Goal: Answer question/provide support: Share knowledge or assist other users

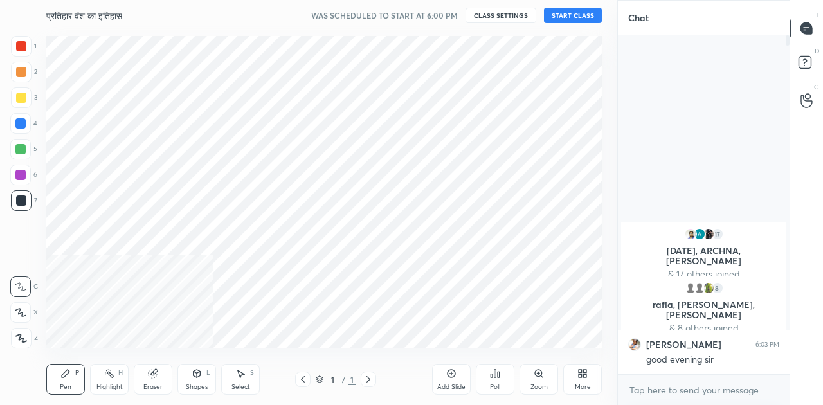
scroll to position [63973, 63730]
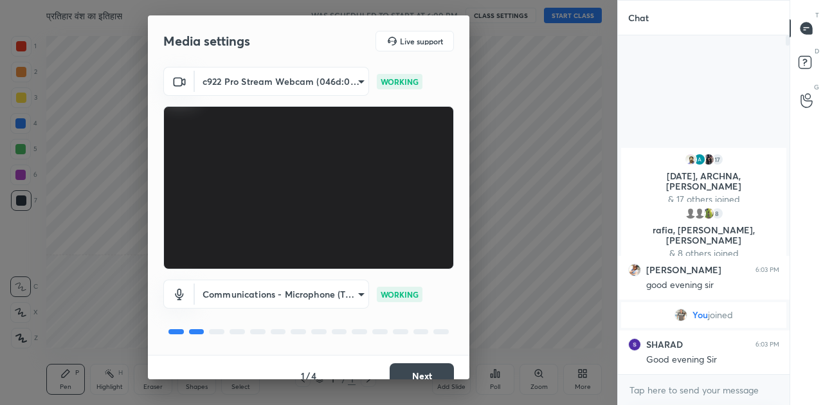
click at [419, 374] on button "Next" at bounding box center [422, 376] width 64 height 26
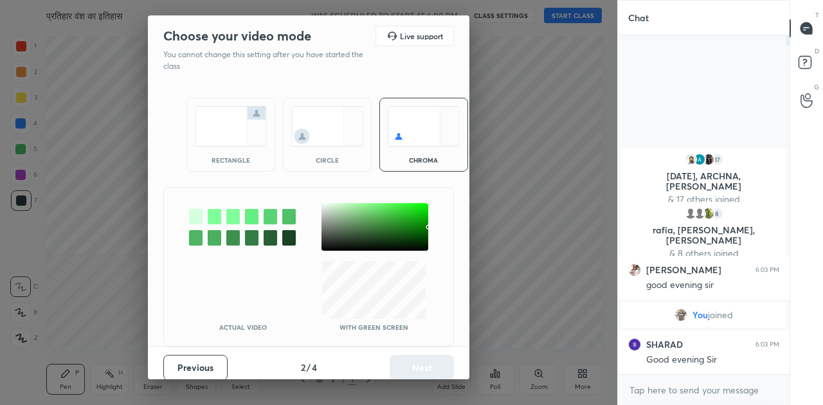
click at [239, 138] on img at bounding box center [231, 126] width 72 height 41
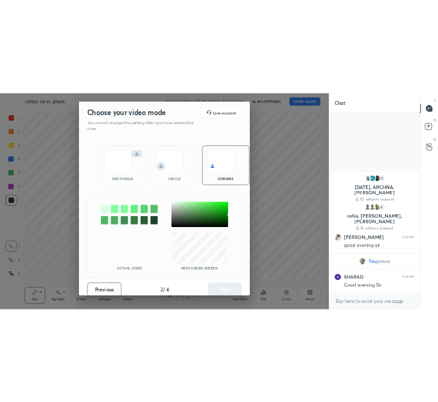
scroll to position [250, 168]
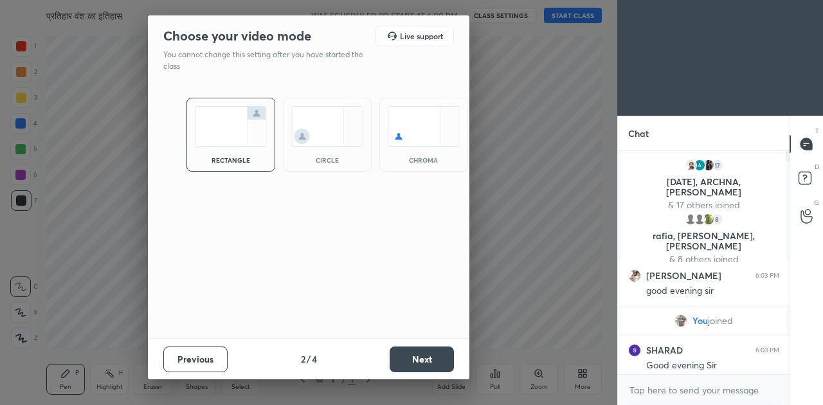
click at [414, 354] on button "Next" at bounding box center [422, 360] width 64 height 26
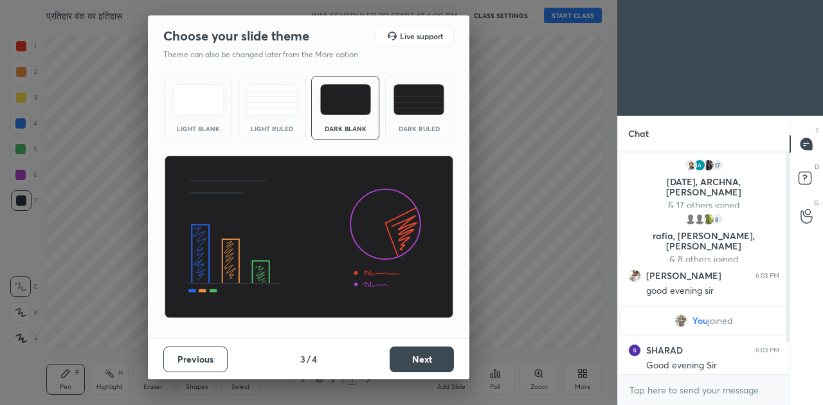
click at [415, 355] on button "Next" at bounding box center [422, 360] width 64 height 26
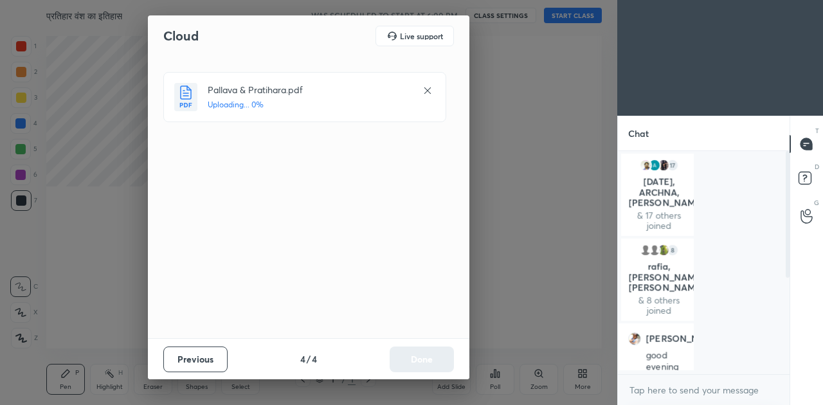
scroll to position [4, 4]
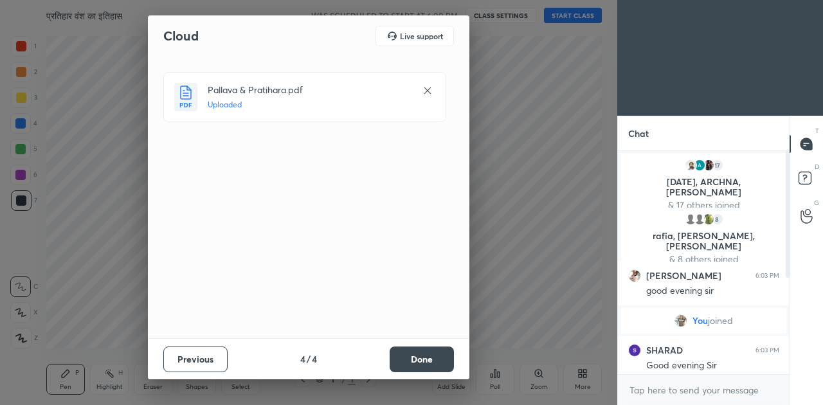
click at [431, 357] on button "Done" at bounding box center [422, 360] width 64 height 26
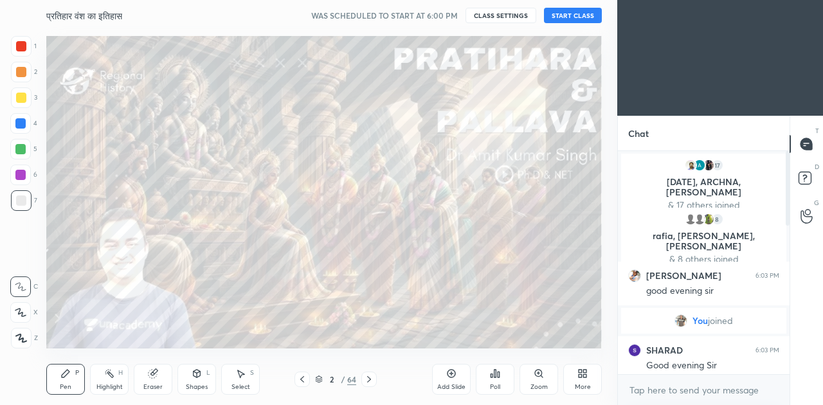
click at [570, 15] on button "START CLASS" at bounding box center [573, 15] width 58 height 15
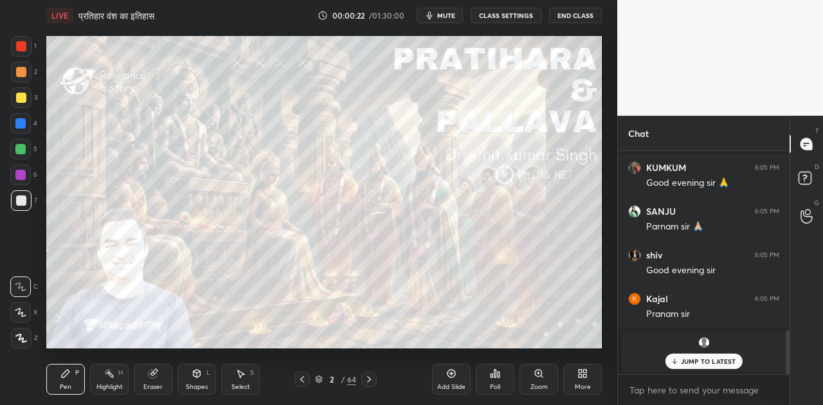
scroll to position [898, 0]
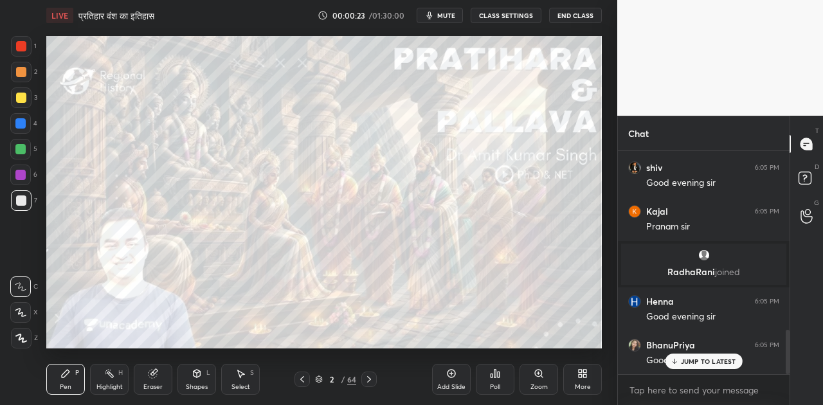
click at [689, 363] on p "JUMP TO LATEST" at bounding box center [708, 361] width 55 height 8
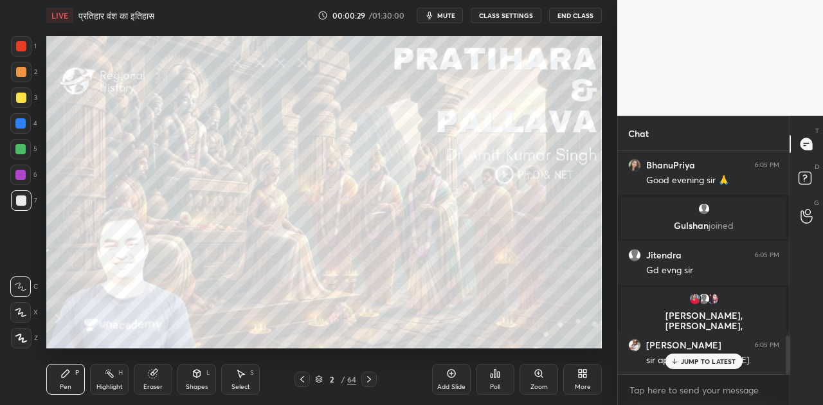
scroll to position [1121, 0]
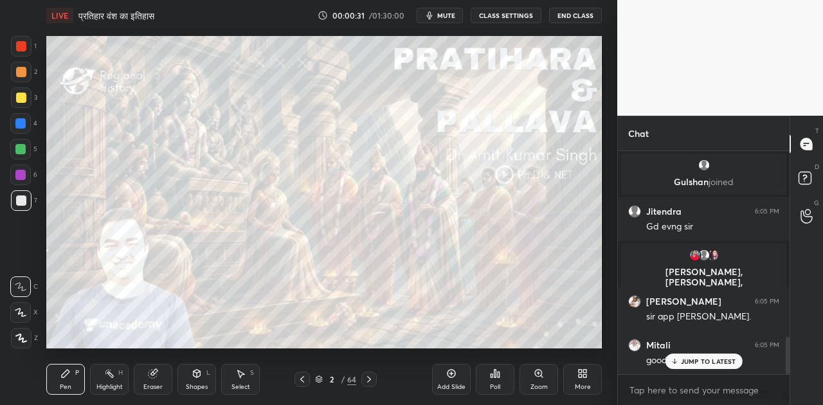
click at [703, 363] on p "JUMP TO LATEST" at bounding box center [708, 361] width 55 height 8
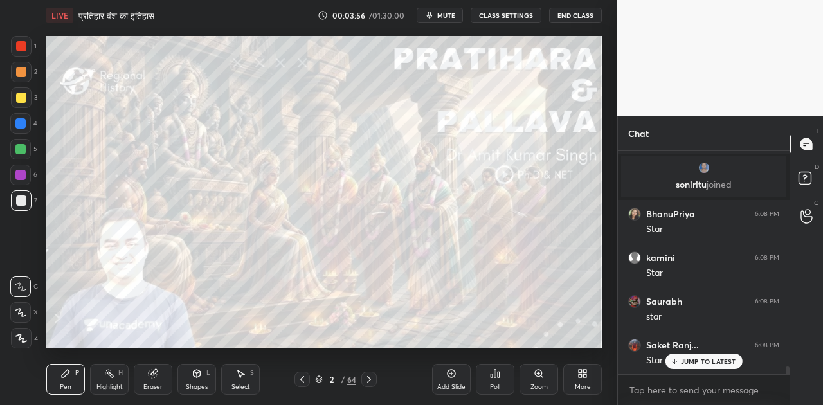
scroll to position [0, 0]
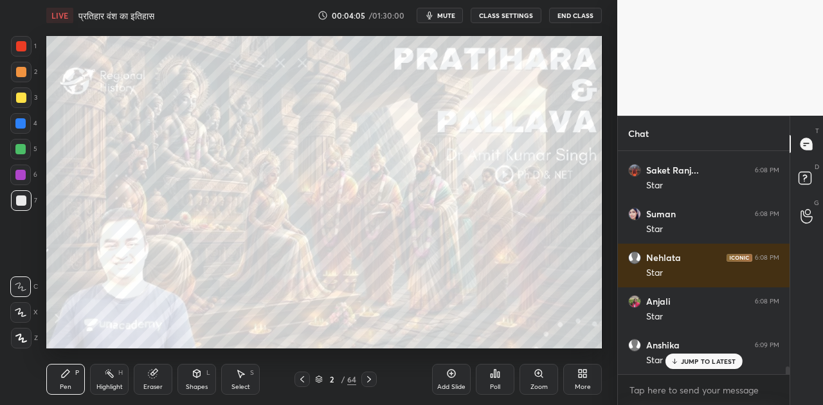
click at [700, 357] on p "JUMP TO LATEST" at bounding box center [708, 361] width 55 height 8
click at [368, 374] on icon at bounding box center [369, 379] width 10 height 10
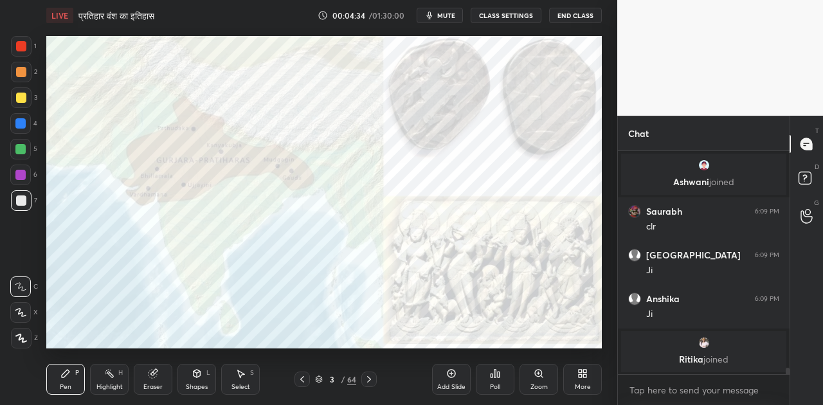
scroll to position [7260, 0]
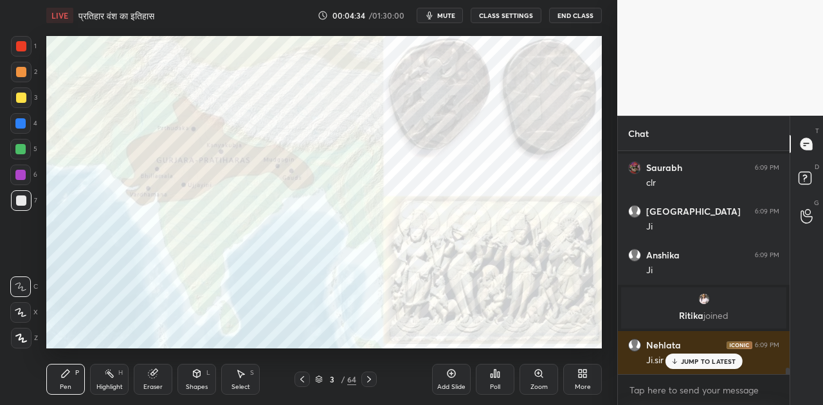
click at [696, 357] on p "JUMP TO LATEST" at bounding box center [708, 361] width 55 height 8
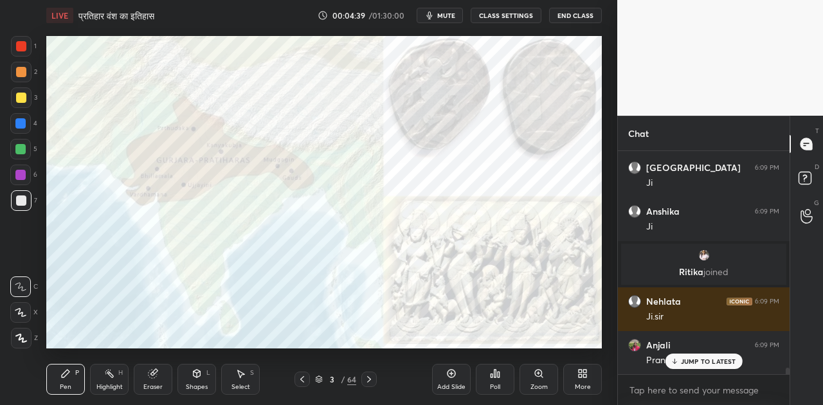
click at [19, 127] on div at bounding box center [20, 123] width 10 height 10
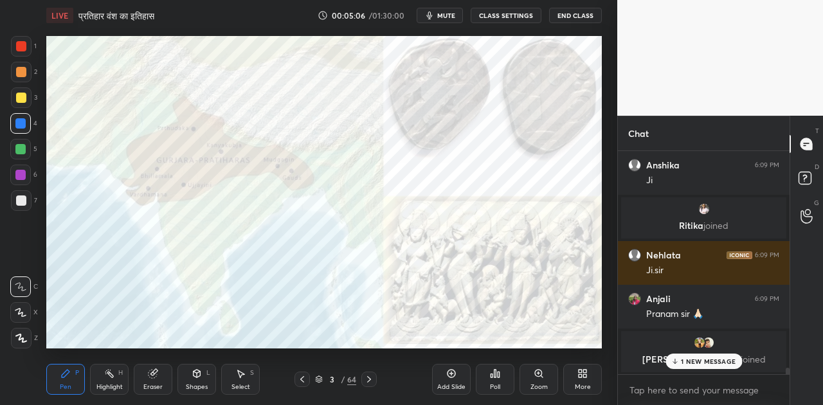
click at [21, 203] on div at bounding box center [21, 200] width 10 height 10
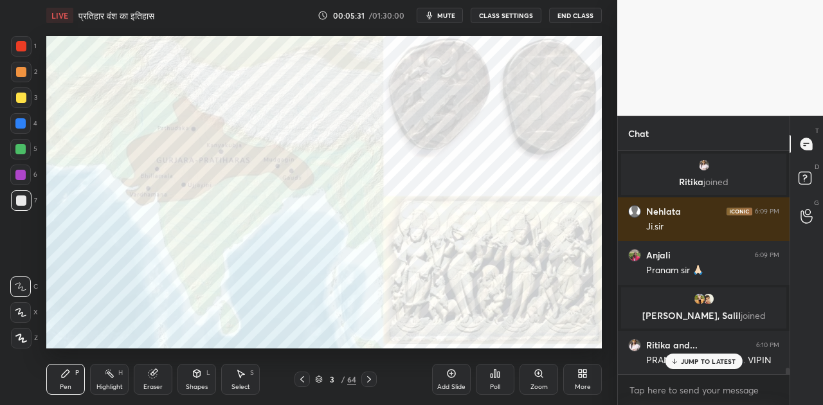
scroll to position [7438, 0]
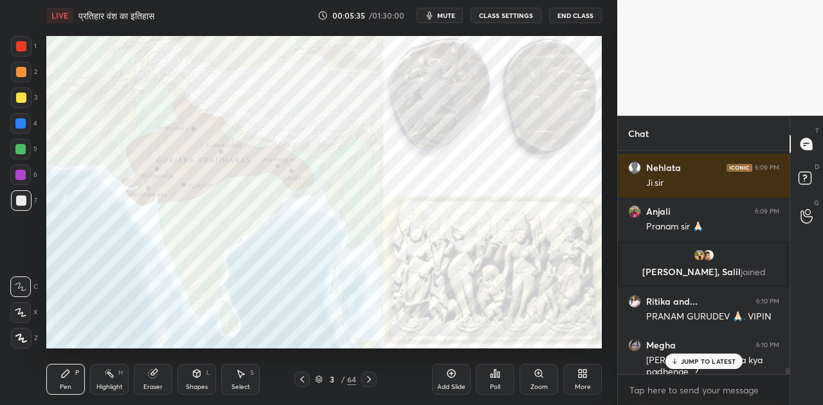
click at [694, 361] on p "JUMP TO LATEST" at bounding box center [708, 361] width 55 height 8
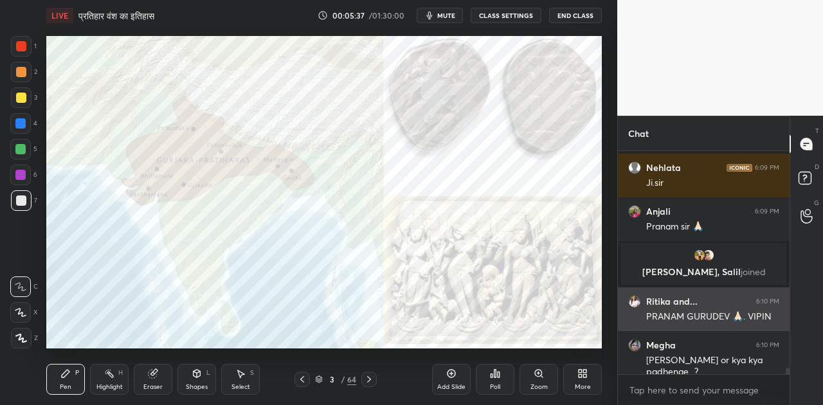
scroll to position [7484, 0]
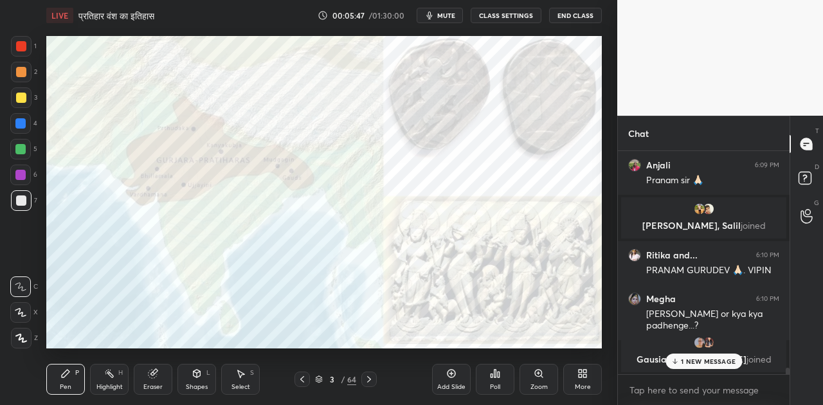
click at [707, 354] on div "1 NEW MESSAGE" at bounding box center [703, 361] width 77 height 15
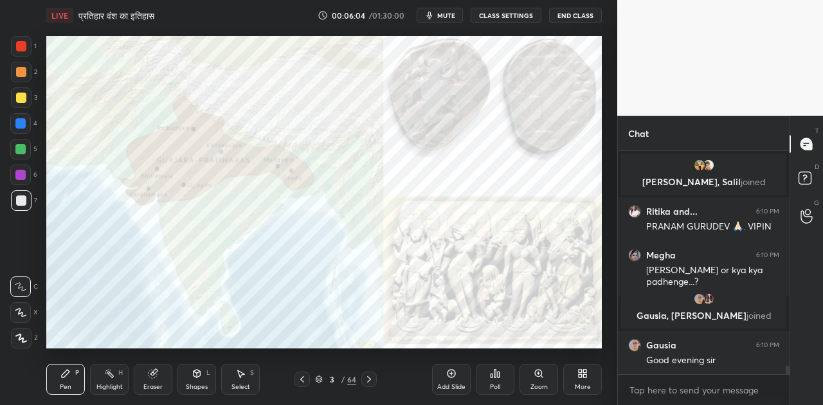
scroll to position [5609, 0]
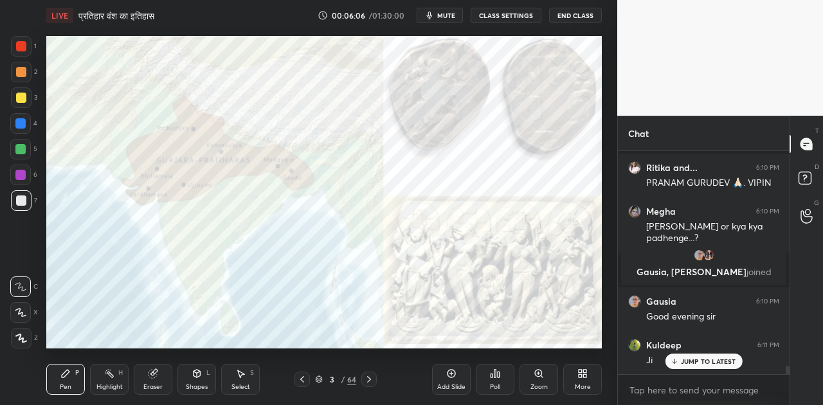
click at [366, 381] on icon at bounding box center [369, 379] width 10 height 10
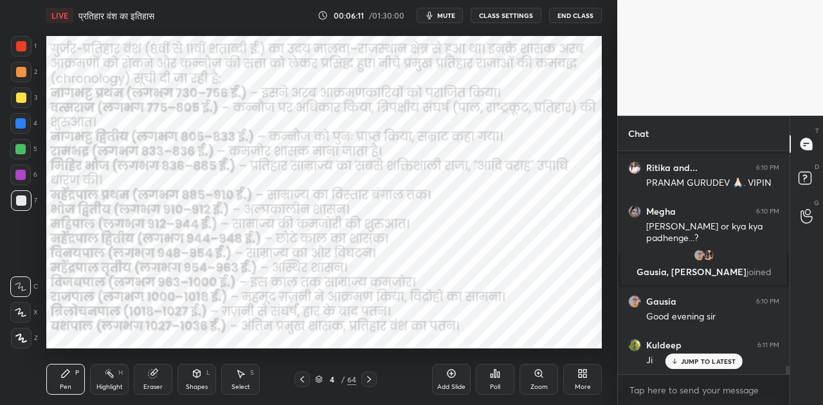
click at [17, 124] on div at bounding box center [20, 123] width 10 height 10
click at [192, 378] on icon at bounding box center [197, 373] width 10 height 10
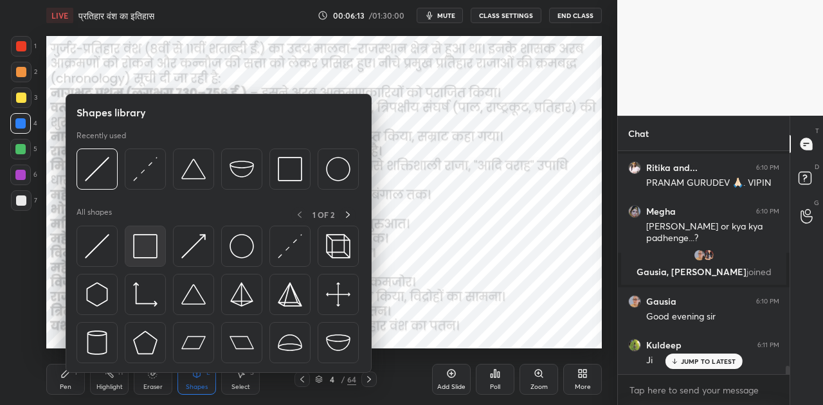
click at [140, 257] on img at bounding box center [145, 246] width 24 height 24
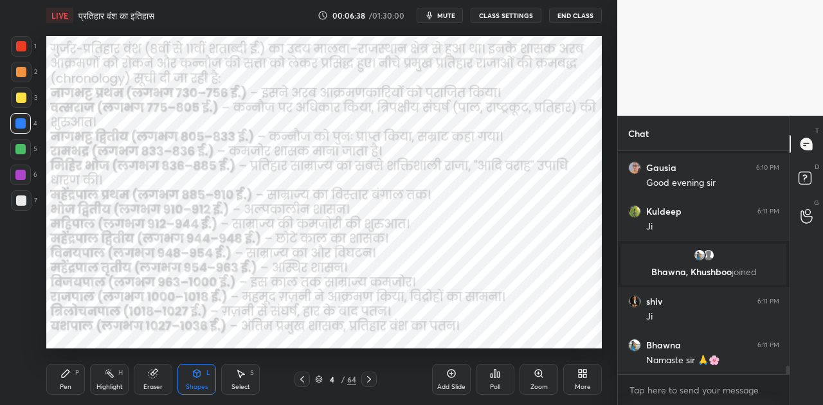
scroll to position [5789, 0]
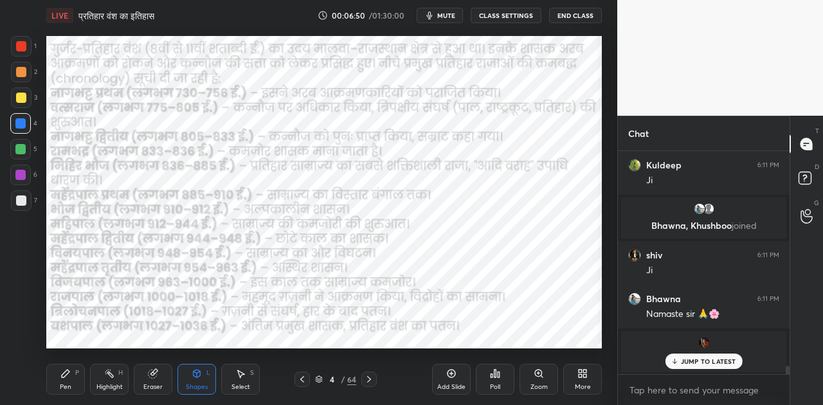
click at [300, 374] on div at bounding box center [301, 379] width 15 height 15
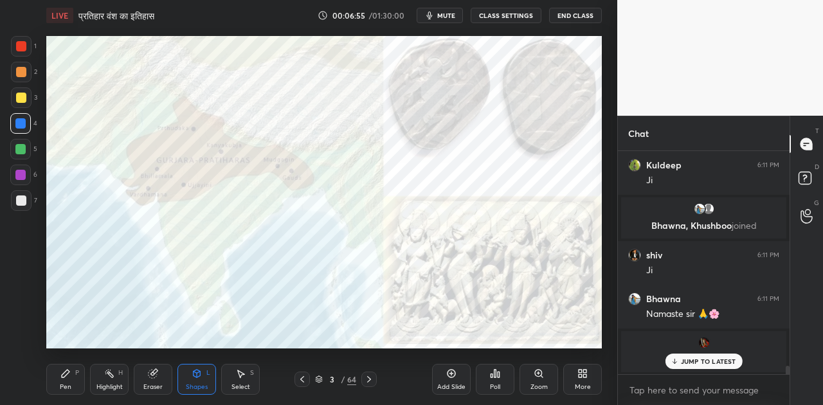
click at [365, 377] on icon at bounding box center [369, 379] width 10 height 10
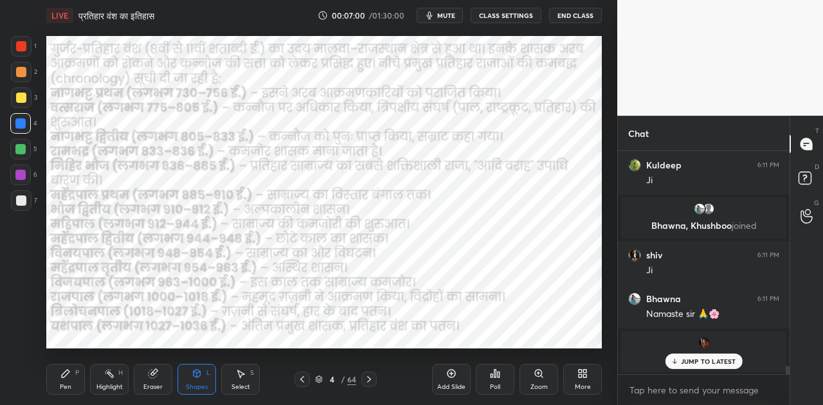
click at [298, 375] on icon at bounding box center [302, 379] width 10 height 10
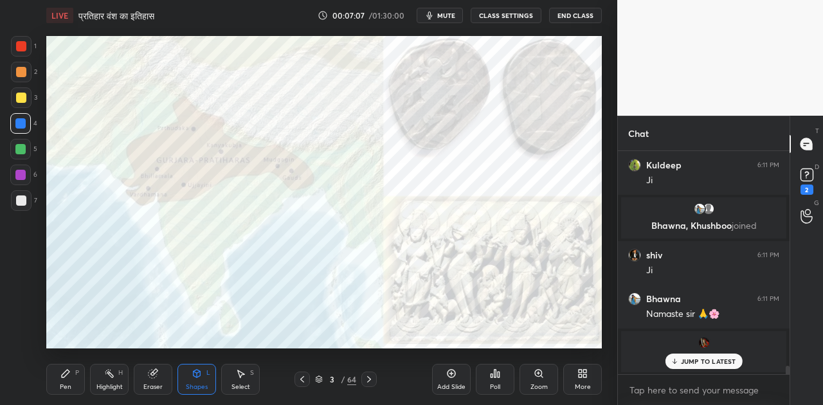
scroll to position [5900, 0]
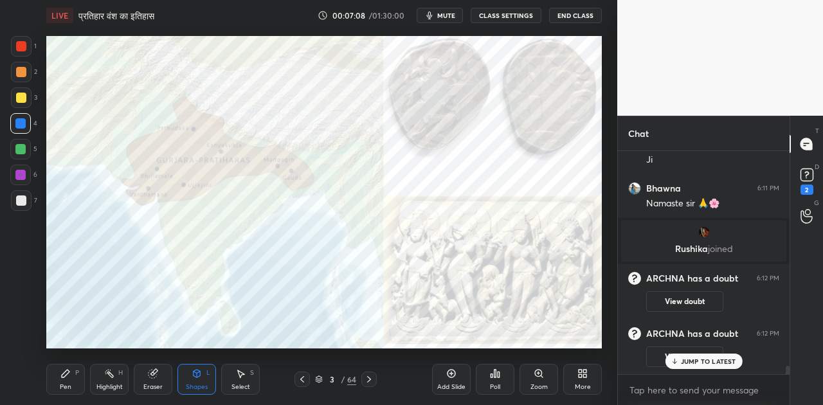
click at [368, 374] on icon at bounding box center [369, 379] width 10 height 10
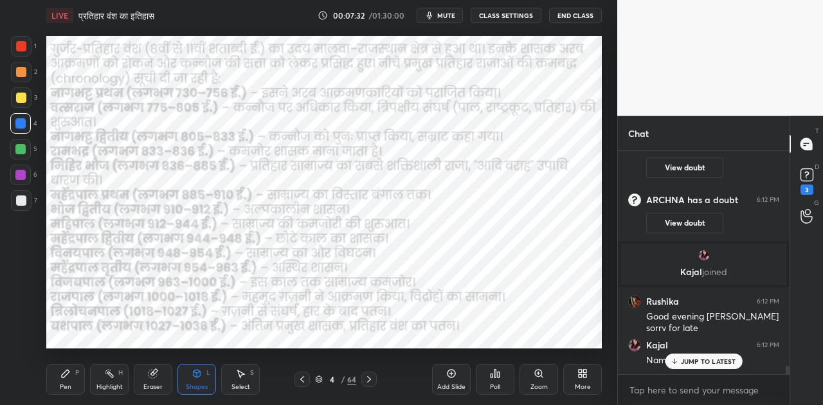
scroll to position [5985, 0]
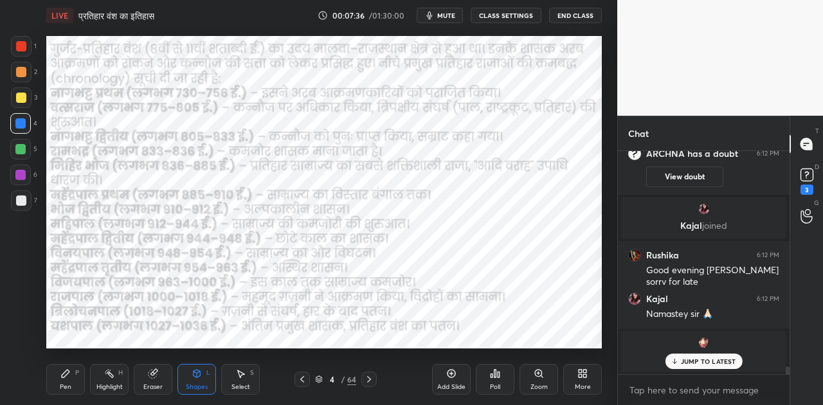
click at [695, 357] on p "JUMP TO LATEST" at bounding box center [708, 361] width 55 height 8
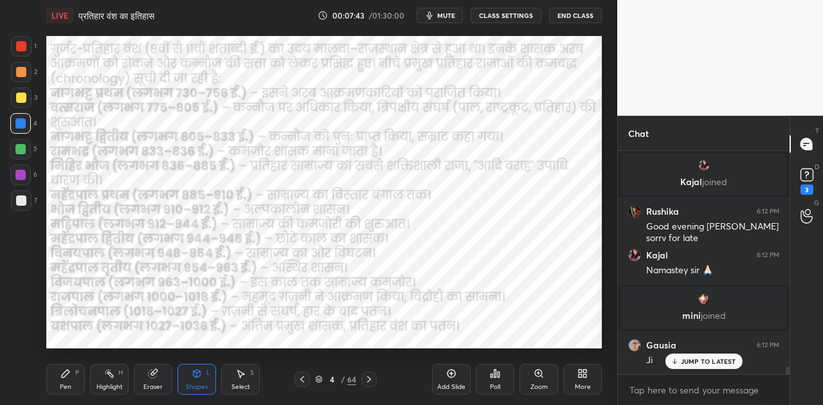
click at [368, 376] on icon at bounding box center [369, 379] width 4 height 6
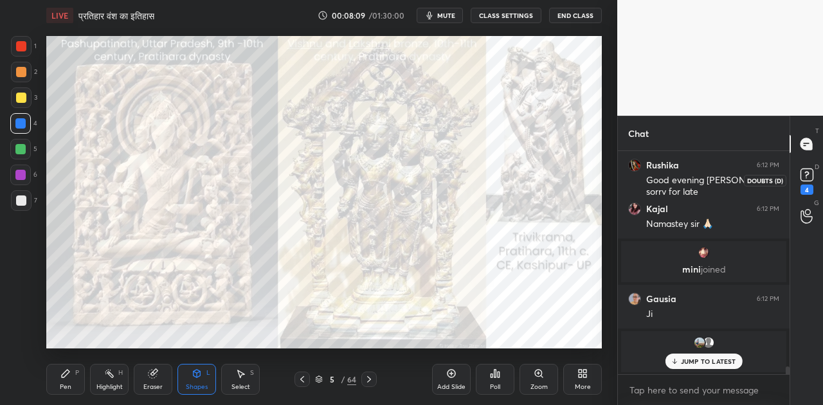
scroll to position [6118, 0]
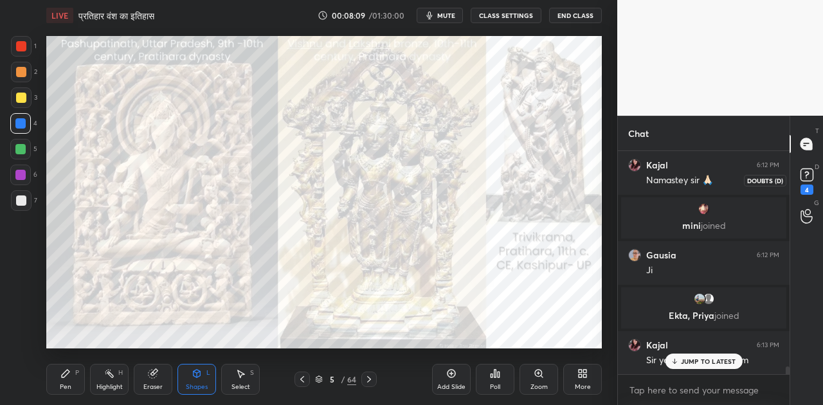
click at [813, 176] on icon at bounding box center [806, 174] width 19 height 19
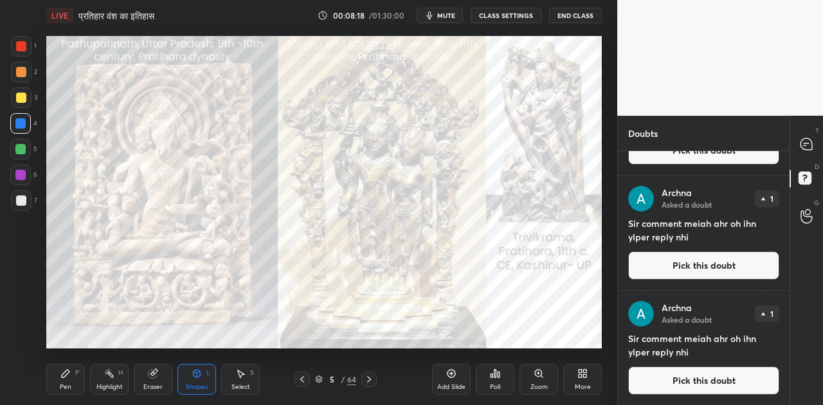
scroll to position [206, 0]
click at [700, 384] on button "Pick this doubt" at bounding box center [703, 380] width 151 height 28
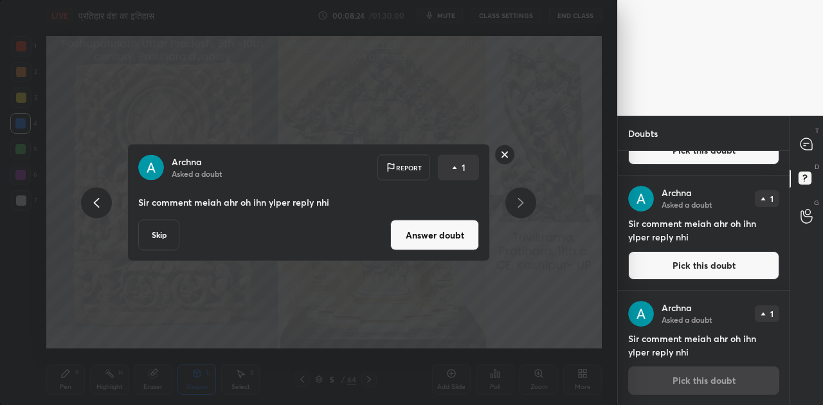
click at [159, 230] on button "Skip" at bounding box center [158, 235] width 41 height 31
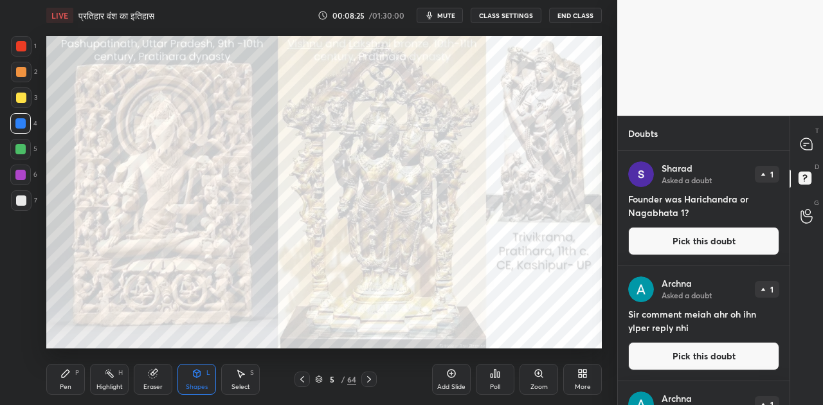
click at [721, 365] on button "Pick this doubt" at bounding box center [703, 356] width 151 height 28
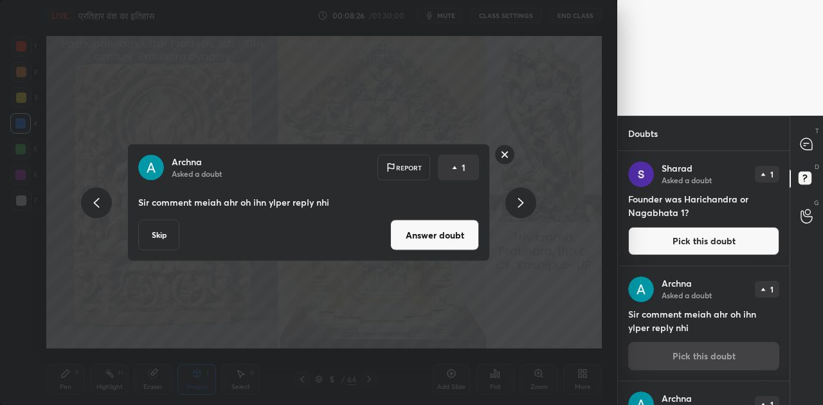
click at [156, 231] on button "Skip" at bounding box center [158, 235] width 41 height 31
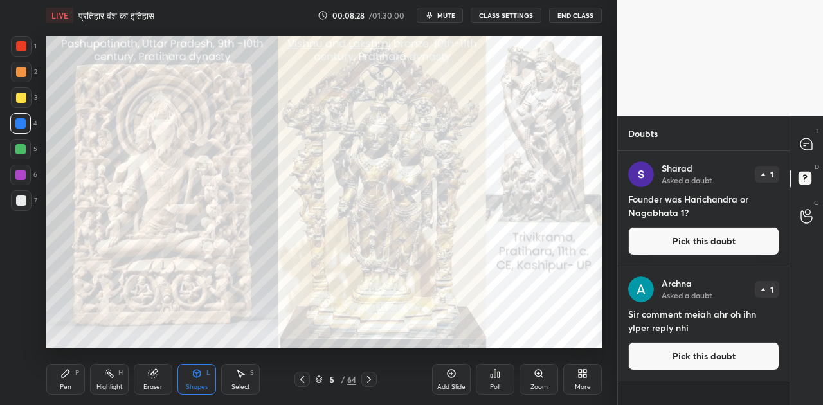
click at [683, 354] on button "Pick this doubt" at bounding box center [703, 356] width 151 height 28
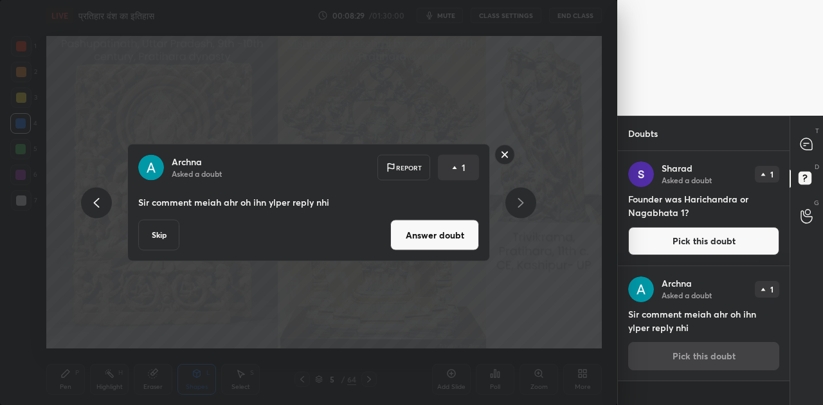
click at [158, 235] on button "Skip" at bounding box center [158, 235] width 41 height 31
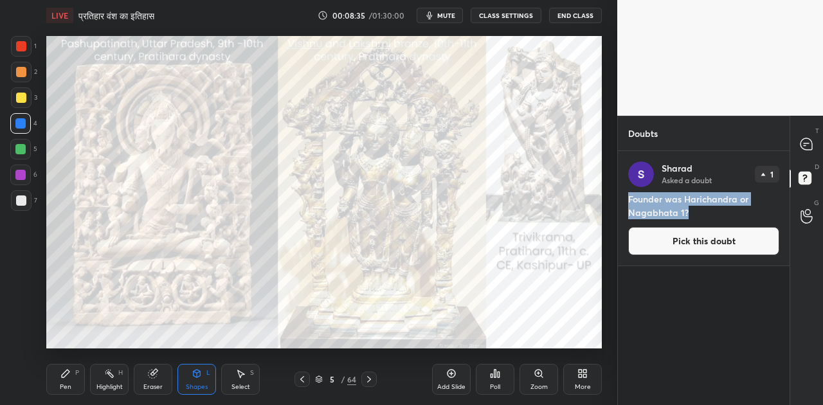
drag, startPoint x: 630, startPoint y: 195, endPoint x: 692, endPoint y: 213, distance: 64.3
click at [692, 213] on h4 "Founder was Harichandra or Nagabhata 1?" at bounding box center [703, 205] width 151 height 27
copy h4 "Founder was Harichandra or Nagabhata 1?"
click at [698, 242] on button "Pick this doubt" at bounding box center [703, 241] width 151 height 28
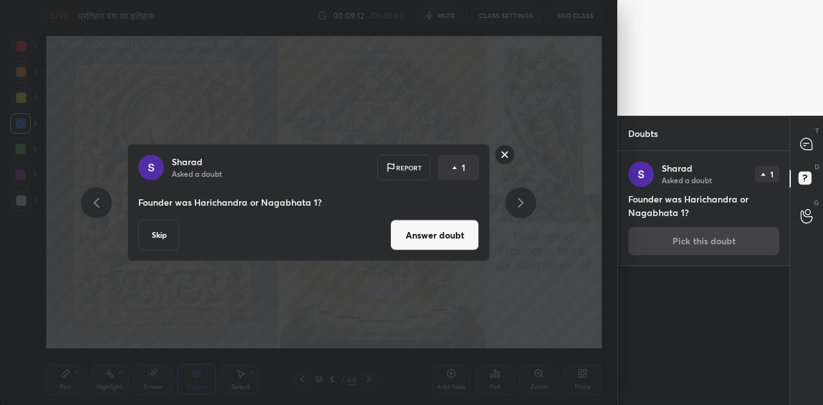
click at [426, 228] on button "Answer doubt" at bounding box center [434, 235] width 89 height 31
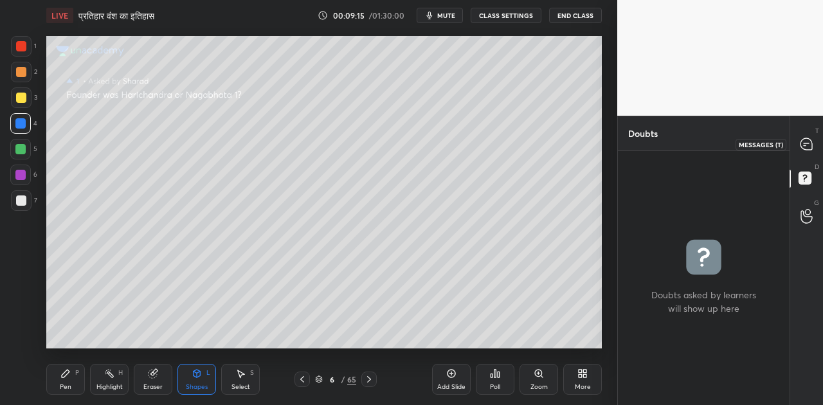
click at [807, 141] on icon at bounding box center [806, 144] width 12 height 12
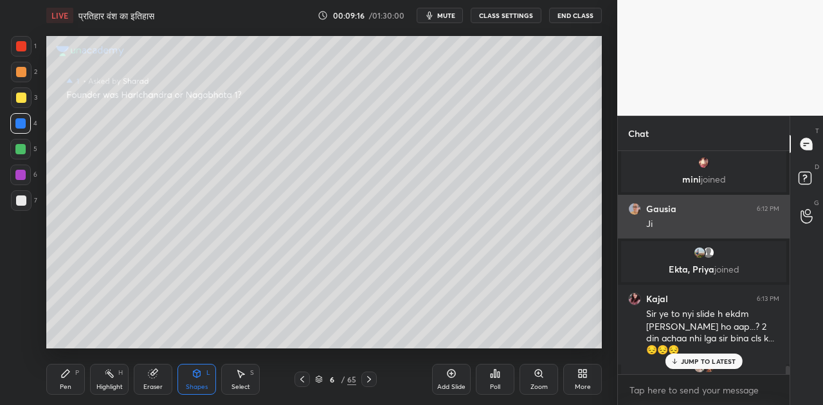
scroll to position [6252, 0]
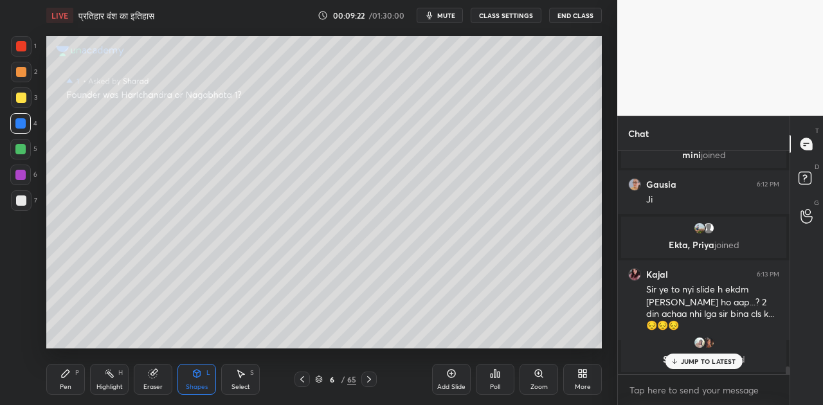
click at [709, 357] on p "JUMP TO LATEST" at bounding box center [708, 361] width 55 height 8
click at [21, 200] on div at bounding box center [21, 200] width 10 height 10
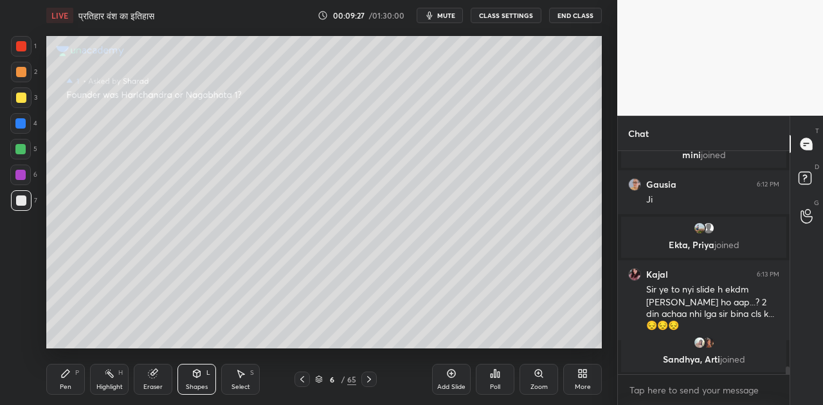
click at [63, 374] on icon at bounding box center [66, 374] width 8 height 8
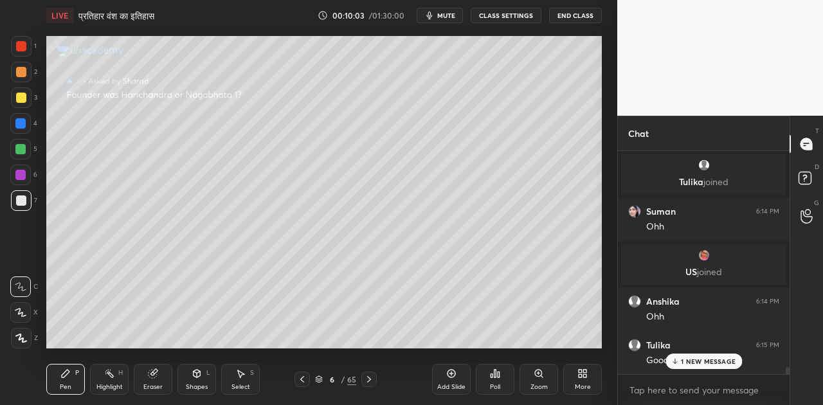
scroll to position [6651, 0]
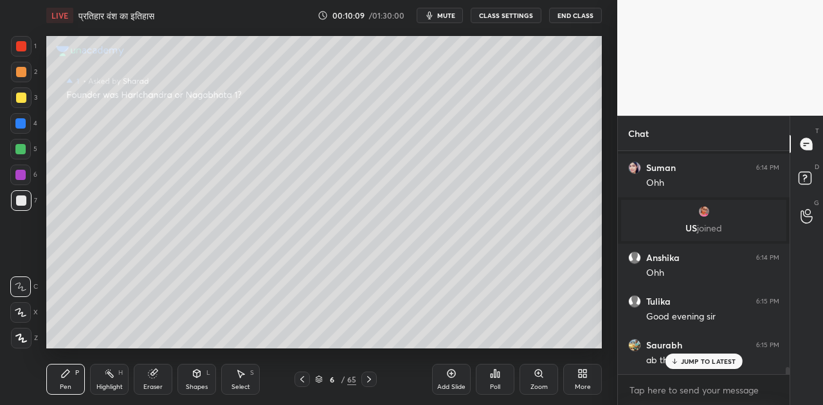
click at [694, 357] on p "JUMP TO LATEST" at bounding box center [708, 361] width 55 height 8
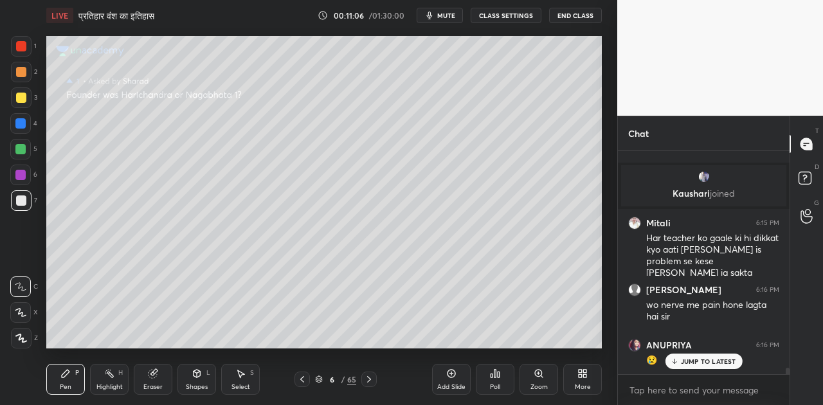
scroll to position [7489, 0]
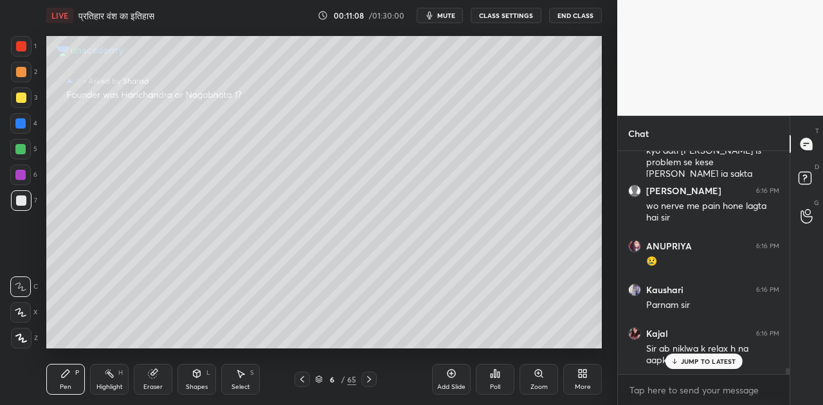
click at [702, 365] on div "JUMP TO LATEST" at bounding box center [703, 361] width 77 height 15
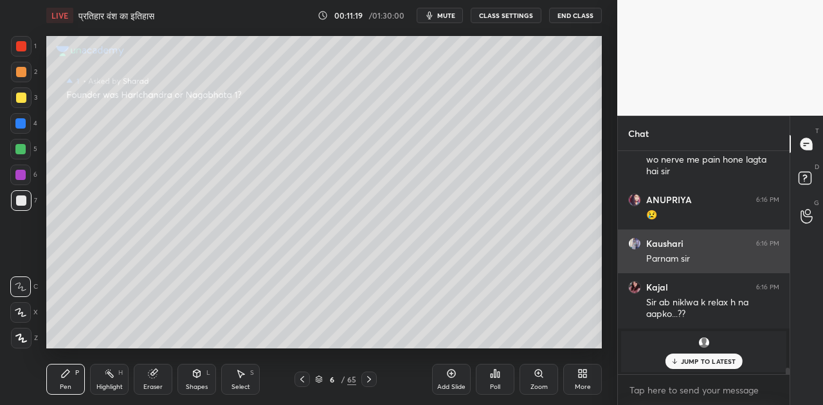
scroll to position [6904, 0]
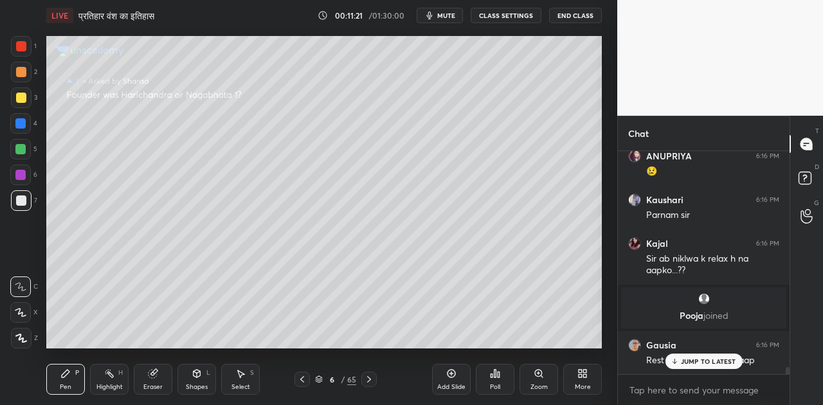
click at [710, 363] on p "JUMP TO LATEST" at bounding box center [708, 361] width 55 height 8
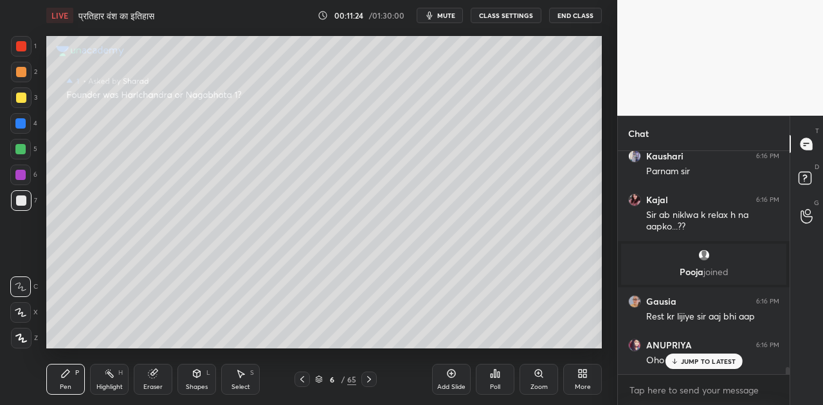
click at [709, 358] on p "JUMP TO LATEST" at bounding box center [708, 361] width 55 height 8
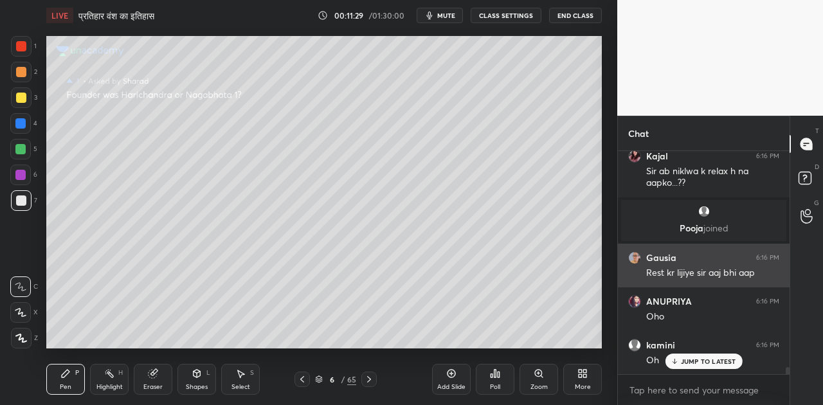
scroll to position [7035, 0]
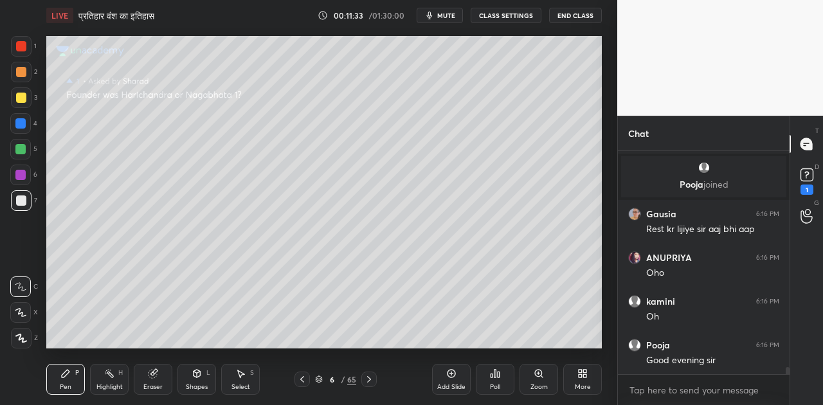
click at [700, 364] on div "Good evening sir" at bounding box center [712, 360] width 133 height 13
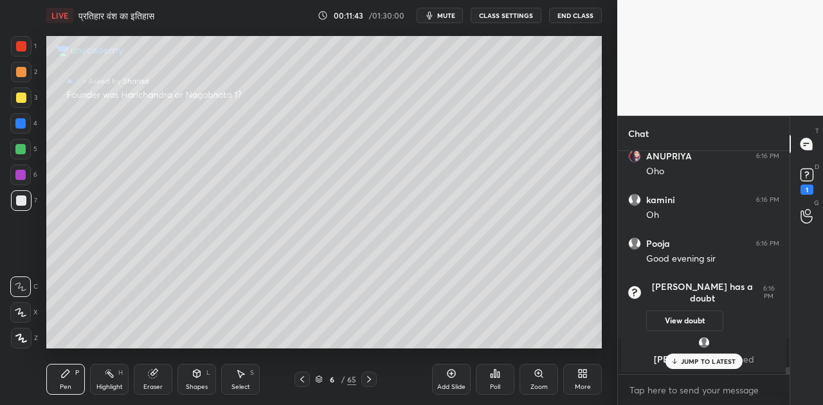
scroll to position [7111, 0]
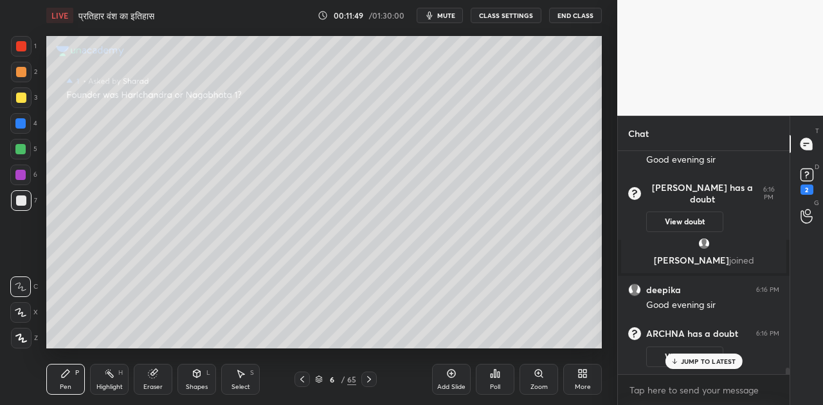
click at [303, 381] on icon at bounding box center [302, 379] width 4 height 6
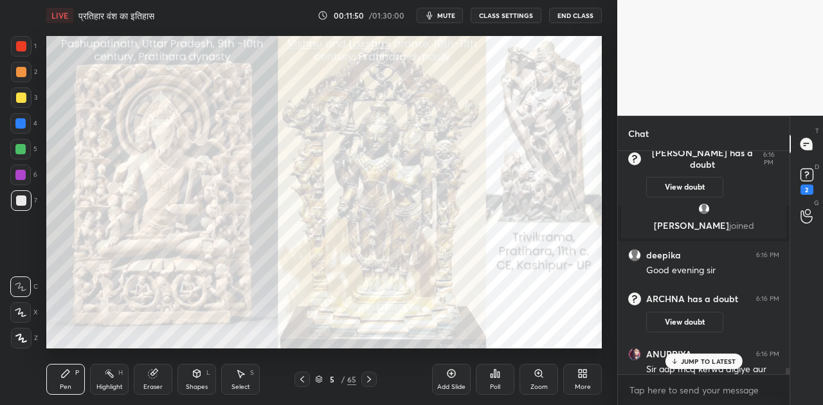
scroll to position [7187, 0]
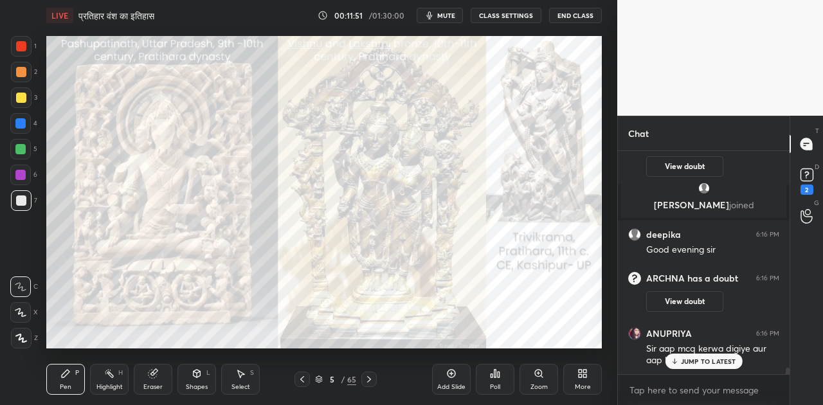
click at [707, 361] on p "JUMP TO LATEST" at bounding box center [708, 361] width 55 height 8
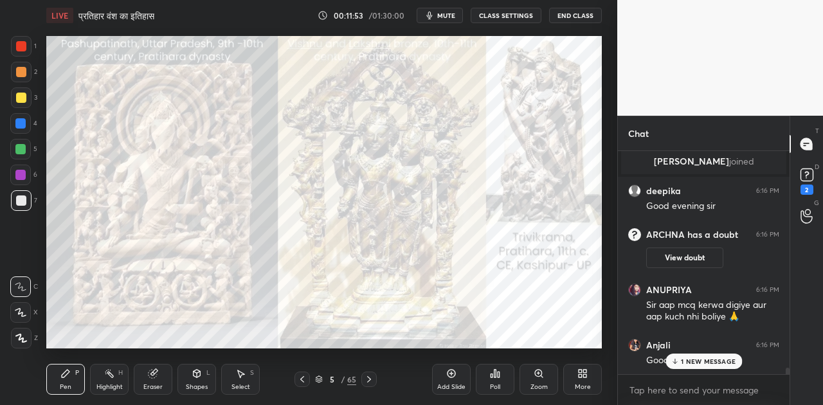
scroll to position [7274, 0]
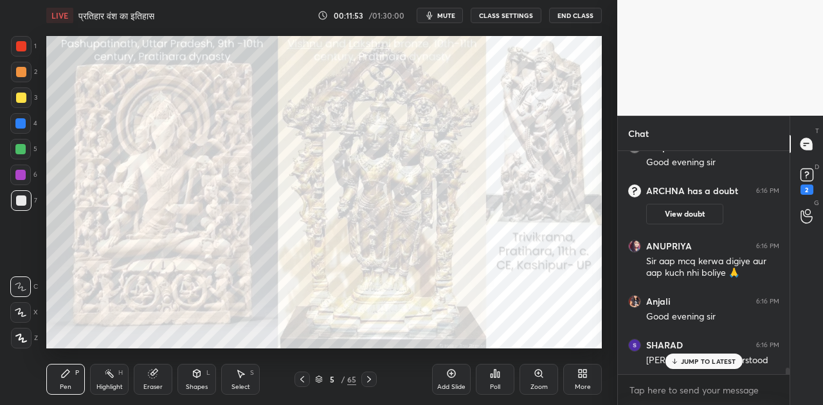
click at [703, 358] on p "JUMP TO LATEST" at bounding box center [708, 361] width 55 height 8
click at [810, 172] on rect at bounding box center [806, 175] width 12 height 12
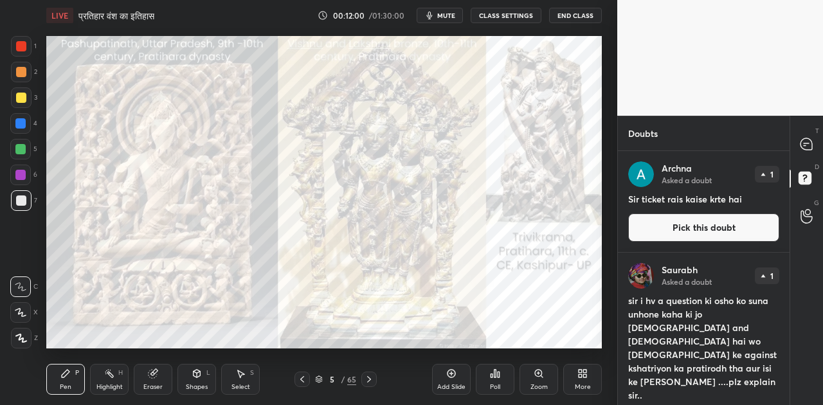
click at [686, 222] on button "Pick this doubt" at bounding box center [703, 227] width 151 height 28
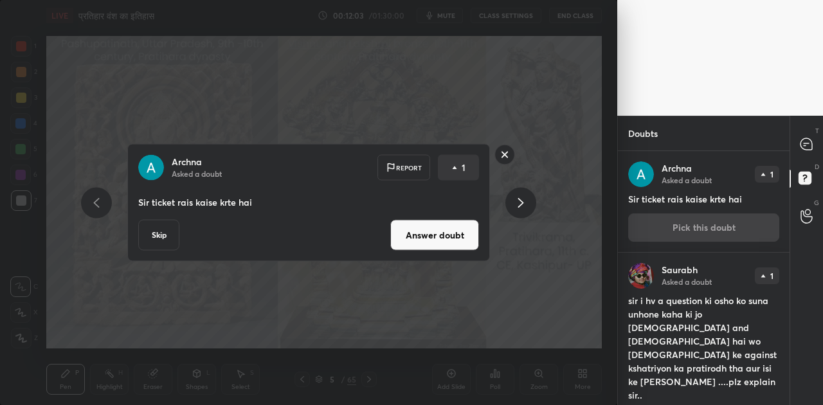
click at [161, 233] on button "Skip" at bounding box center [158, 235] width 41 height 31
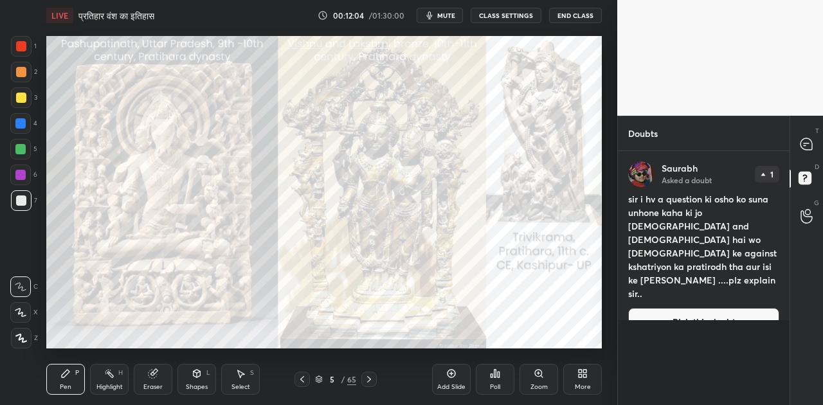
click at [716, 308] on button "Pick this doubt" at bounding box center [703, 322] width 151 height 28
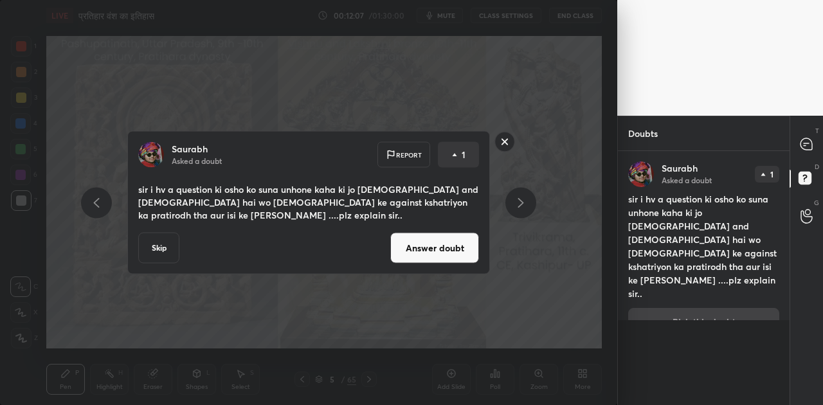
click at [423, 240] on button "Answer doubt" at bounding box center [434, 248] width 89 height 31
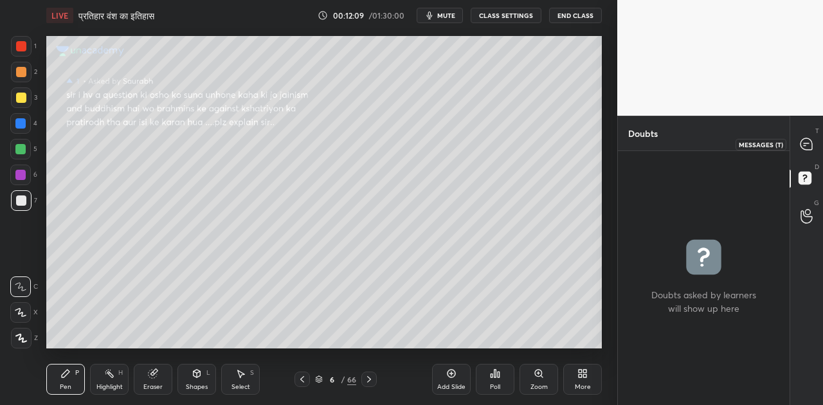
click at [809, 143] on icon at bounding box center [806, 144] width 12 height 12
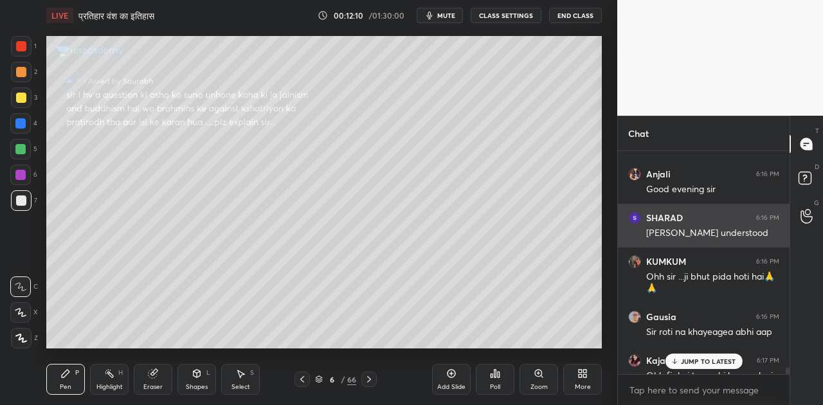
scroll to position [7561, 0]
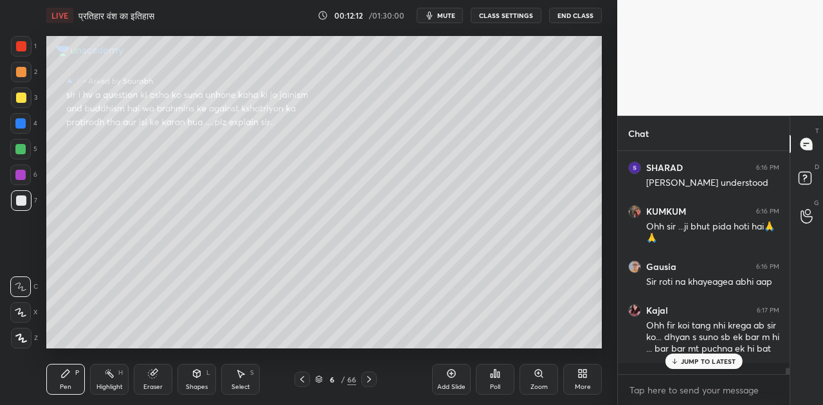
click at [691, 356] on div "JUMP TO LATEST" at bounding box center [703, 361] width 77 height 15
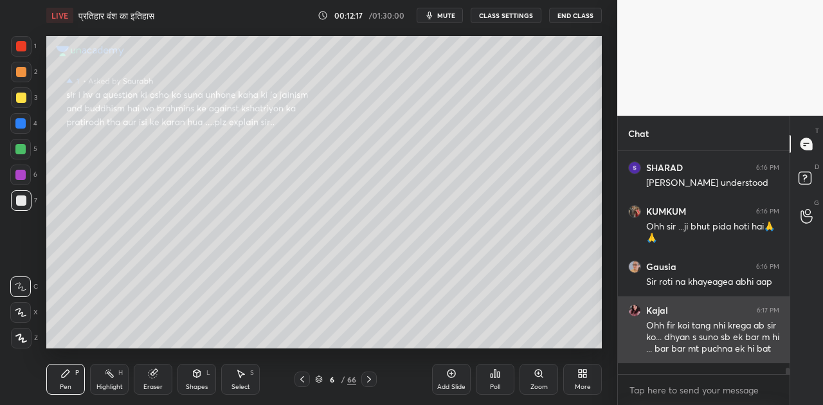
scroll to position [7607, 0]
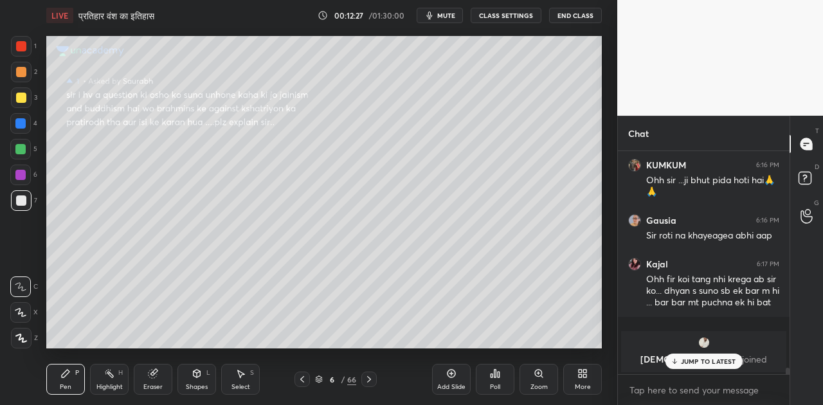
click at [714, 366] on div "JUMP TO LATEST" at bounding box center [703, 361] width 77 height 15
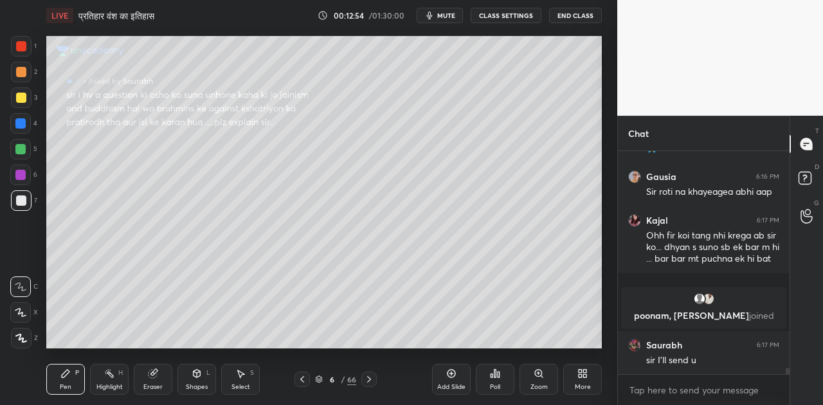
click at [363, 377] on div at bounding box center [368, 379] width 15 height 15
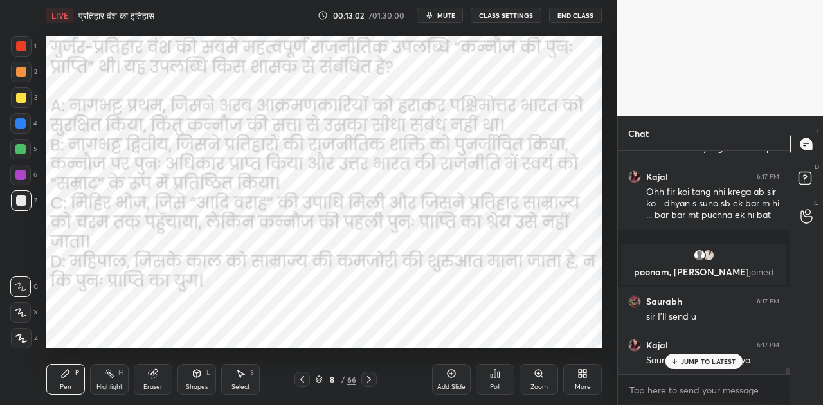
scroll to position [7403, 0]
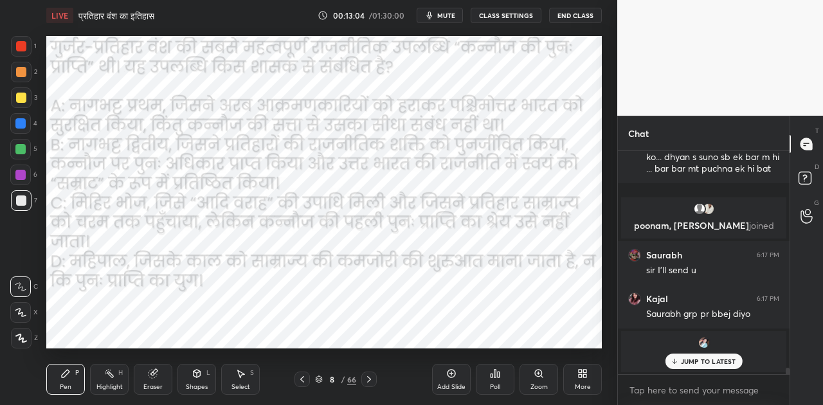
click at [706, 360] on p "JUMP TO LATEST" at bounding box center [708, 361] width 55 height 8
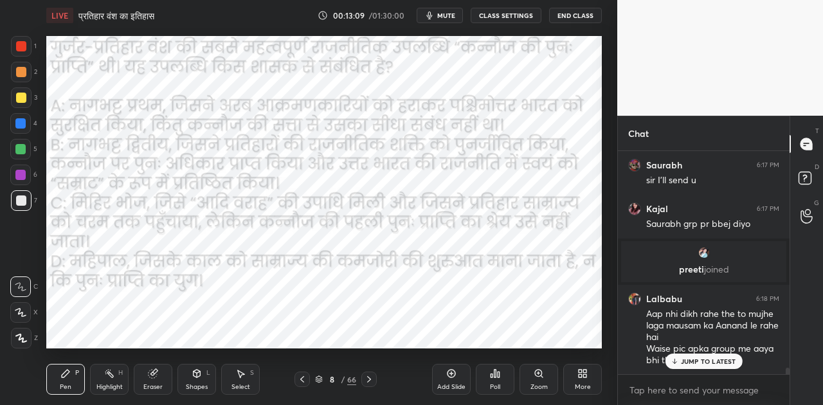
click at [703, 366] on div "JUMP TO LATEST" at bounding box center [703, 361] width 77 height 15
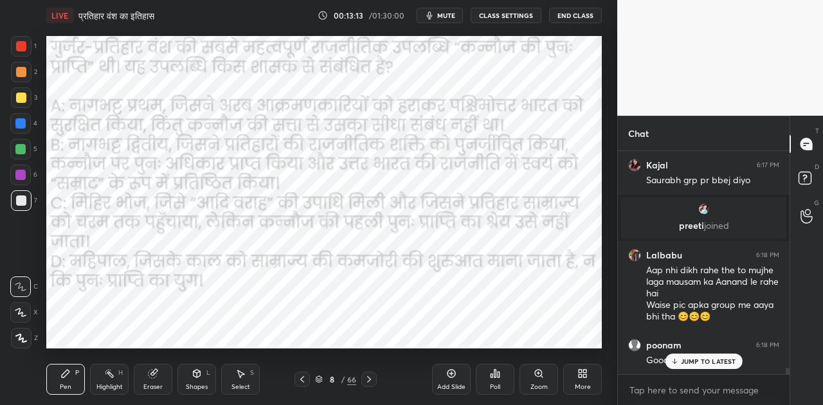
scroll to position [7580, 0]
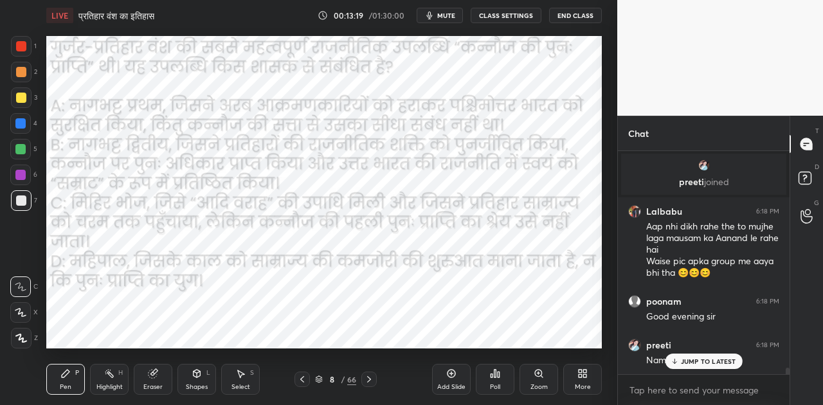
click at [451, 13] on span "mute" at bounding box center [446, 15] width 18 height 9
click at [697, 360] on p "JUMP TO LATEST" at bounding box center [708, 361] width 55 height 8
click at [447, 19] on span "unmute" at bounding box center [445, 15] width 28 height 9
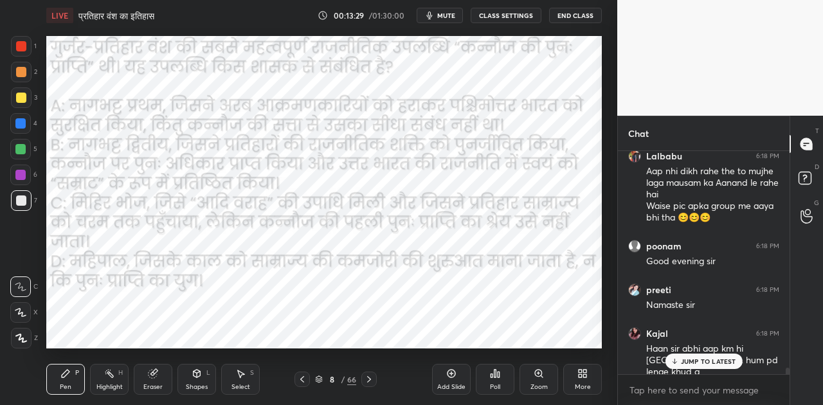
scroll to position [7680, 0]
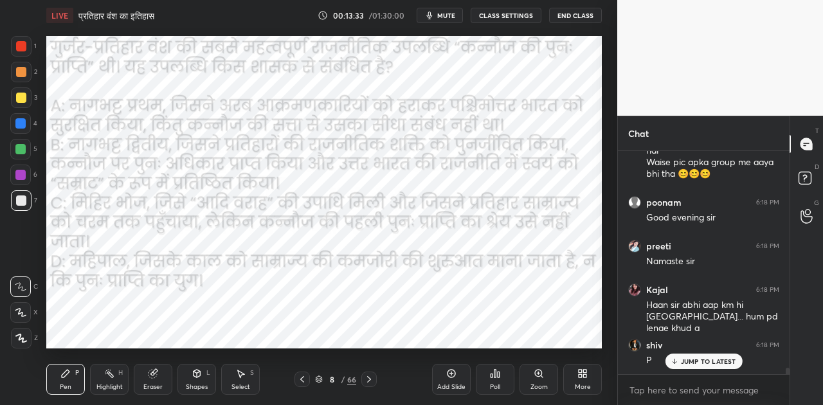
click at [454, 19] on span "mute" at bounding box center [446, 15] width 18 height 9
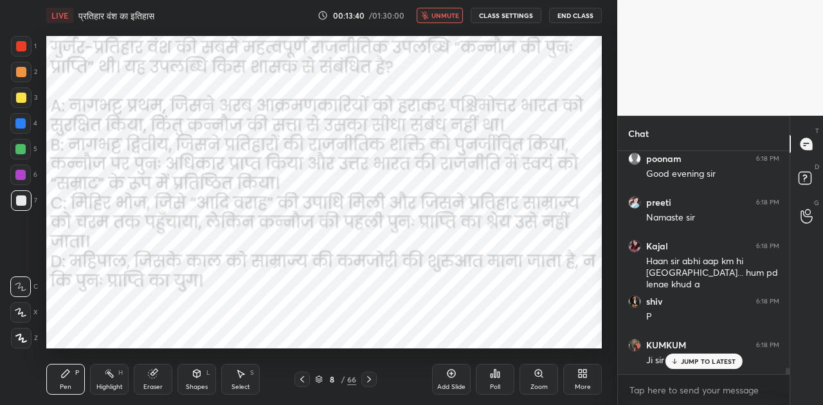
scroll to position [7767, 0]
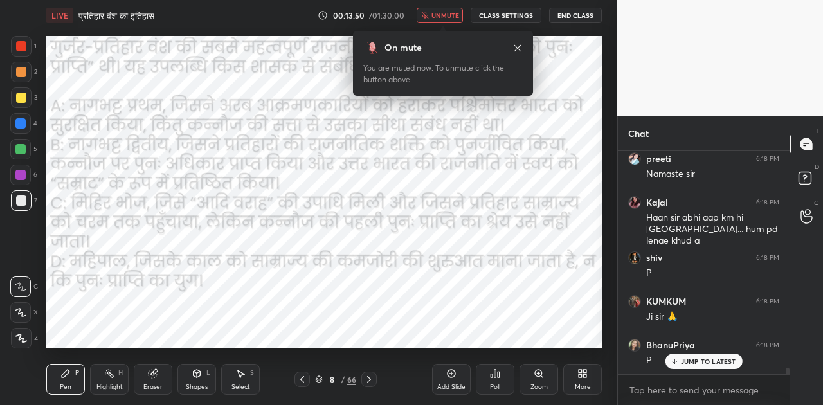
click at [684, 357] on p "JUMP TO LATEST" at bounding box center [708, 361] width 55 height 8
click at [499, 378] on icon at bounding box center [495, 373] width 10 height 10
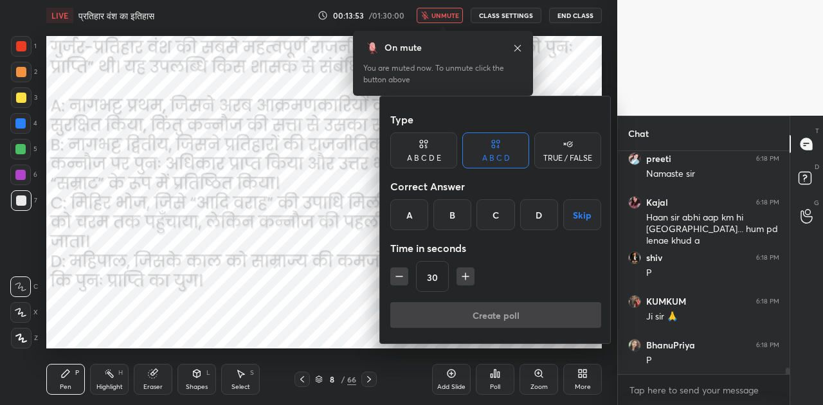
click at [451, 211] on div "B" at bounding box center [452, 214] width 38 height 31
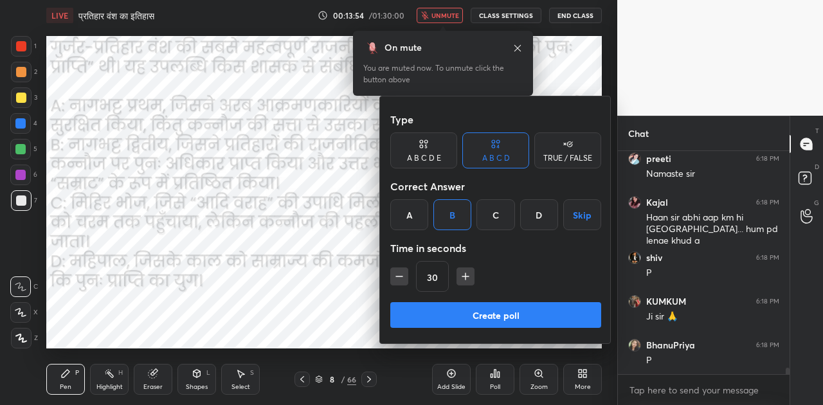
click at [490, 314] on button "Create poll" at bounding box center [495, 315] width 211 height 26
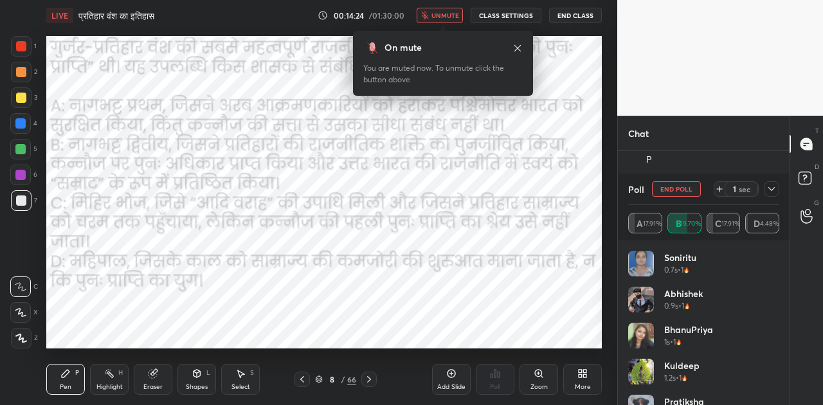
scroll to position [8055, 0]
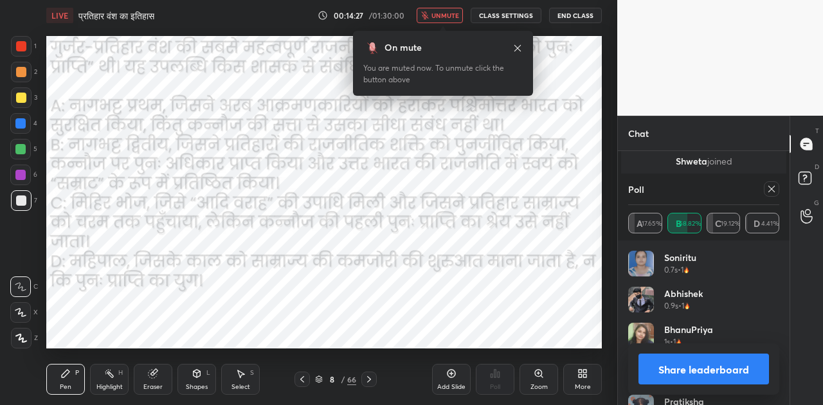
click at [701, 364] on button "Share leaderboard" at bounding box center [703, 369] width 131 height 31
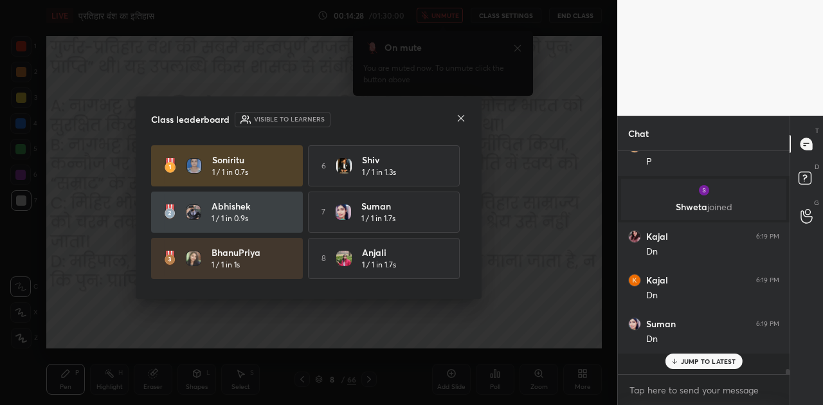
scroll to position [7988, 0]
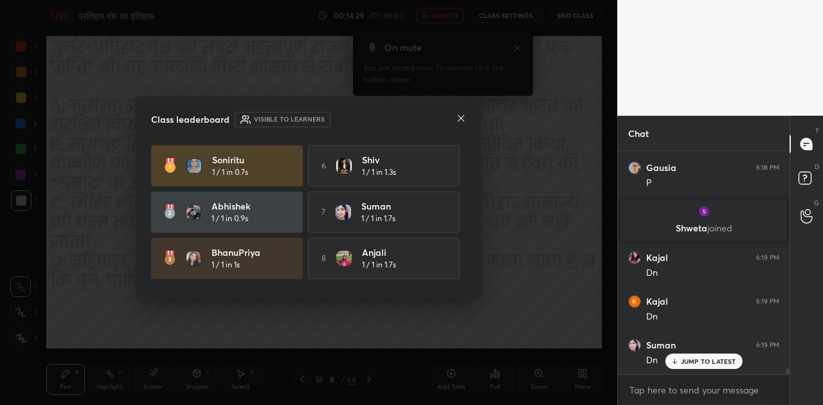
click at [462, 116] on icon at bounding box center [461, 118] width 6 height 6
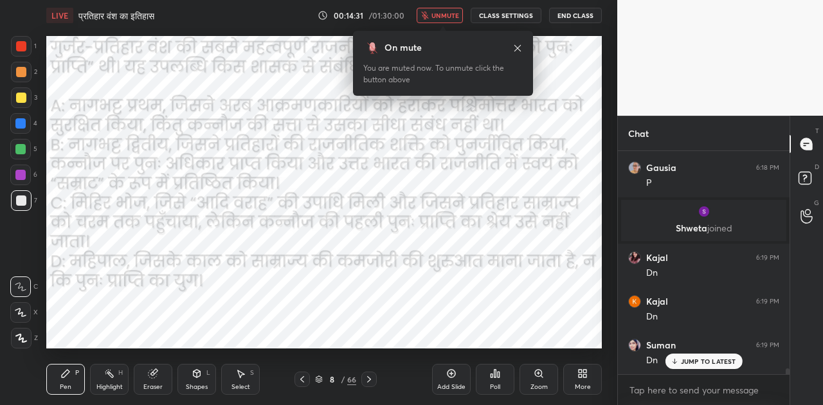
click at [459, 15] on span "unmute" at bounding box center [445, 15] width 28 height 9
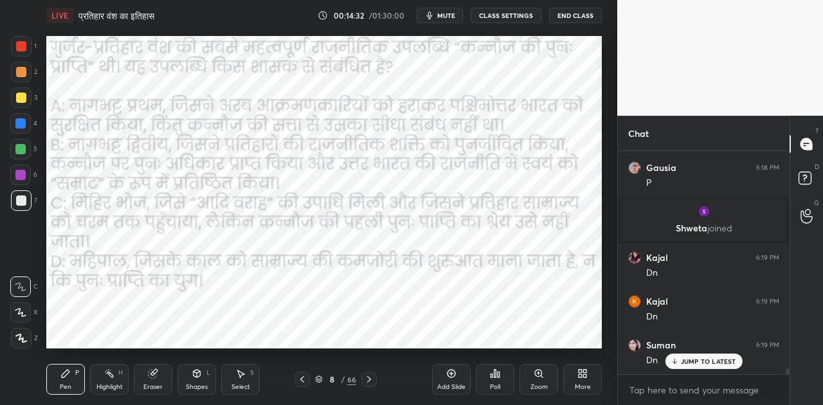
click at [365, 379] on icon at bounding box center [369, 379] width 10 height 10
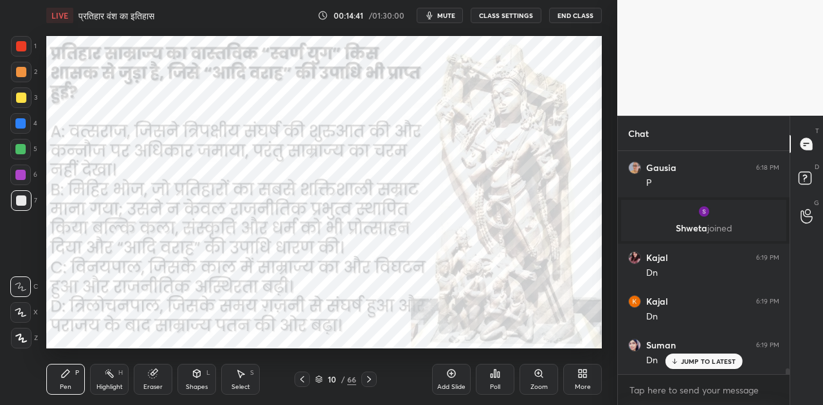
scroll to position [8043, 0]
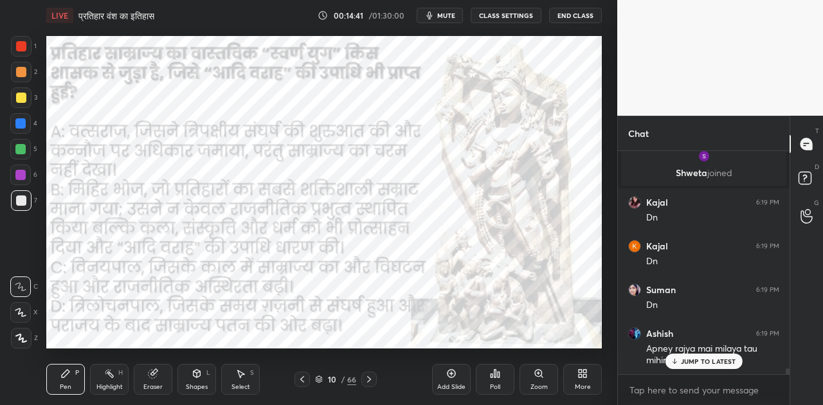
click at [701, 357] on p "JUMP TO LATEST" at bounding box center [708, 361] width 55 height 8
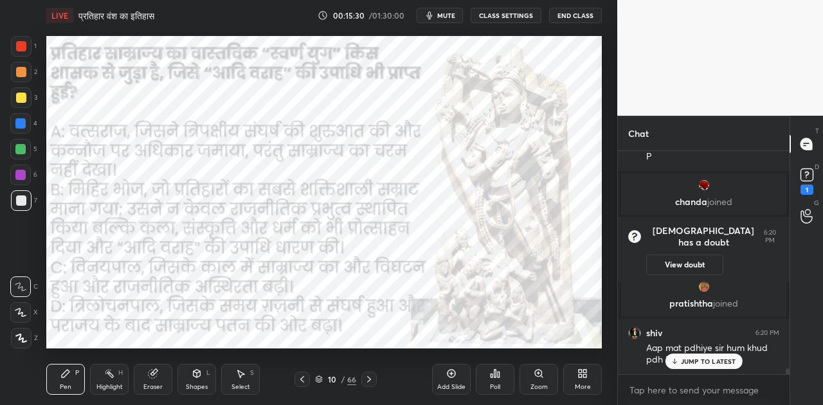
scroll to position [8013, 0]
click at [445, 15] on span "mute" at bounding box center [446, 15] width 18 height 9
click at [696, 366] on div "JUMP TO LATEST" at bounding box center [703, 361] width 77 height 15
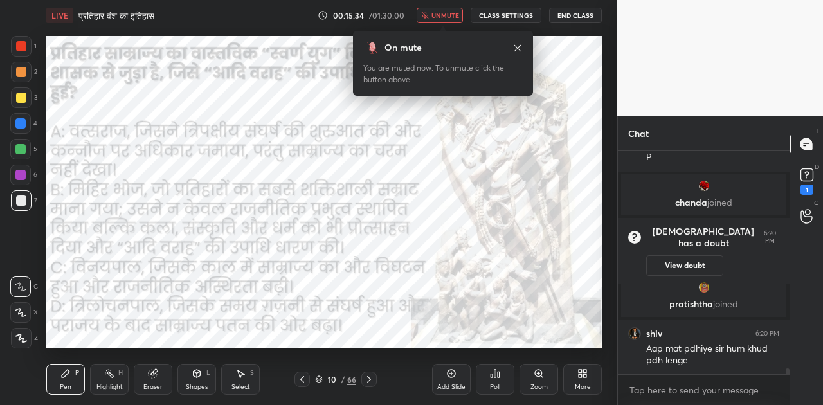
click at [444, 15] on span "unmute" at bounding box center [445, 15] width 28 height 9
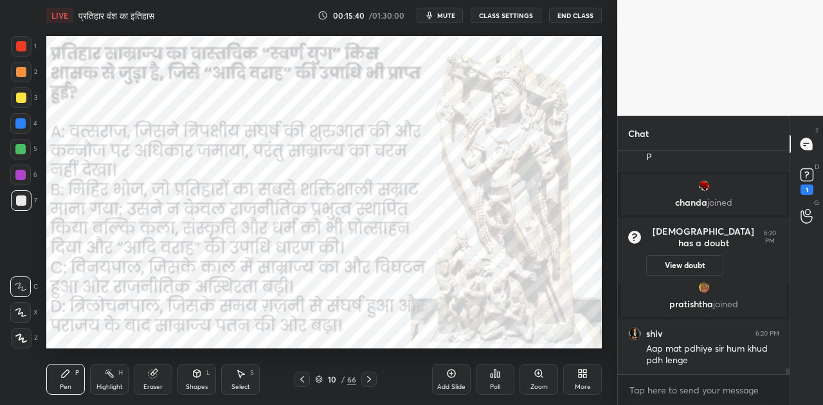
scroll to position [8068, 0]
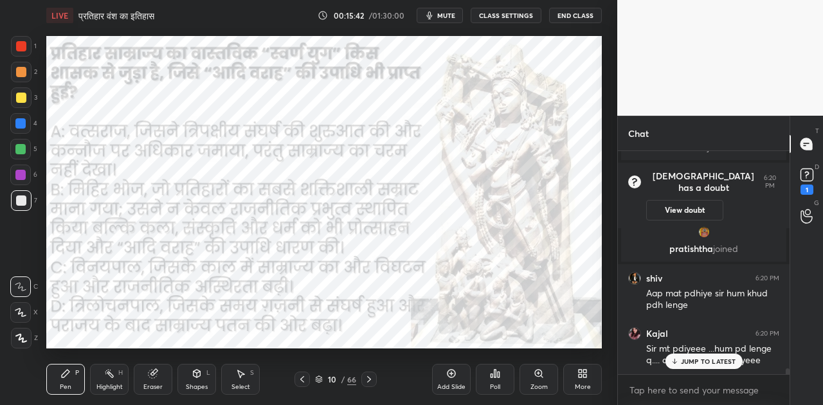
click at [494, 374] on icon at bounding box center [495, 374] width 2 height 8
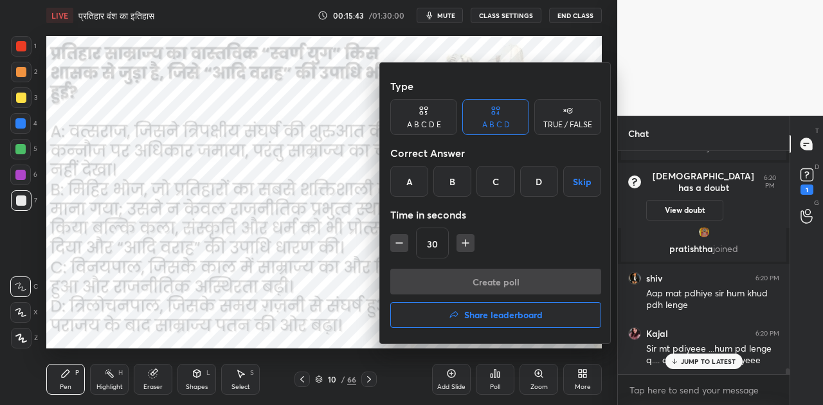
click at [454, 178] on div "B" at bounding box center [452, 181] width 38 height 31
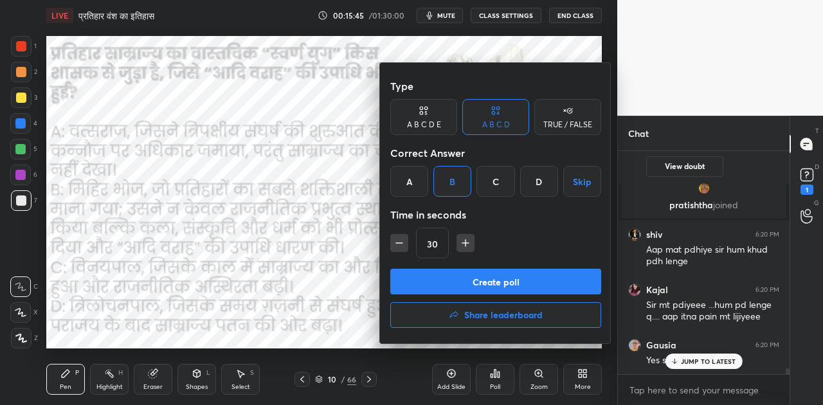
scroll to position [8158, 0]
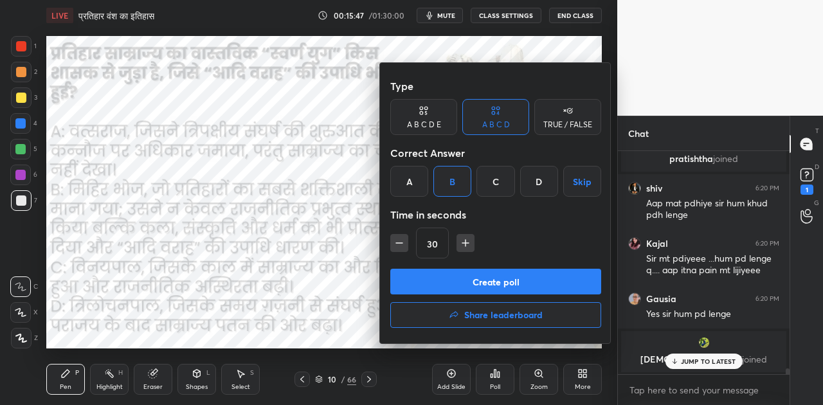
click at [483, 291] on button "Create poll" at bounding box center [495, 282] width 211 height 26
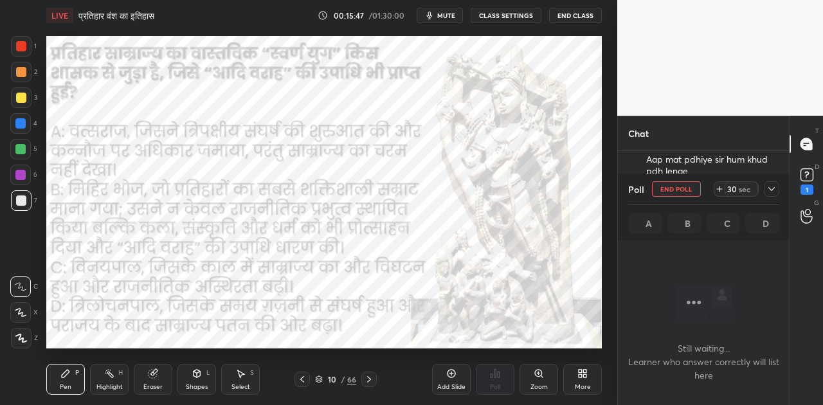
scroll to position [152, 168]
click at [451, 16] on span "mute" at bounding box center [446, 15] width 18 height 9
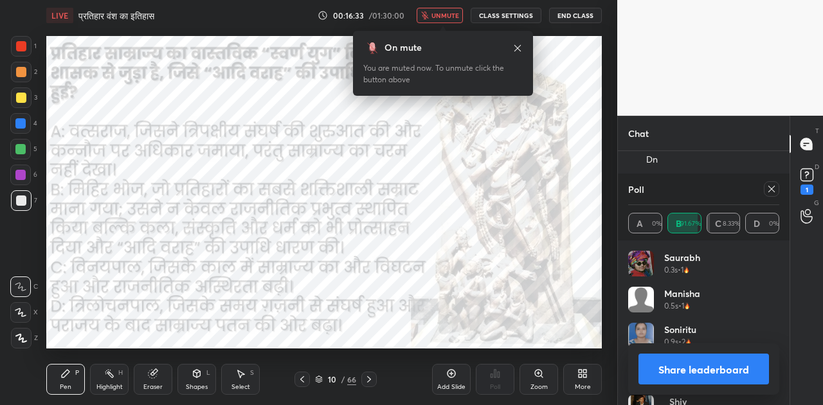
scroll to position [8621, 0]
click at [446, 14] on span "unmute" at bounding box center [445, 15] width 28 height 9
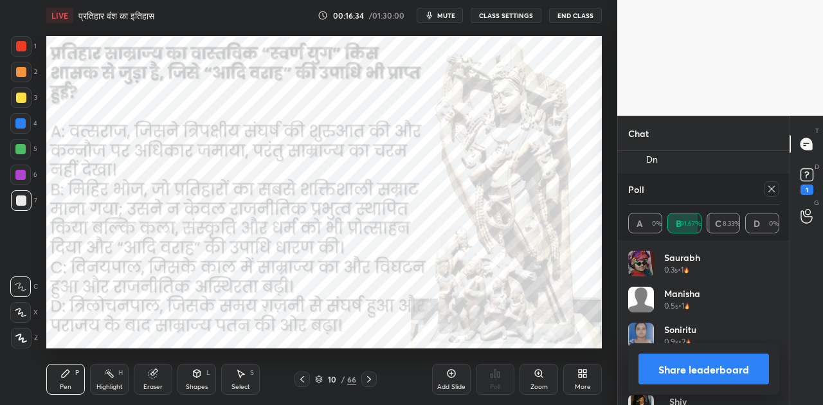
click at [697, 370] on button "Share leaderboard" at bounding box center [703, 369] width 131 height 31
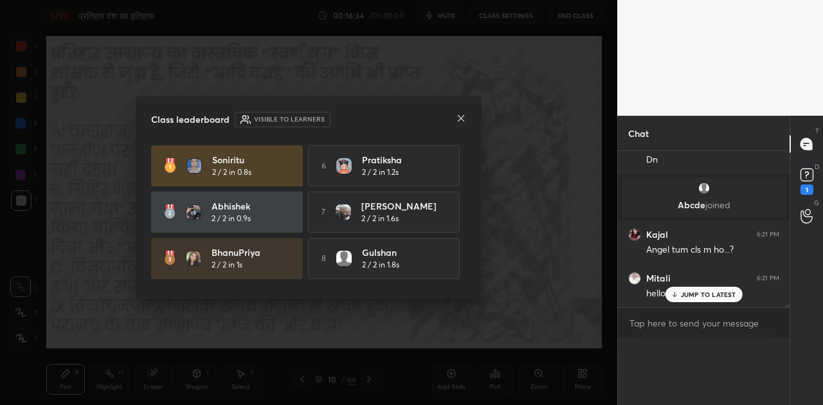
scroll to position [0, 0]
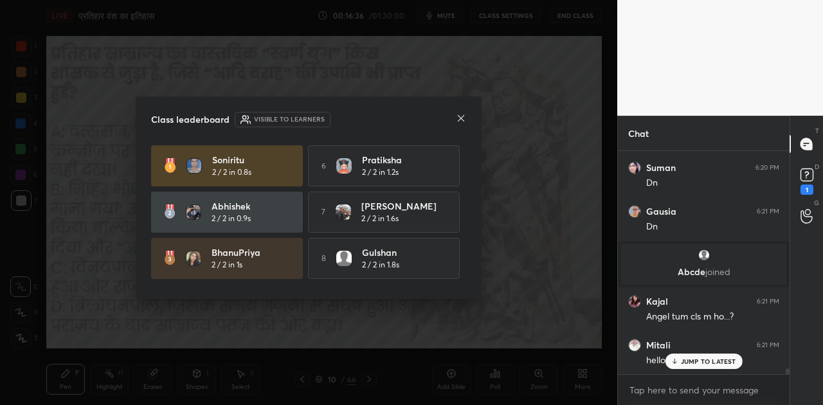
click at [689, 363] on p "JUMP TO LATEST" at bounding box center [708, 361] width 55 height 8
click at [460, 114] on icon at bounding box center [461, 118] width 10 height 10
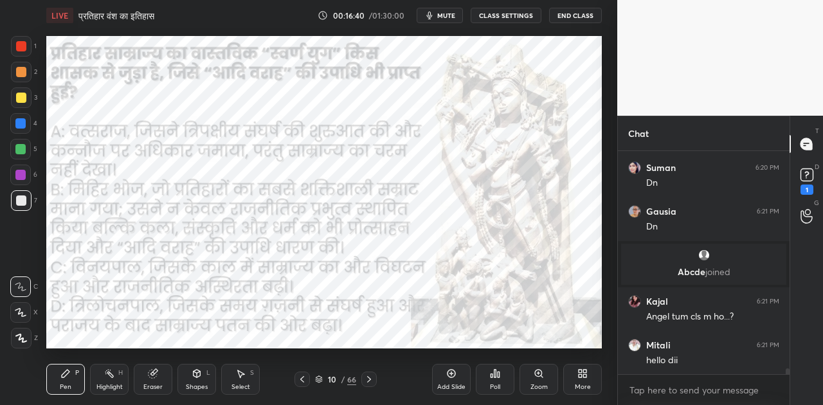
click at [373, 379] on icon at bounding box center [369, 379] width 10 height 10
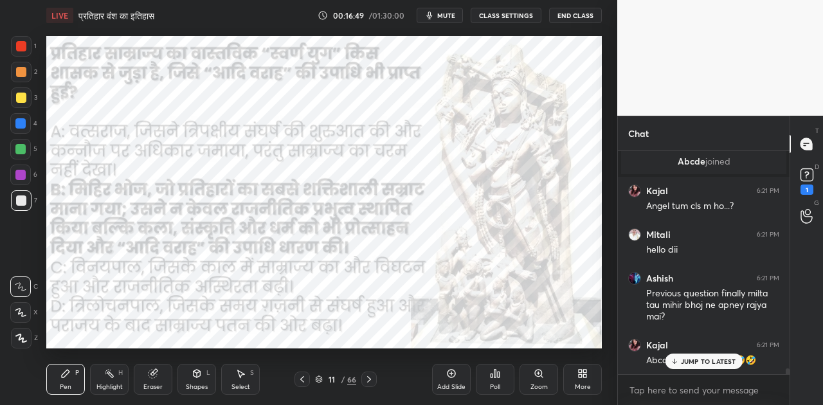
scroll to position [8731, 0]
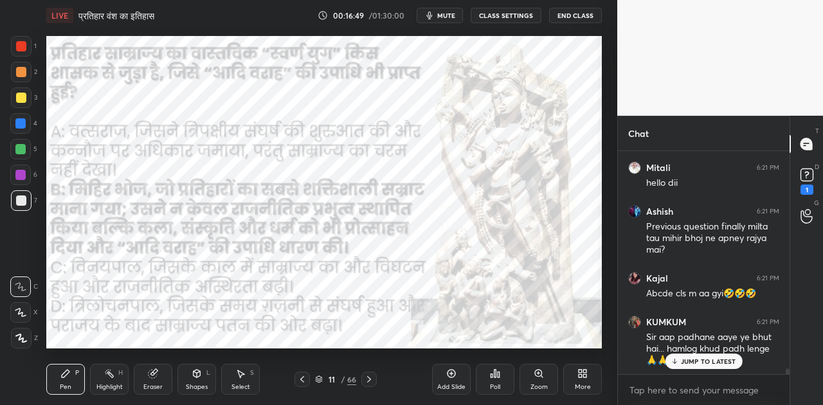
click at [694, 357] on p "JUMP TO LATEST" at bounding box center [708, 361] width 55 height 8
click at [296, 377] on div at bounding box center [301, 379] width 15 height 15
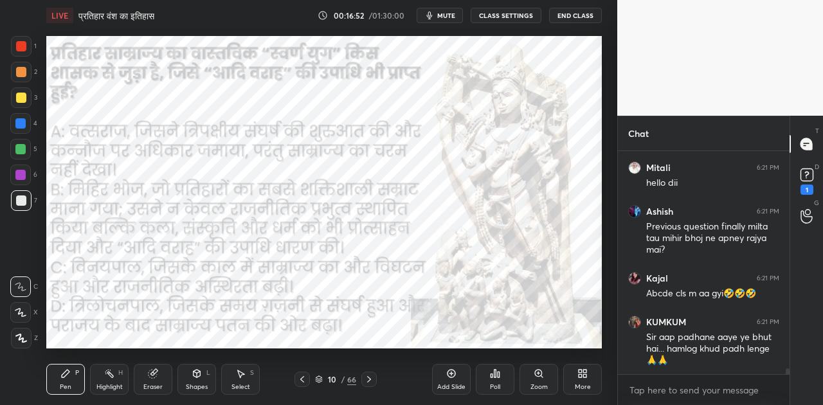
click at [296, 377] on div at bounding box center [301, 379] width 15 height 15
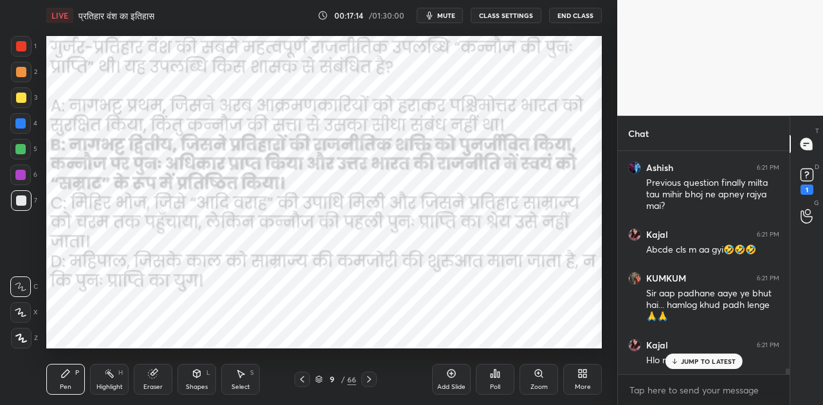
scroll to position [8819, 0]
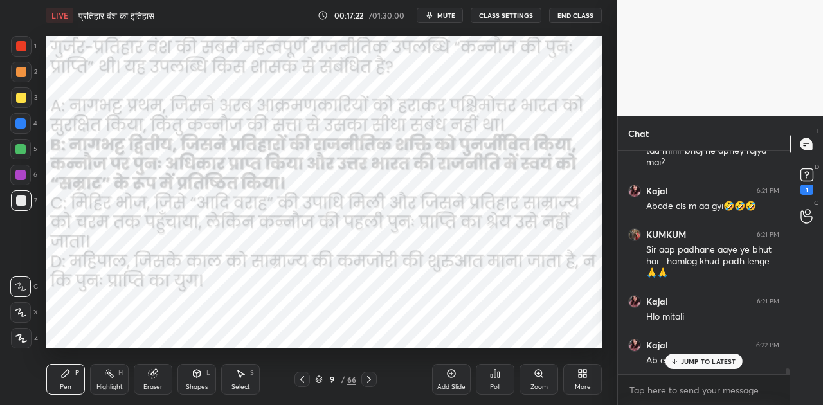
click at [696, 365] on p "JUMP TO LATEST" at bounding box center [708, 361] width 55 height 8
click at [805, 173] on rect at bounding box center [806, 175] width 12 height 12
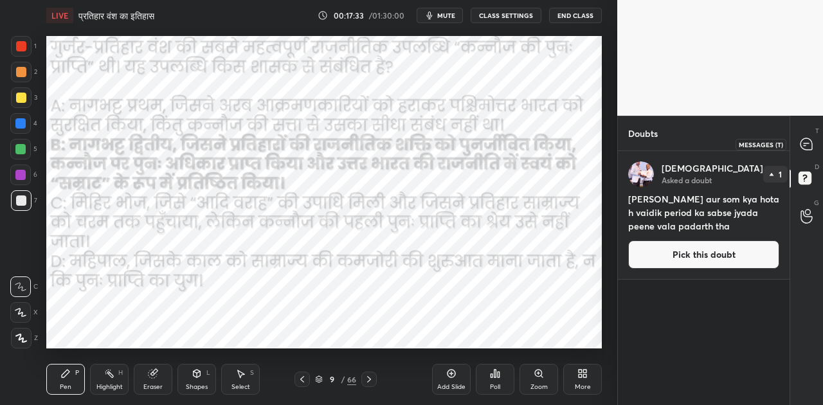
click at [800, 150] on icon at bounding box center [807, 145] width 14 height 14
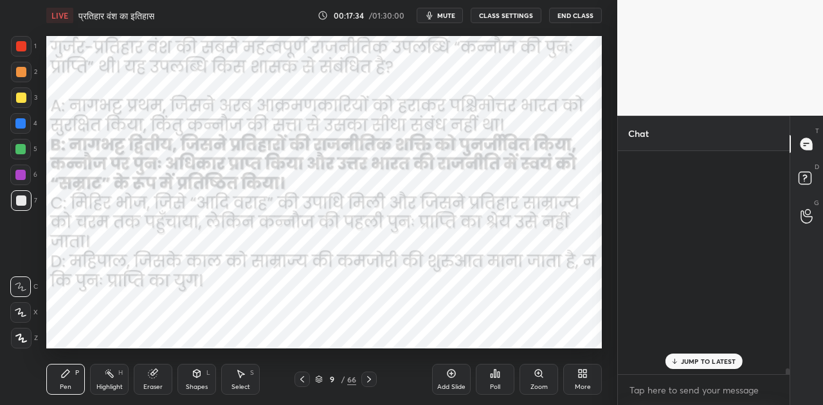
scroll to position [219, 168]
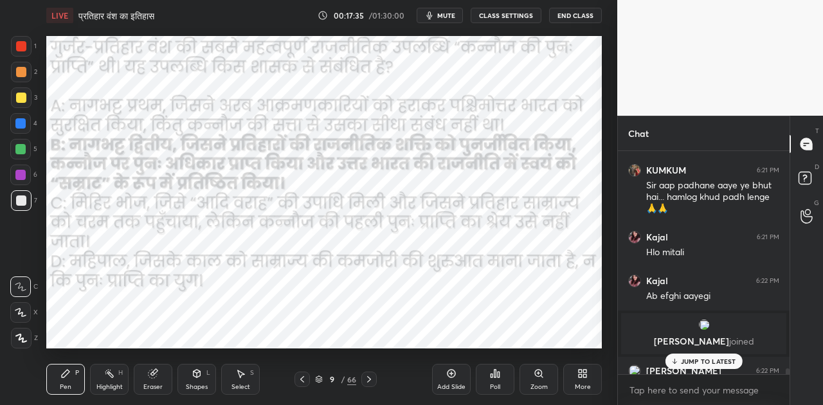
click at [692, 361] on p "JUMP TO LATEST" at bounding box center [708, 361] width 55 height 8
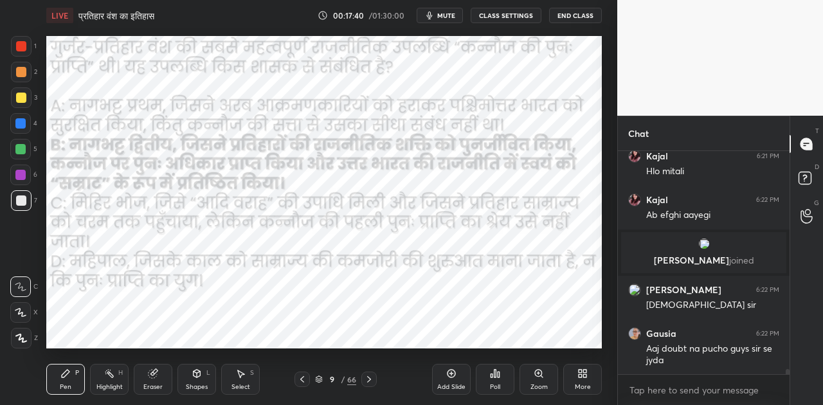
click at [370, 381] on icon at bounding box center [369, 379] width 10 height 10
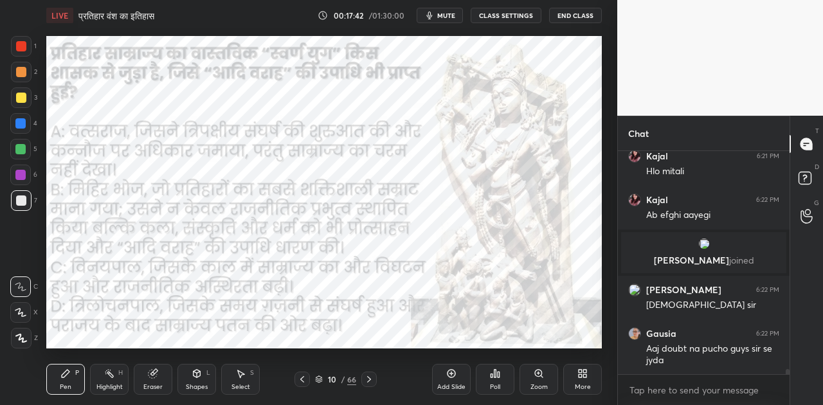
click at [370, 381] on icon at bounding box center [369, 379] width 10 height 10
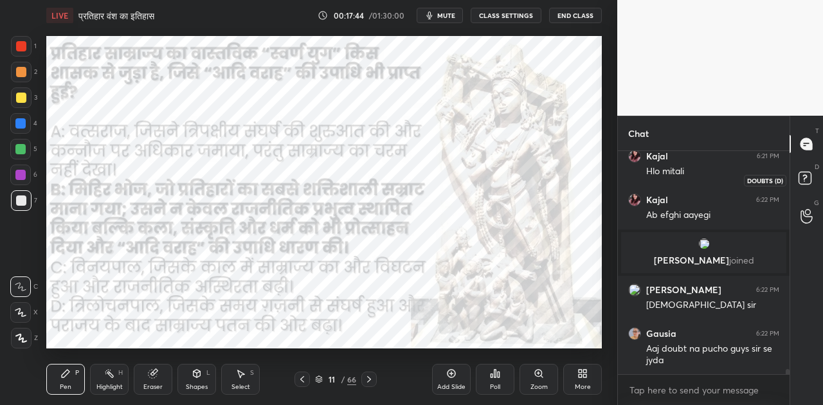
click at [809, 177] on rect at bounding box center [805, 178] width 12 height 12
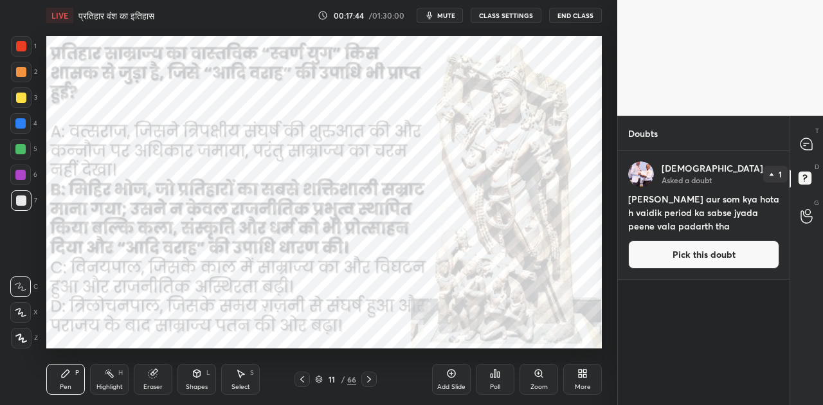
click at [711, 251] on button "Pick this doubt" at bounding box center [703, 254] width 151 height 28
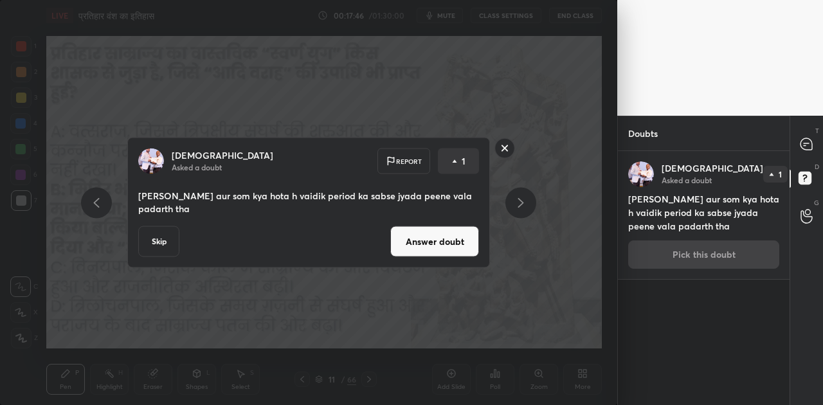
click at [421, 226] on button "Answer doubt" at bounding box center [434, 241] width 89 height 31
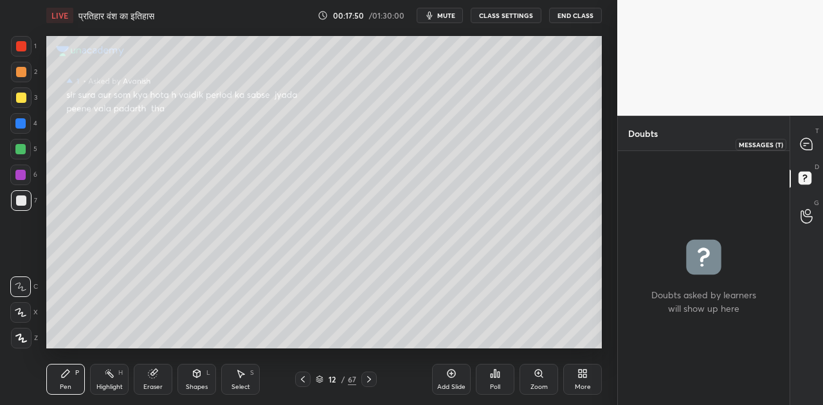
click at [812, 143] on icon at bounding box center [806, 144] width 12 height 12
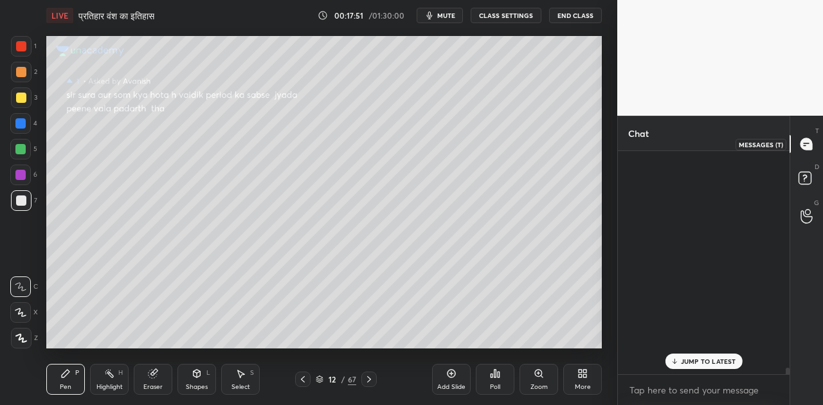
scroll to position [219, 168]
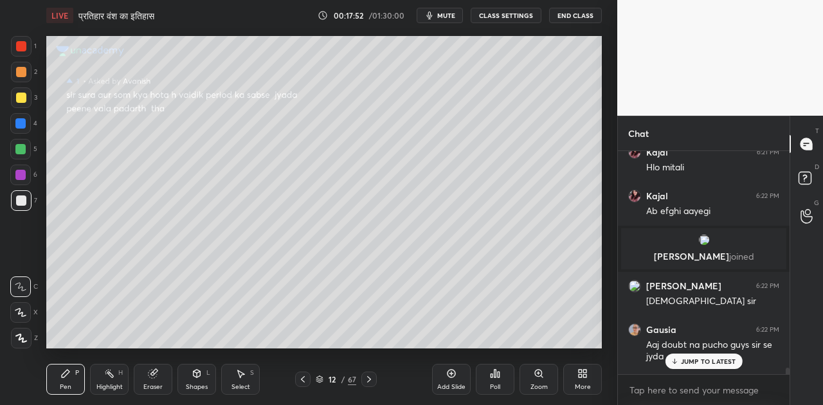
click at [710, 365] on div "JUMP TO LATEST" at bounding box center [703, 361] width 77 height 15
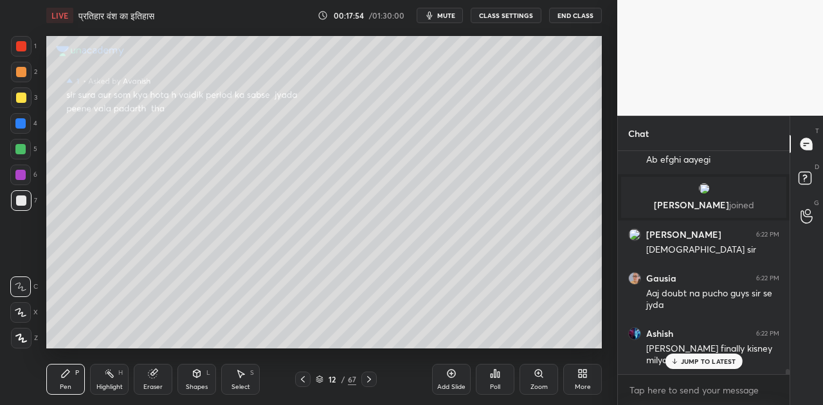
click at [703, 362] on p "JUMP TO LATEST" at bounding box center [708, 361] width 55 height 8
click at [298, 379] on icon at bounding box center [303, 379] width 10 height 10
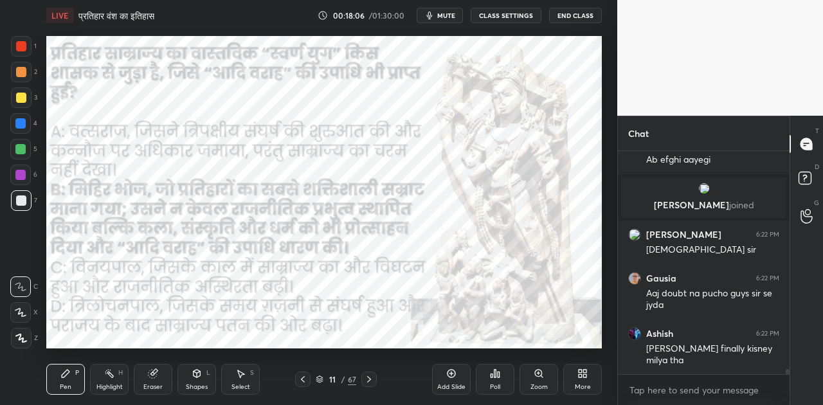
click at [19, 123] on div at bounding box center [20, 123] width 10 height 10
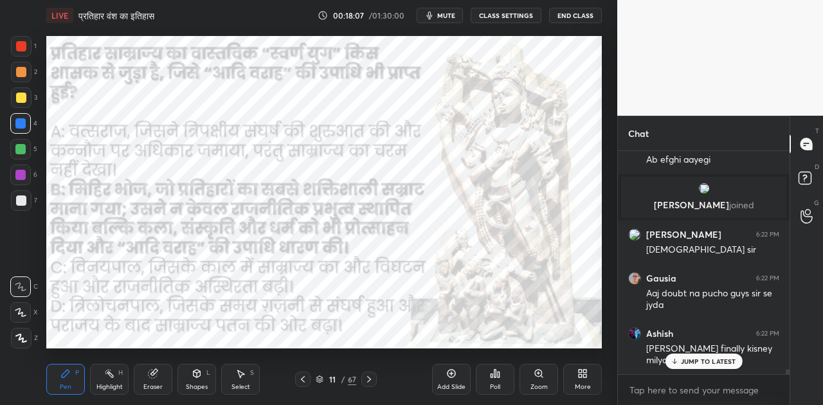
scroll to position [9167, 0]
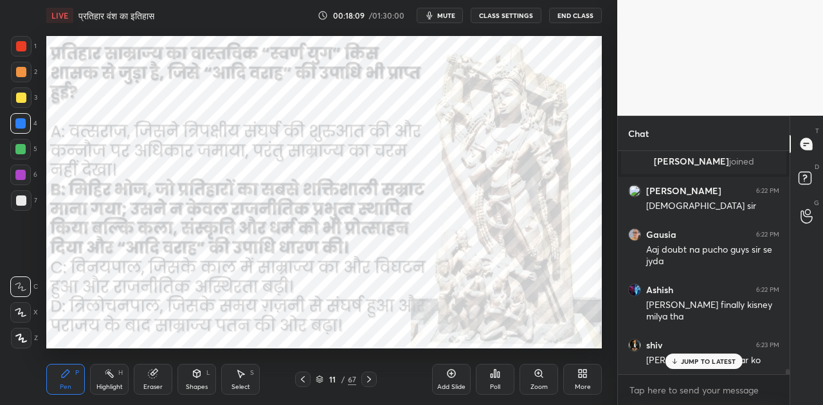
click at [303, 380] on icon at bounding box center [303, 379] width 10 height 10
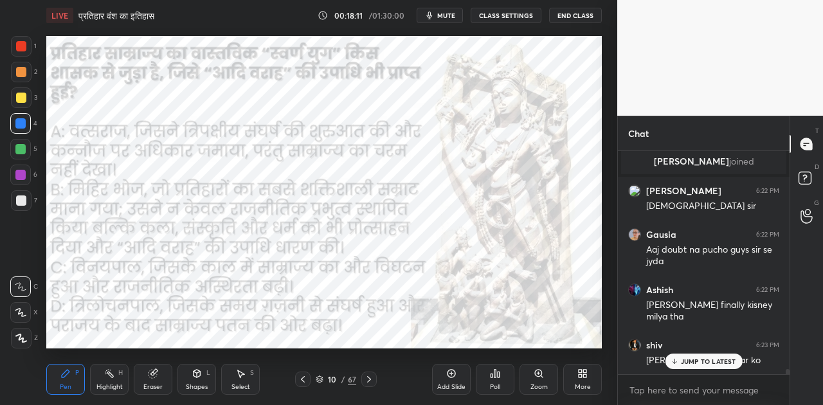
click at [304, 382] on icon at bounding box center [303, 379] width 4 height 6
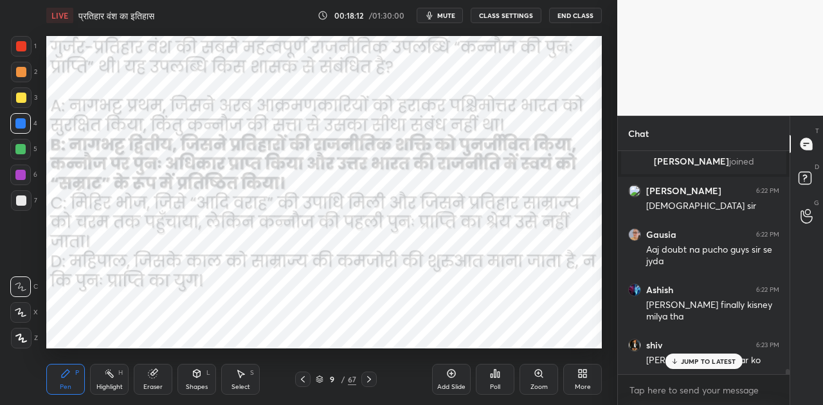
click at [305, 381] on icon at bounding box center [303, 379] width 10 height 10
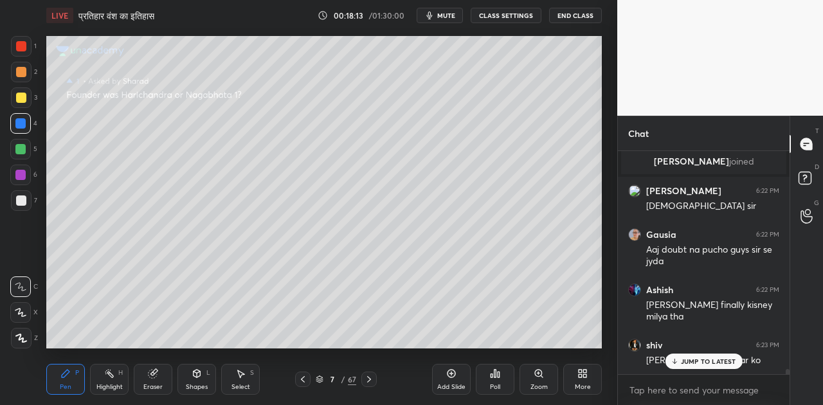
click at [305, 381] on icon at bounding box center [303, 379] width 10 height 10
click at [305, 382] on icon at bounding box center [303, 379] width 10 height 10
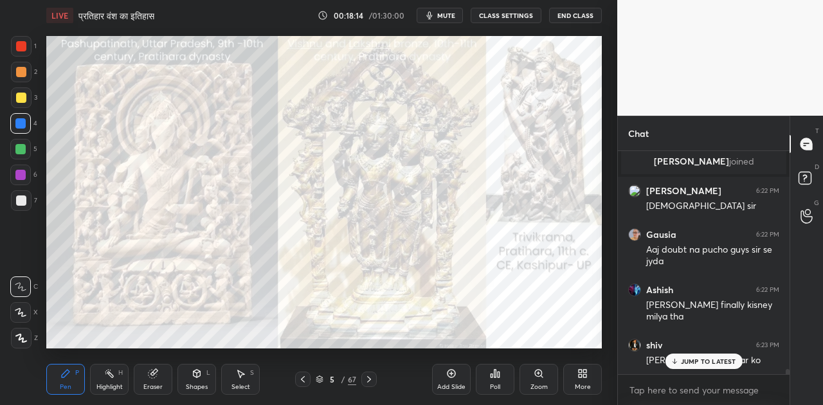
click at [305, 381] on icon at bounding box center [303, 379] width 10 height 10
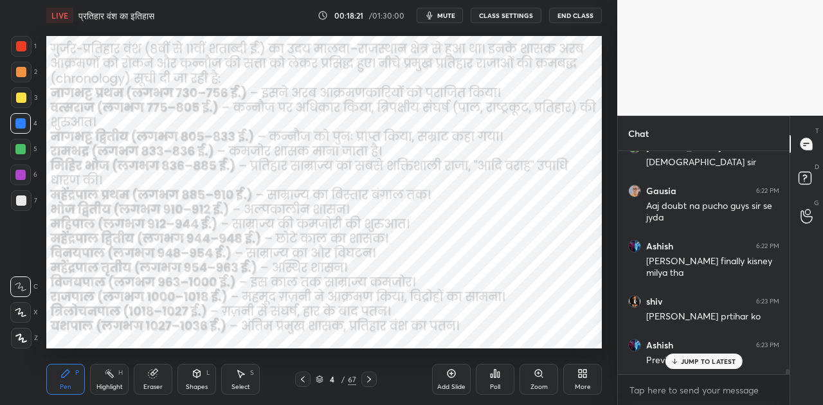
scroll to position [9255, 0]
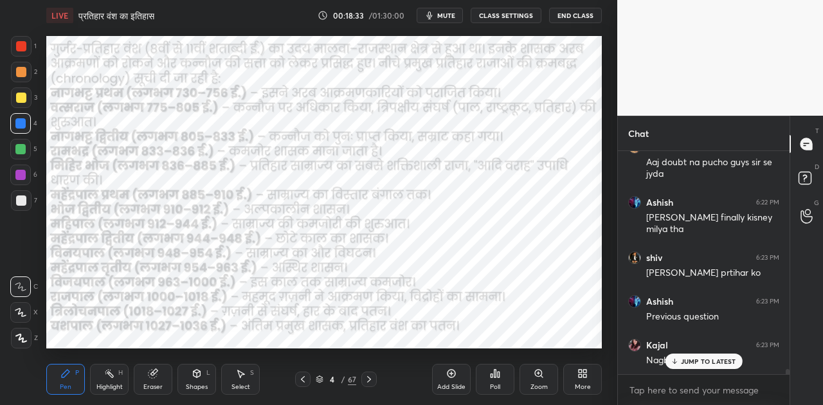
click at [693, 365] on p "JUMP TO LATEST" at bounding box center [708, 361] width 55 height 8
click at [368, 384] on div at bounding box center [368, 379] width 15 height 15
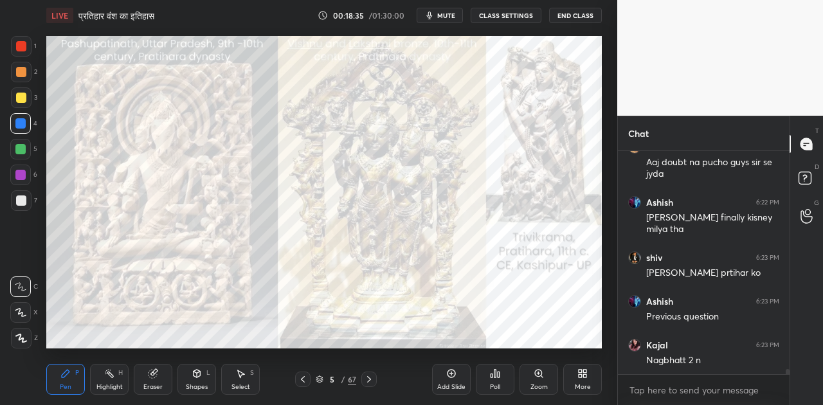
click at [368, 384] on div at bounding box center [368, 379] width 15 height 15
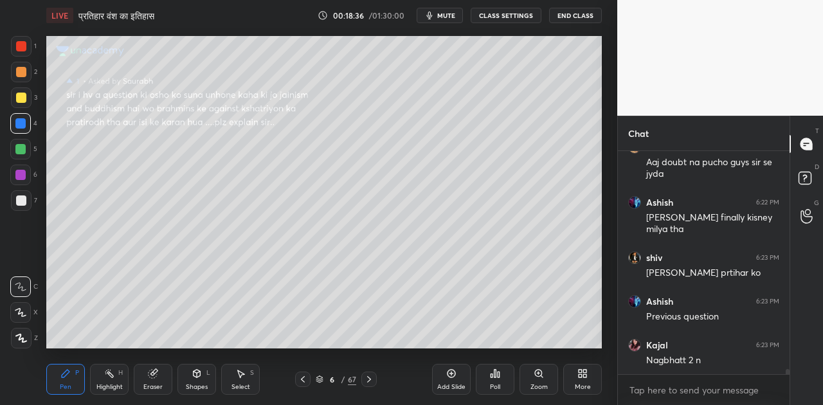
click at [368, 384] on div at bounding box center [368, 379] width 15 height 15
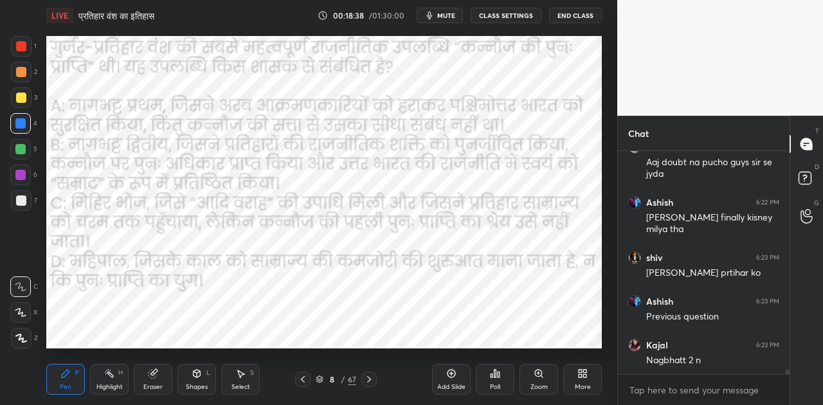
scroll to position [9301, 0]
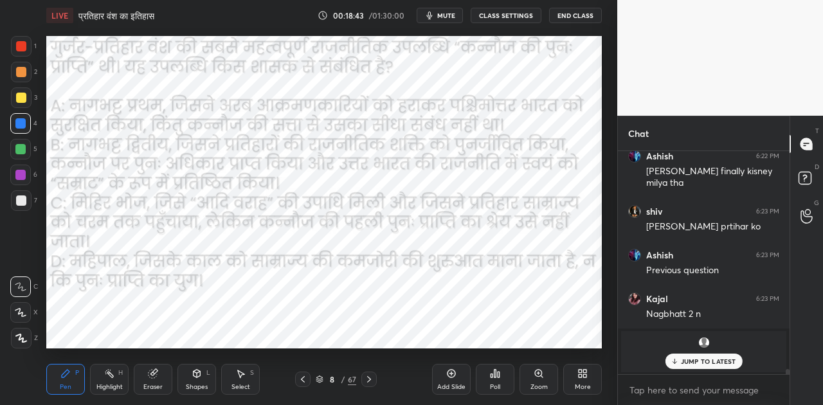
click at [366, 379] on icon at bounding box center [369, 379] width 10 height 10
click at [712, 365] on div "JUMP TO LATEST" at bounding box center [703, 361] width 77 height 15
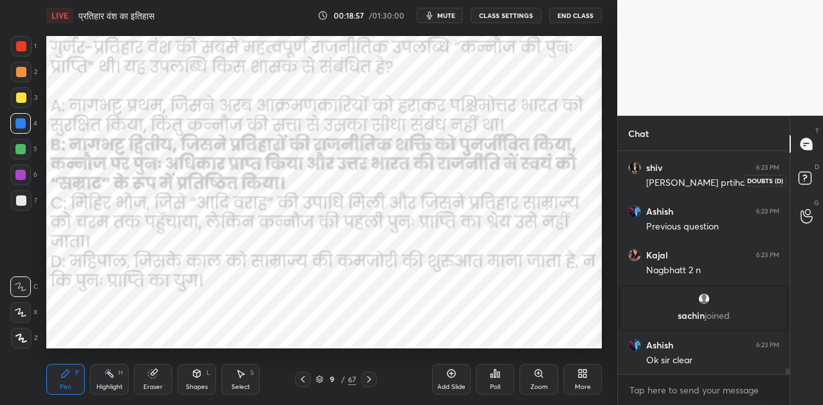
scroll to position [8824, 0]
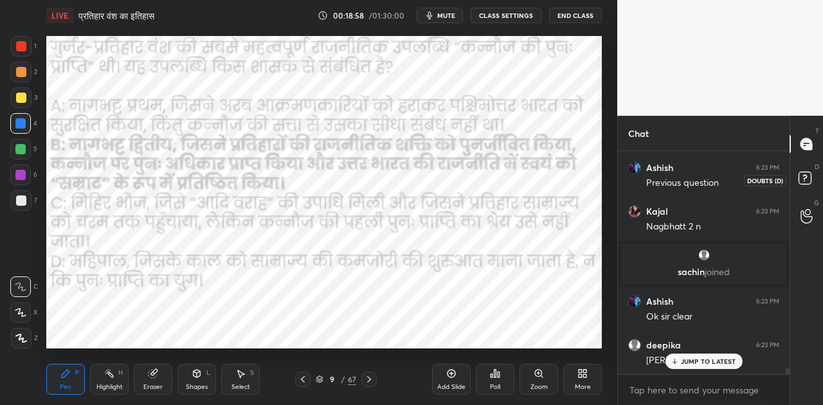
click at [808, 174] on rect at bounding box center [805, 178] width 12 height 12
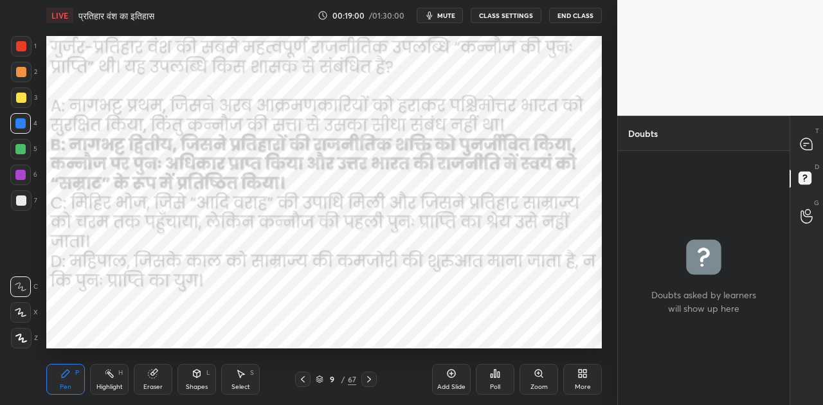
click at [370, 382] on icon at bounding box center [369, 379] width 10 height 10
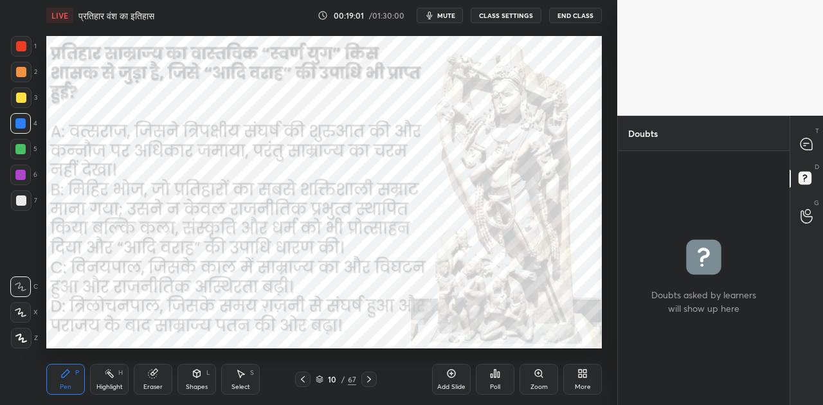
click at [370, 382] on icon at bounding box center [369, 379] width 10 height 10
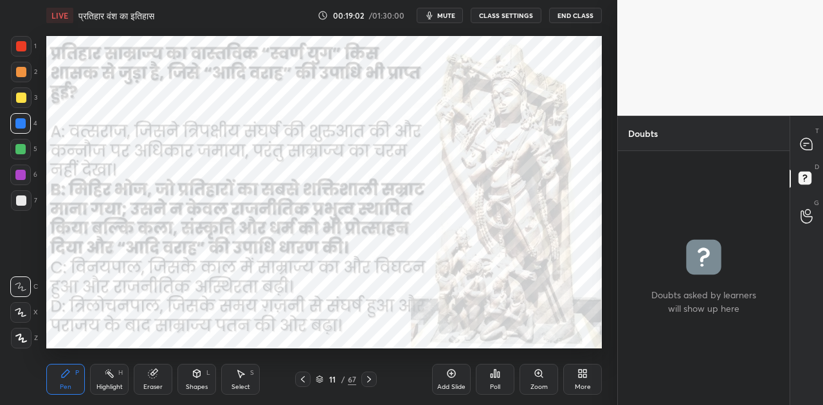
click at [370, 382] on icon at bounding box center [369, 379] width 10 height 10
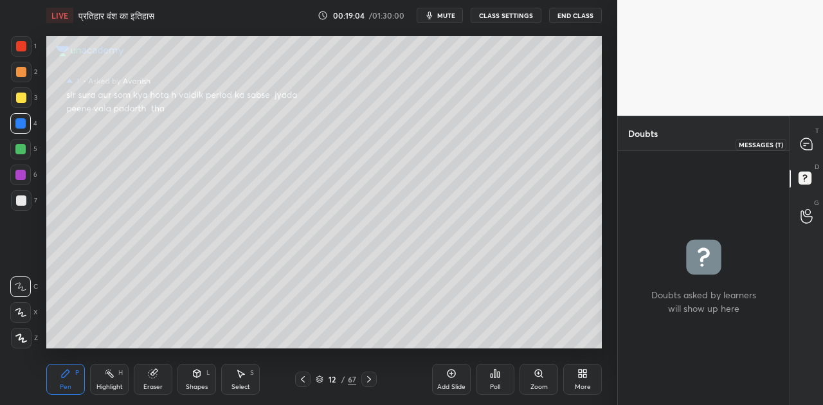
click at [806, 142] on icon at bounding box center [806, 144] width 12 height 12
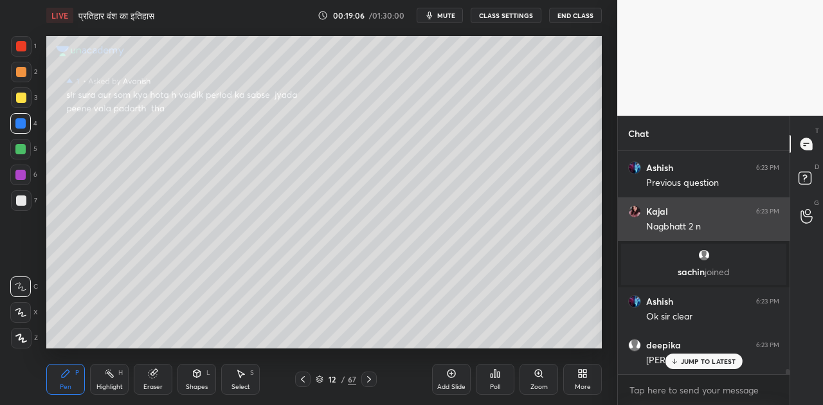
scroll to position [9134, 0]
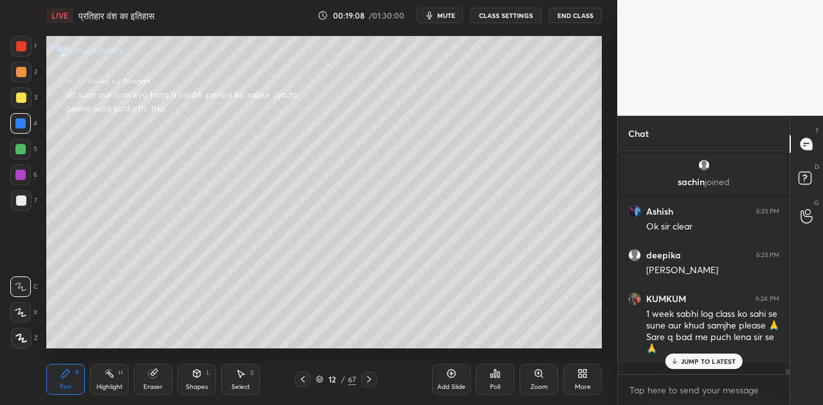
click at [23, 195] on div at bounding box center [21, 200] width 10 height 10
click at [719, 359] on p "JUMP TO LATEST" at bounding box center [708, 361] width 55 height 8
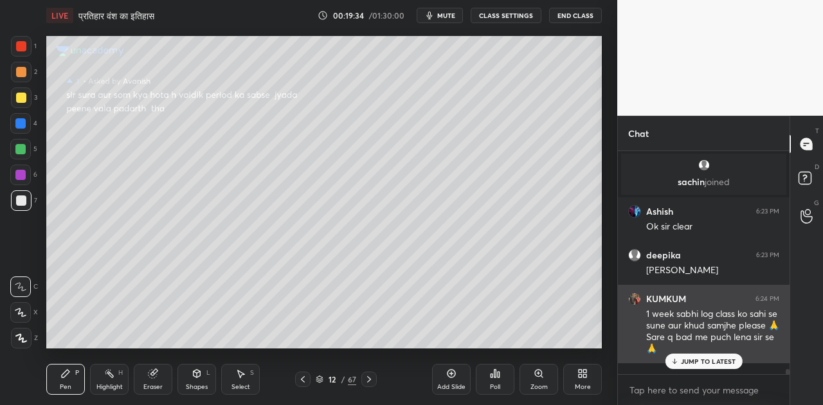
scroll to position [9180, 0]
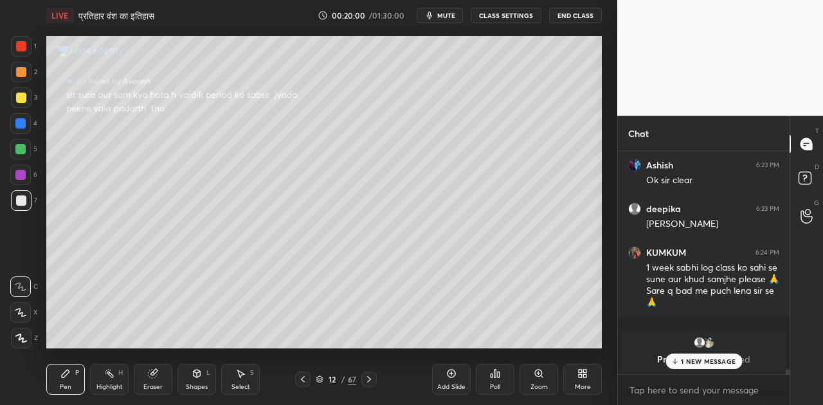
click at [711, 359] on p "1 NEW MESSAGE" at bounding box center [708, 361] width 55 height 8
click at [365, 381] on icon at bounding box center [369, 379] width 10 height 10
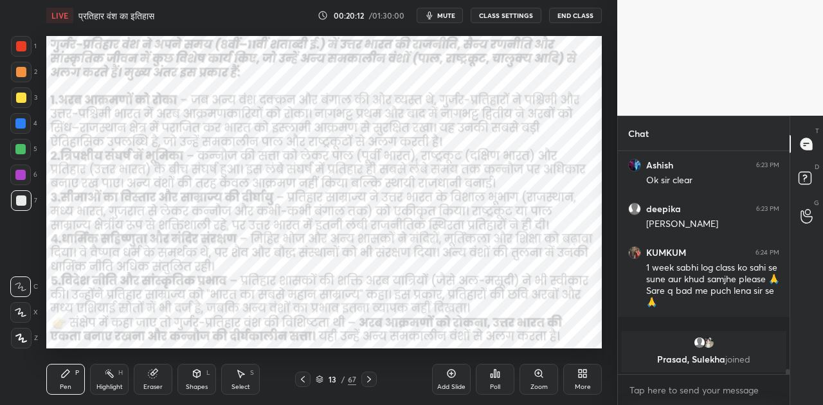
click at [192, 378] on icon at bounding box center [197, 373] width 10 height 10
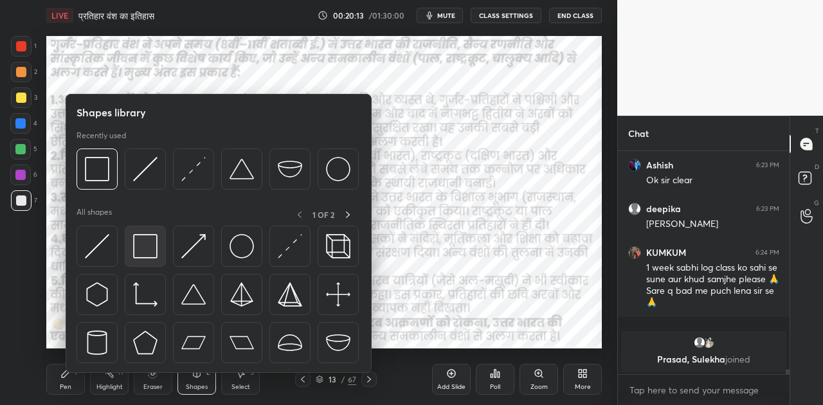
click at [142, 251] on img at bounding box center [145, 246] width 24 height 24
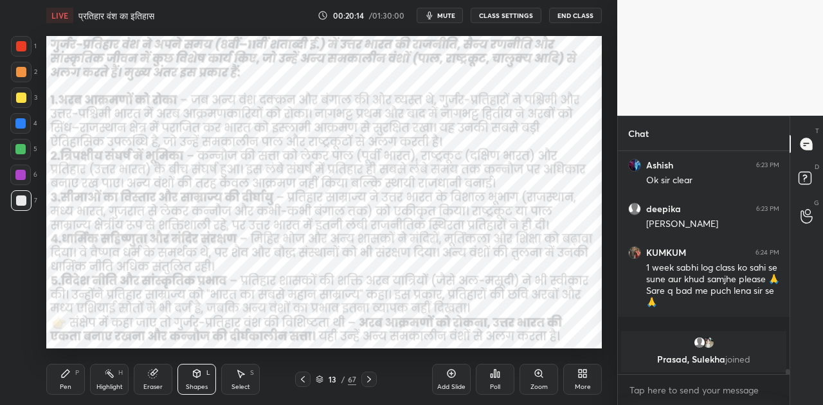
click at [21, 122] on div at bounding box center [20, 123] width 10 height 10
click at [320, 379] on icon at bounding box center [319, 377] width 6 height 3
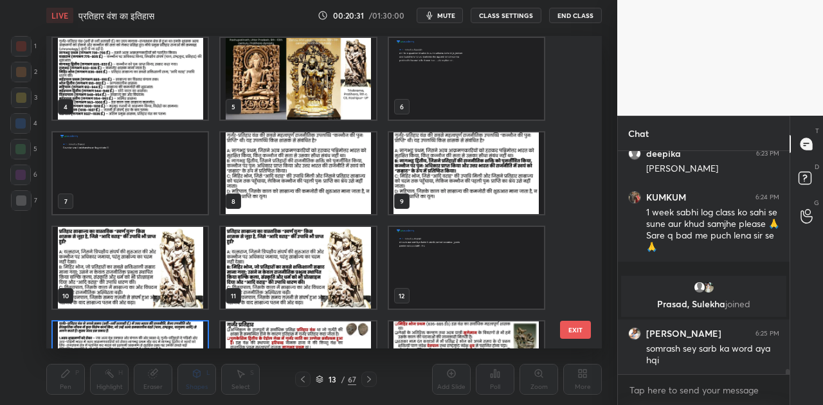
scroll to position [0, 0]
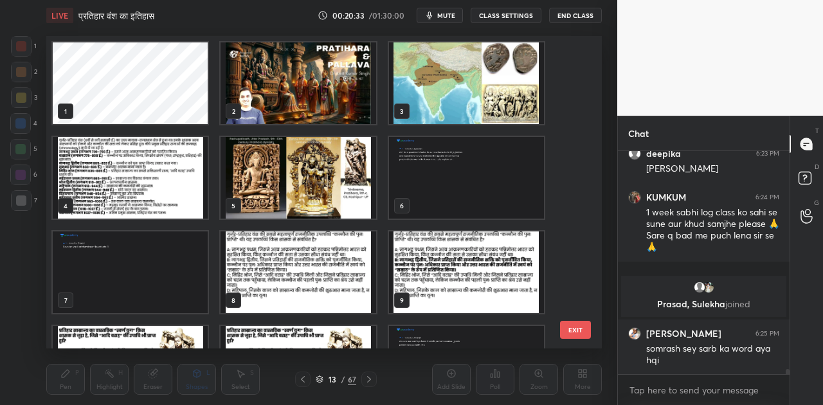
click at [471, 109] on img "grid" at bounding box center [466, 83] width 155 height 82
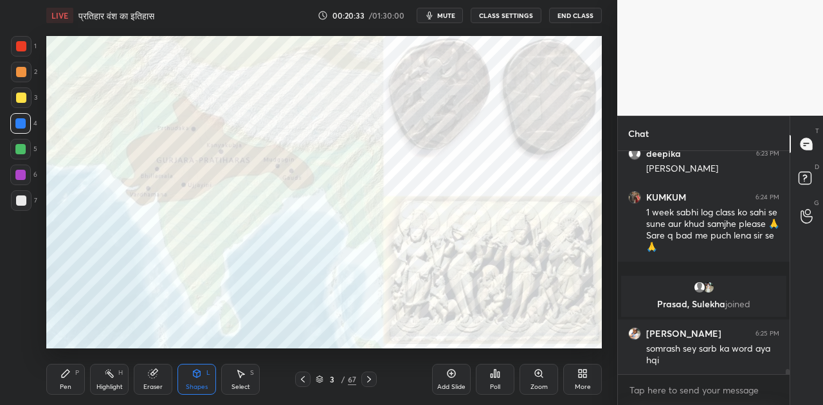
click at [471, 109] on img "grid" at bounding box center [466, 83] width 155 height 82
click at [316, 381] on icon at bounding box center [319, 382] width 6 height 2
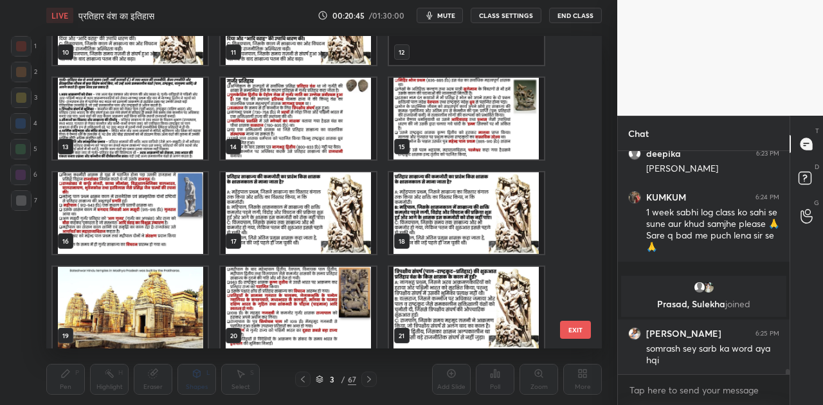
scroll to position [8955, 0]
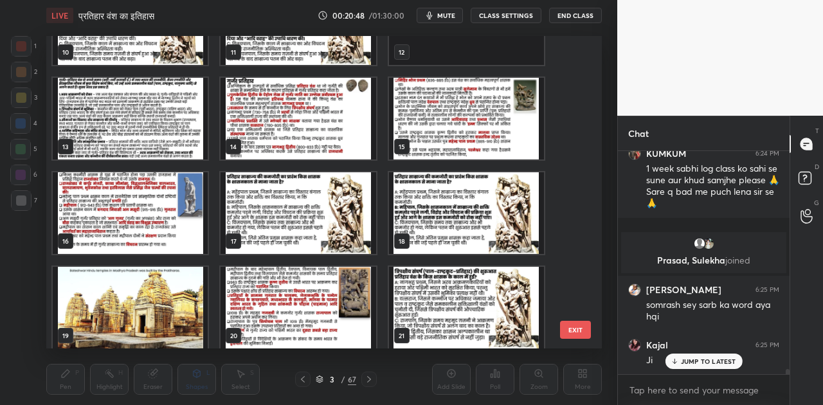
click at [140, 113] on img "grid" at bounding box center [130, 119] width 155 height 82
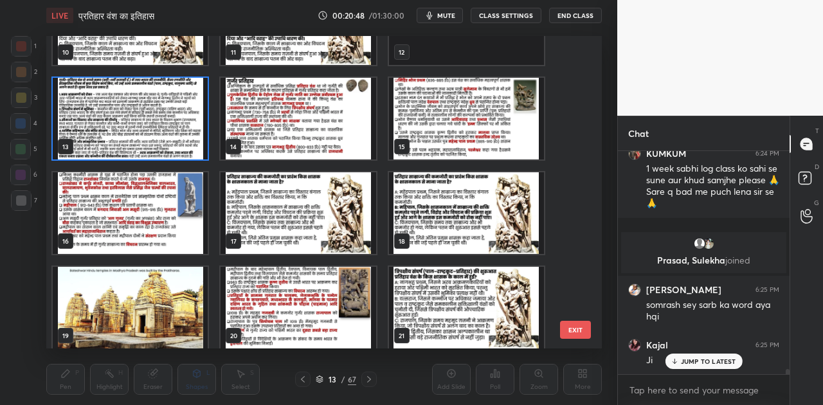
click at [138, 113] on img "grid" at bounding box center [130, 119] width 155 height 82
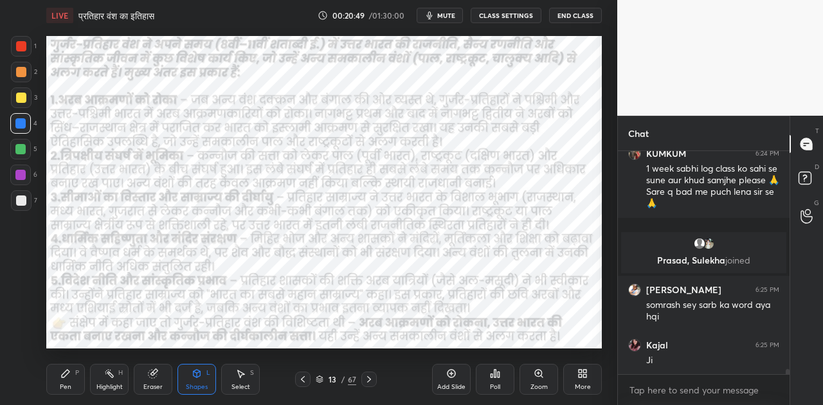
click at [138, 113] on img "grid" at bounding box center [130, 119] width 155 height 82
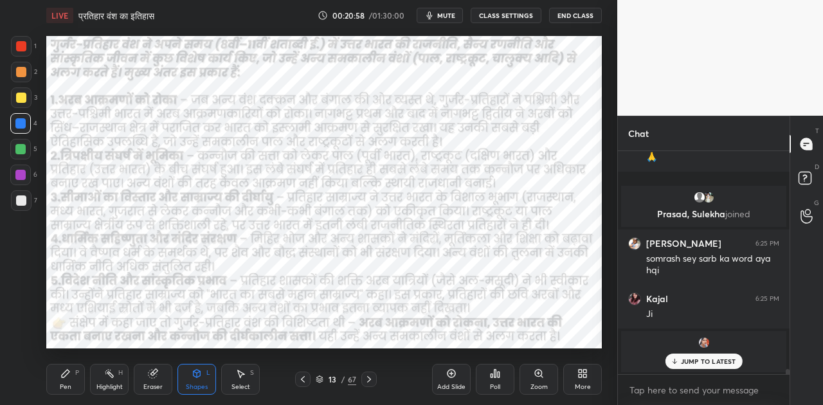
scroll to position [9045, 0]
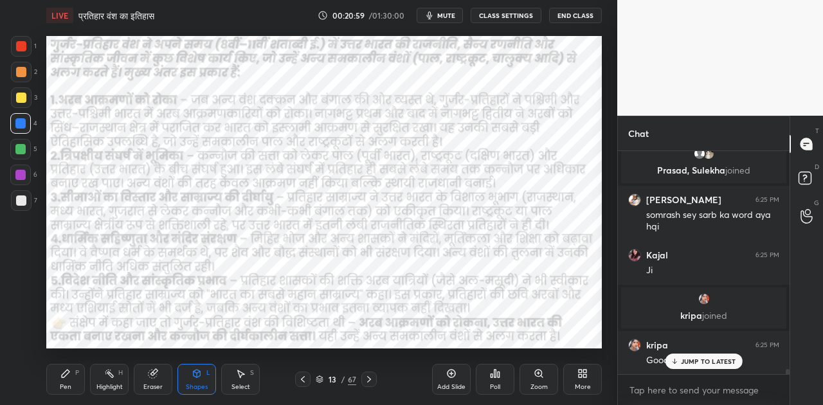
click at [321, 379] on icon at bounding box center [319, 380] width 6 height 2
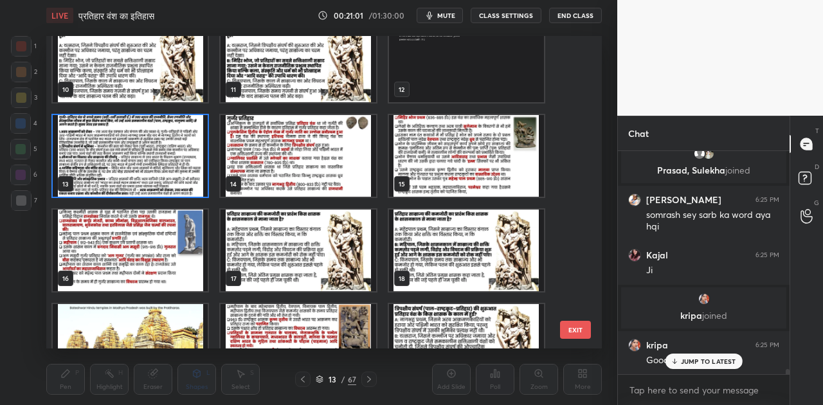
scroll to position [331, 0]
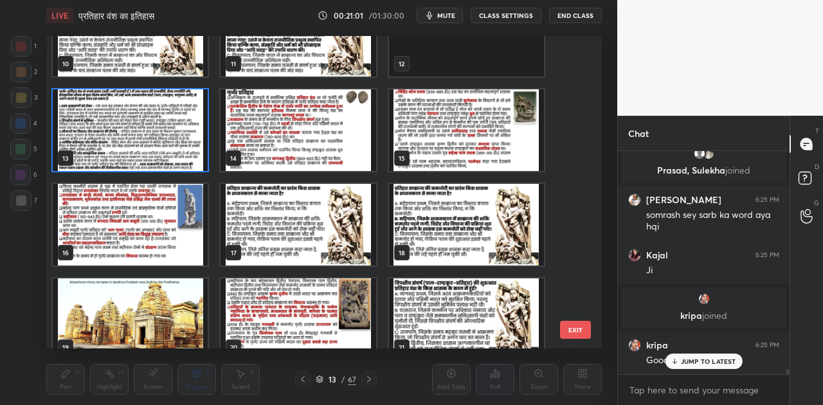
click at [141, 317] on img "grid" at bounding box center [130, 319] width 155 height 82
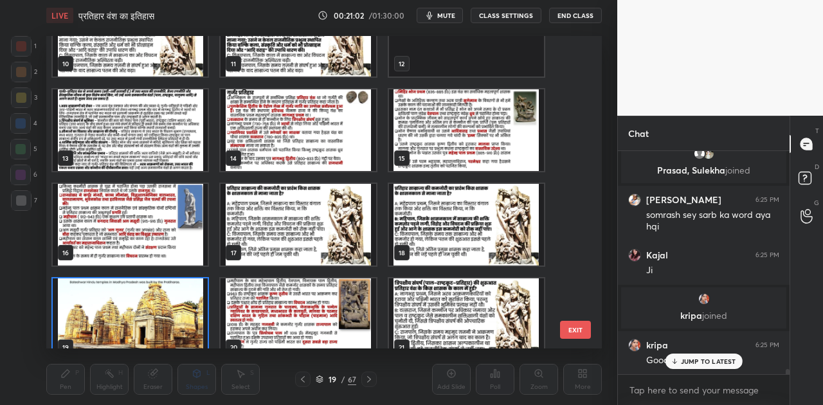
scroll to position [348, 0]
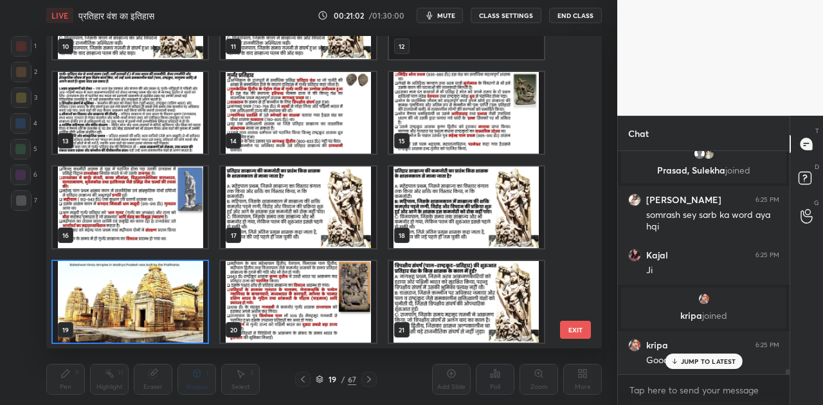
click at [141, 317] on img "grid" at bounding box center [130, 302] width 155 height 82
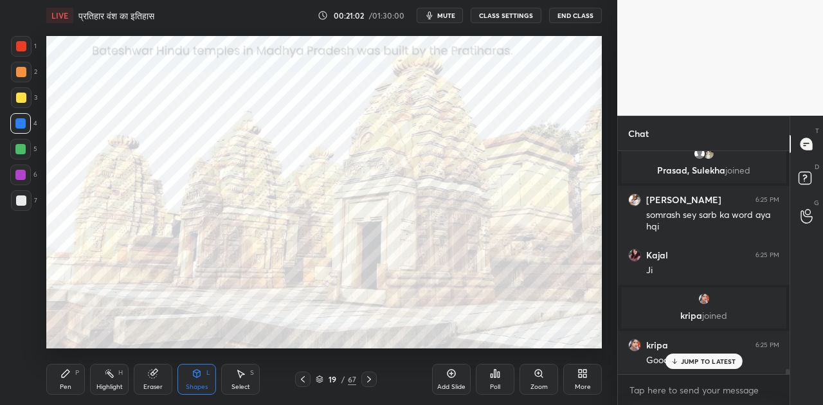
click at [141, 317] on img "grid" at bounding box center [130, 302] width 155 height 82
click at [320, 377] on icon at bounding box center [320, 379] width 8 height 8
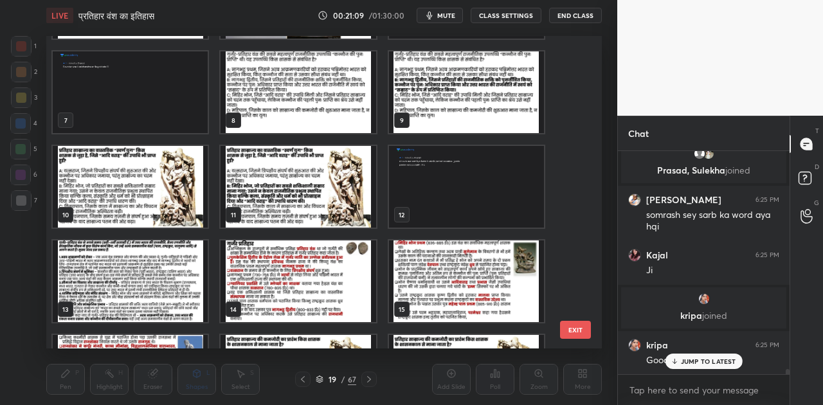
scroll to position [177, 0]
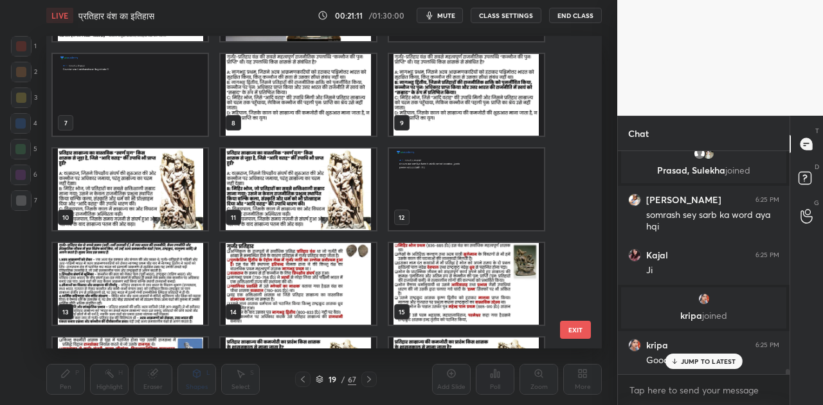
click at [150, 275] on img "grid" at bounding box center [130, 284] width 155 height 82
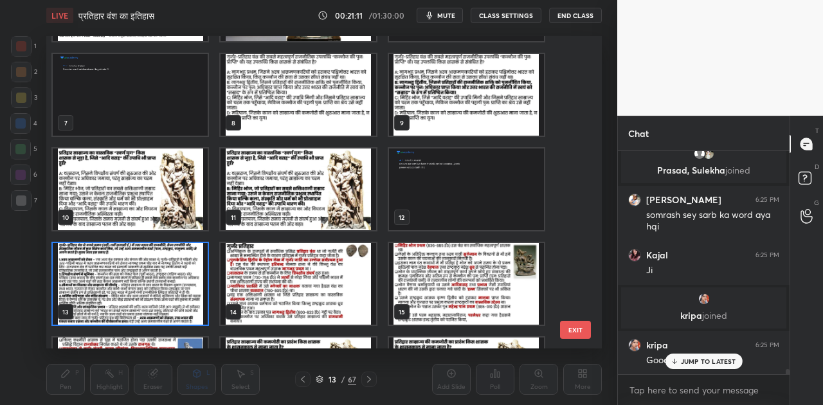
click at [150, 275] on img "grid" at bounding box center [130, 284] width 155 height 82
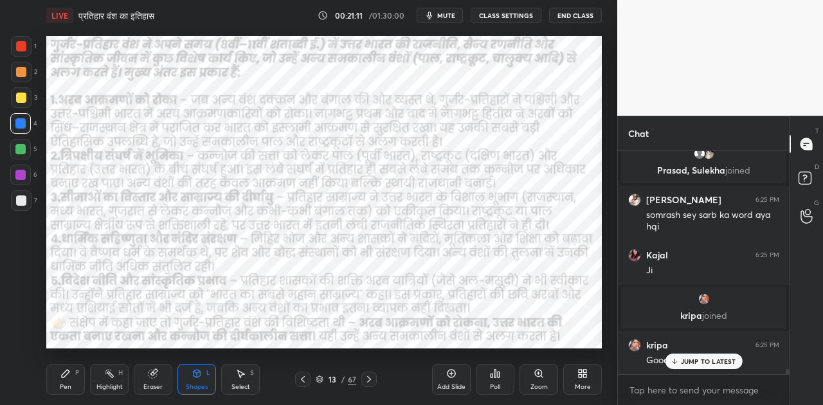
click at [150, 275] on img "grid" at bounding box center [130, 284] width 155 height 82
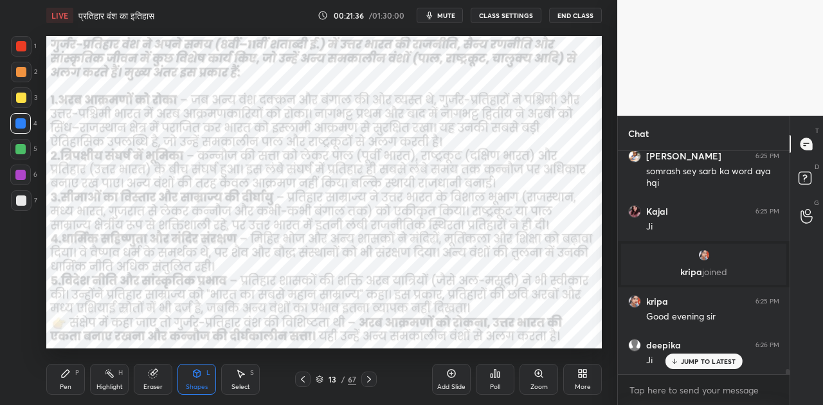
click at [711, 361] on p "JUMP TO LATEST" at bounding box center [708, 361] width 55 height 8
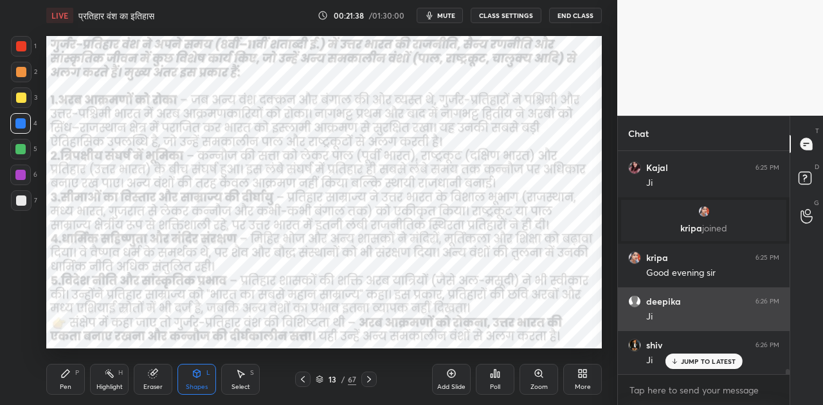
scroll to position [9176, 0]
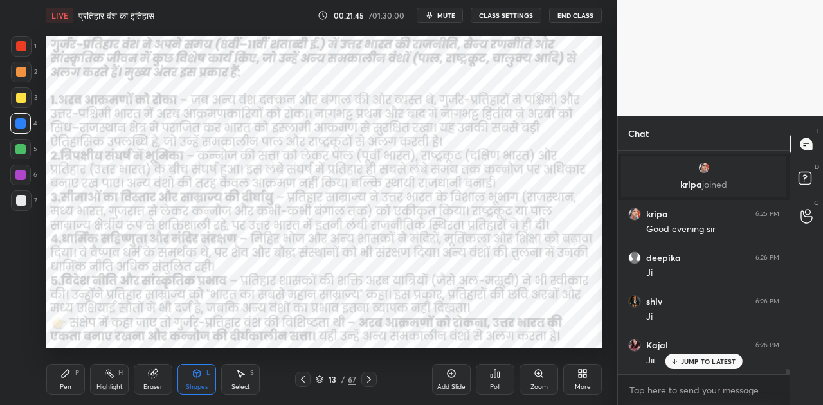
click at [365, 377] on icon at bounding box center [369, 379] width 10 height 10
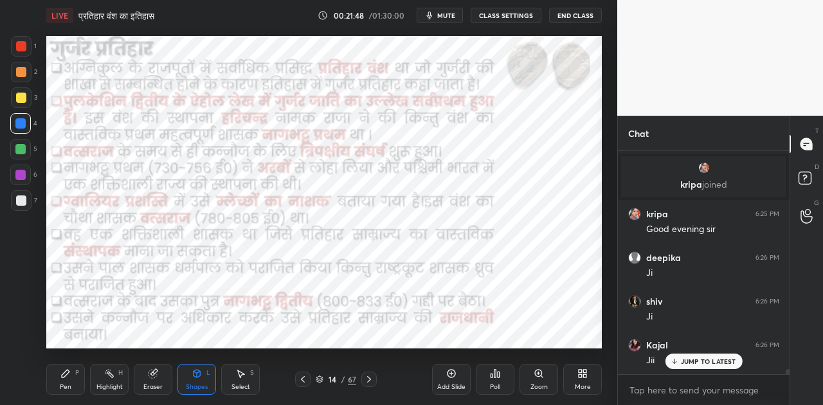
scroll to position [9220, 0]
click at [448, 375] on icon at bounding box center [451, 373] width 10 height 10
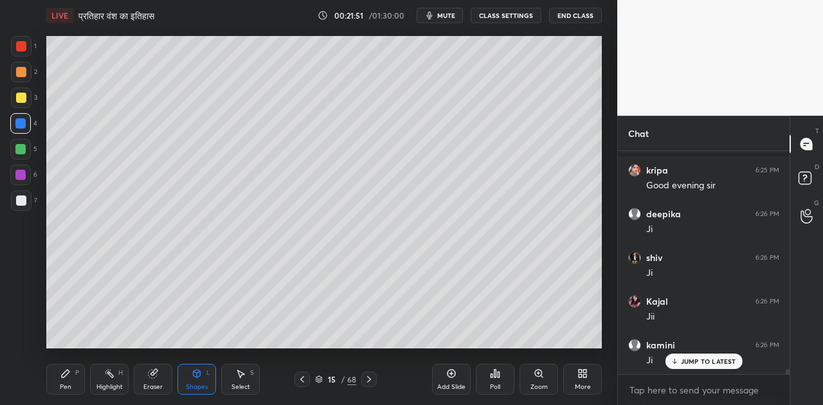
scroll to position [9275, 0]
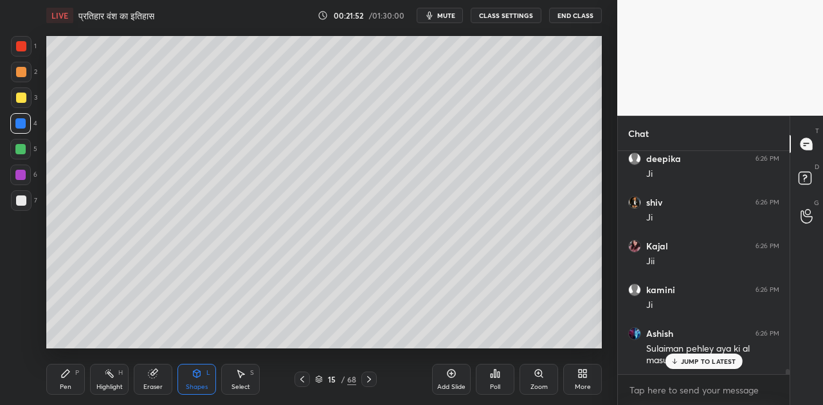
click at [24, 199] on div at bounding box center [21, 200] width 10 height 10
click at [67, 372] on icon at bounding box center [66, 374] width 8 height 8
click at [705, 359] on p "JUMP TO LATEST" at bounding box center [708, 361] width 55 height 8
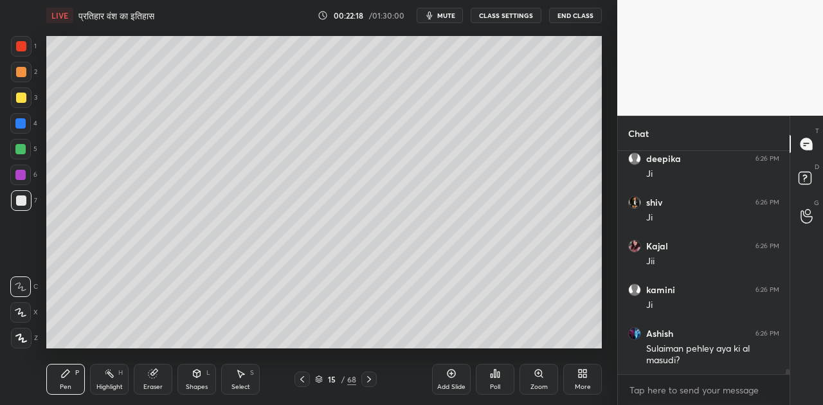
scroll to position [9331, 0]
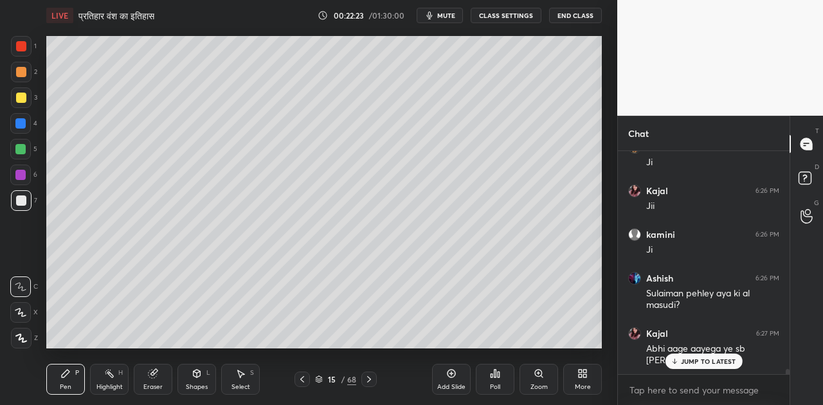
click at [707, 360] on p "JUMP TO LATEST" at bounding box center [708, 361] width 55 height 8
click at [19, 99] on div at bounding box center [21, 98] width 10 height 10
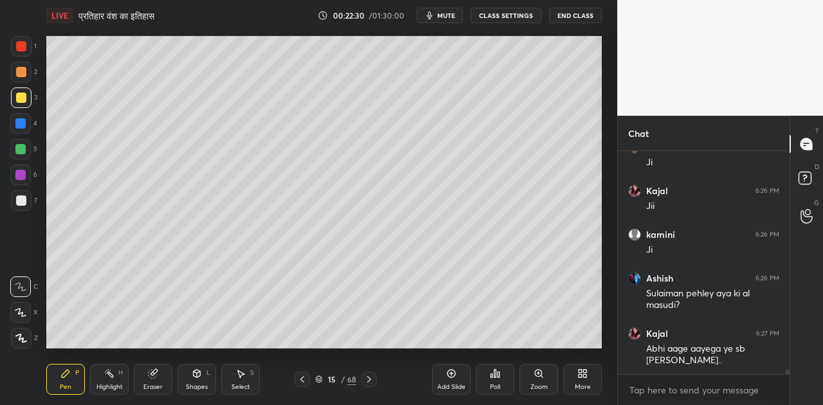
click at [20, 312] on icon at bounding box center [21, 312] width 12 height 9
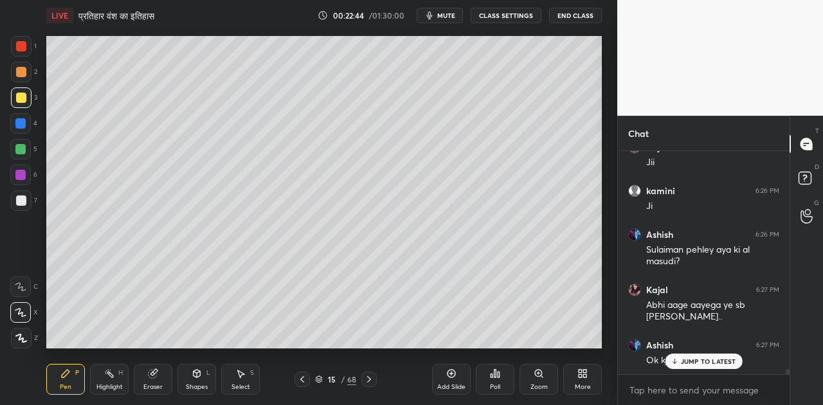
click at [21, 291] on icon at bounding box center [21, 286] width 12 height 9
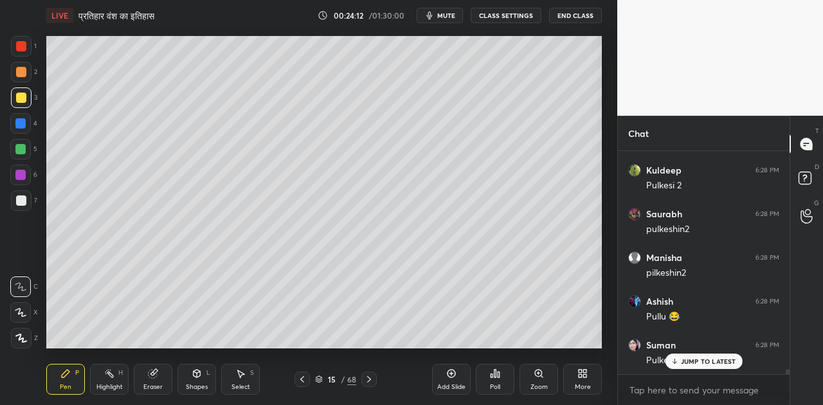
scroll to position [9869, 0]
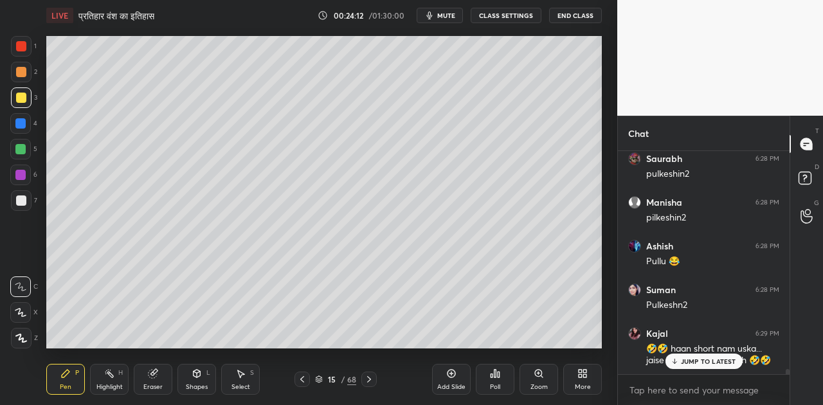
click at [194, 375] on icon at bounding box center [197, 374] width 7 height 8
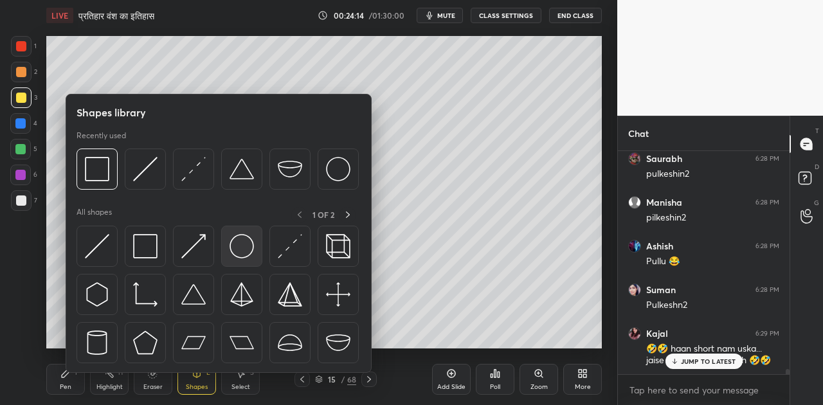
click at [235, 246] on img at bounding box center [242, 246] width 24 height 24
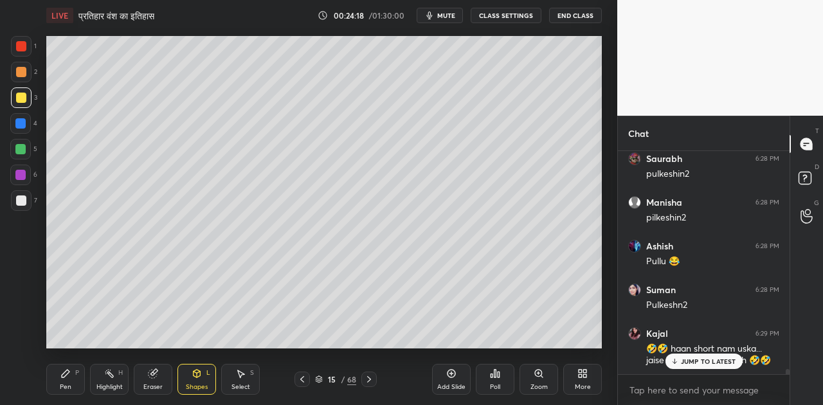
click at [62, 374] on icon at bounding box center [66, 374] width 8 height 8
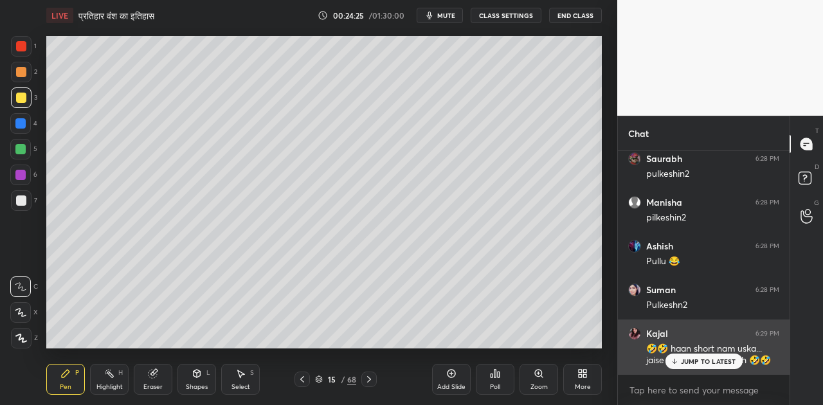
click at [700, 360] on p "JUMP TO LATEST" at bounding box center [708, 361] width 55 height 8
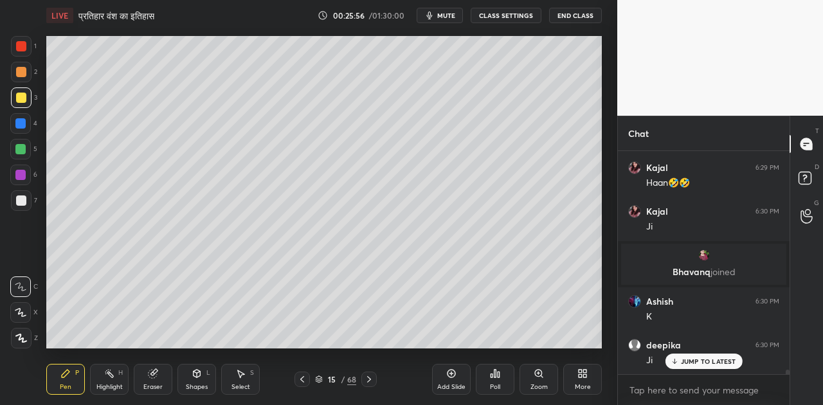
scroll to position [10178, 0]
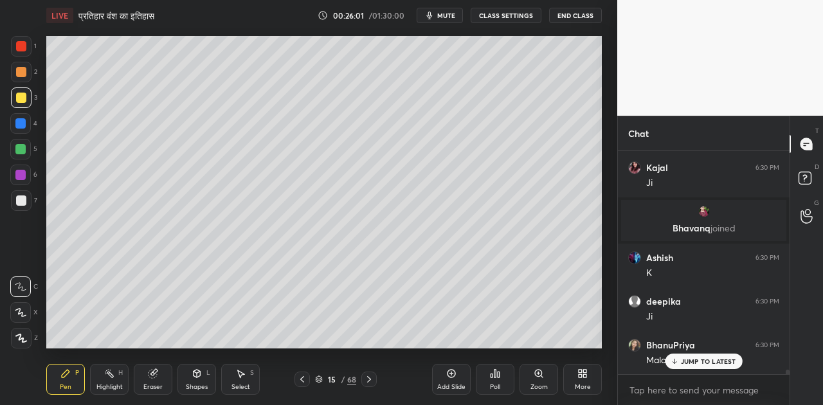
click at [21, 147] on div at bounding box center [20, 149] width 10 height 10
click at [22, 199] on div at bounding box center [21, 200] width 10 height 10
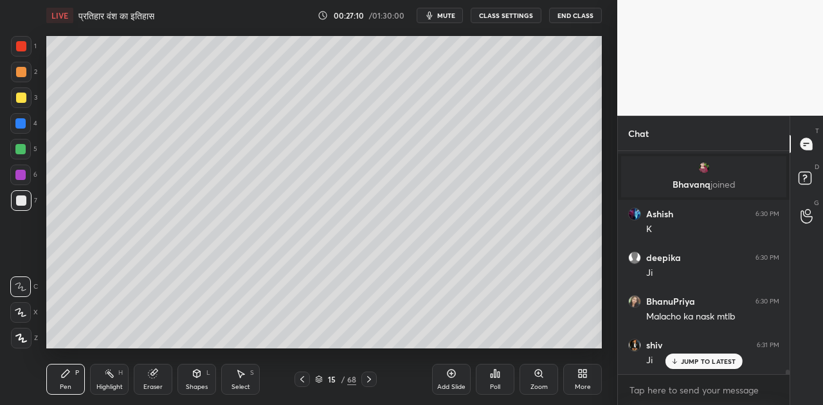
click at [194, 374] on icon at bounding box center [197, 374] width 7 height 8
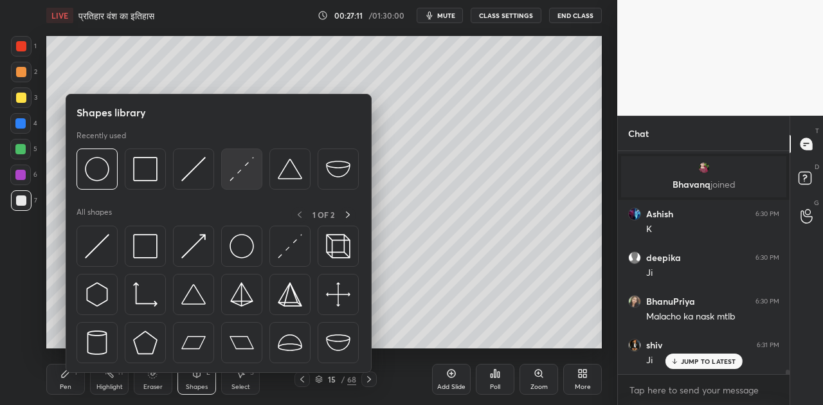
click at [237, 176] on img at bounding box center [242, 169] width 24 height 24
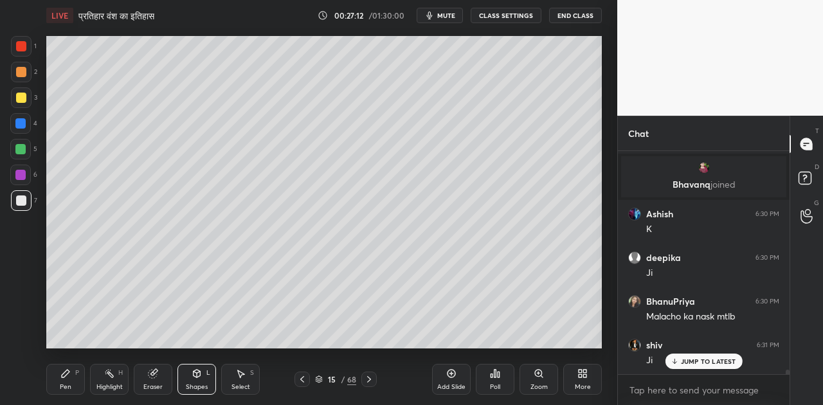
click at [26, 73] on div at bounding box center [21, 72] width 21 height 21
click at [64, 374] on icon at bounding box center [66, 374] width 8 height 8
click at [22, 203] on div at bounding box center [21, 200] width 10 height 10
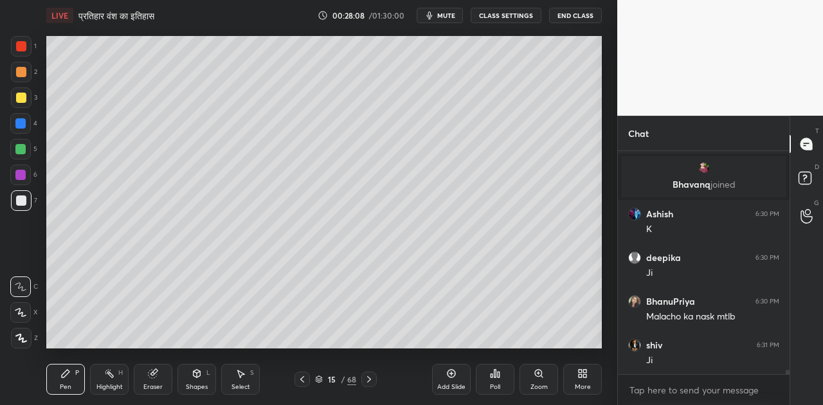
scroll to position [10268, 0]
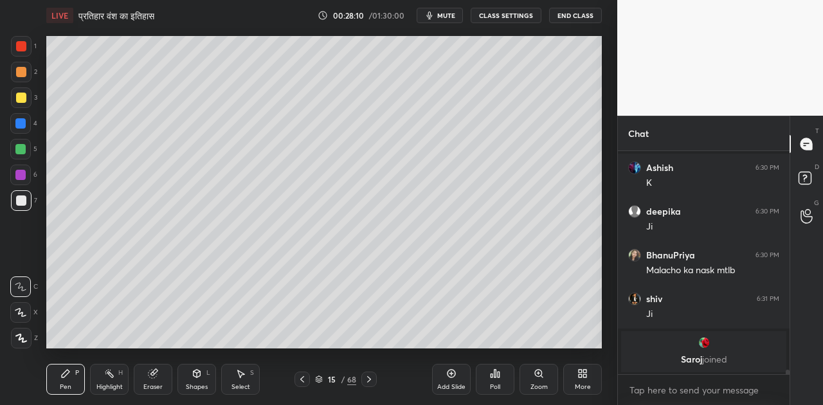
click at [201, 377] on icon at bounding box center [197, 373] width 10 height 10
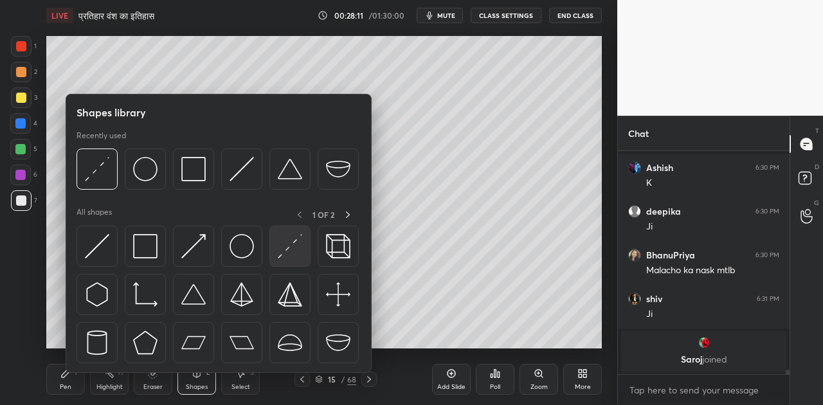
click at [288, 248] on img at bounding box center [290, 246] width 24 height 24
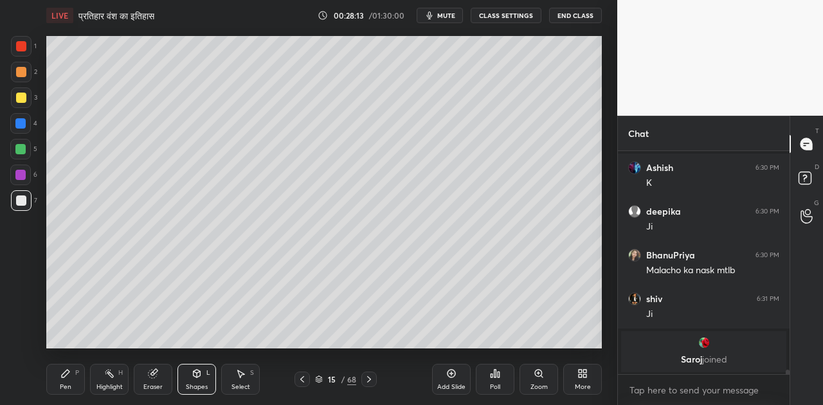
click at [28, 126] on div at bounding box center [20, 123] width 21 height 21
click at [60, 378] on icon at bounding box center [65, 373] width 10 height 10
click at [21, 199] on div at bounding box center [21, 200] width 10 height 10
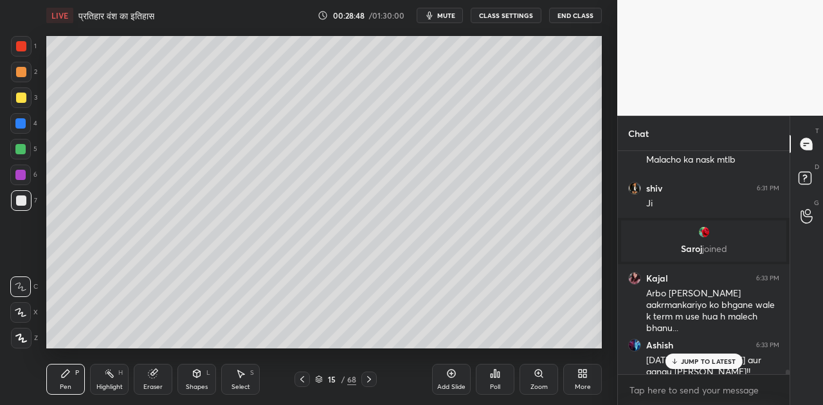
scroll to position [10422, 0]
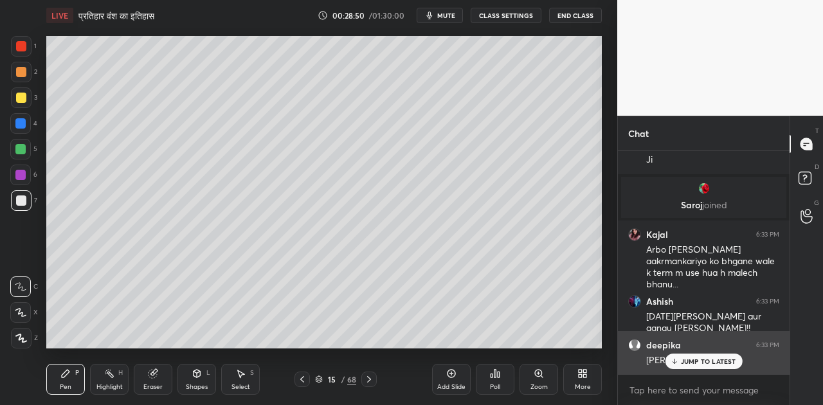
click at [687, 360] on p "JUMP TO LATEST" at bounding box center [708, 361] width 55 height 8
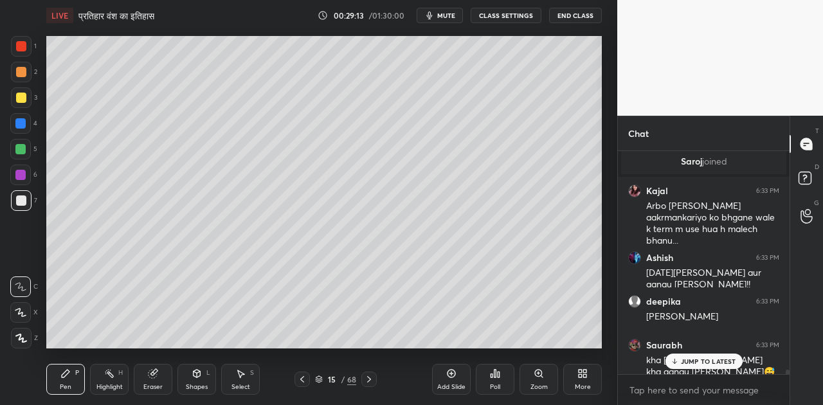
scroll to position [10521, 0]
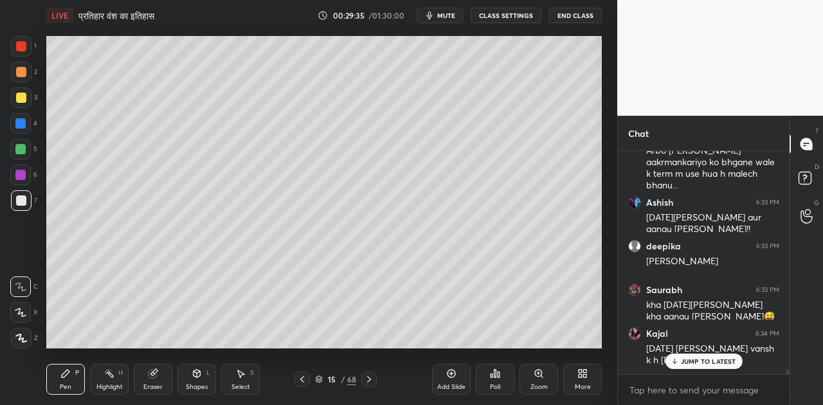
click at [318, 376] on icon at bounding box center [319, 379] width 8 height 8
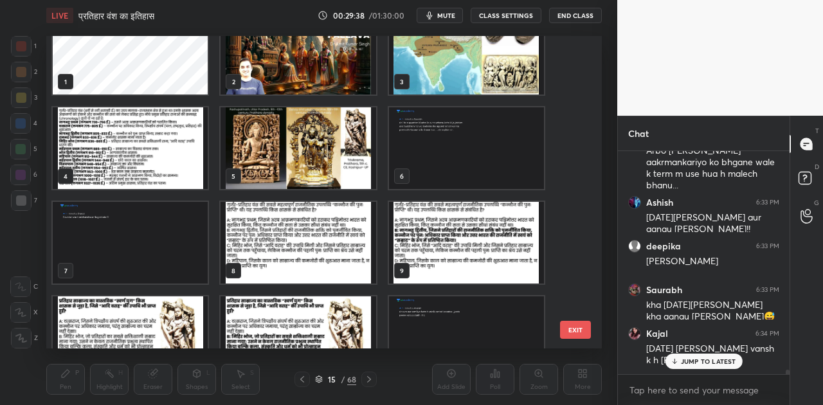
scroll to position [0, 0]
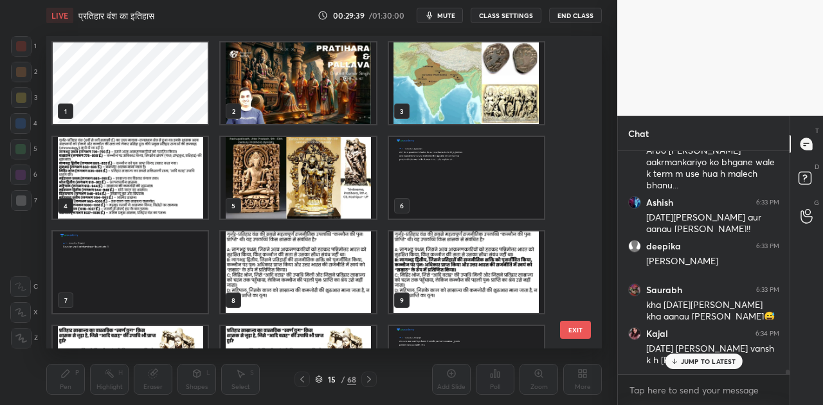
click at [437, 81] on img "grid" at bounding box center [466, 83] width 155 height 82
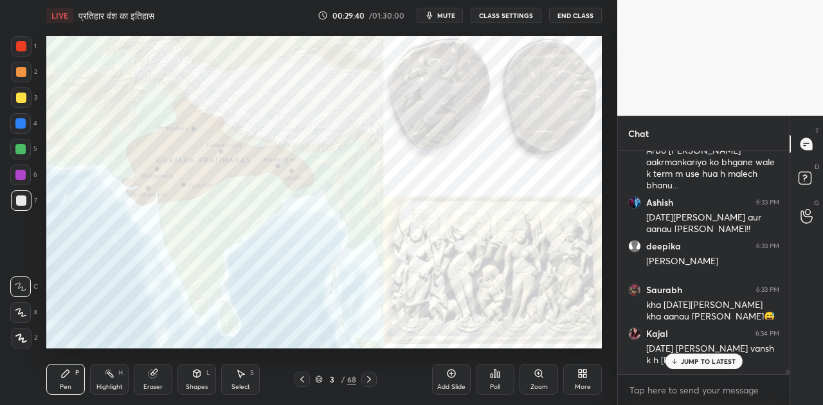
click at [437, 81] on img "grid" at bounding box center [466, 83] width 155 height 82
click at [22, 125] on div at bounding box center [20, 123] width 10 height 10
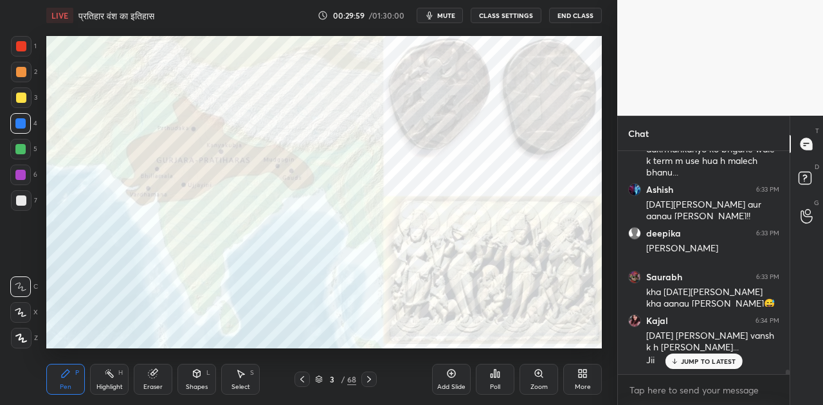
scroll to position [10578, 0]
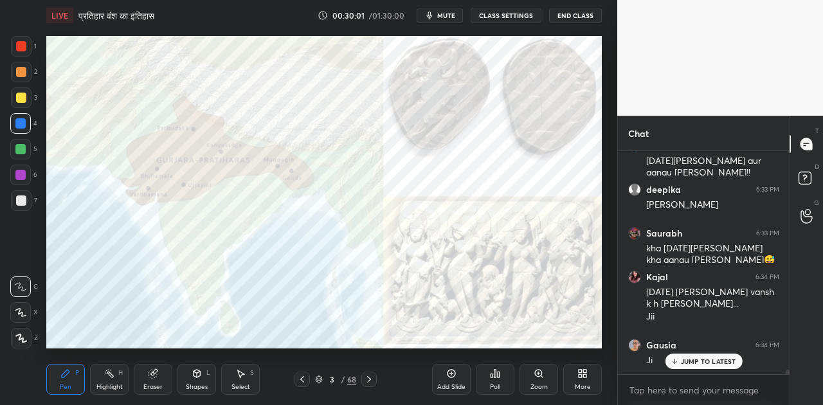
click at [314, 378] on div "3 / 68" at bounding box center [335, 379] width 82 height 15
click at [319, 382] on icon at bounding box center [319, 382] width 6 height 2
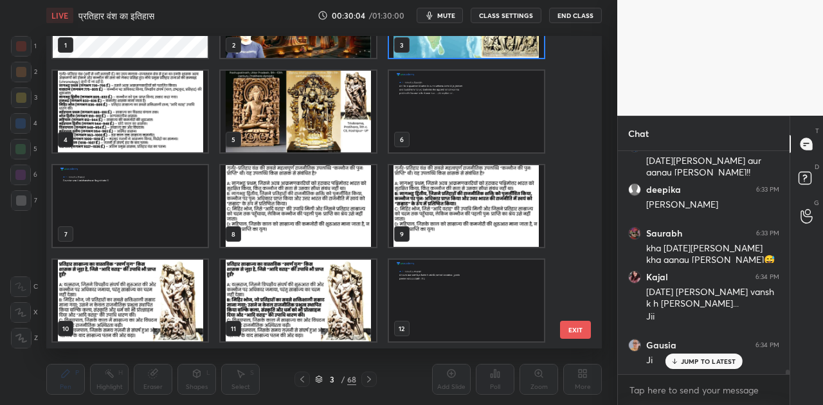
scroll to position [171, 0]
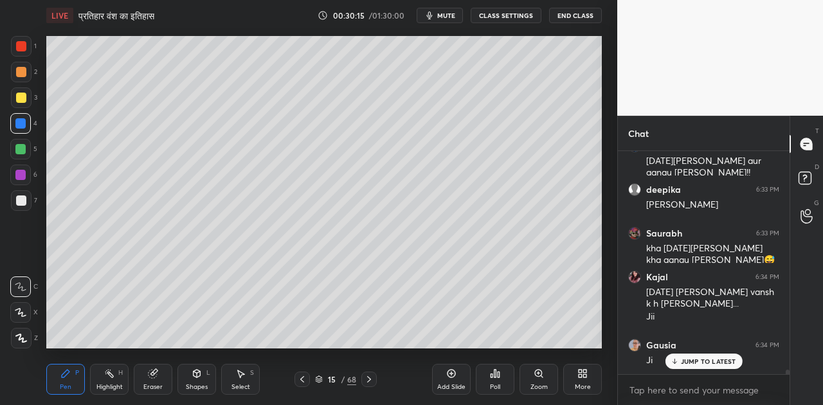
click at [24, 200] on div at bounding box center [21, 200] width 10 height 10
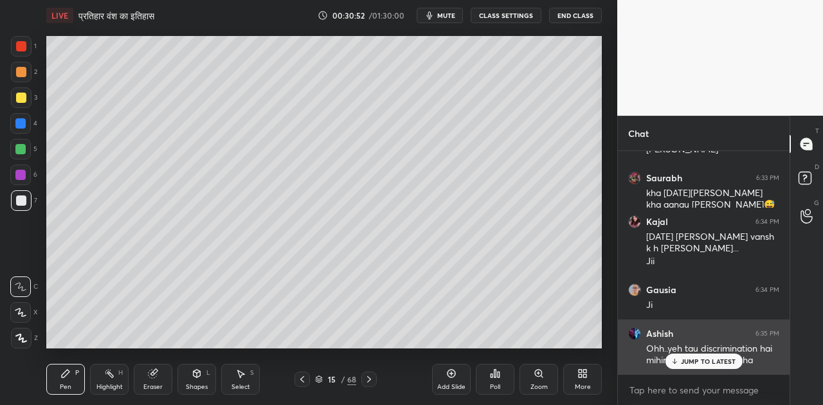
click at [682, 357] on p "JUMP TO LATEST" at bounding box center [708, 361] width 55 height 8
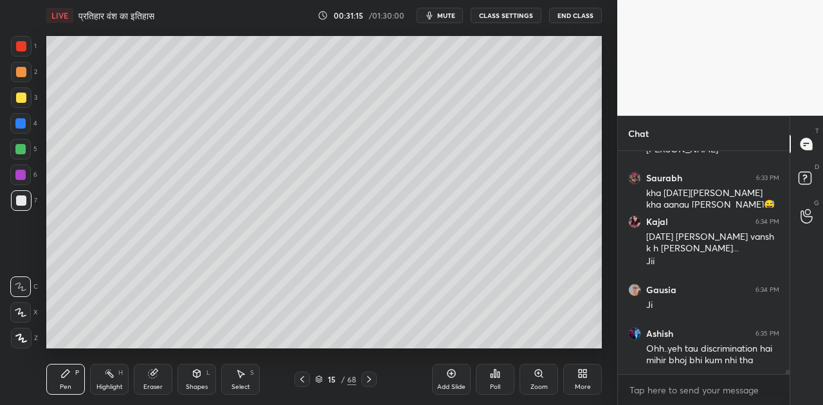
click at [198, 384] on div "Shapes" at bounding box center [197, 387] width 22 height 6
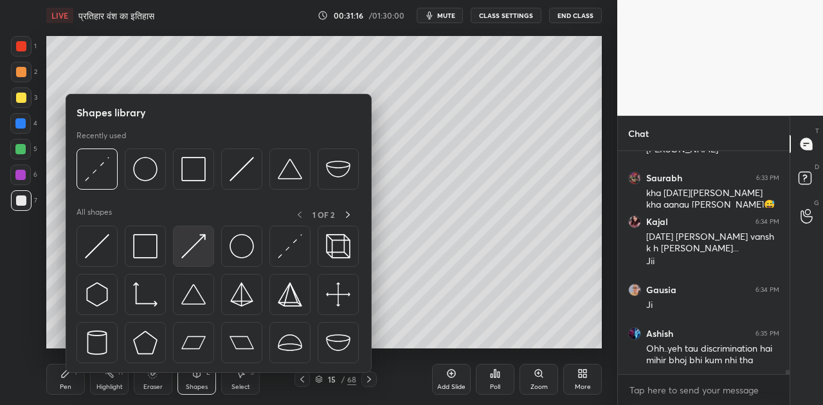
click at [192, 246] on img at bounding box center [193, 246] width 24 height 24
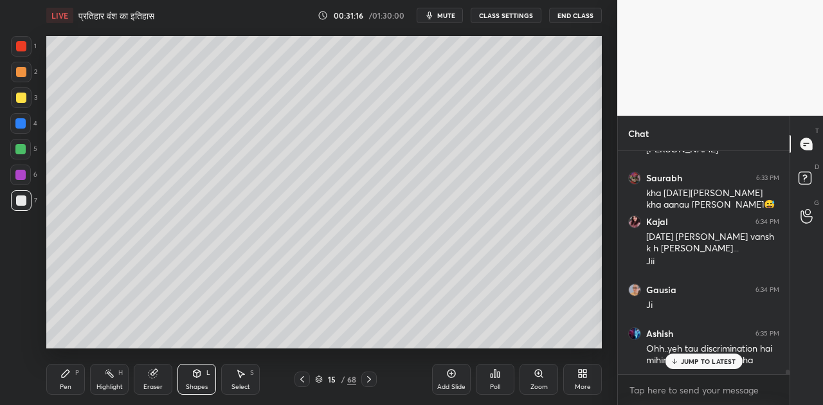
scroll to position [10680, 0]
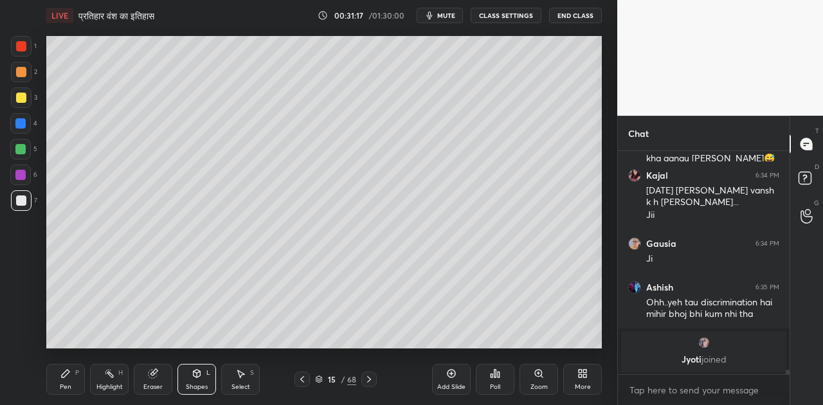
click at [23, 149] on div at bounding box center [20, 149] width 10 height 10
click at [61, 378] on icon at bounding box center [65, 373] width 10 height 10
click at [21, 199] on div at bounding box center [21, 200] width 10 height 10
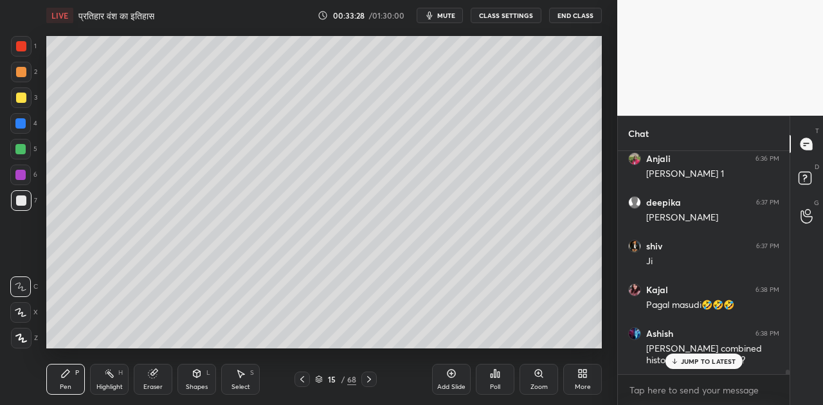
scroll to position [10691, 0]
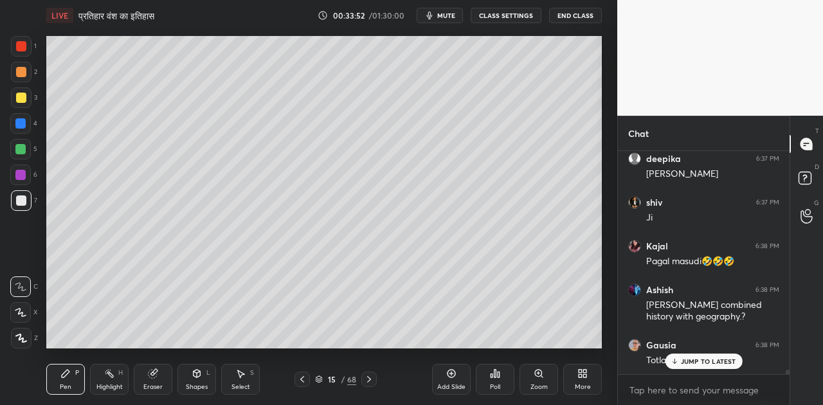
click at [195, 378] on icon at bounding box center [197, 373] width 10 height 10
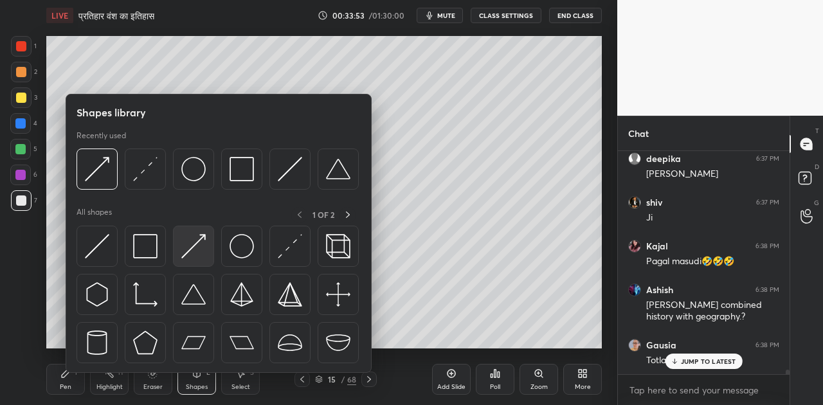
click at [192, 245] on img at bounding box center [193, 246] width 24 height 24
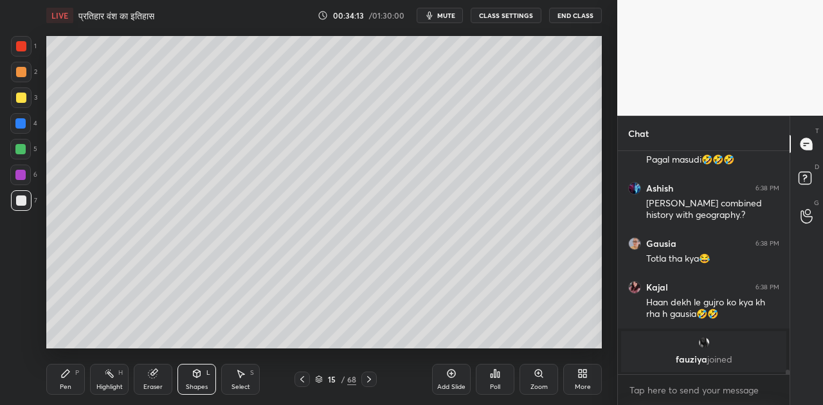
scroll to position [10836, 0]
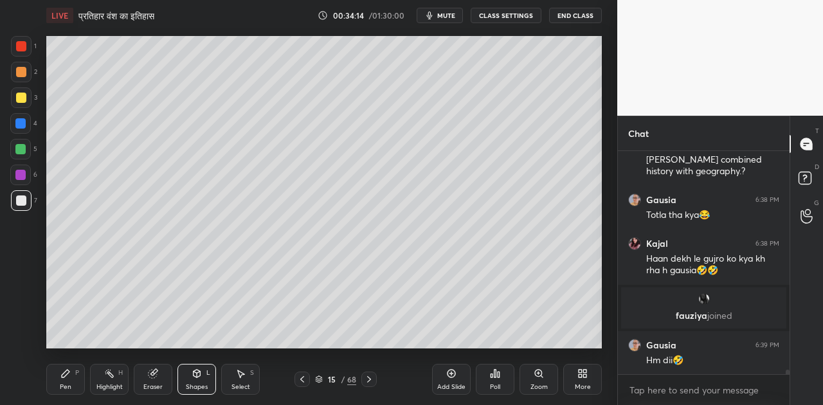
click at [62, 373] on icon at bounding box center [65, 373] width 10 height 10
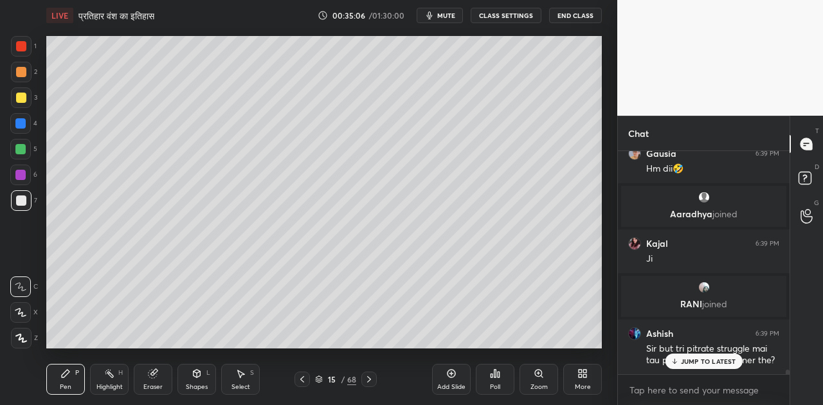
scroll to position [10808, 0]
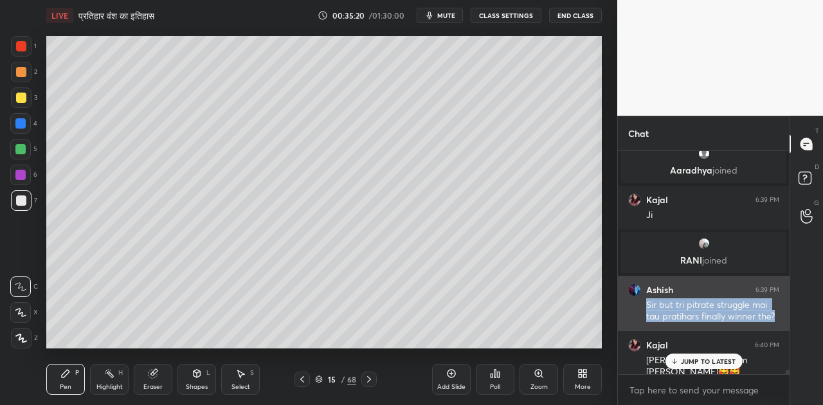
drag, startPoint x: 644, startPoint y: 301, endPoint x: 778, endPoint y: 318, distance: 134.8
click at [778, 318] on div "Ashish 6:39 PM Sir but tri pitrate struggle mai tau pratihars finally winner th…" at bounding box center [704, 303] width 172 height 55
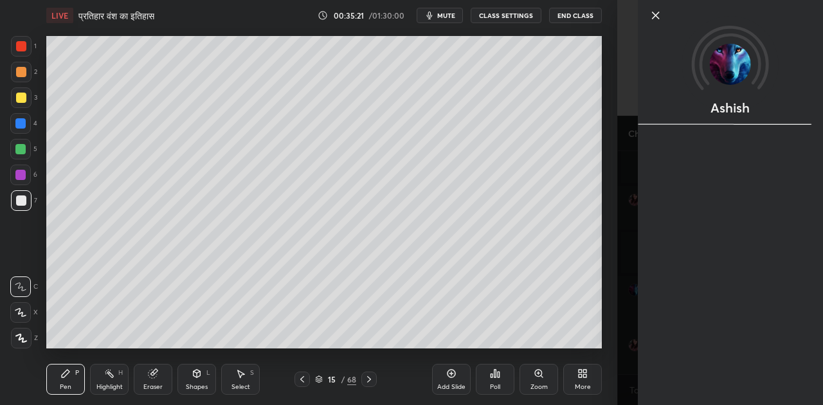
scroll to position [10821, 0]
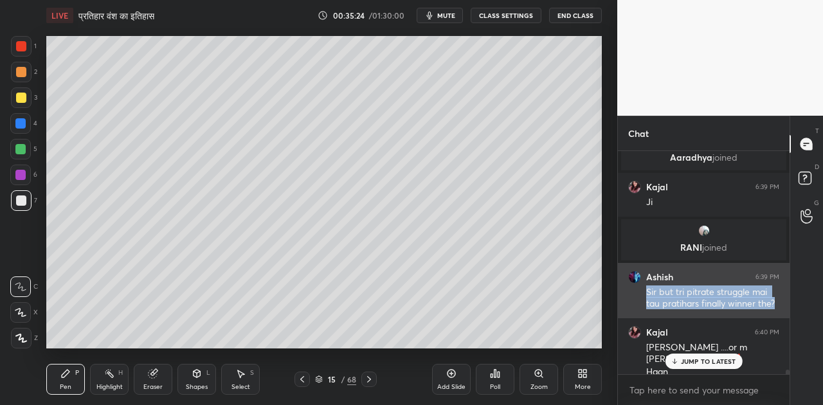
copy div "Sir but tri pitrate struggle mai tau pratihars finally winner the?"
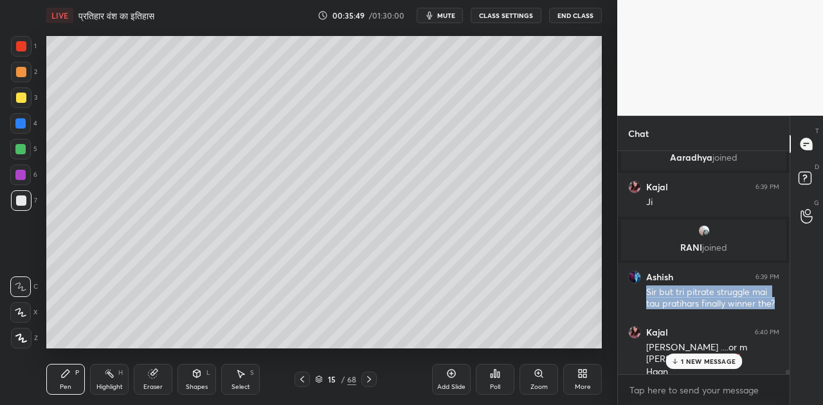
scroll to position [10865, 0]
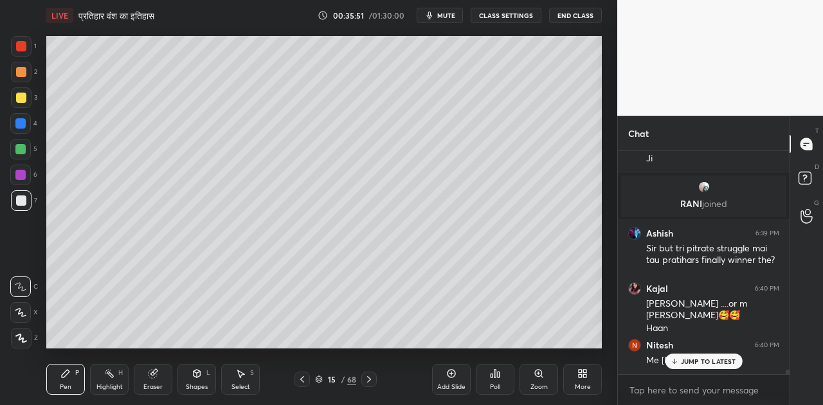
click at [701, 361] on p "JUMP TO LATEST" at bounding box center [708, 361] width 55 height 8
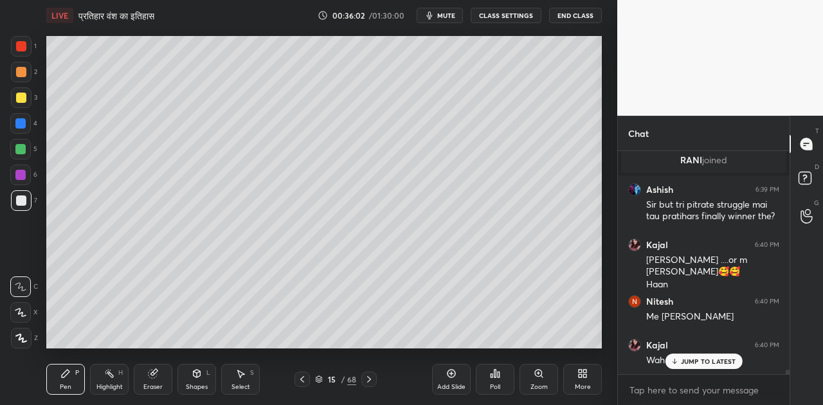
scroll to position [10952, 0]
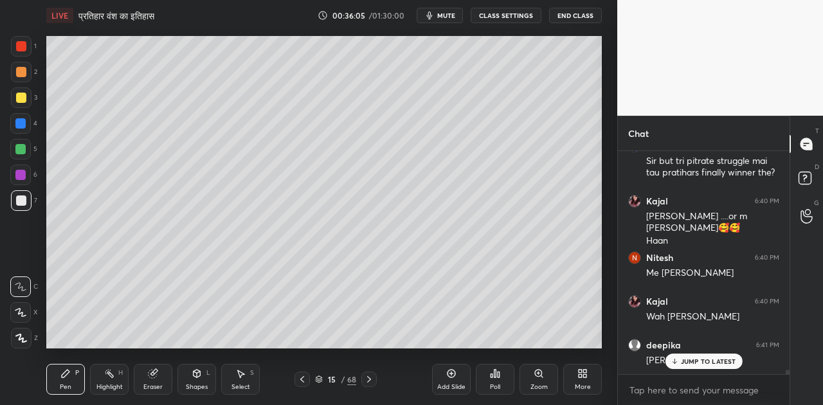
click at [23, 150] on div at bounding box center [20, 149] width 10 height 10
click at [697, 364] on p "JUMP TO LATEST" at bounding box center [708, 361] width 55 height 8
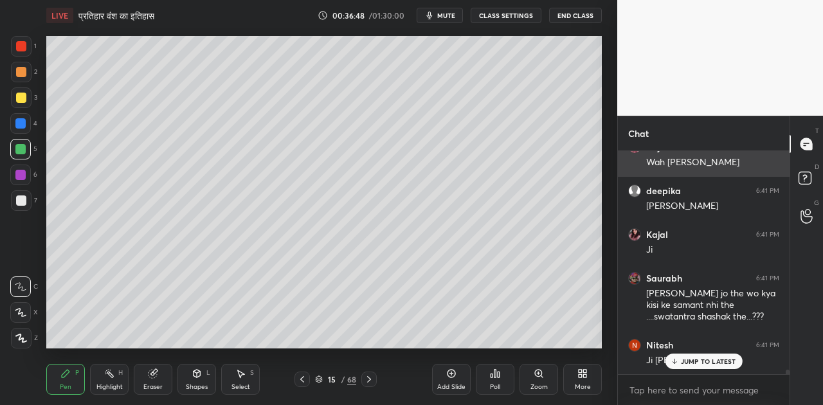
scroll to position [11150, 0]
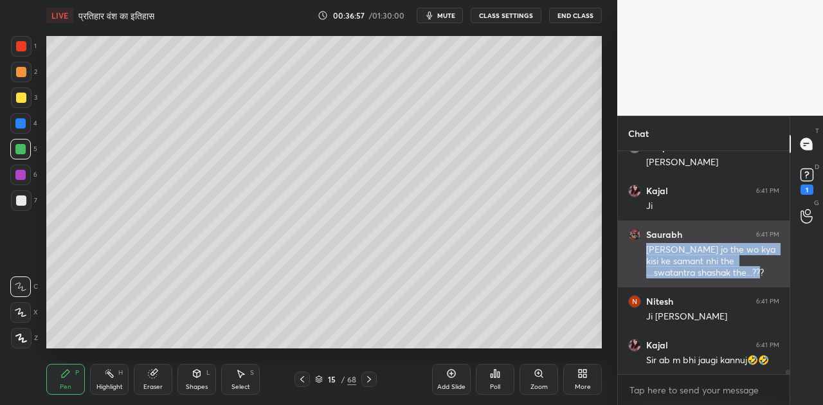
drag, startPoint x: 645, startPoint y: 250, endPoint x: 716, endPoint y: 275, distance: 75.0
click at [716, 275] on div "Saurabh 6:41 PM [PERSON_NAME] jo the wo kya kisi ke samant nhi the ....swatantr…" at bounding box center [704, 254] width 172 height 67
copy div "[PERSON_NAME] jo the wo kya kisi ke samant nhi the ....swatantra shashak the...…"
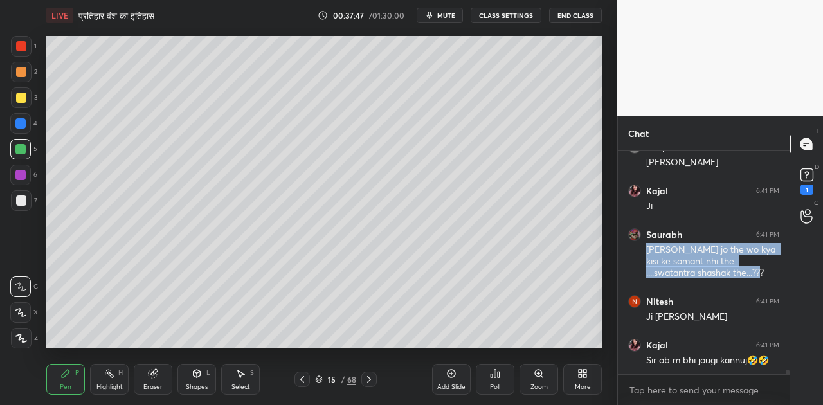
scroll to position [11194, 0]
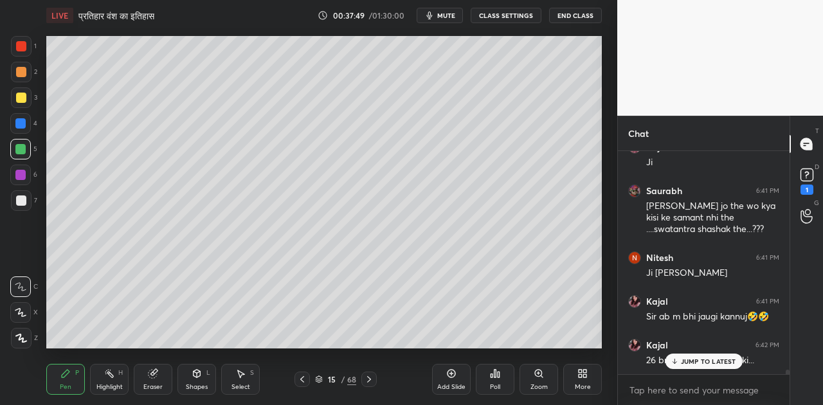
click at [690, 357] on p "JUMP TO LATEST" at bounding box center [708, 361] width 55 height 8
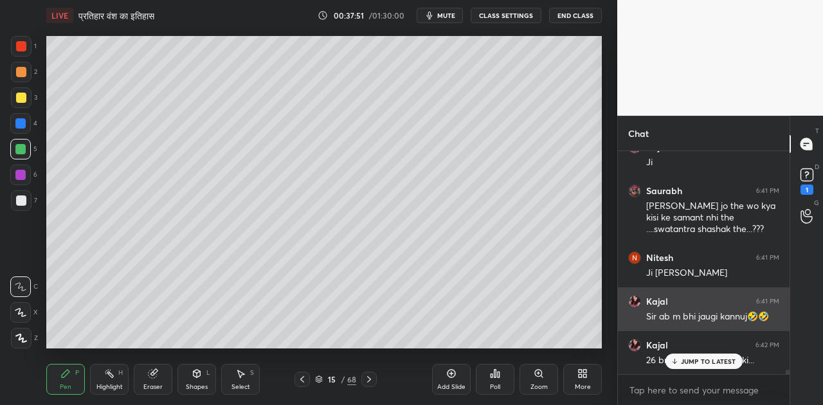
scroll to position [11238, 0]
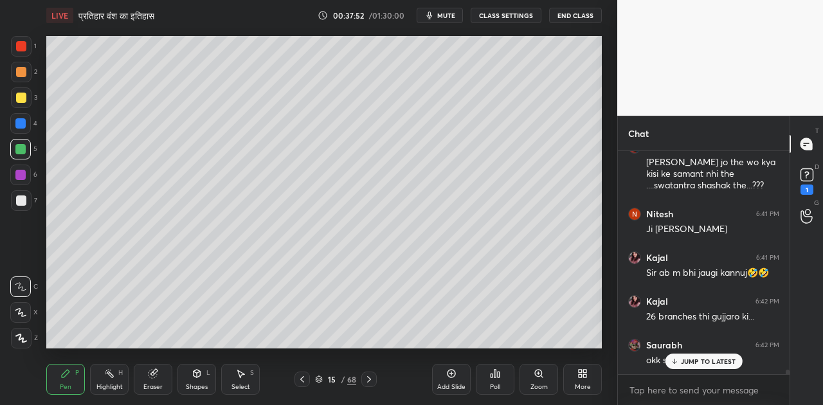
click at [716, 364] on p "JUMP TO LATEST" at bounding box center [708, 361] width 55 height 8
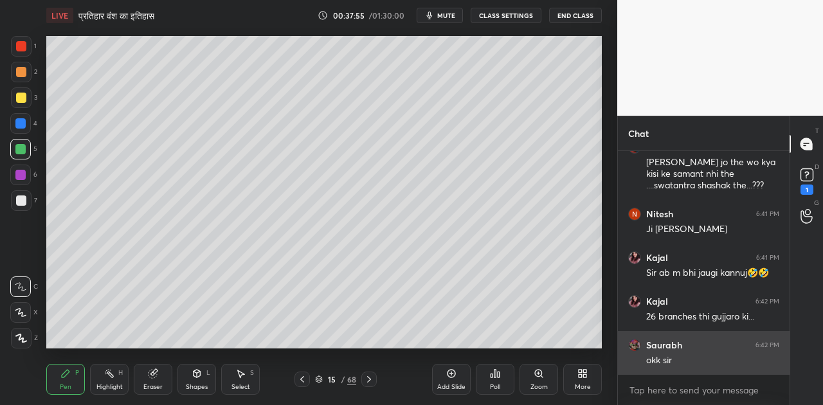
scroll to position [11281, 0]
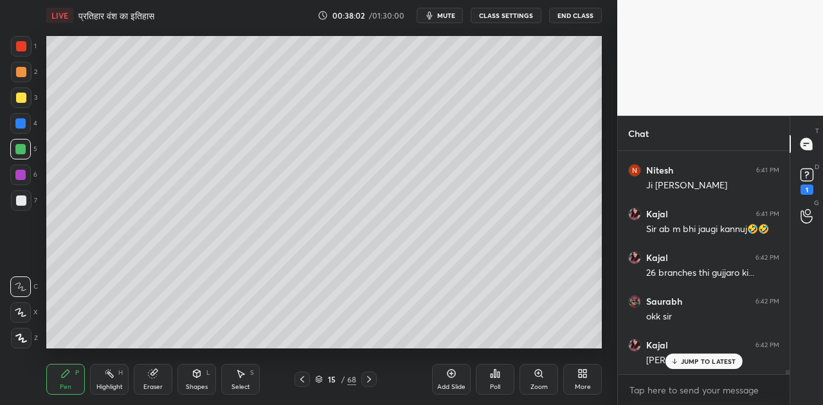
click at [22, 99] on div at bounding box center [21, 98] width 10 height 10
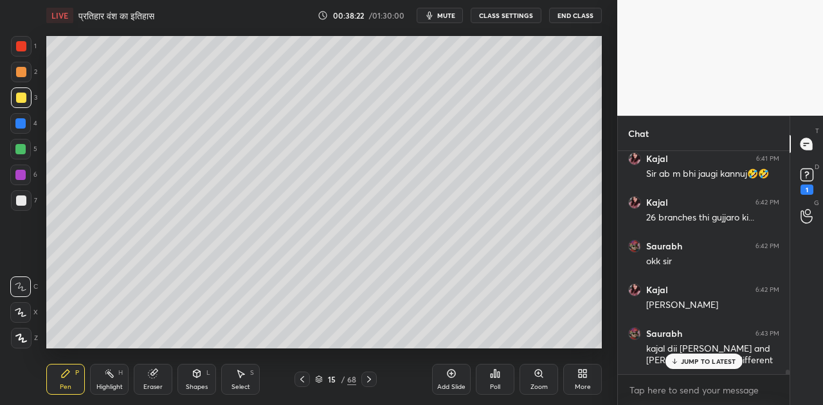
scroll to position [11392, 0]
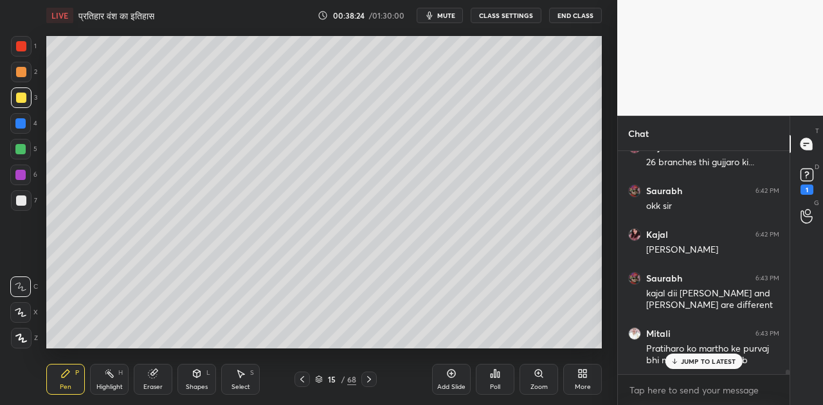
click at [203, 377] on div "Shapes L" at bounding box center [196, 379] width 39 height 31
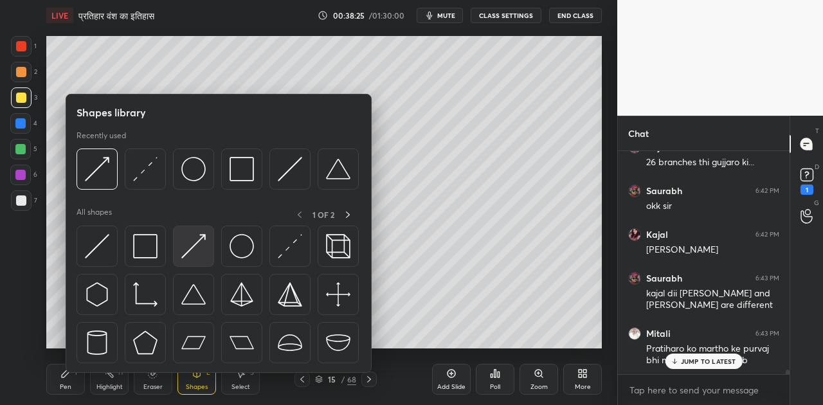
click at [192, 249] on img at bounding box center [193, 246] width 24 height 24
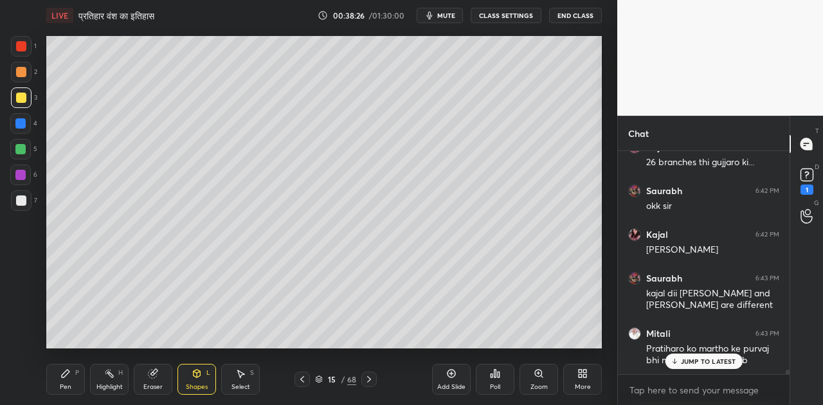
click at [25, 149] on div at bounding box center [20, 149] width 10 height 10
click at [69, 375] on icon at bounding box center [65, 373] width 10 height 10
click at [22, 204] on div at bounding box center [21, 200] width 10 height 10
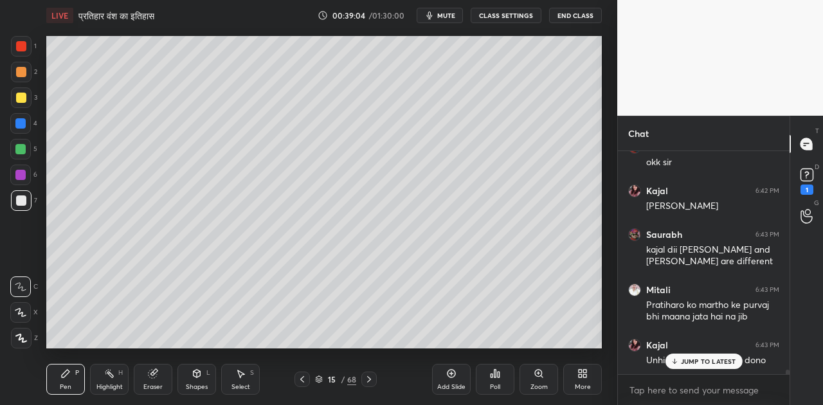
scroll to position [11479, 0]
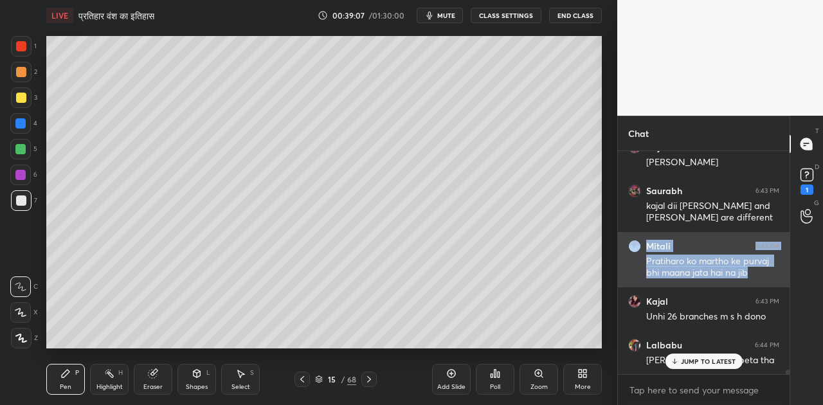
drag, startPoint x: 642, startPoint y: 254, endPoint x: 746, endPoint y: 273, distance: 105.9
click at [750, 274] on div "Mitali 6:43 PM Pratiharo ko martho ke purvaj bhi maana jata hai na jib" at bounding box center [704, 259] width 172 height 55
copy div "Mitali 6:43 PM Pratiharo ko martho ke purvaj bhi maana jata hai na jib"
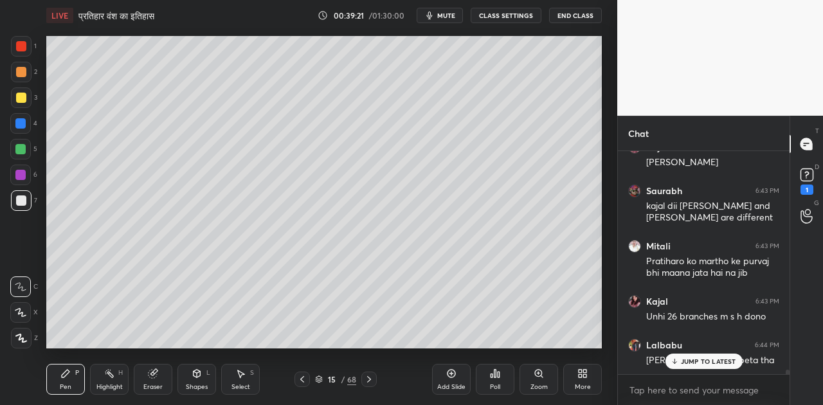
click at [714, 365] on p "JUMP TO LATEST" at bounding box center [708, 361] width 55 height 8
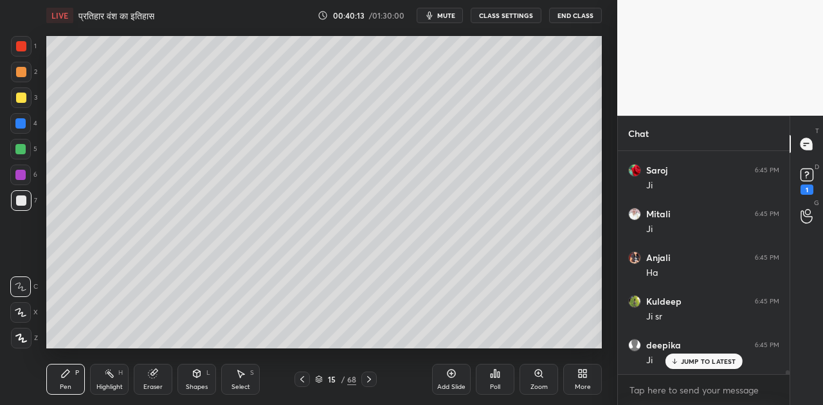
scroll to position [12234, 0]
click at [714, 359] on p "JUMP TO LATEST" at bounding box center [708, 361] width 55 height 8
click at [372, 383] on icon at bounding box center [369, 379] width 10 height 10
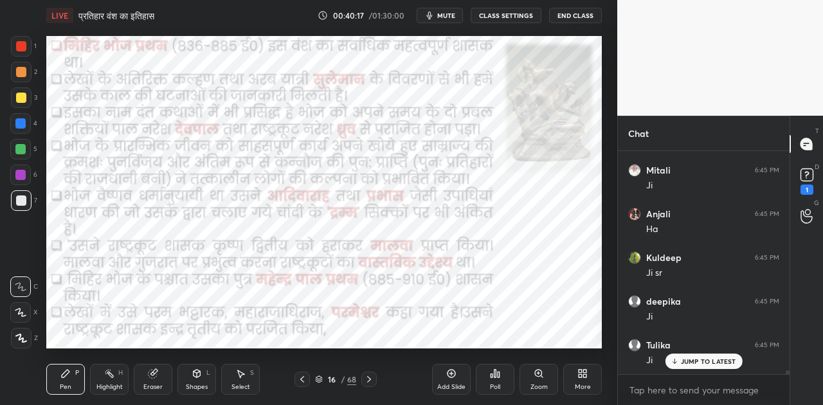
scroll to position [12278, 0]
click at [372, 383] on icon at bounding box center [369, 379] width 10 height 10
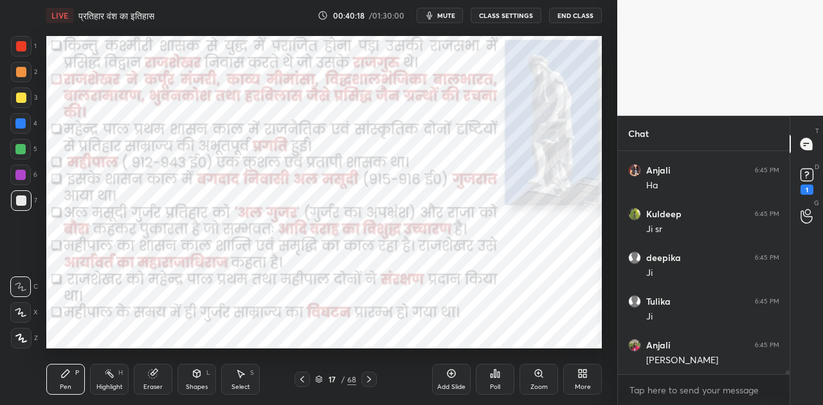
scroll to position [12322, 0]
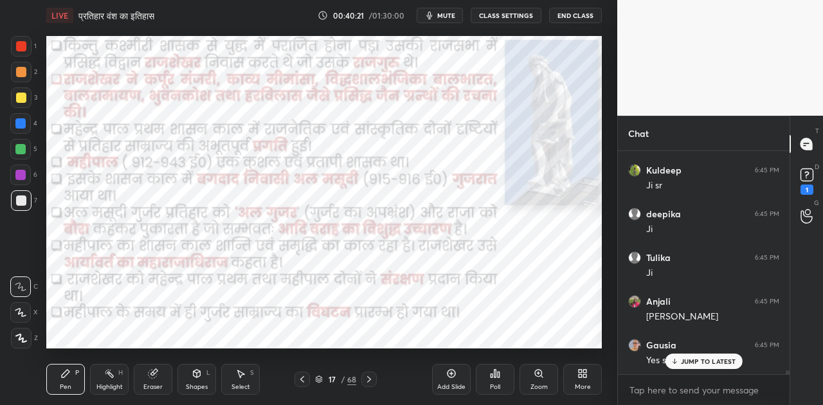
click at [372, 383] on icon at bounding box center [369, 379] width 10 height 10
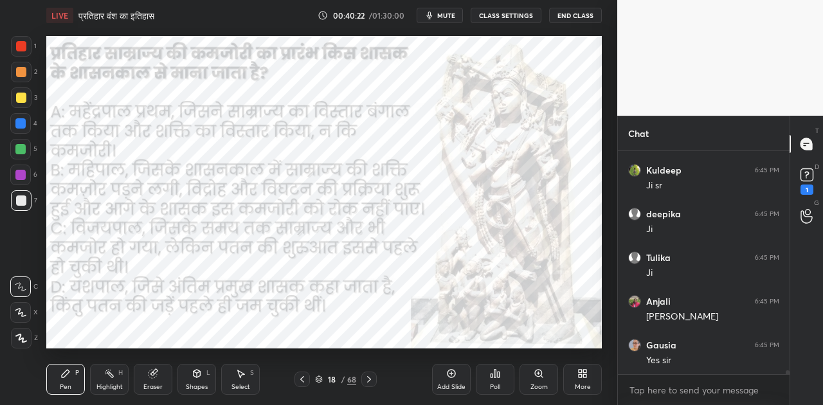
scroll to position [12365, 0]
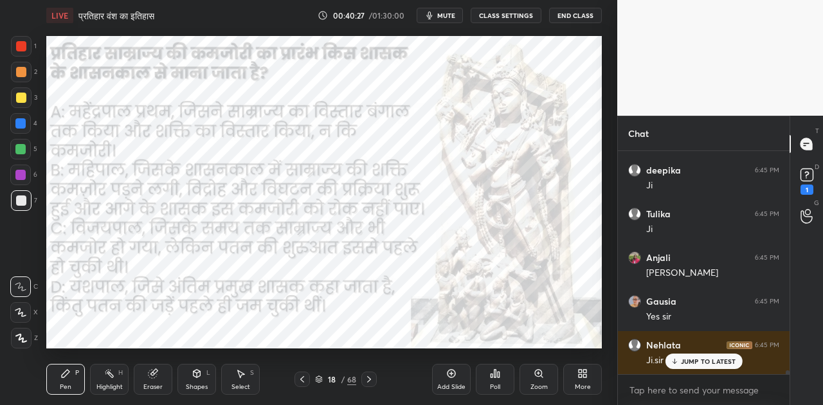
click at [684, 360] on p "JUMP TO LATEST" at bounding box center [708, 361] width 55 height 8
click at [449, 12] on span "mute" at bounding box center [446, 15] width 18 height 9
click at [449, 12] on span "unmute" at bounding box center [445, 15] width 28 height 9
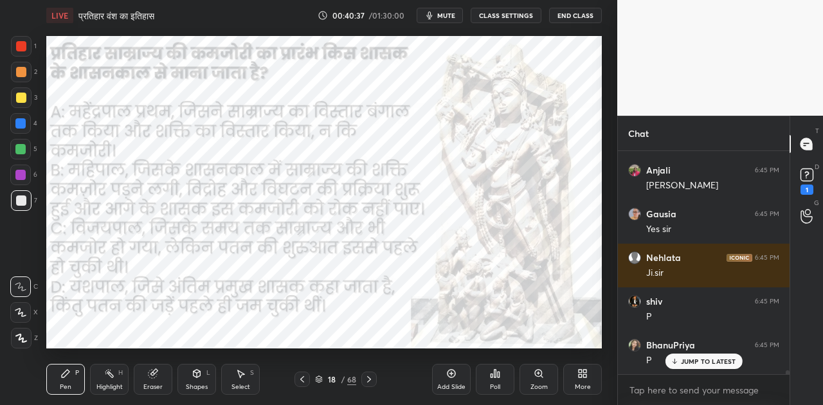
scroll to position [12497, 0]
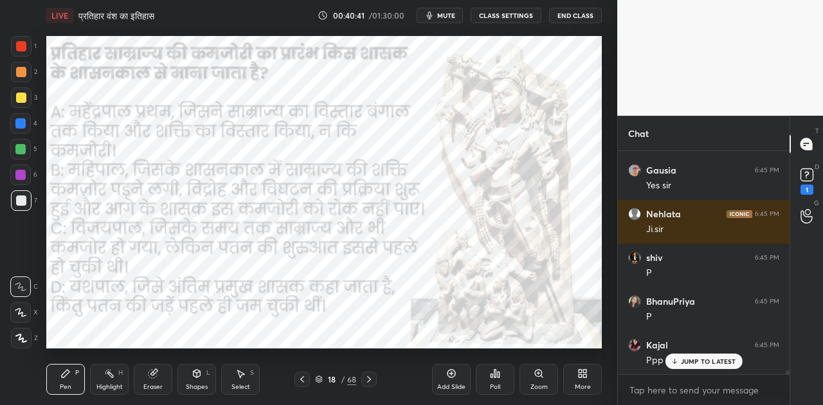
click at [444, 15] on span "mute" at bounding box center [446, 15] width 18 height 9
click at [500, 378] on icon at bounding box center [495, 373] width 10 height 10
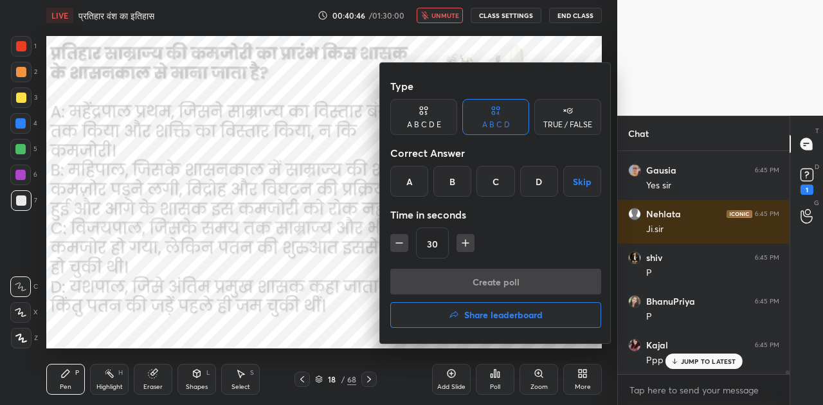
click at [447, 181] on div "B" at bounding box center [452, 181] width 38 height 31
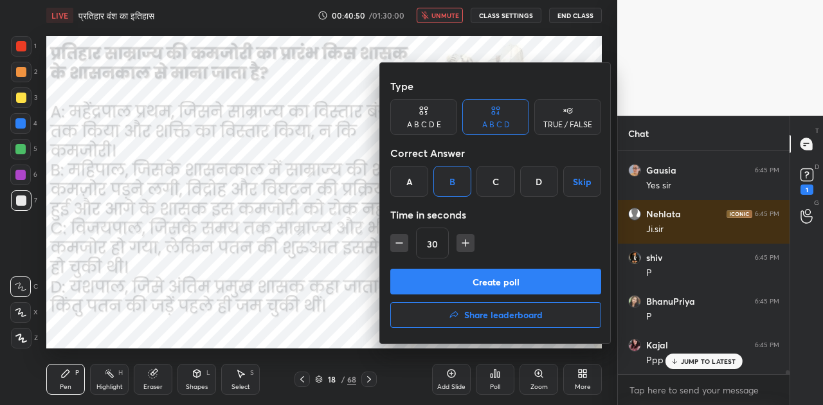
scroll to position [12540, 0]
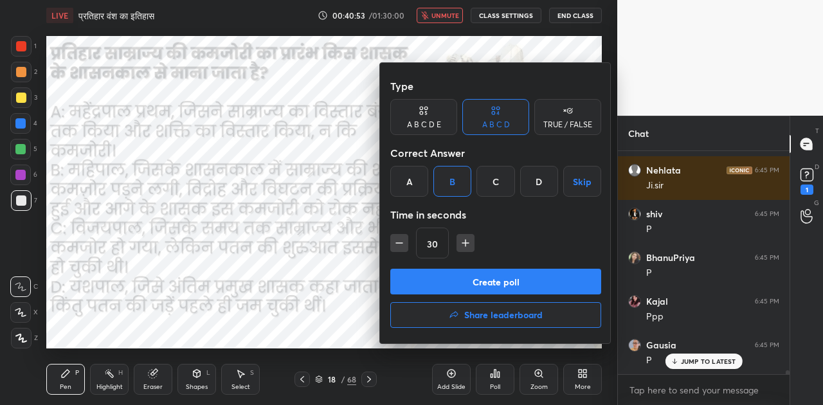
click at [486, 280] on button "Create poll" at bounding box center [495, 282] width 211 height 26
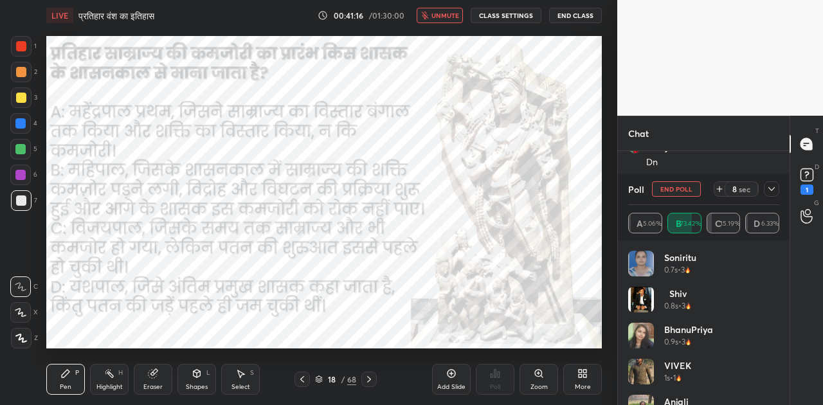
scroll to position [12850, 0]
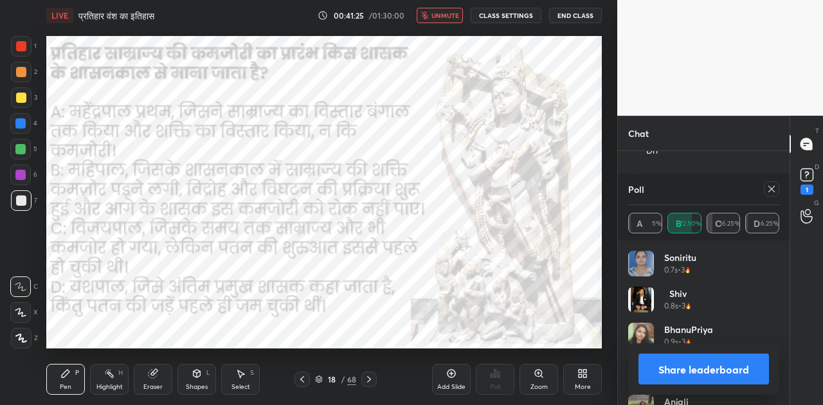
click at [740, 372] on button "Share leaderboard" at bounding box center [703, 369] width 131 height 31
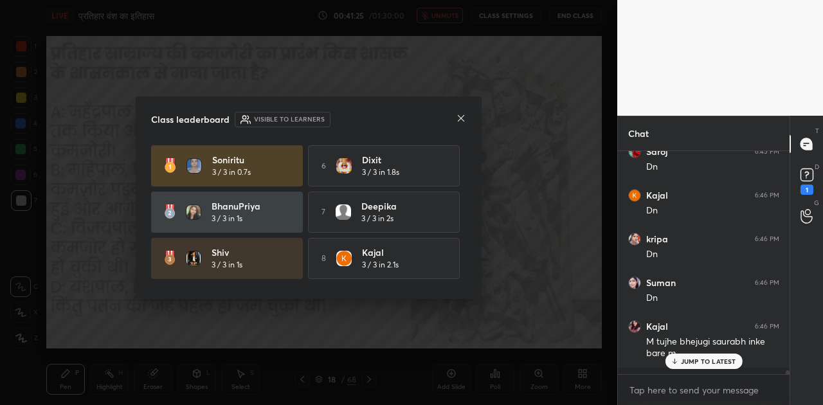
scroll to position [12783, 0]
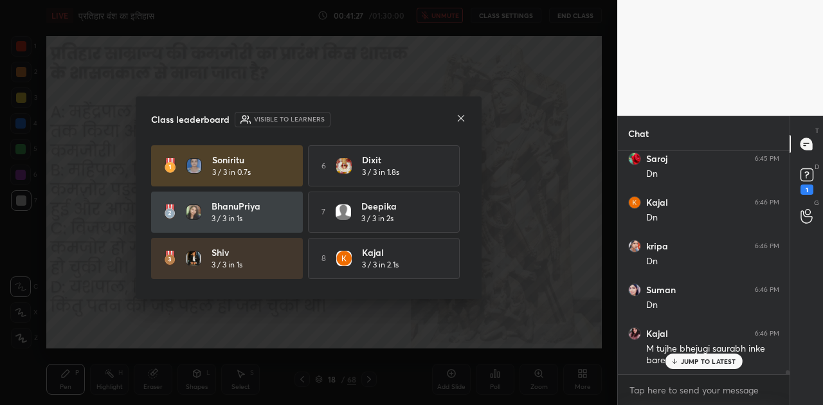
click at [462, 116] on icon at bounding box center [461, 118] width 6 height 6
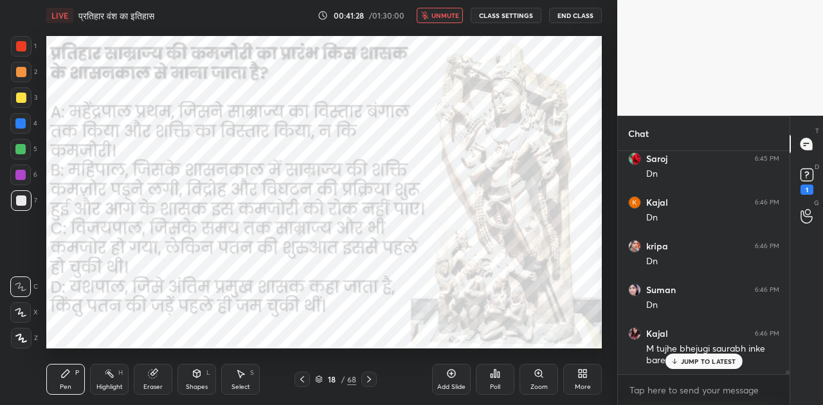
click at [691, 361] on p "JUMP TO LATEST" at bounding box center [708, 361] width 55 height 8
click at [366, 379] on icon at bounding box center [369, 379] width 10 height 10
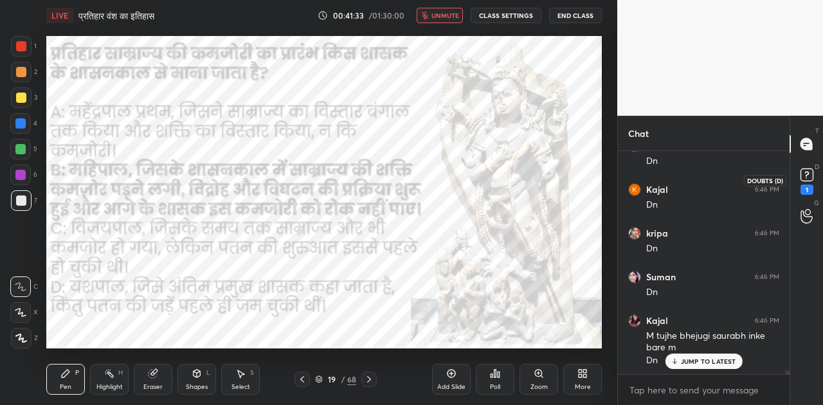
click at [804, 178] on rect at bounding box center [806, 175] width 12 height 12
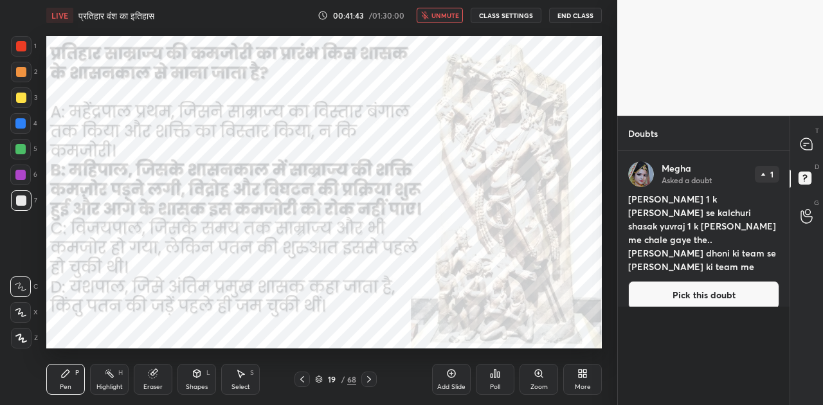
click at [727, 281] on button "Pick this doubt" at bounding box center [703, 295] width 151 height 28
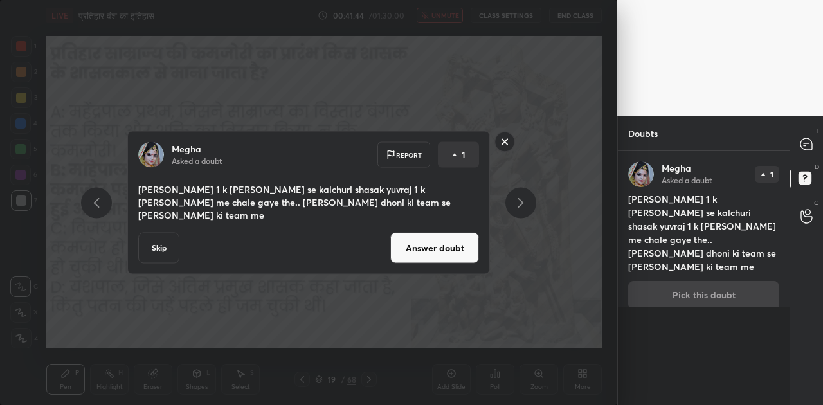
click at [449, 237] on button "Answer doubt" at bounding box center [434, 248] width 89 height 31
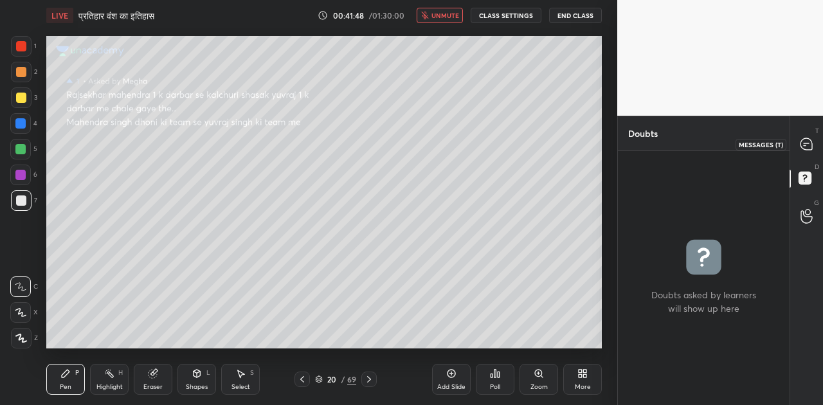
click at [803, 148] on icon at bounding box center [806, 144] width 12 height 12
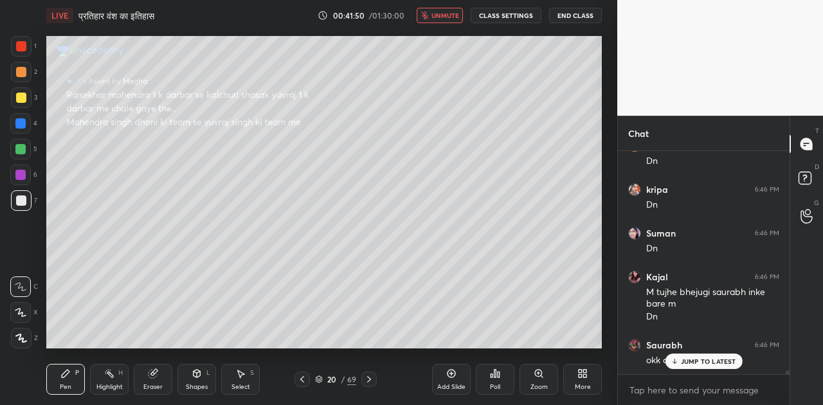
click at [717, 357] on p "JUMP TO LATEST" at bounding box center [708, 361] width 55 height 8
click at [447, 18] on span "unmute" at bounding box center [445, 15] width 28 height 9
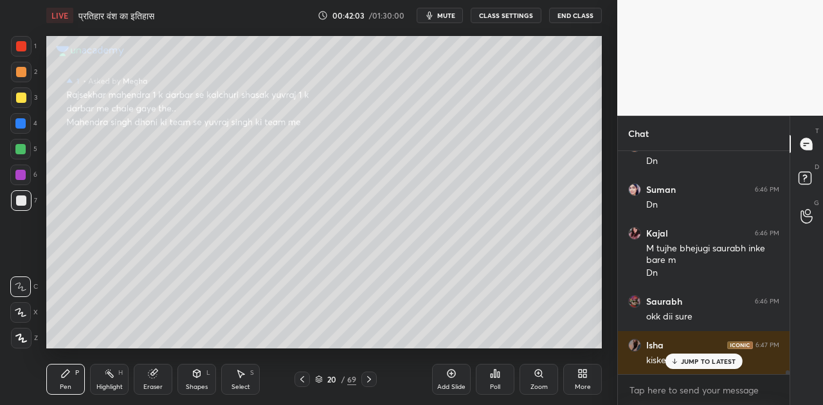
drag, startPoint x: 688, startPoint y: 361, endPoint x: 671, endPoint y: 339, distance: 27.9
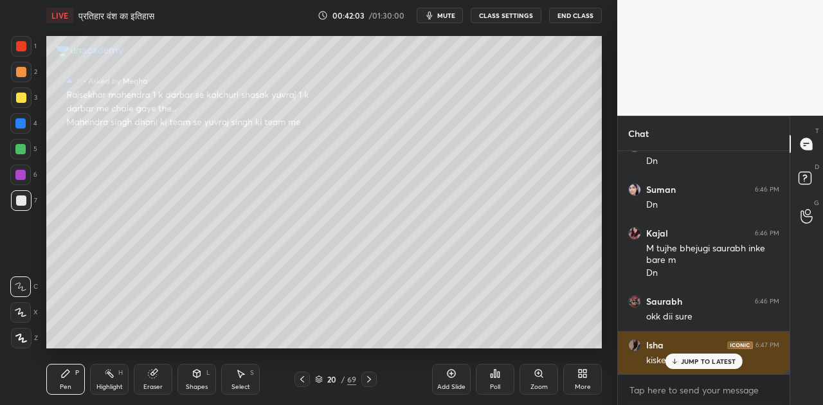
click at [687, 360] on p "JUMP TO LATEST" at bounding box center [708, 361] width 55 height 8
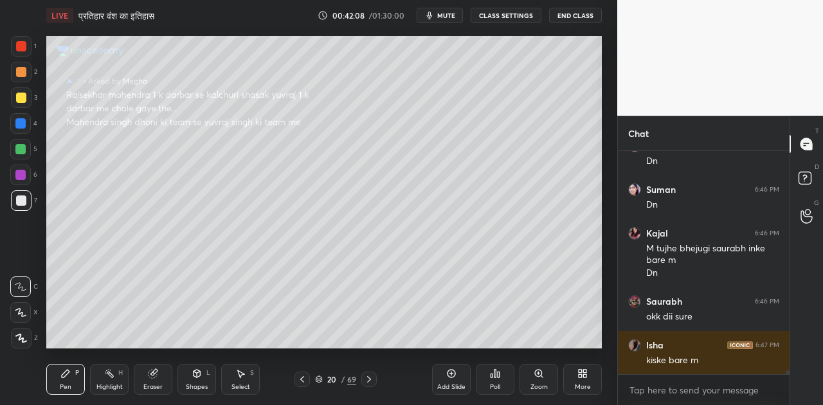
scroll to position [4, 4]
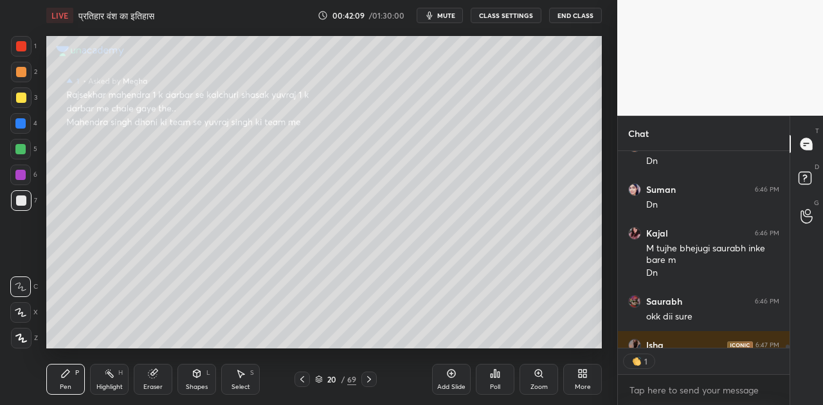
click at [368, 380] on icon at bounding box center [369, 379] width 10 height 10
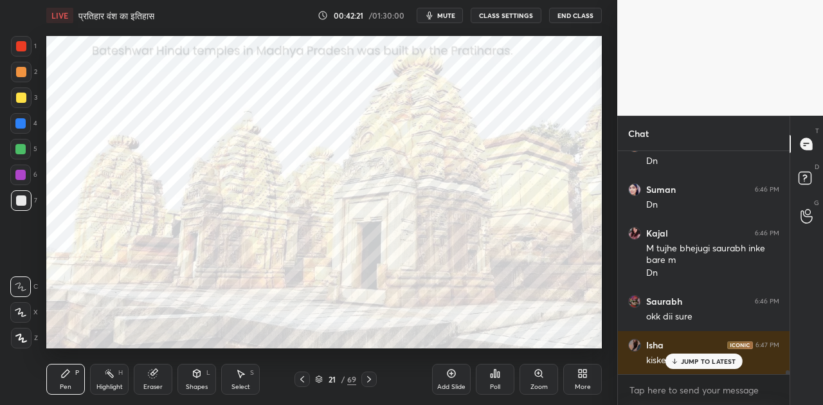
scroll to position [13104, 0]
click at [695, 359] on p "JUMP TO LATEST" at bounding box center [708, 361] width 55 height 8
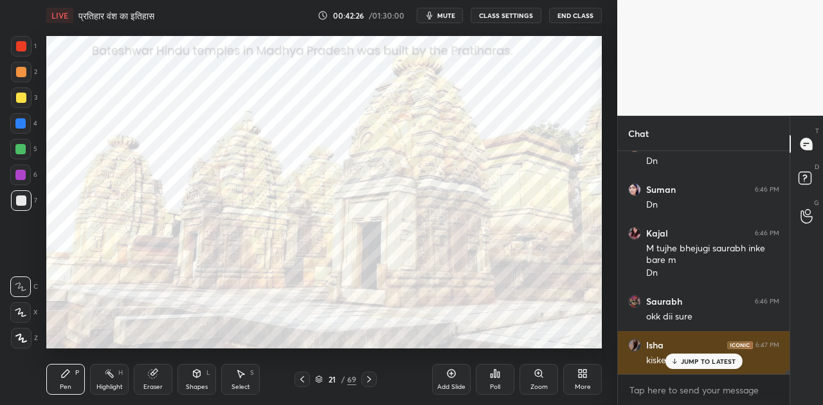
scroll to position [13147, 0]
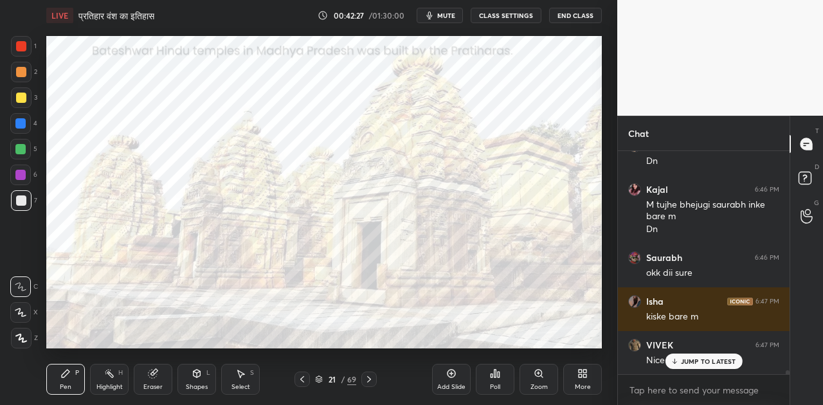
click at [372, 382] on icon at bounding box center [369, 379] width 10 height 10
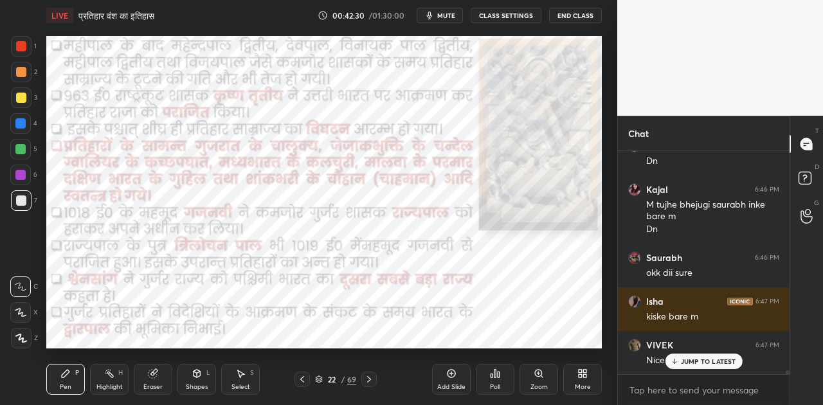
click at [697, 357] on p "JUMP TO LATEST" at bounding box center [708, 361] width 55 height 8
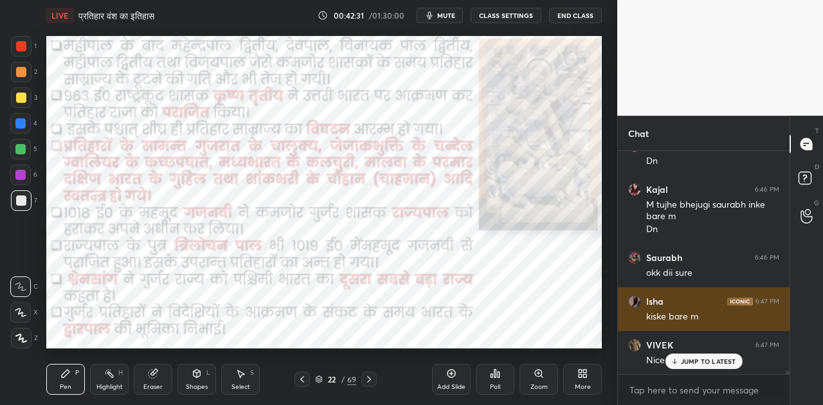
scroll to position [13191, 0]
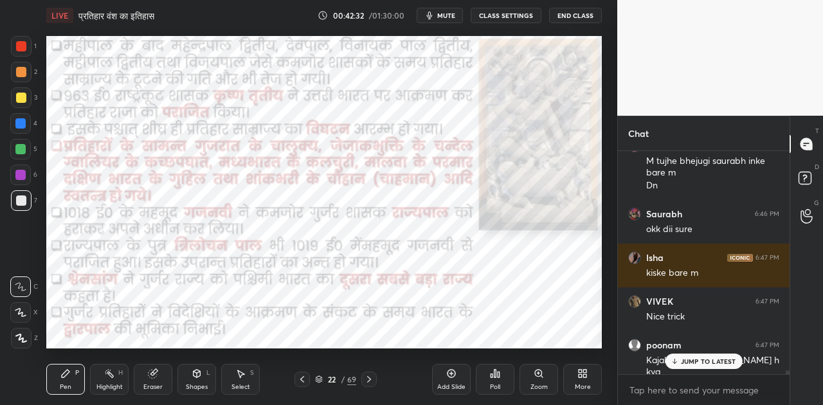
click at [370, 380] on icon at bounding box center [369, 379] width 10 height 10
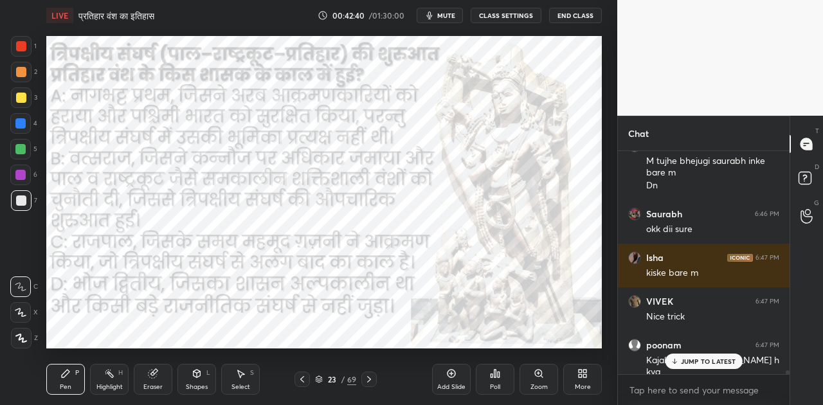
click at [712, 364] on p "JUMP TO LATEST" at bounding box center [708, 361] width 55 height 8
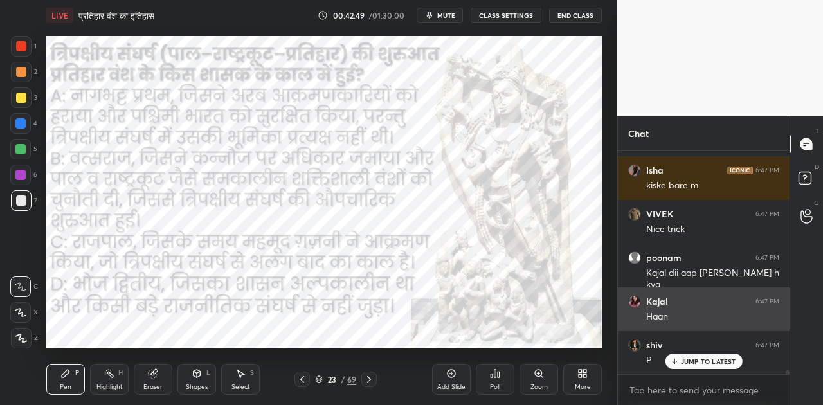
scroll to position [13322, 0]
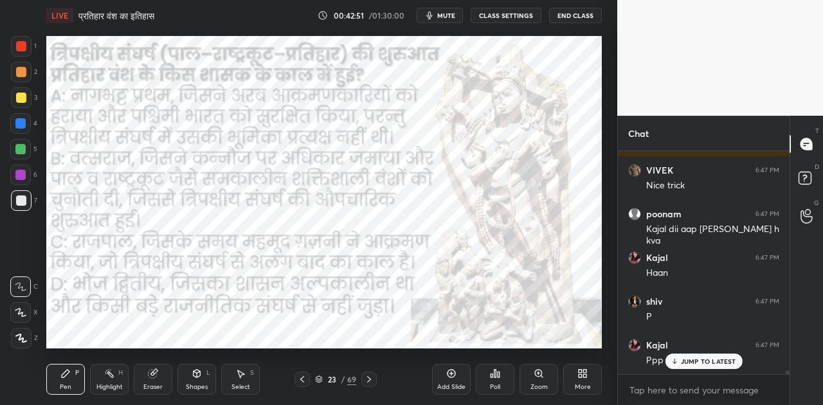
click at [443, 15] on span "mute" at bounding box center [446, 15] width 18 height 9
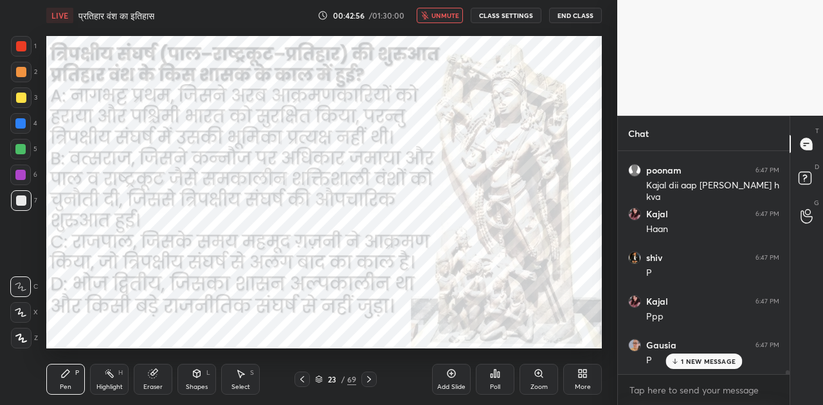
scroll to position [13410, 0]
click at [684, 357] on p "JUMP TO LATEST" at bounding box center [708, 361] width 55 height 8
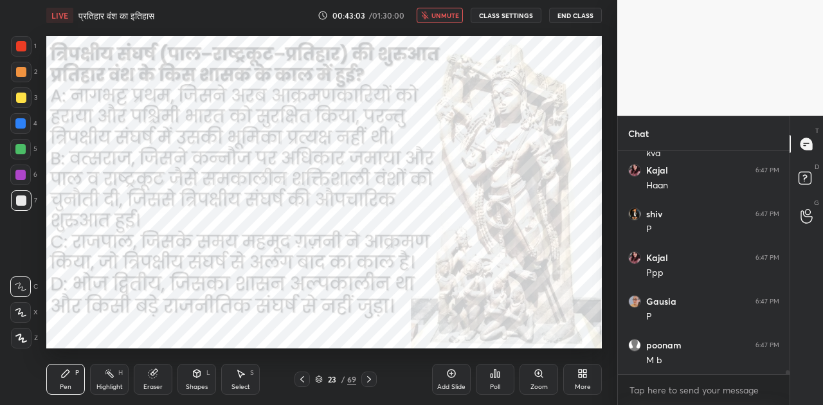
click at [505, 381] on div "Poll" at bounding box center [495, 379] width 39 height 31
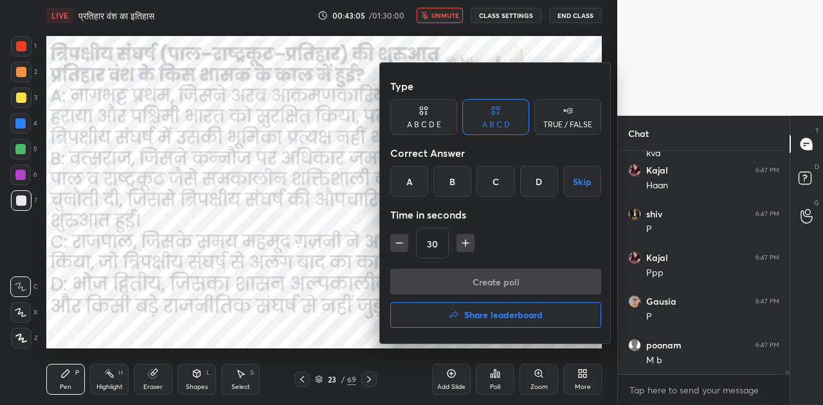
click at [454, 183] on div "B" at bounding box center [452, 181] width 38 height 31
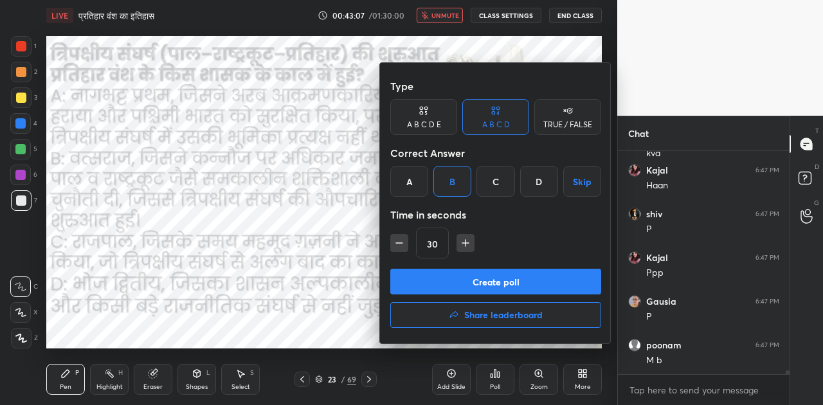
scroll to position [13453, 0]
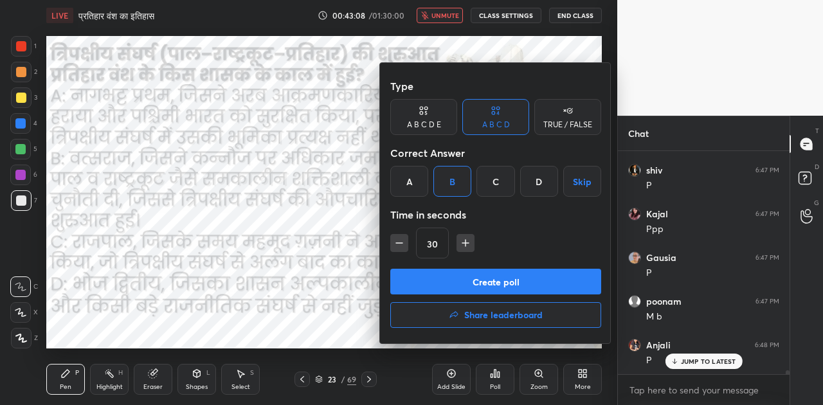
click at [493, 278] on button "Create poll" at bounding box center [495, 282] width 211 height 26
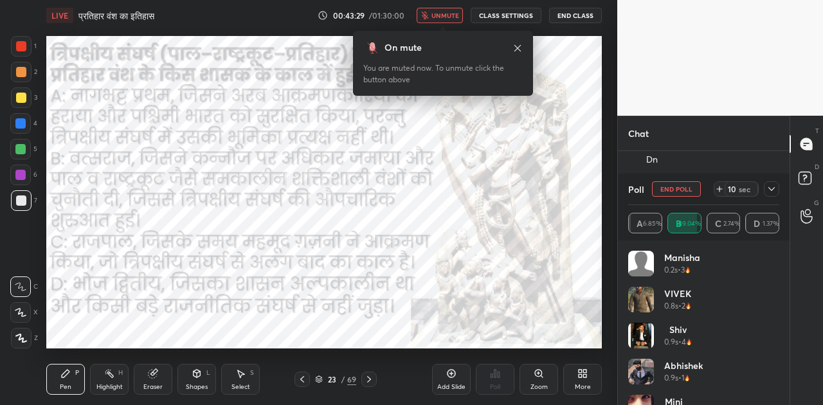
scroll to position [13916, 0]
click at [716, 190] on icon at bounding box center [719, 189] width 10 height 10
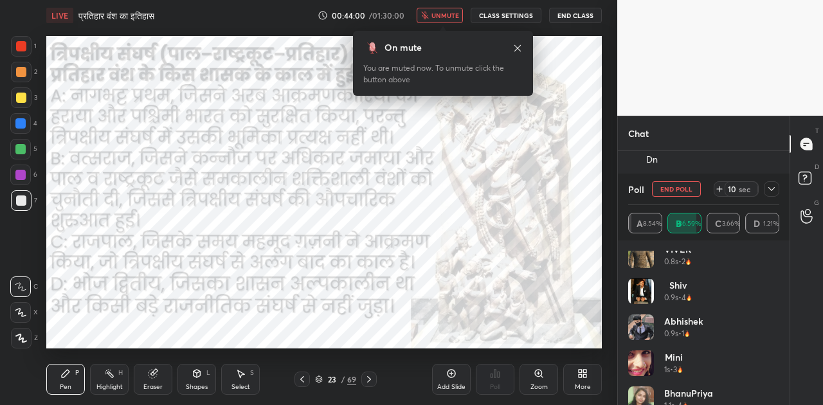
scroll to position [0, 0]
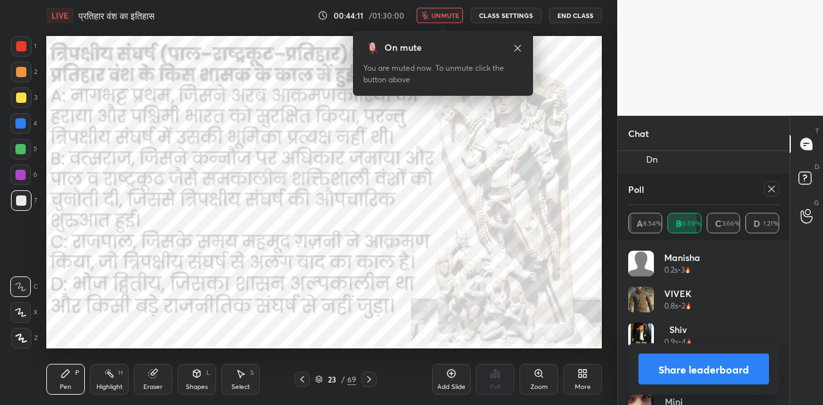
click at [730, 374] on button "Share leaderboard" at bounding box center [703, 369] width 131 height 31
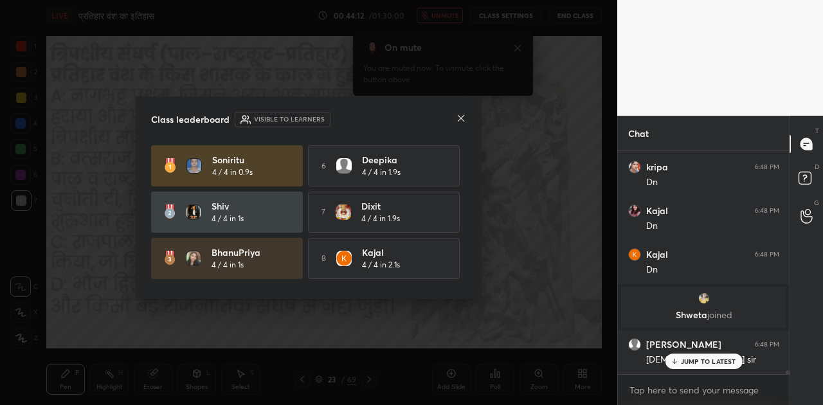
scroll to position [13849, 0]
click at [686, 357] on p "JUMP TO LATEST" at bounding box center [708, 361] width 55 height 8
click at [459, 116] on icon at bounding box center [461, 118] width 6 height 6
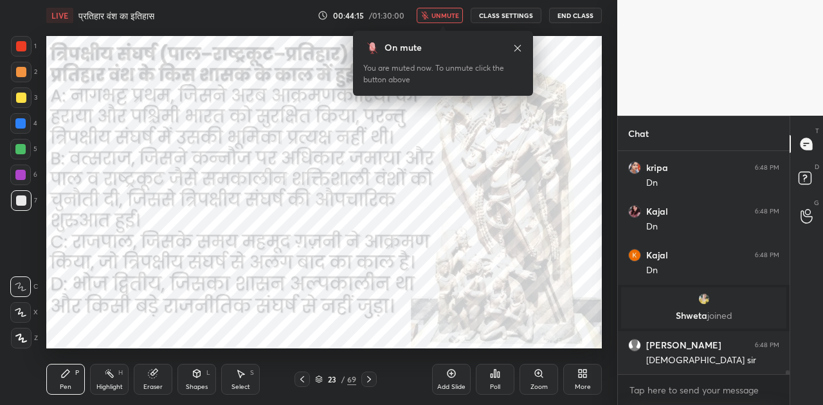
click at [459, 14] on span "unmute" at bounding box center [445, 15] width 28 height 9
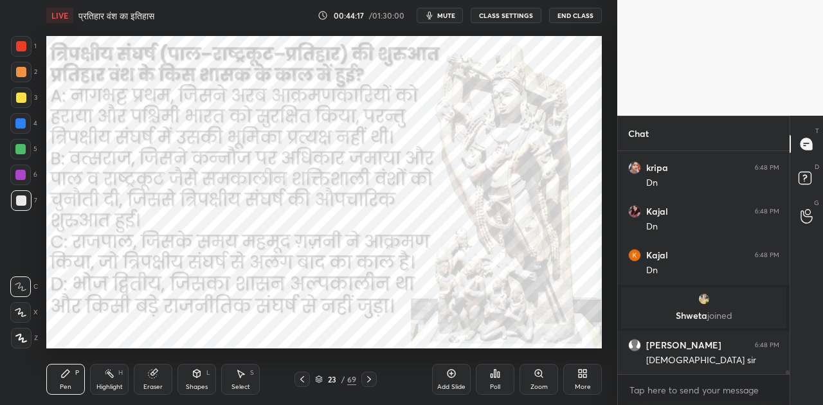
click at [369, 378] on icon at bounding box center [369, 379] width 4 height 6
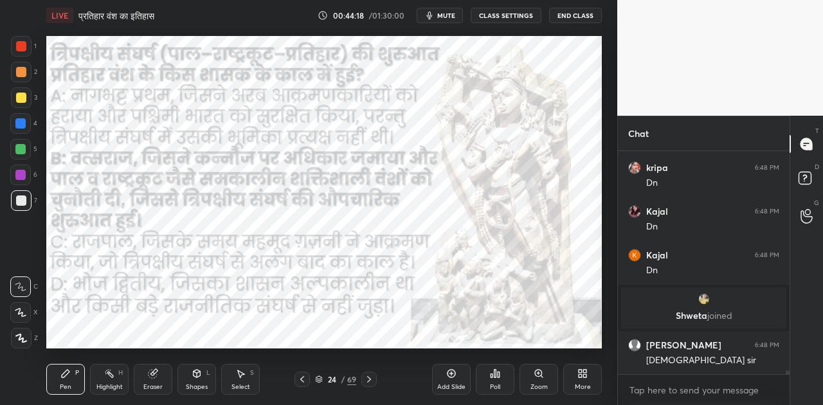
click at [369, 378] on icon at bounding box center [369, 379] width 4 height 6
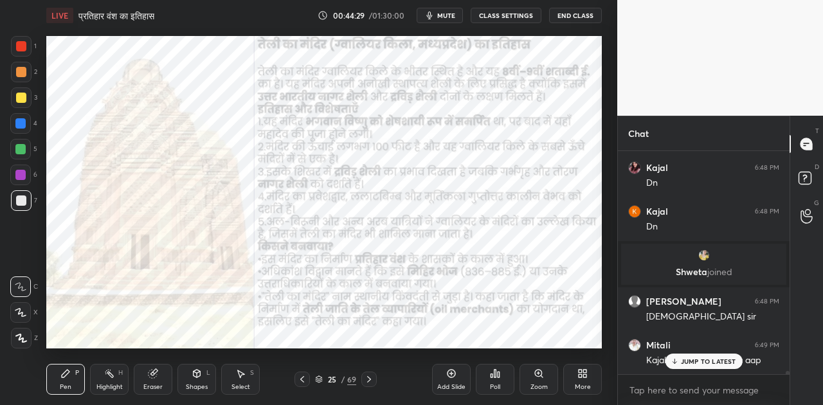
scroll to position [13939, 0]
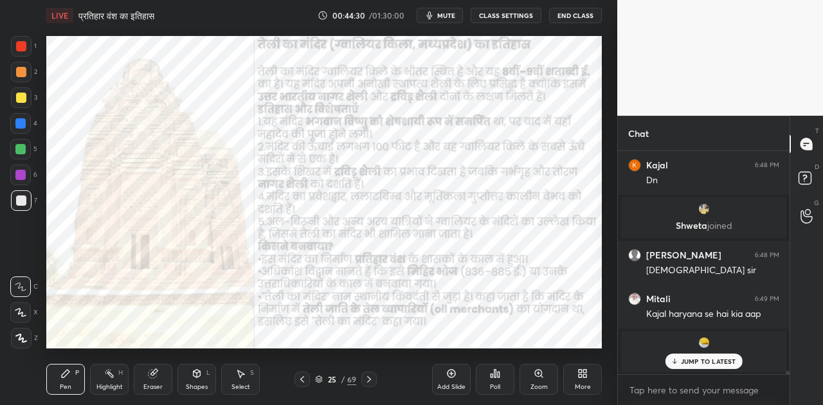
click at [703, 356] on div "JUMP TO LATEST" at bounding box center [703, 361] width 77 height 15
click at [22, 124] on div at bounding box center [20, 123] width 10 height 10
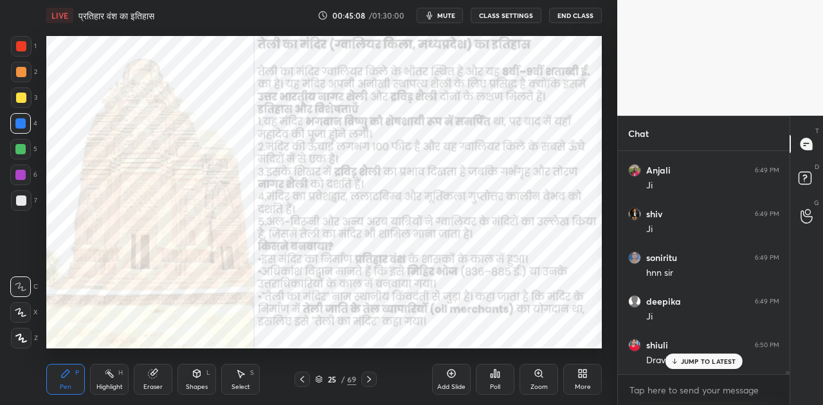
scroll to position [14464, 0]
click at [683, 361] on p "JUMP TO LATEST" at bounding box center [708, 361] width 55 height 8
click at [682, 362] on p "JUMP TO LATEST" at bounding box center [708, 361] width 55 height 8
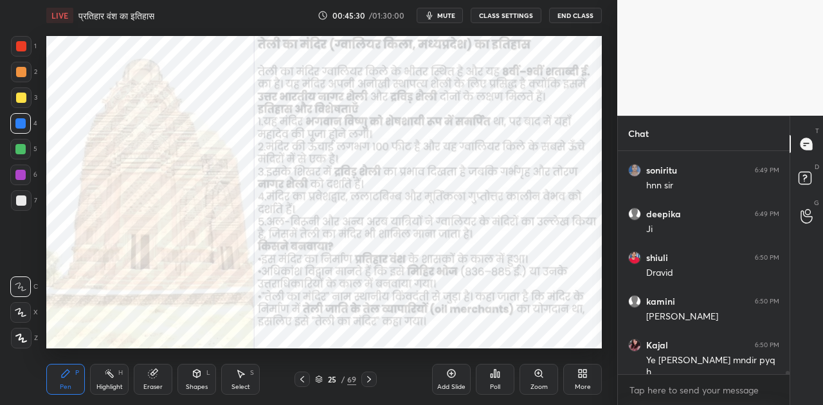
click at [369, 381] on icon at bounding box center [369, 379] width 10 height 10
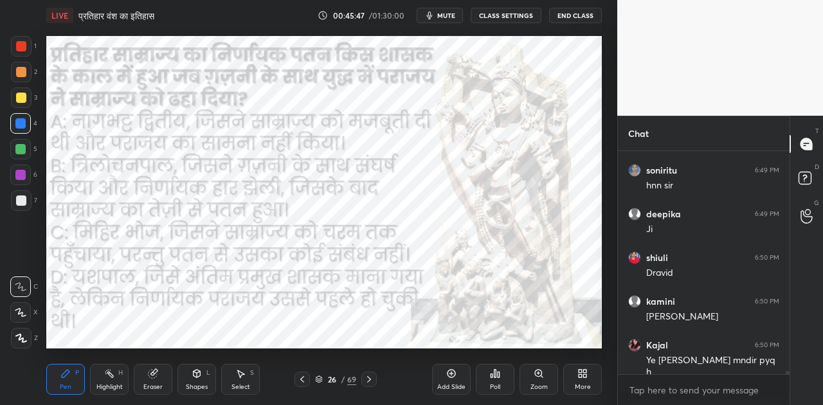
click at [455, 15] on span "mute" at bounding box center [446, 15] width 18 height 9
click at [499, 375] on icon at bounding box center [499, 375] width 2 height 6
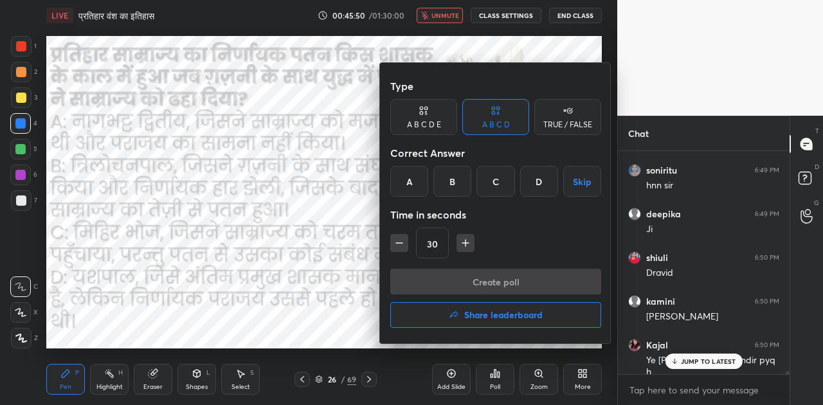
scroll to position [14521, 0]
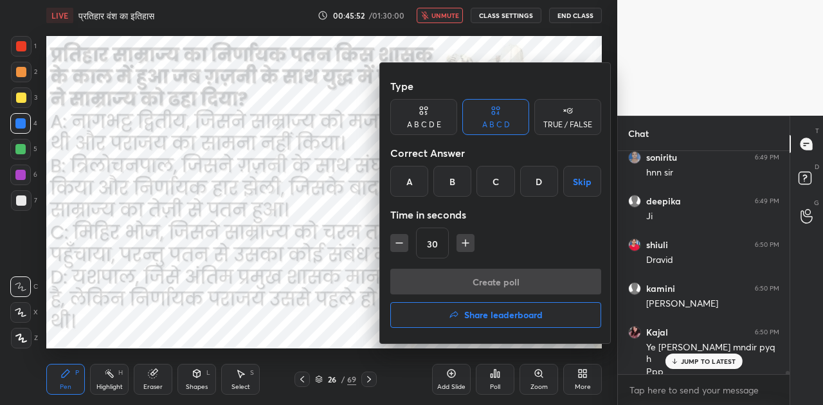
click at [455, 179] on div "B" at bounding box center [452, 181] width 38 height 31
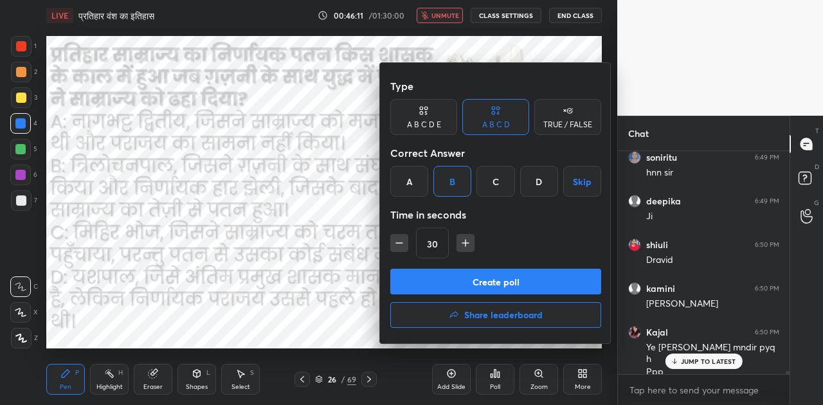
click at [494, 285] on button "Create poll" at bounding box center [495, 282] width 211 height 26
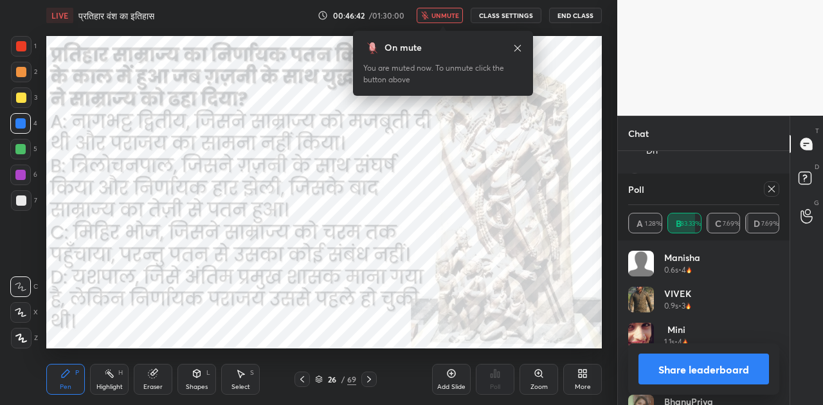
scroll to position [14820, 0]
click at [728, 364] on button "Share leaderboard" at bounding box center [703, 369] width 131 height 31
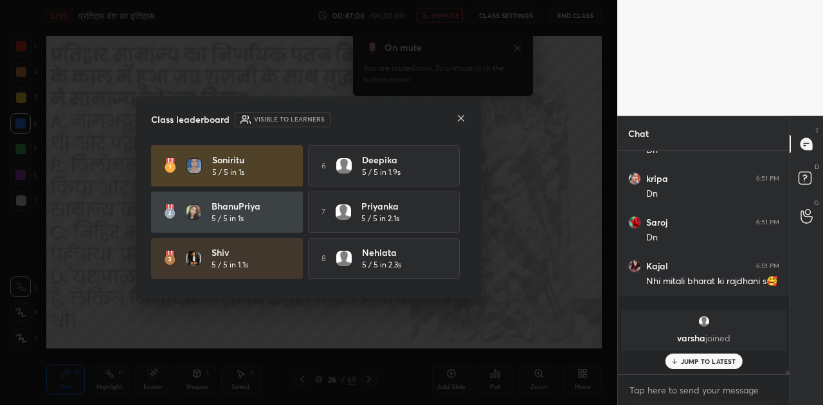
scroll to position [212, 168]
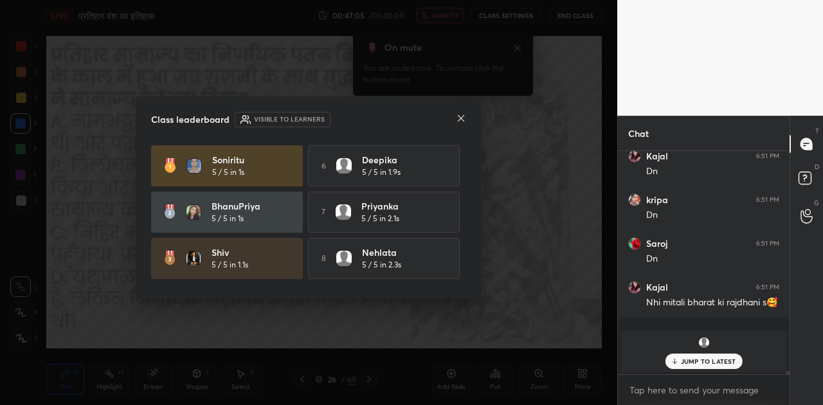
click at [694, 363] on p "JUMP TO LATEST" at bounding box center [708, 361] width 55 height 8
click at [457, 118] on icon at bounding box center [461, 118] width 10 height 10
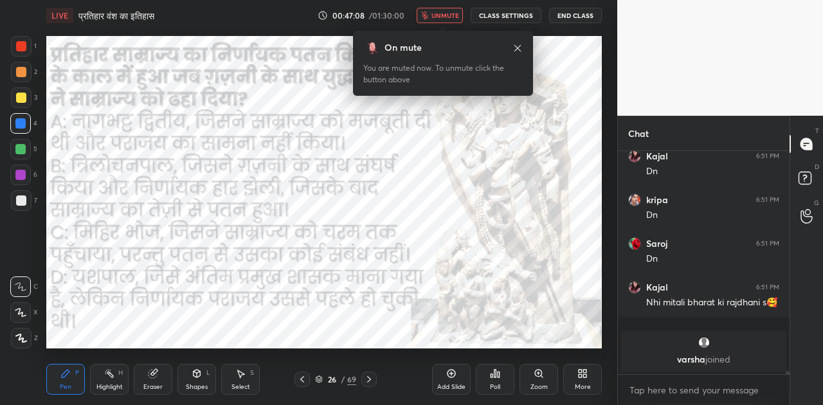
click at [449, 15] on span "unmute" at bounding box center [445, 15] width 28 height 9
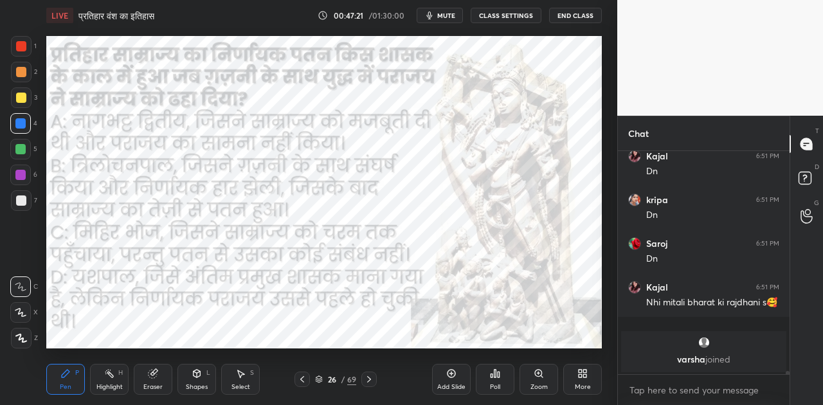
click at [371, 383] on icon at bounding box center [369, 379] width 10 height 10
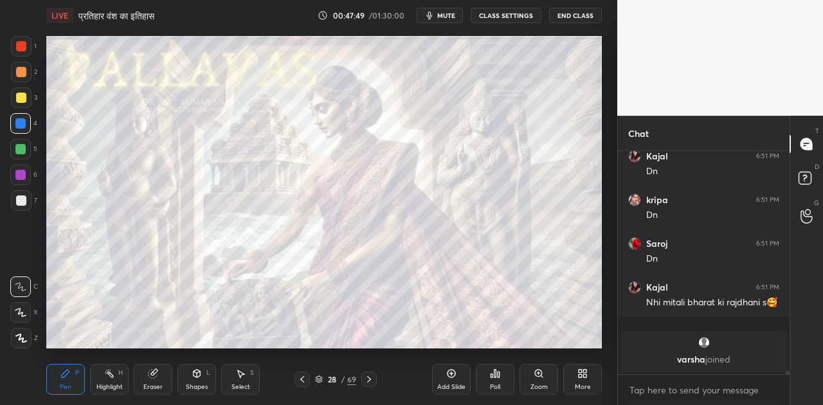
click at [368, 380] on icon at bounding box center [369, 379] width 10 height 10
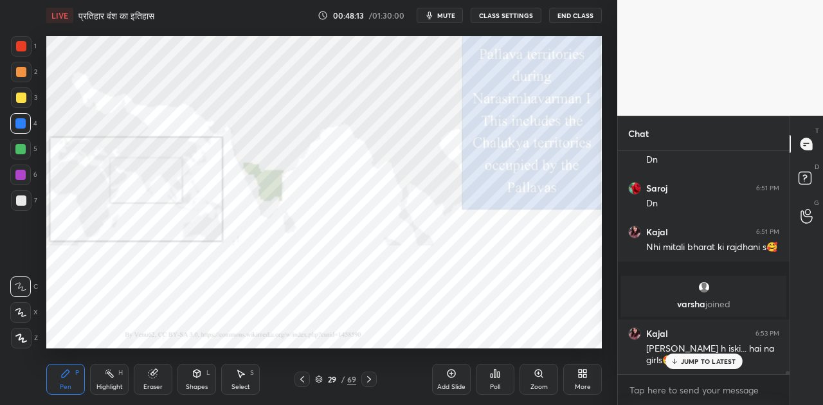
scroll to position [14852, 0]
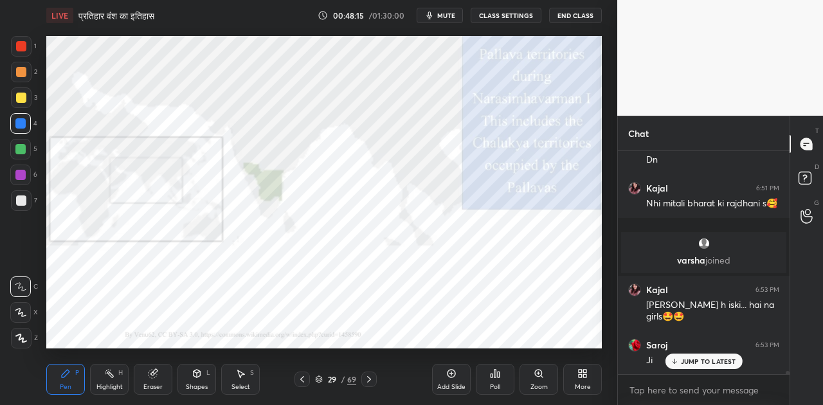
click at [702, 358] on p "JUMP TO LATEST" at bounding box center [708, 361] width 55 height 8
click at [307, 378] on icon at bounding box center [302, 379] width 10 height 10
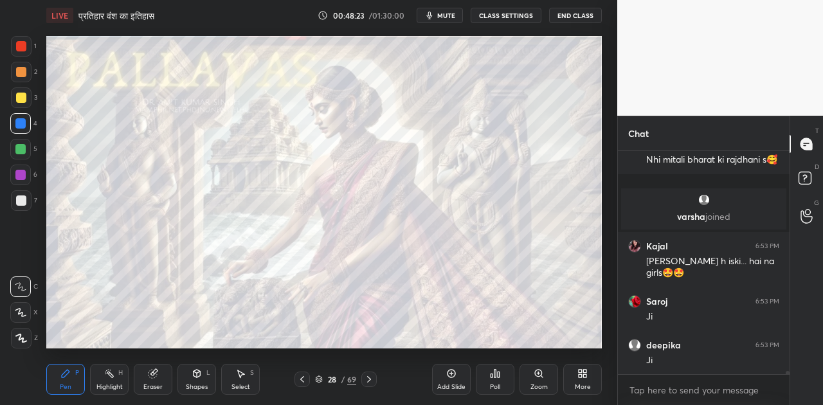
scroll to position [14940, 0]
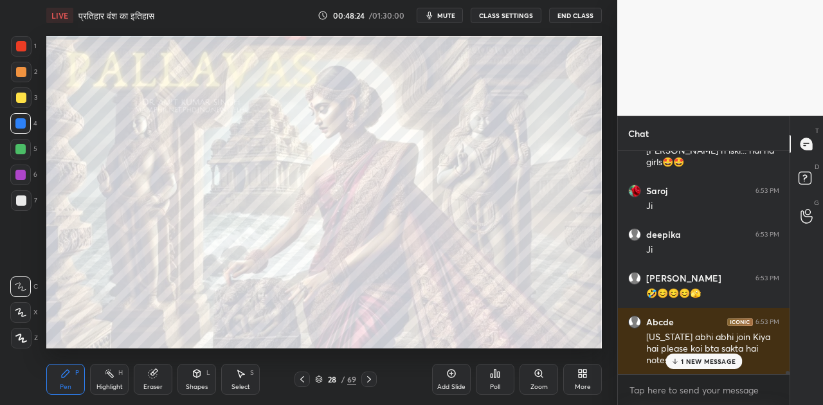
click at [369, 379] on icon at bounding box center [369, 379] width 10 height 10
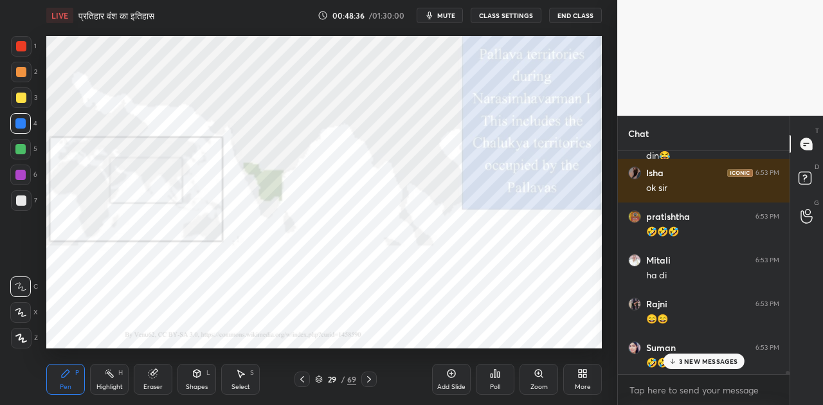
scroll to position [15356, 0]
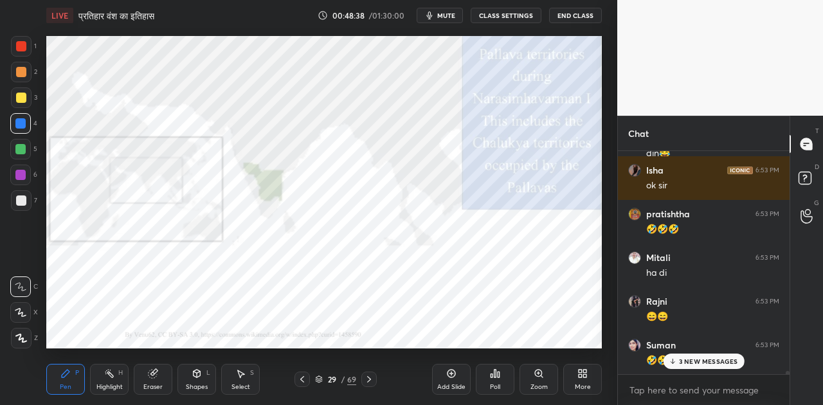
click at [699, 357] on p "3 NEW MESSAGES" at bounding box center [708, 361] width 59 height 8
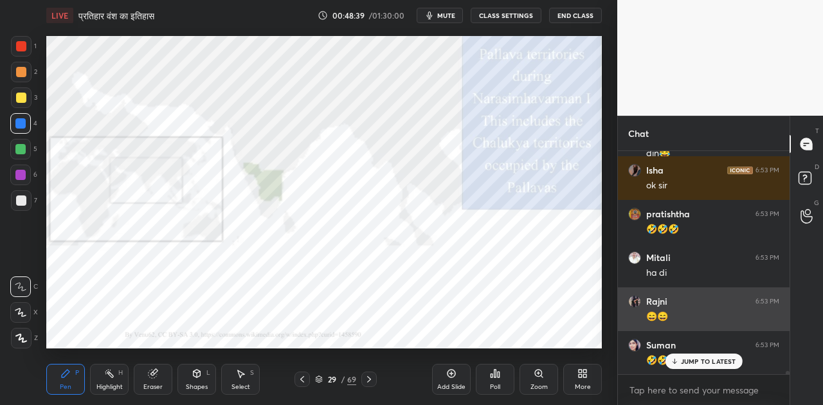
scroll to position [15400, 0]
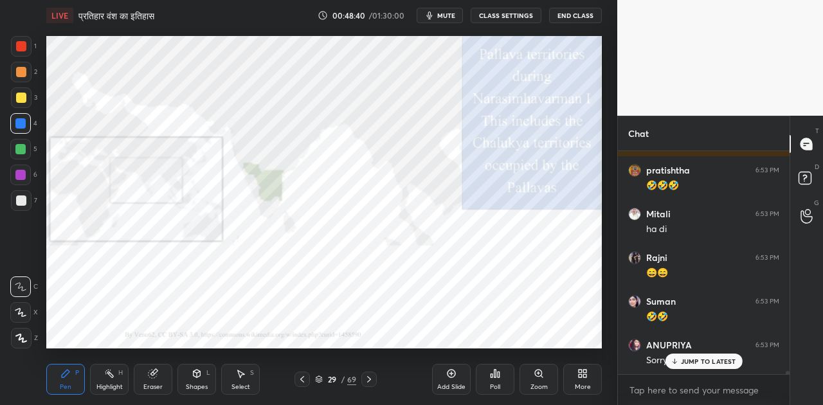
click at [685, 359] on p "JUMP TO LATEST" at bounding box center [708, 361] width 55 height 8
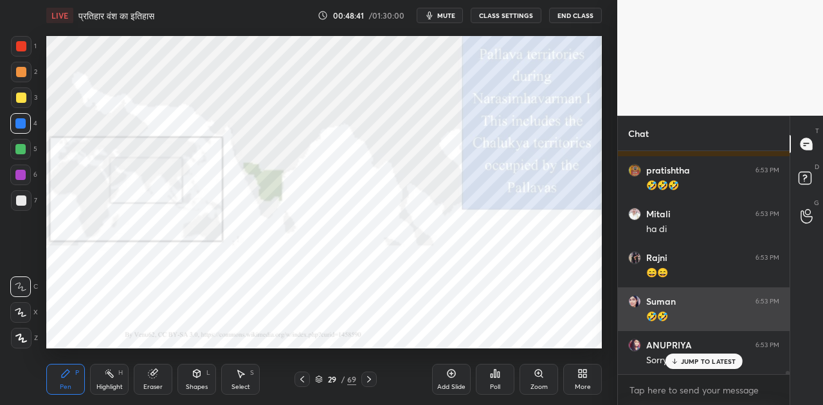
scroll to position [15444, 0]
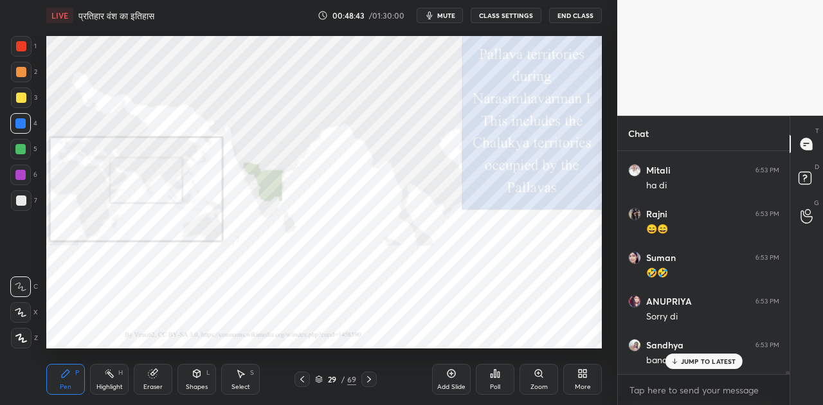
click at [715, 365] on div "JUMP TO LATEST" at bounding box center [703, 361] width 77 height 15
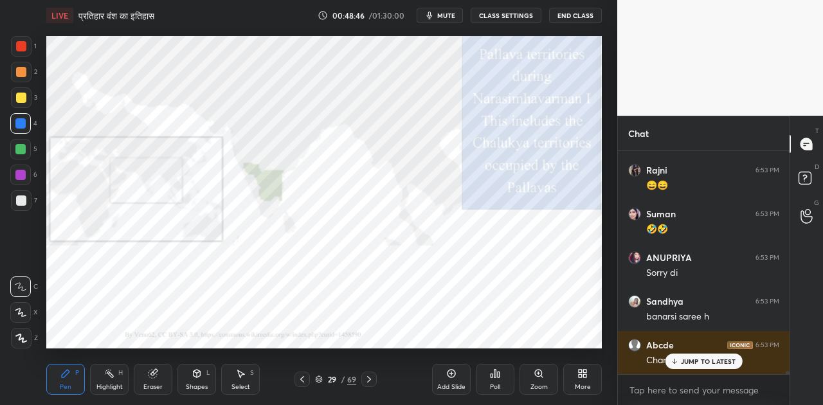
click at [694, 359] on p "JUMP TO LATEST" at bounding box center [708, 361] width 55 height 8
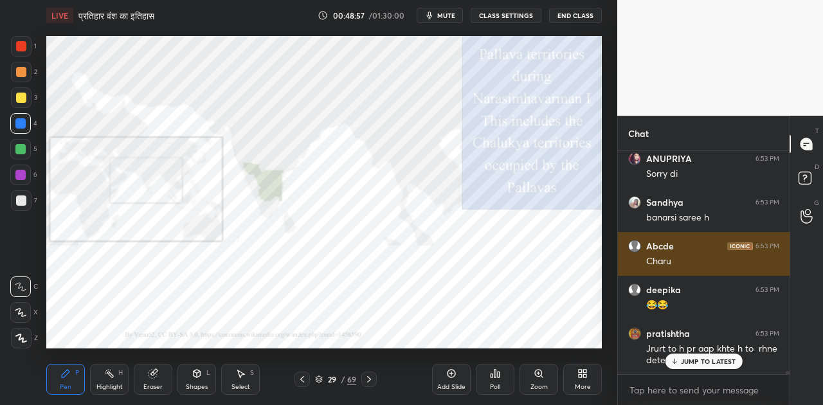
scroll to position [15630, 0]
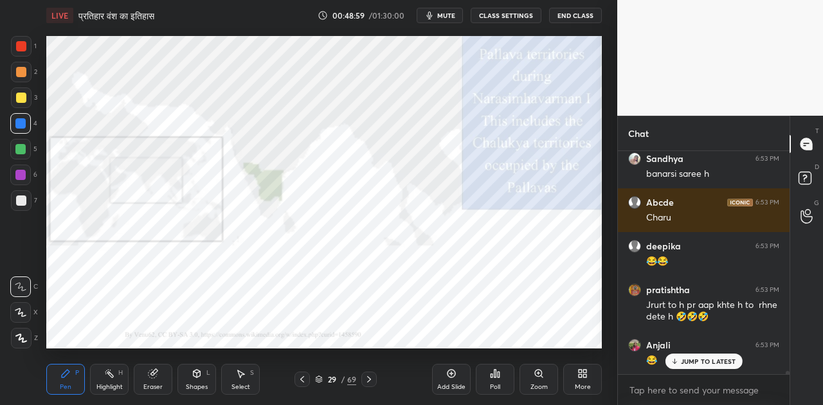
click at [698, 361] on p "JUMP TO LATEST" at bounding box center [708, 361] width 55 height 8
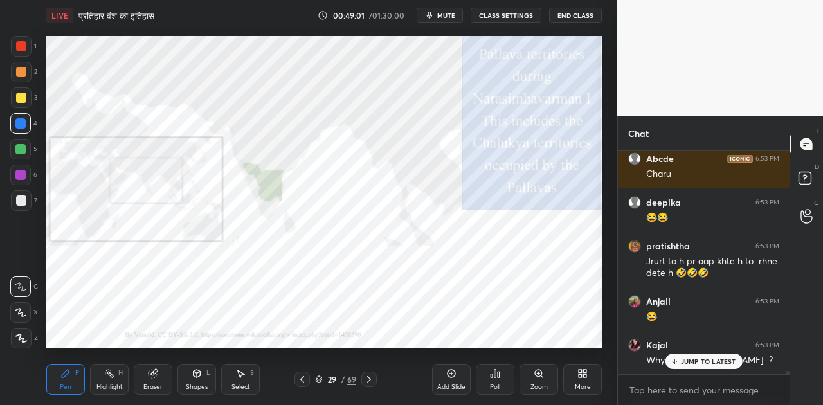
click at [691, 362] on p "JUMP TO LATEST" at bounding box center [708, 361] width 55 height 8
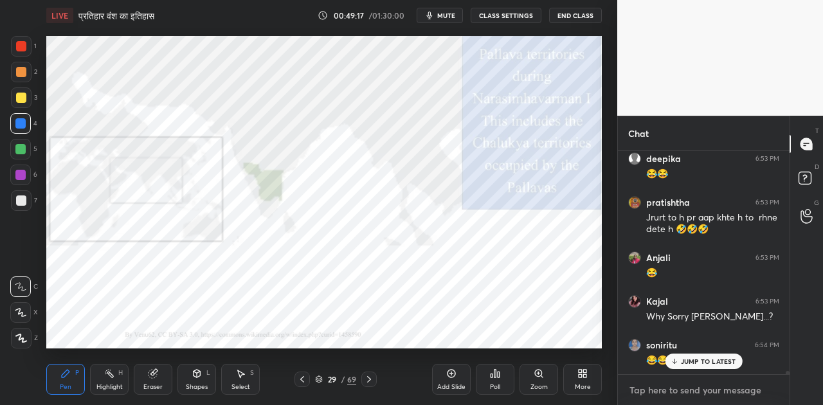
type textarea "x"
click at [653, 388] on textarea at bounding box center [703, 390] width 151 height 21
paste textarea "[URL][DOMAIN_NAME]"
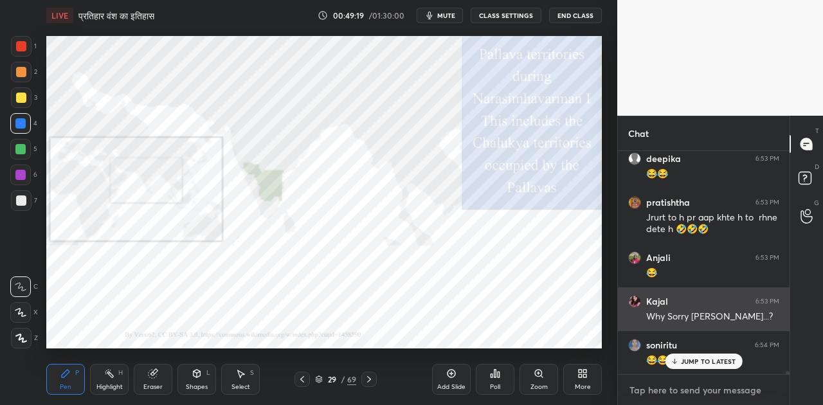
type textarea "[URL][DOMAIN_NAME]"
type textarea "x"
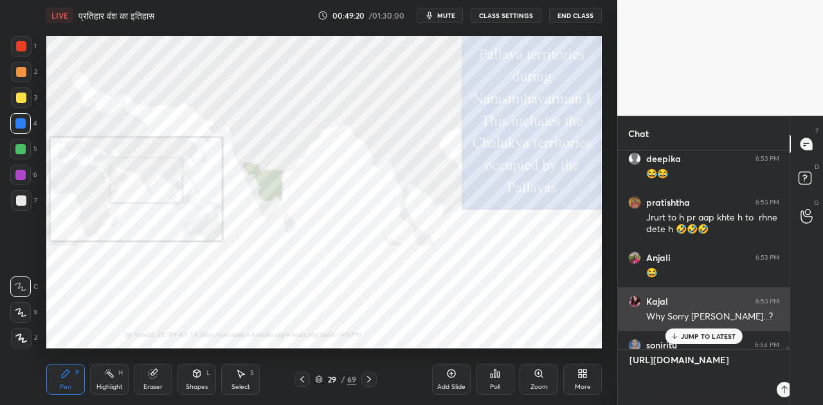
scroll to position [250, 168]
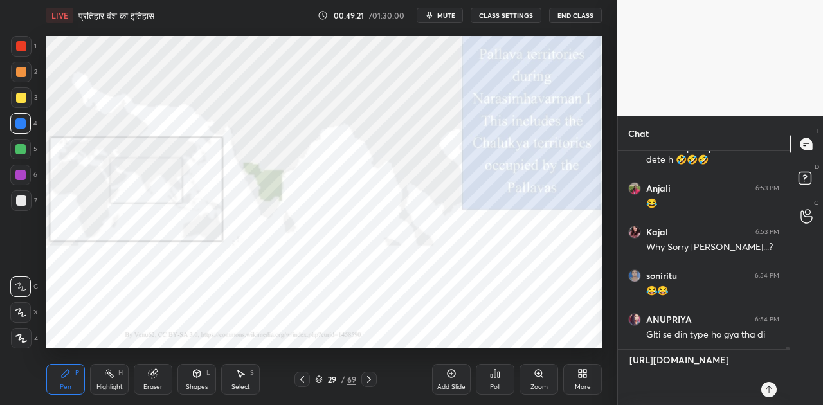
type textarea "[URL][DOMAIN_NAME]"
type textarea "x"
click at [773, 390] on icon at bounding box center [769, 389] width 10 height 10
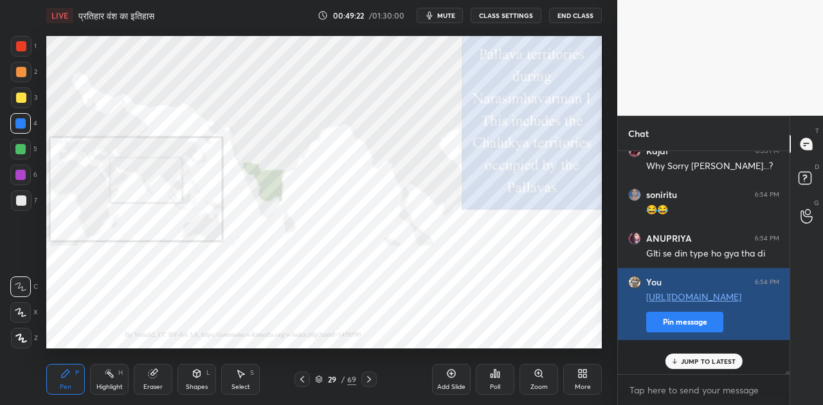
click at [657, 332] on button "Pin message" at bounding box center [684, 322] width 77 height 21
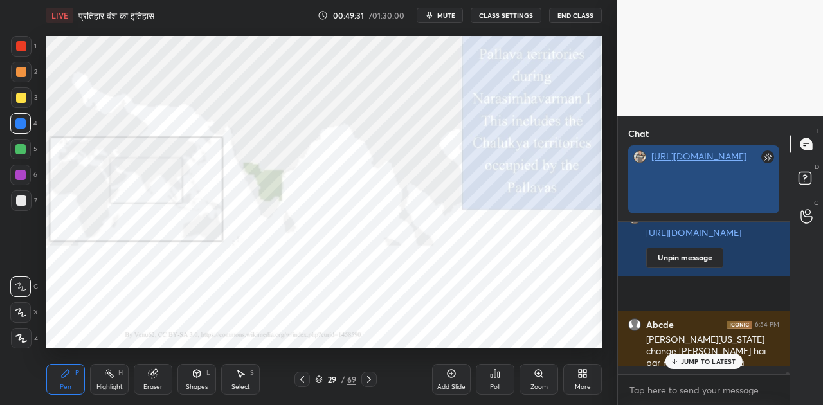
scroll to position [5, 4]
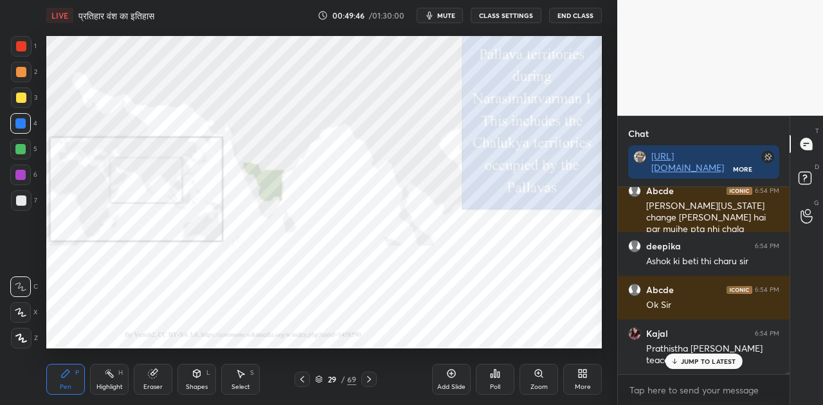
click at [716, 363] on p "JUMP TO LATEST" at bounding box center [708, 361] width 55 height 8
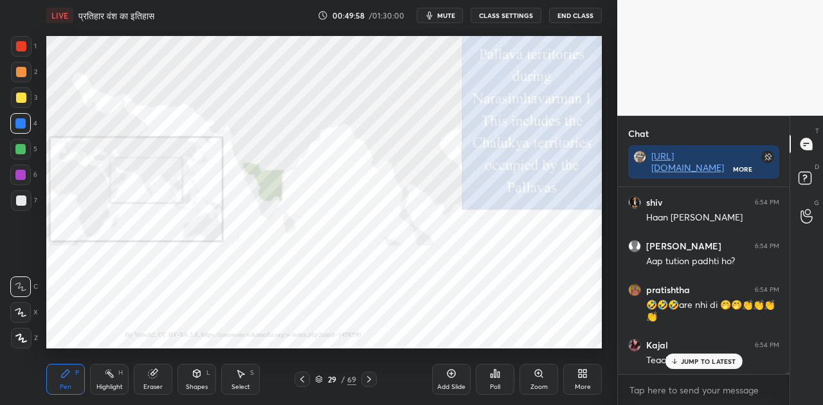
click at [703, 359] on p "JUMP TO LATEST" at bounding box center [708, 361] width 55 height 8
click at [368, 377] on icon at bounding box center [369, 379] width 10 height 10
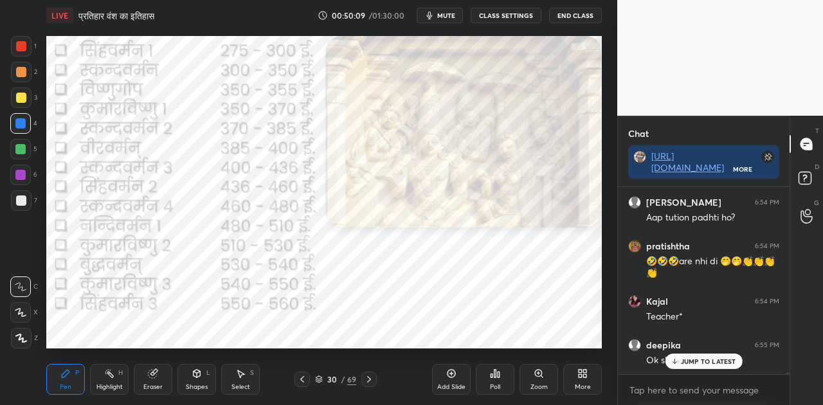
click at [368, 377] on icon at bounding box center [369, 379] width 10 height 10
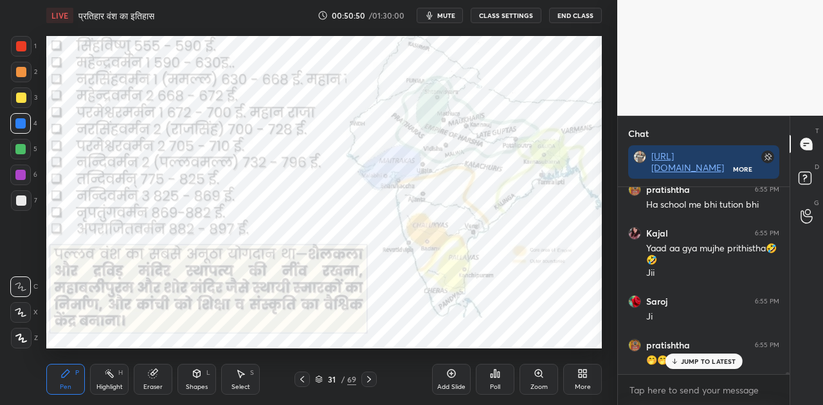
scroll to position [16545, 0]
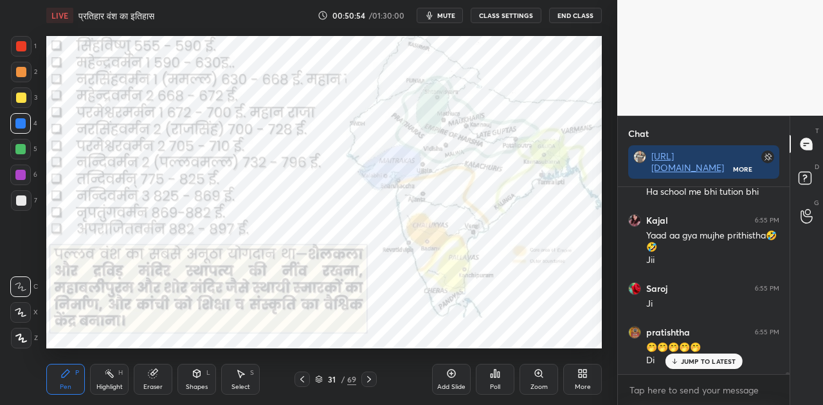
click at [692, 359] on p "JUMP TO LATEST" at bounding box center [708, 361] width 55 height 8
click at [369, 379] on icon at bounding box center [369, 379] width 10 height 10
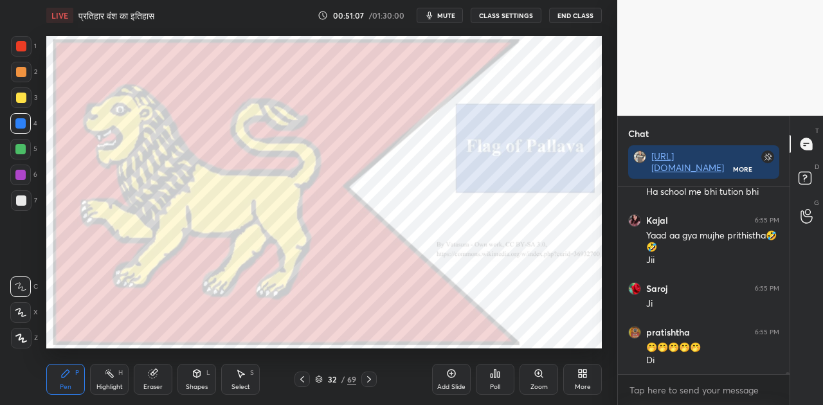
click at [371, 379] on icon at bounding box center [369, 379] width 10 height 10
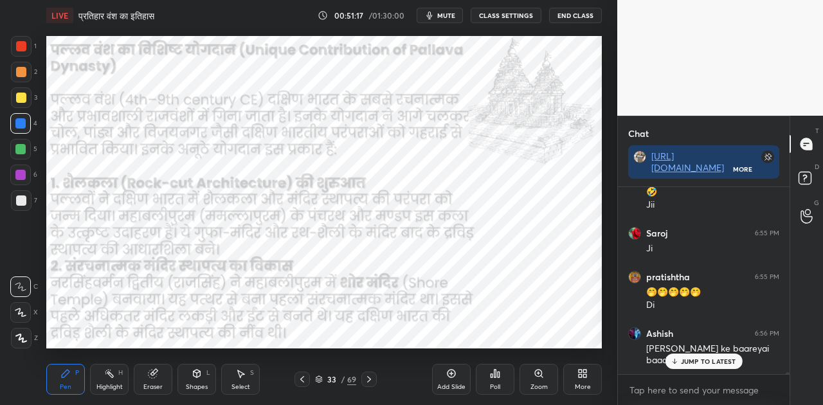
scroll to position [16644, 0]
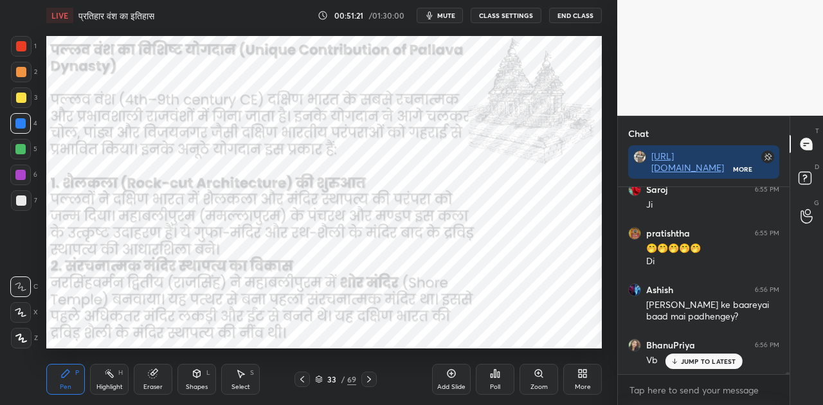
click at [689, 356] on div "JUMP TO LATEST" at bounding box center [703, 361] width 77 height 15
click at [194, 374] on icon at bounding box center [197, 374] width 7 height 8
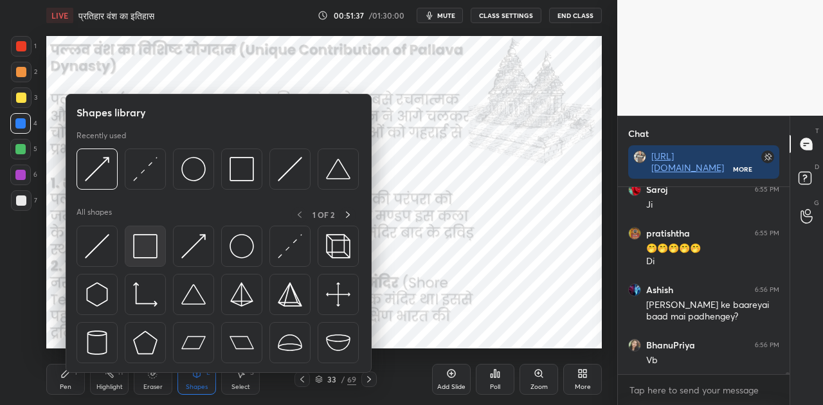
click at [147, 247] on img at bounding box center [145, 246] width 24 height 24
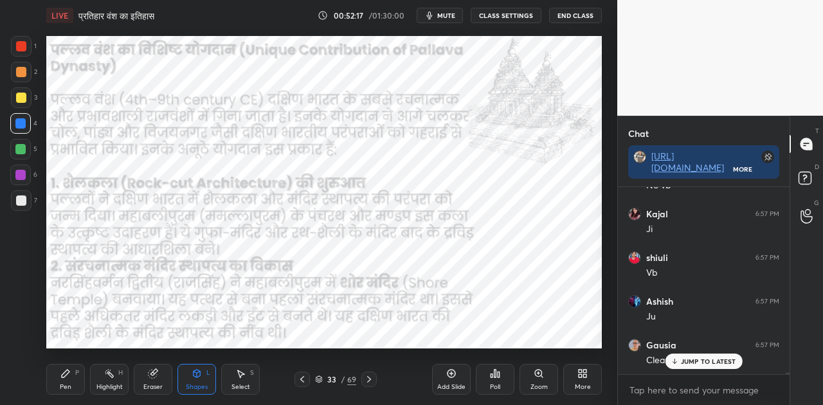
scroll to position [16906, 0]
click at [369, 379] on icon at bounding box center [369, 379] width 10 height 10
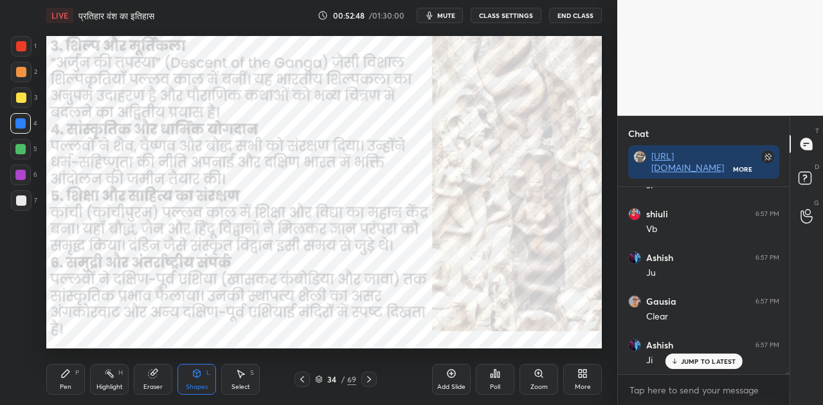
scroll to position [16950, 0]
click at [689, 356] on div "JUMP TO LATEST" at bounding box center [703, 361] width 77 height 15
click at [371, 375] on icon at bounding box center [369, 379] width 10 height 10
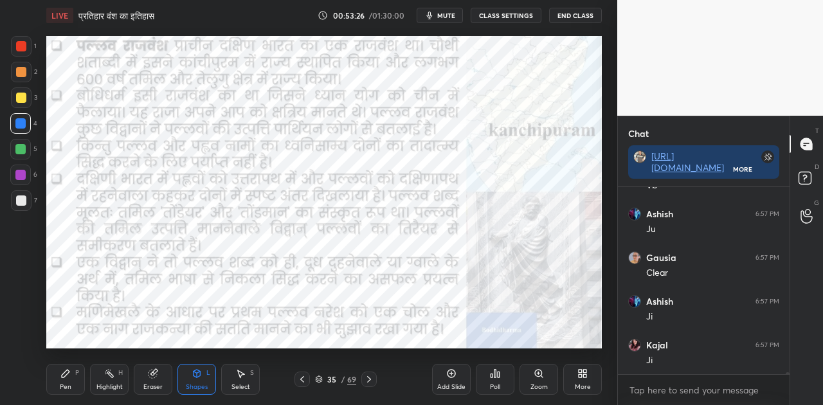
click at [455, 379] on div "Add Slide" at bounding box center [451, 379] width 39 height 31
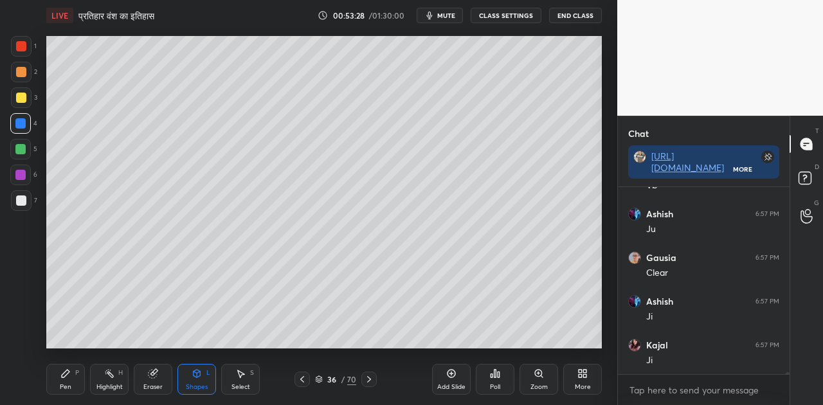
click at [24, 204] on div at bounding box center [21, 200] width 10 height 10
click at [62, 372] on icon at bounding box center [65, 373] width 10 height 10
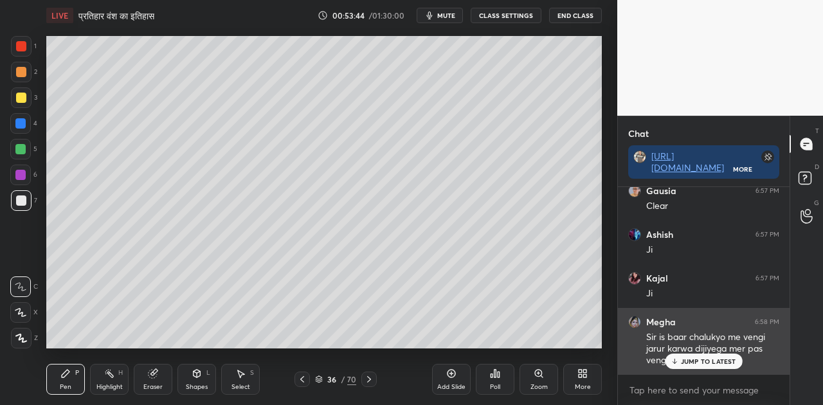
click at [679, 361] on div "JUMP TO LATEST" at bounding box center [703, 361] width 77 height 15
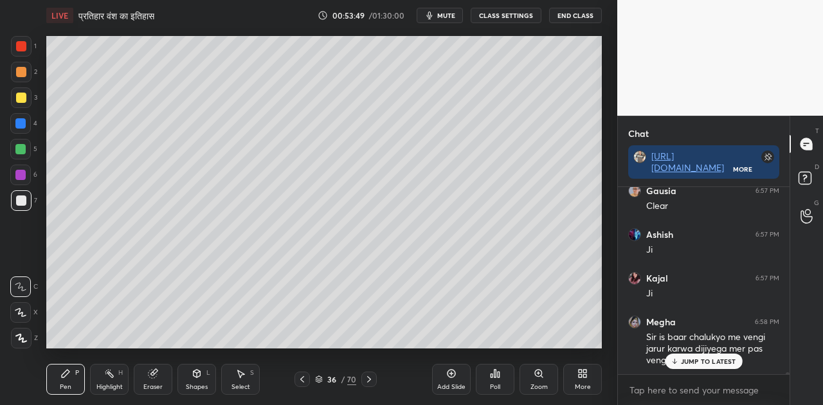
scroll to position [17063, 0]
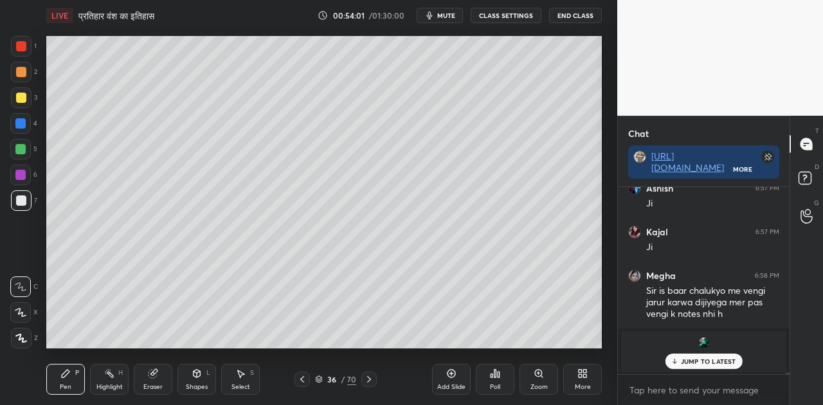
click at [710, 365] on div "JUMP TO LATEST" at bounding box center [703, 361] width 77 height 15
click at [195, 379] on div "Shapes L" at bounding box center [196, 379] width 39 height 31
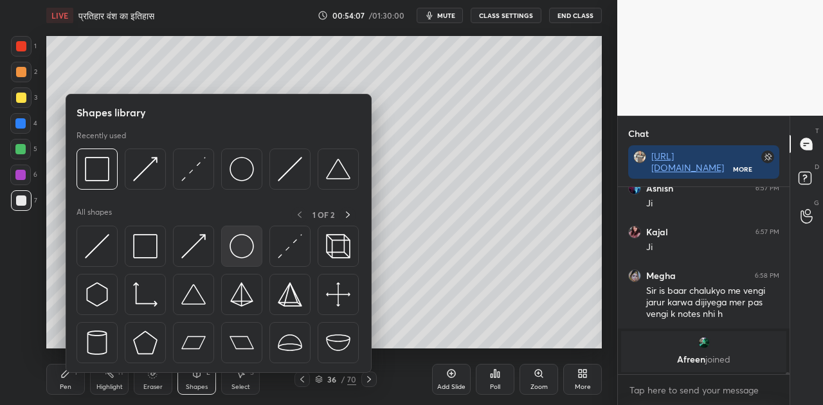
click at [240, 247] on img at bounding box center [242, 246] width 24 height 24
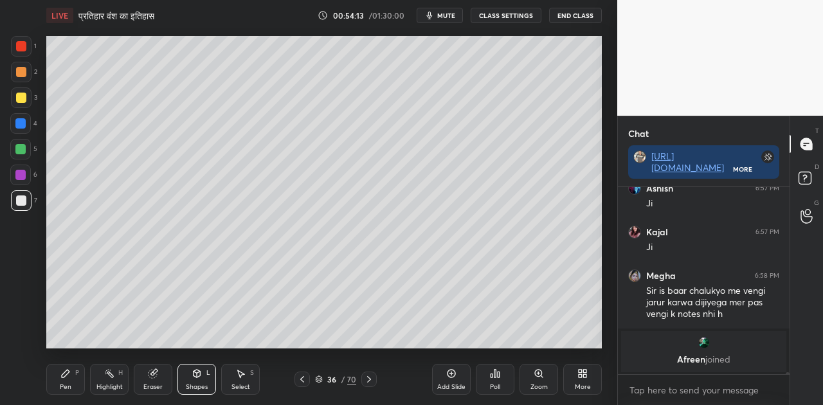
click at [21, 94] on div at bounding box center [21, 98] width 10 height 10
click at [112, 380] on div "Highlight H" at bounding box center [109, 379] width 39 height 31
click at [19, 338] on icon at bounding box center [20, 339] width 3 height 3
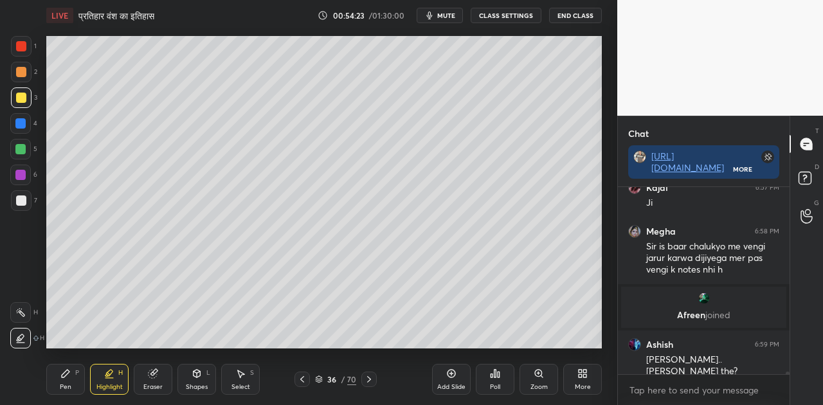
scroll to position [15009, 0]
click at [69, 377] on icon at bounding box center [65, 373] width 10 height 10
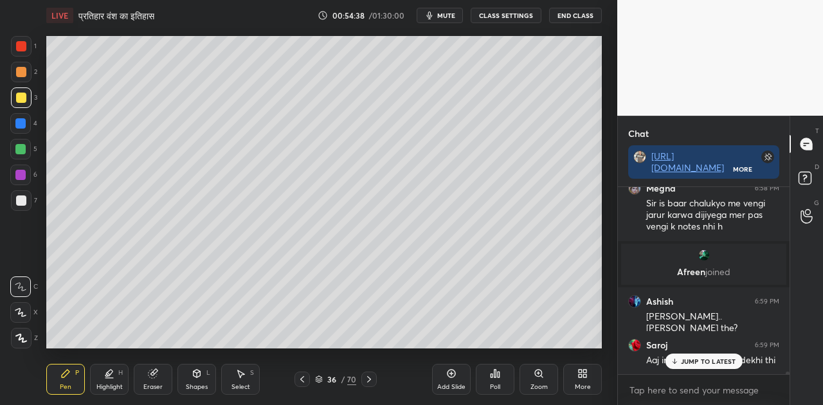
scroll to position [15097, 0]
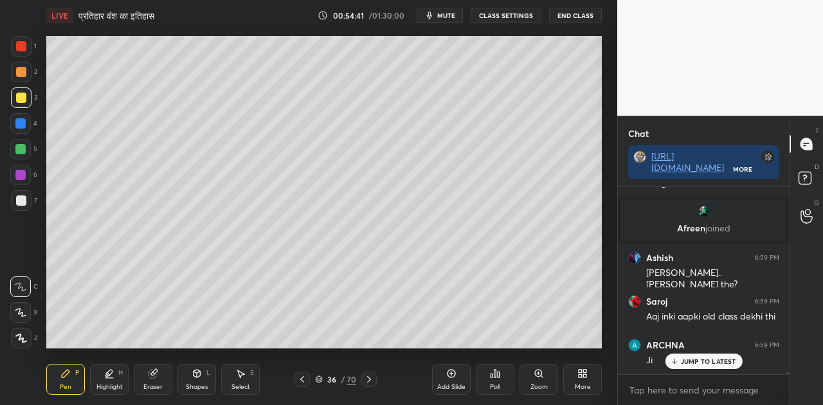
click at [689, 357] on p "JUMP TO LATEST" at bounding box center [708, 361] width 55 height 8
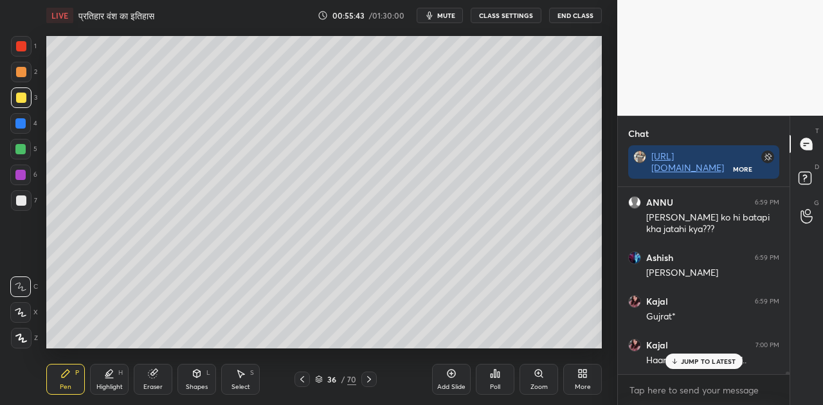
scroll to position [15394, 0]
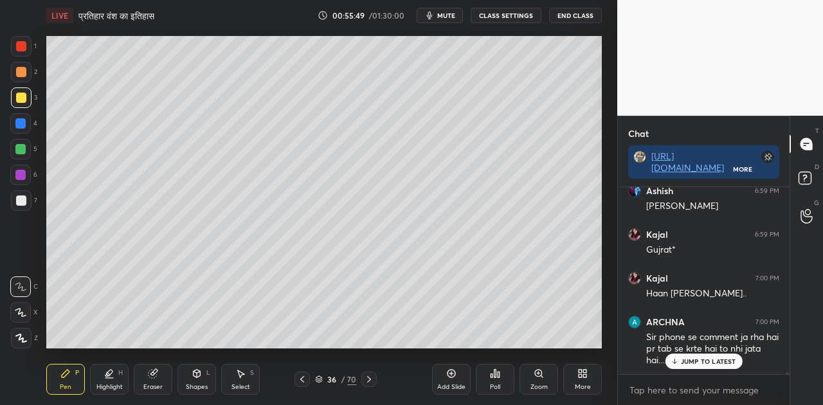
click at [444, 12] on span "mute" at bounding box center [446, 15] width 18 height 9
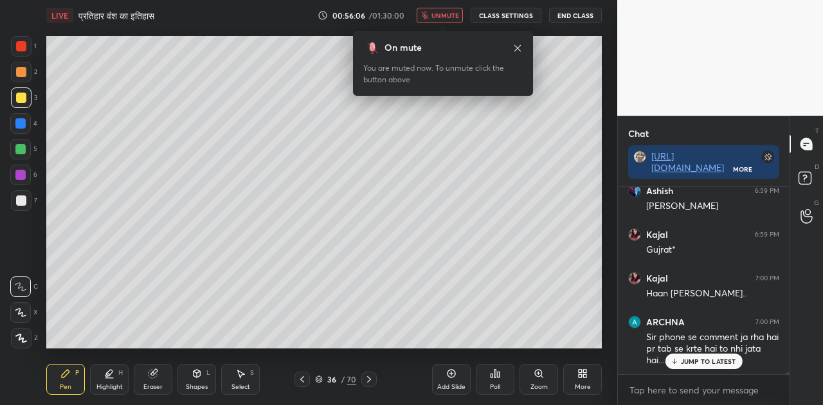
click at [703, 361] on p "JUMP TO LATEST" at bounding box center [708, 361] width 55 height 8
click at [455, 15] on span "unmute" at bounding box center [445, 15] width 28 height 9
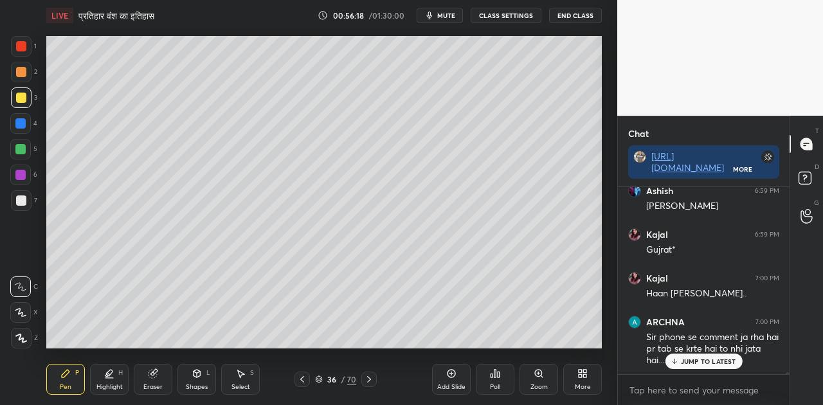
scroll to position [15461, 0]
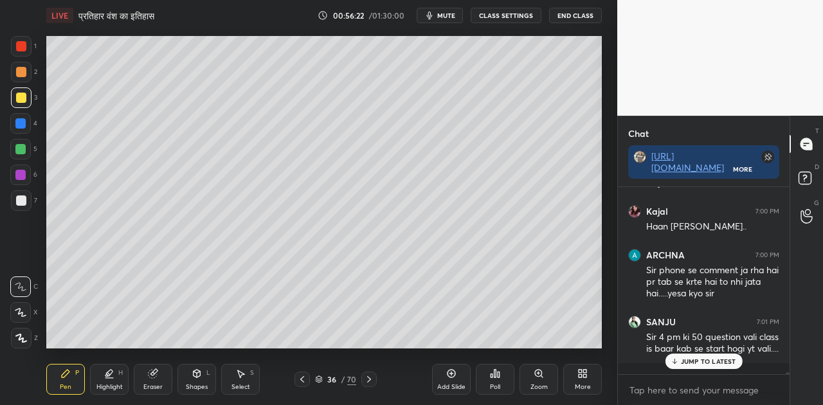
click at [725, 363] on p "JUMP TO LATEST" at bounding box center [708, 361] width 55 height 8
click at [448, 17] on span "mute" at bounding box center [446, 15] width 18 height 9
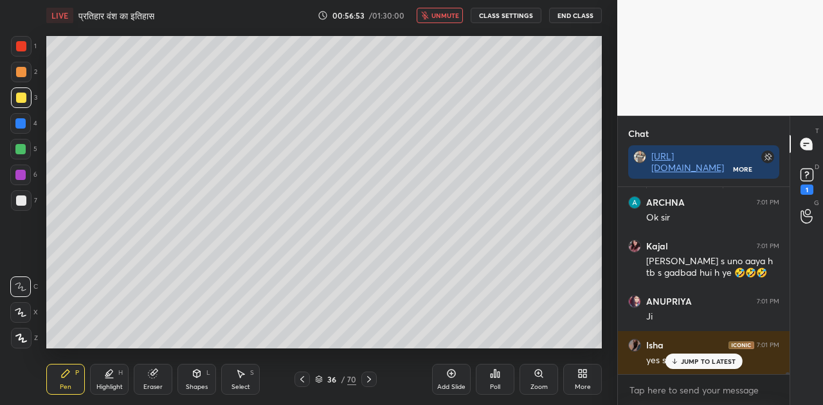
scroll to position [15558, 0]
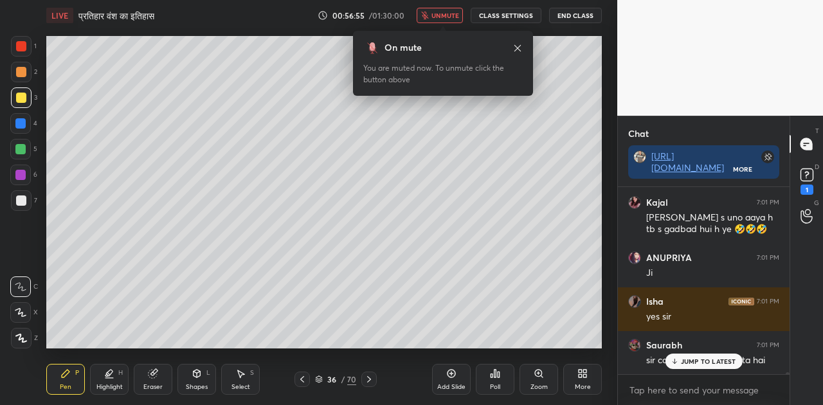
click at [448, 17] on span "unmute" at bounding box center [445, 15] width 28 height 9
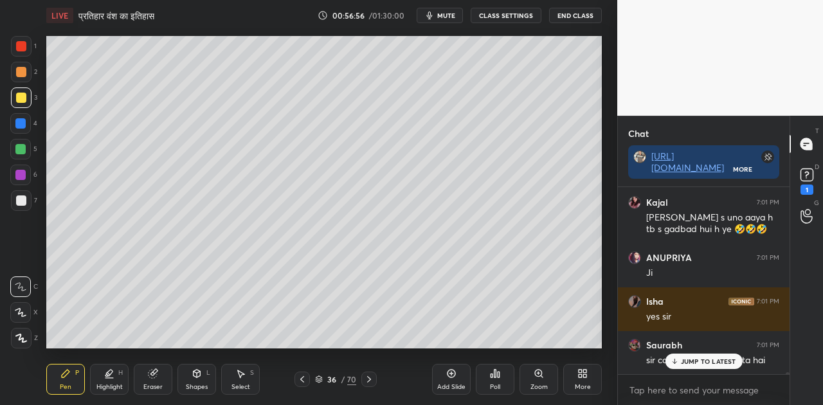
click at [683, 356] on div "JUMP TO LATEST" at bounding box center [703, 361] width 77 height 15
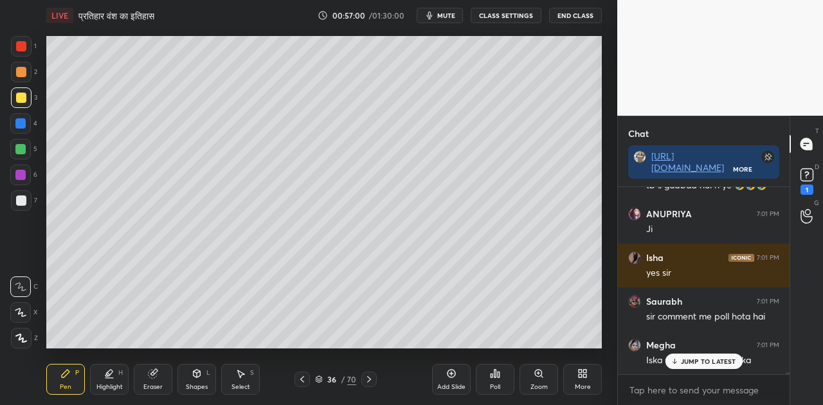
scroll to position [15657, 0]
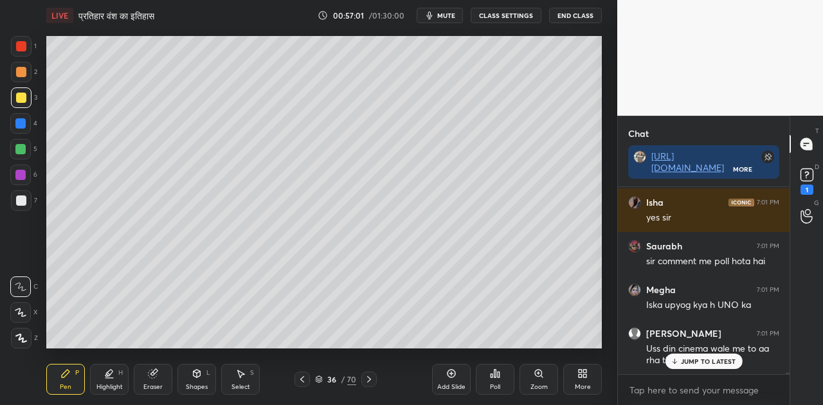
click at [703, 356] on div "JUMP TO LATEST" at bounding box center [703, 361] width 77 height 15
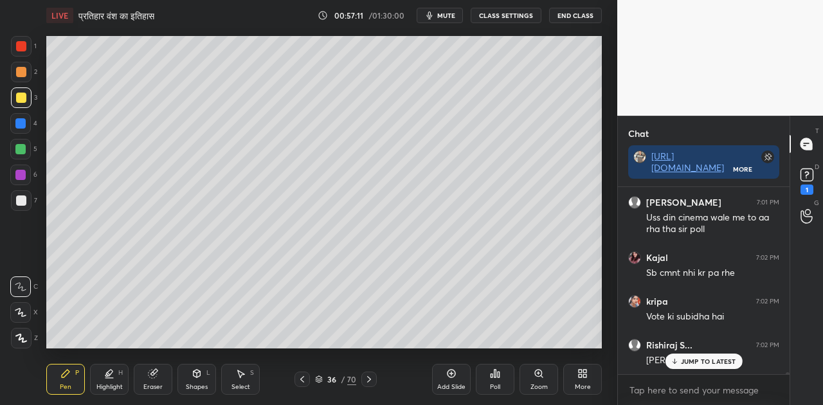
scroll to position [15832, 0]
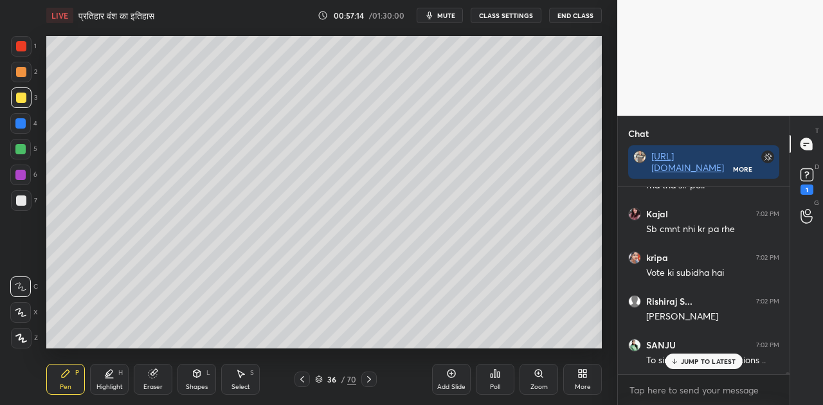
click at [681, 361] on p "JUMP TO LATEST" at bounding box center [708, 361] width 55 height 8
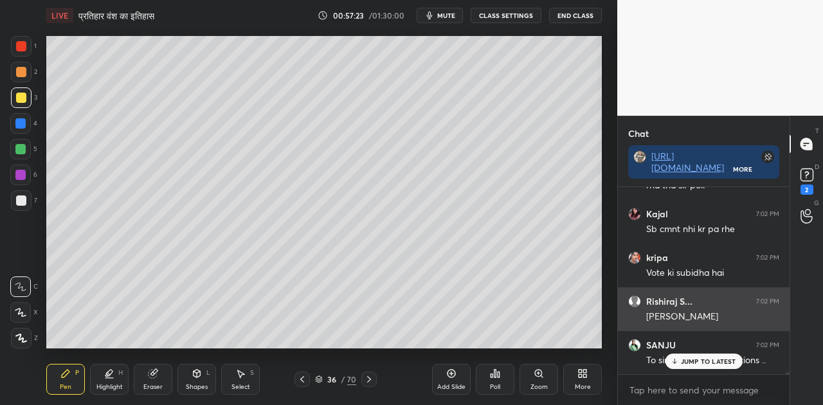
scroll to position [15888, 0]
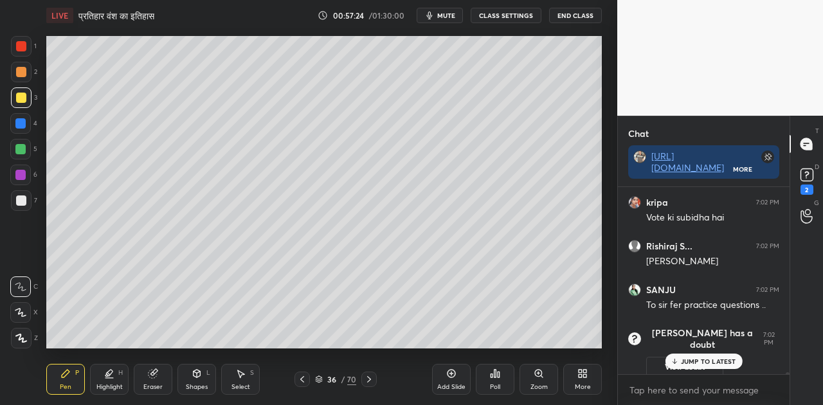
click at [705, 366] on div "JUMP TO LATEST" at bounding box center [703, 361] width 77 height 15
click at [804, 175] on rect at bounding box center [806, 175] width 12 height 12
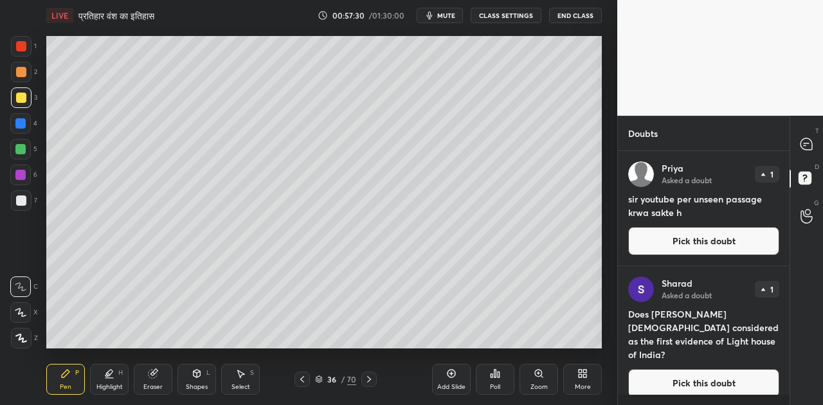
click at [680, 250] on button "Pick this doubt" at bounding box center [703, 241] width 151 height 28
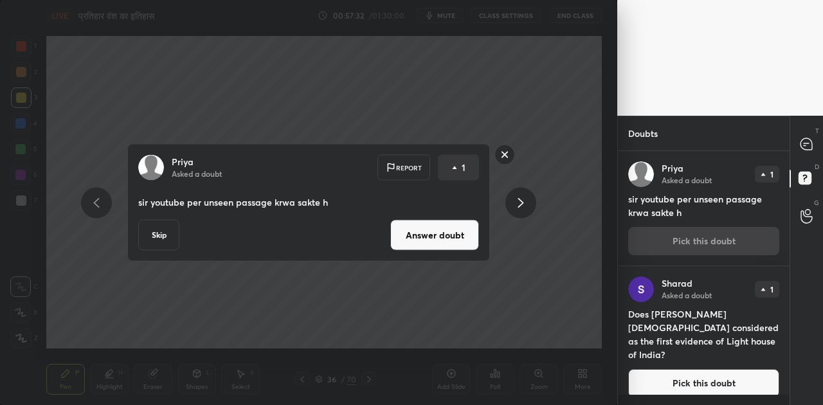
click at [157, 235] on button "Skip" at bounding box center [158, 235] width 41 height 31
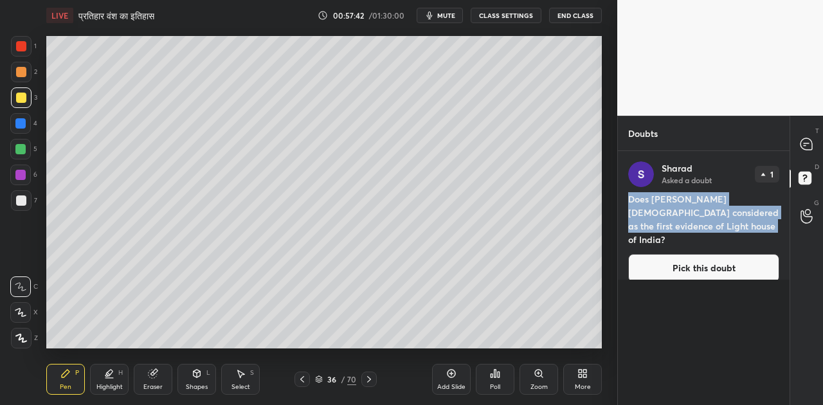
drag, startPoint x: 629, startPoint y: 197, endPoint x: 723, endPoint y: 228, distance: 98.8
click at [723, 228] on h4 "Does [PERSON_NAME][DEMOGRAPHIC_DATA] considered as the first evidence of Light …" at bounding box center [703, 219] width 151 height 54
copy h4 "Does [PERSON_NAME][DEMOGRAPHIC_DATA] considered as the first evidence of Light …"
click at [802, 150] on icon at bounding box center [807, 145] width 14 height 14
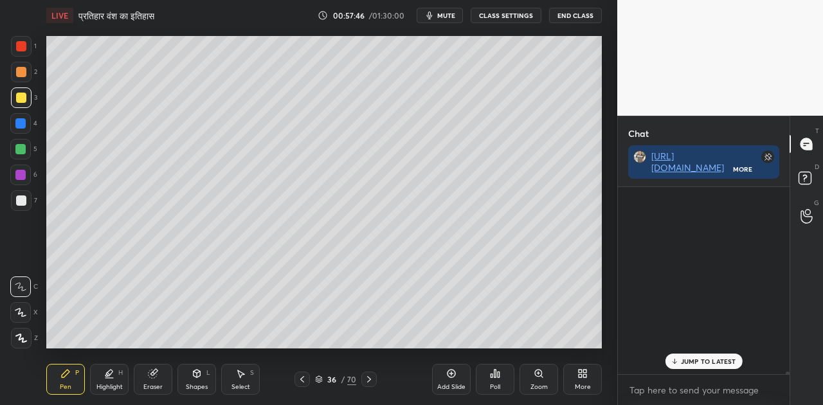
scroll to position [183, 168]
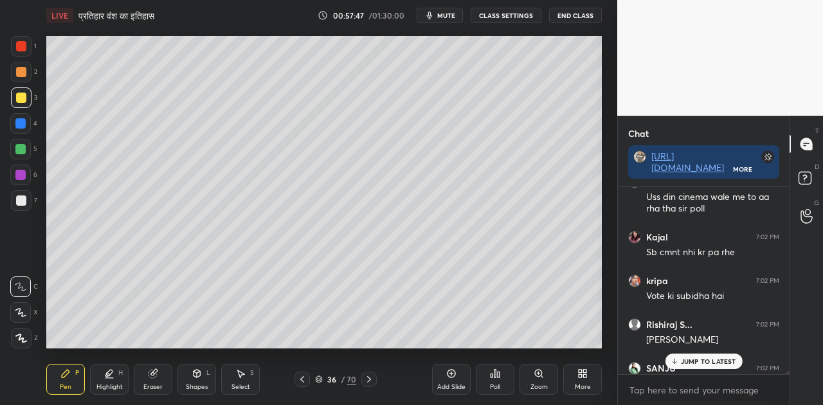
click at [708, 367] on div "JUMP TO LATEST" at bounding box center [703, 361] width 77 height 15
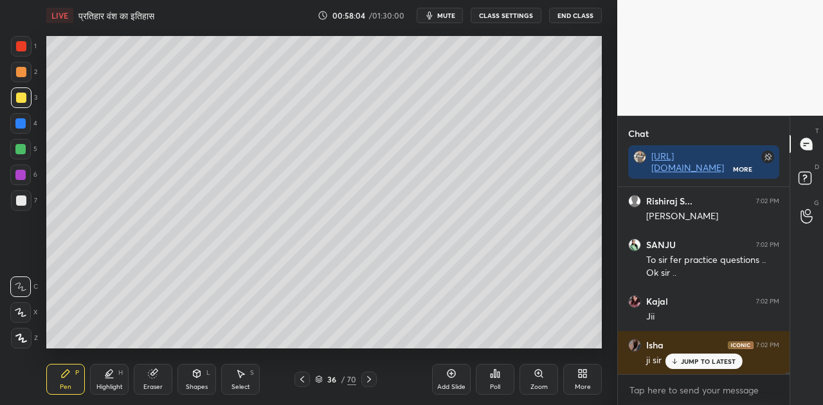
scroll to position [16043, 0]
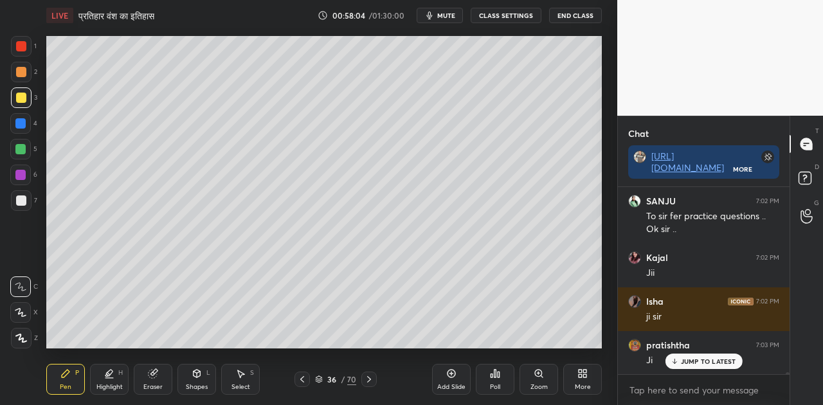
click at [440, 17] on span "mute" at bounding box center [446, 15] width 18 height 9
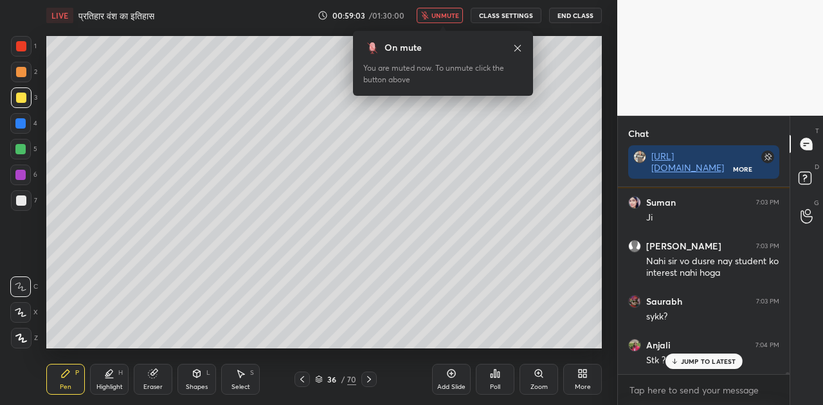
scroll to position [16361, 0]
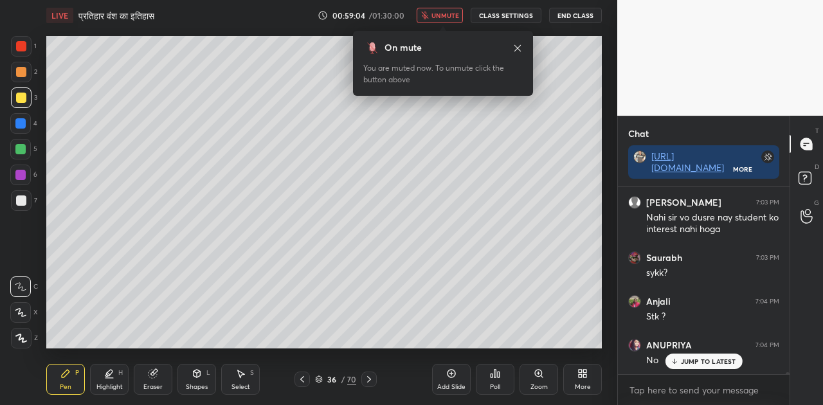
click at [437, 17] on span "unmute" at bounding box center [445, 15] width 28 height 9
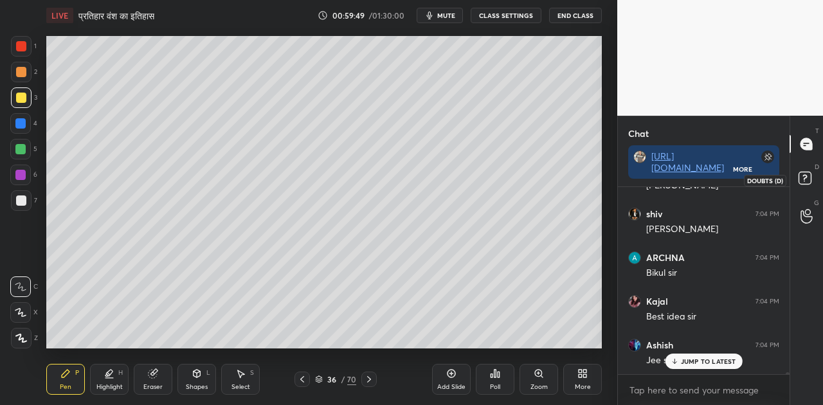
scroll to position [16954, 0]
click at [805, 176] on rect at bounding box center [805, 178] width 12 height 12
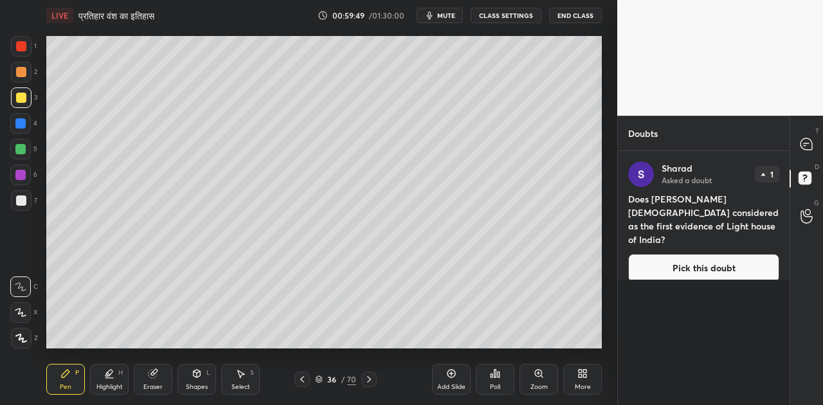
scroll to position [250, 168]
click at [706, 258] on button "Pick this doubt" at bounding box center [703, 268] width 151 height 28
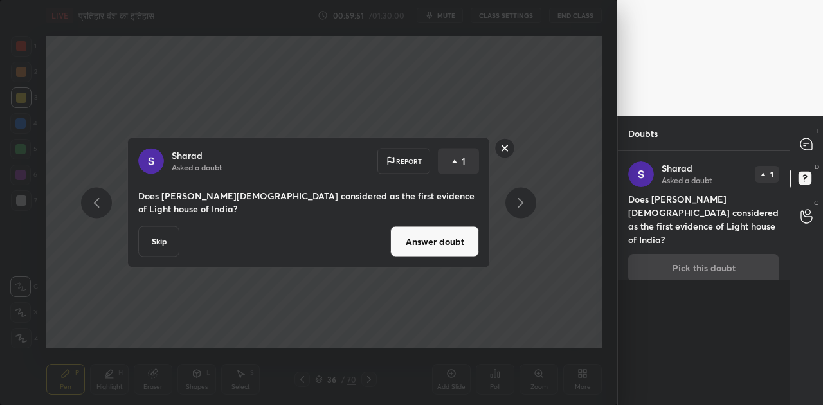
click at [448, 244] on button "Answer doubt" at bounding box center [434, 241] width 89 height 31
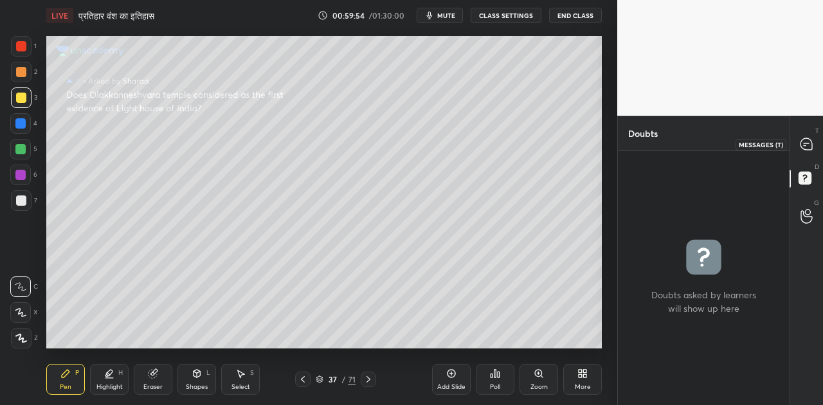
click at [805, 143] on icon at bounding box center [806, 143] width 5 height 0
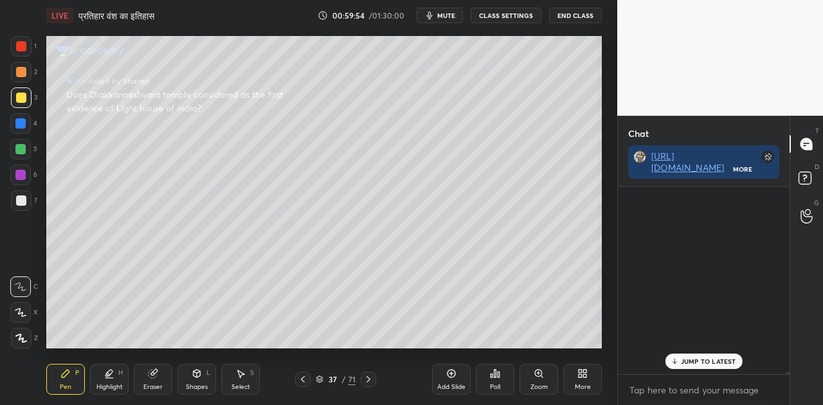
scroll to position [183, 168]
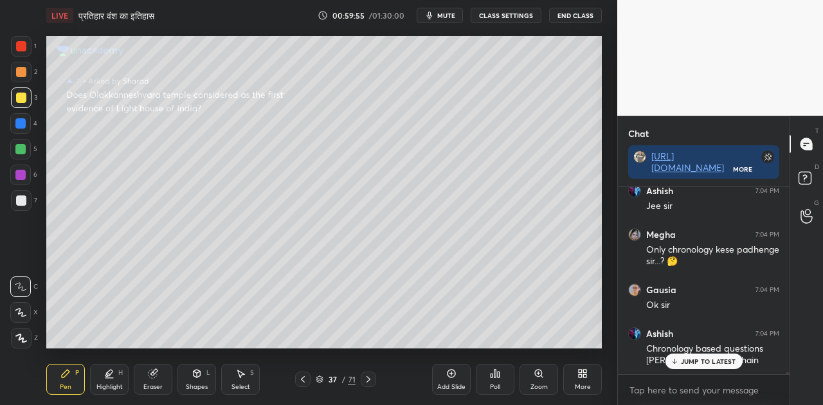
click at [720, 362] on p "JUMP TO LATEST" at bounding box center [708, 361] width 55 height 8
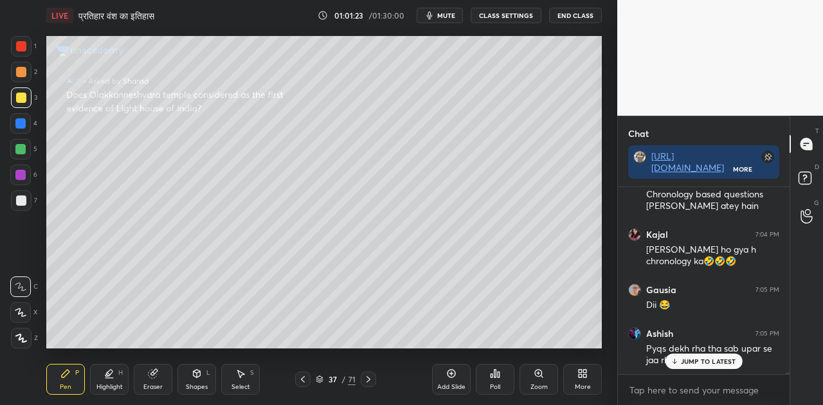
scroll to position [17218, 0]
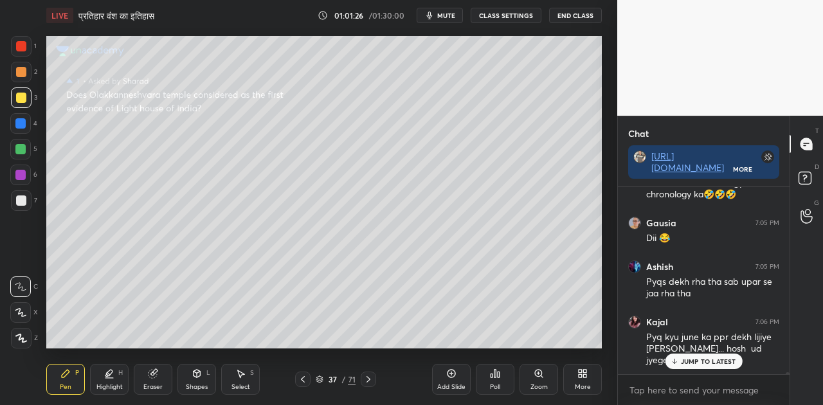
click at [716, 363] on p "JUMP TO LATEST" at bounding box center [708, 361] width 55 height 8
click at [300, 374] on icon at bounding box center [303, 379] width 10 height 10
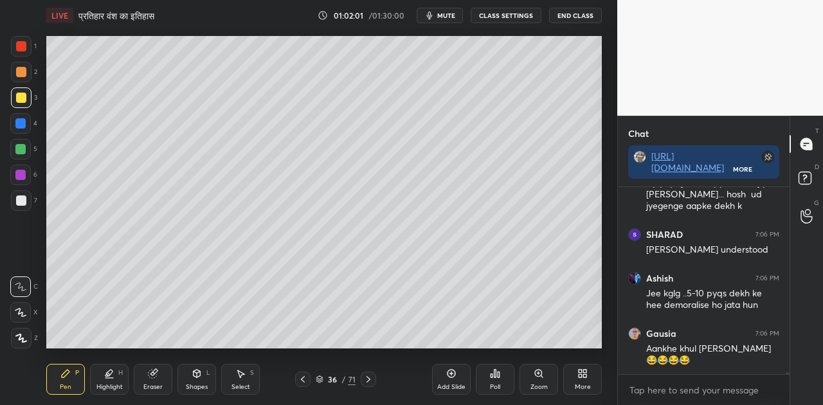
scroll to position [17416, 0]
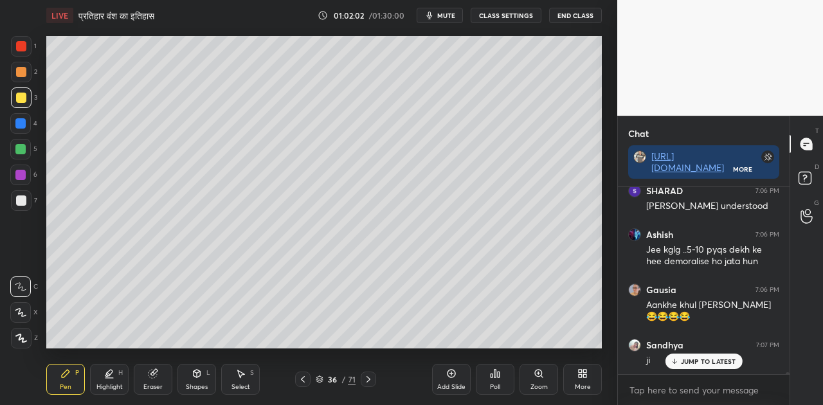
click at [700, 362] on p "JUMP TO LATEST" at bounding box center [708, 361] width 55 height 8
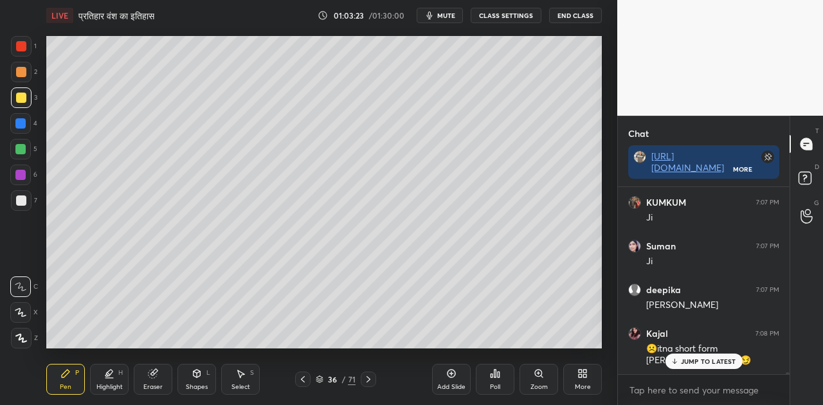
scroll to position [17822, 0]
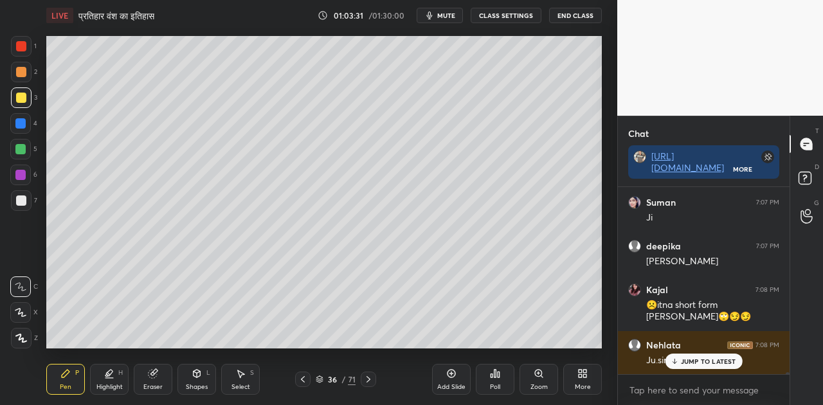
click at [23, 71] on div at bounding box center [21, 72] width 10 height 10
click at [23, 203] on div at bounding box center [21, 200] width 10 height 10
click at [23, 96] on div at bounding box center [21, 98] width 10 height 10
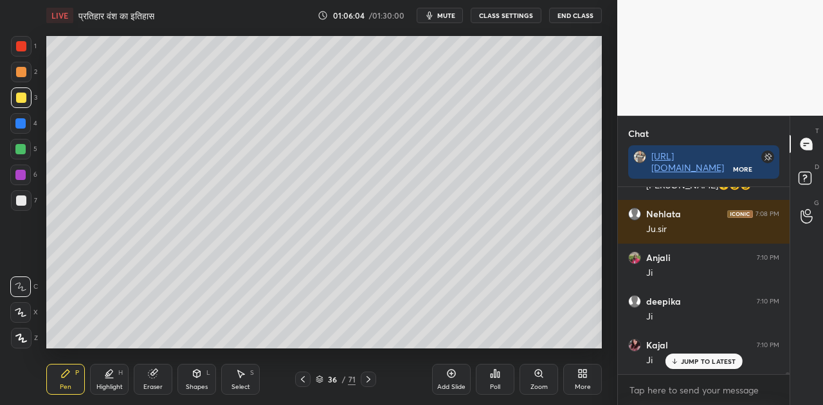
scroll to position [17996, 0]
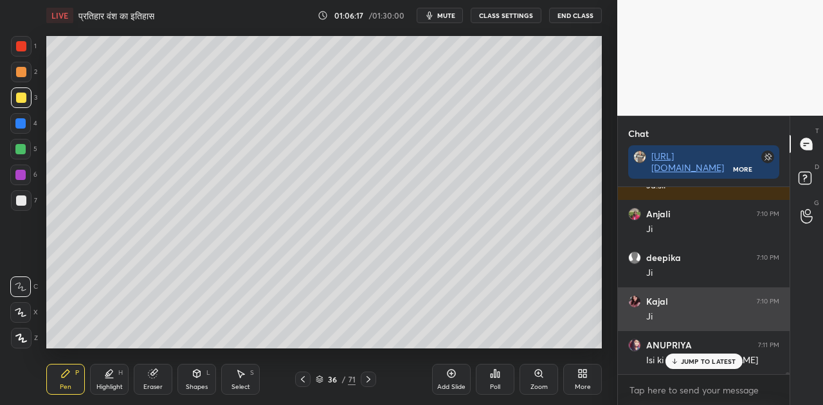
drag, startPoint x: 684, startPoint y: 357, endPoint x: 630, endPoint y: 316, distance: 67.9
click at [676, 350] on div "Gausia 7:06 PM Aankhe khul [PERSON_NAME]😂😂😂😂 Sandhya 7:07 PM ji shiv 7:07 PM [P…" at bounding box center [704, 280] width 172 height 187
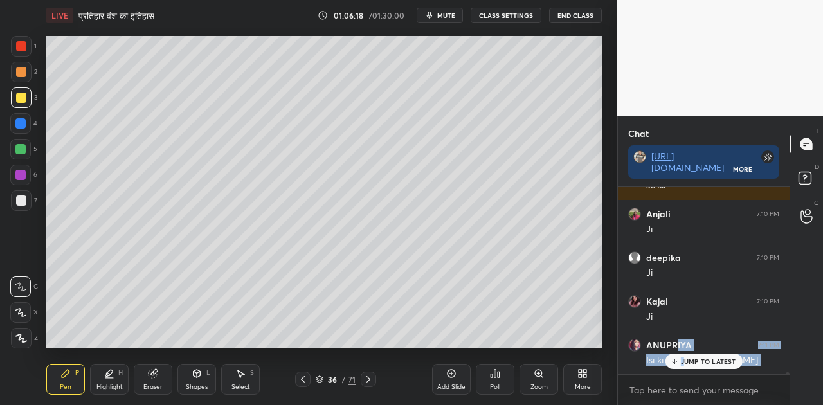
scroll to position [18040, 0]
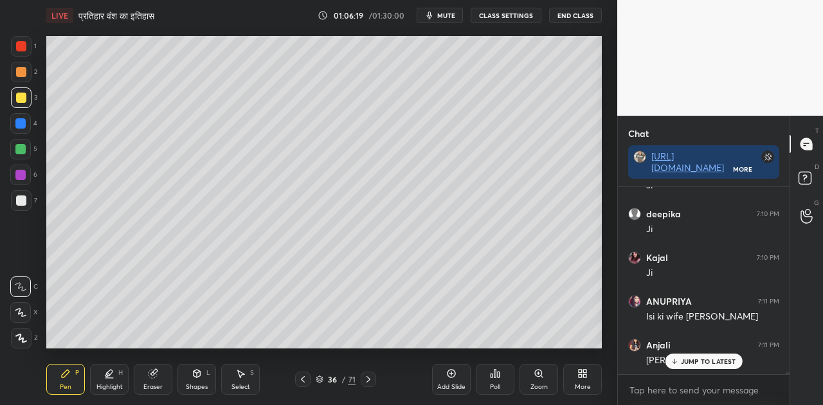
click at [699, 357] on p "JUMP TO LATEST" at bounding box center [708, 361] width 55 height 8
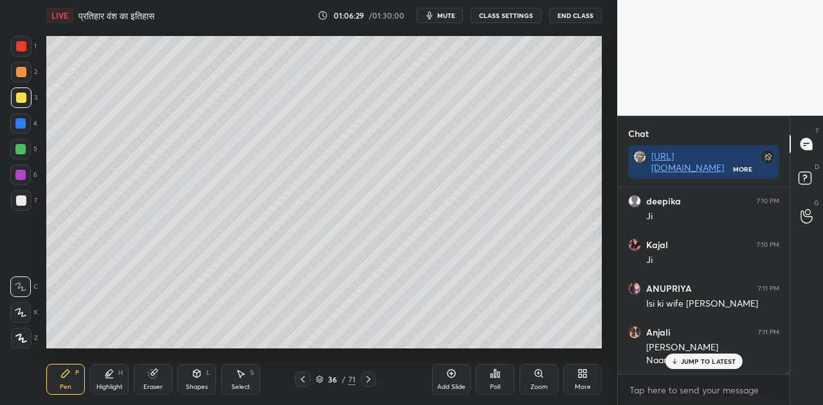
click at [445, 15] on span "mute" at bounding box center [446, 15] width 18 height 9
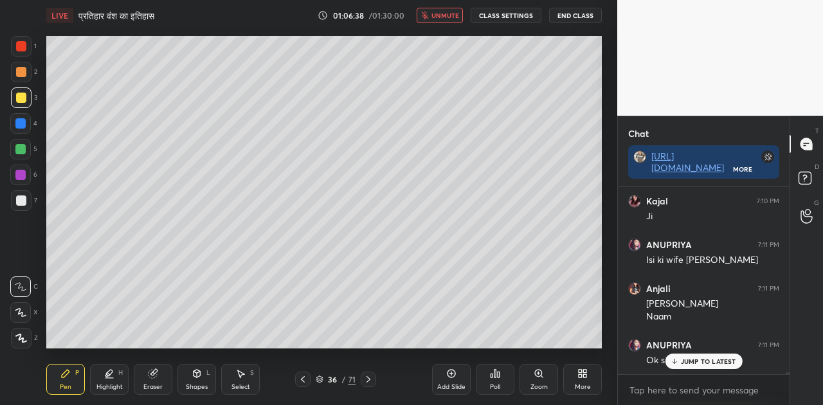
click at [445, 15] on span "unmute" at bounding box center [445, 15] width 28 height 9
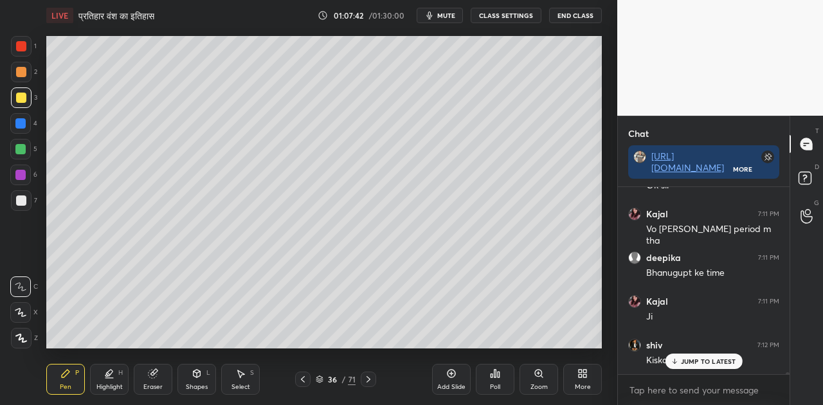
scroll to position [18327, 0]
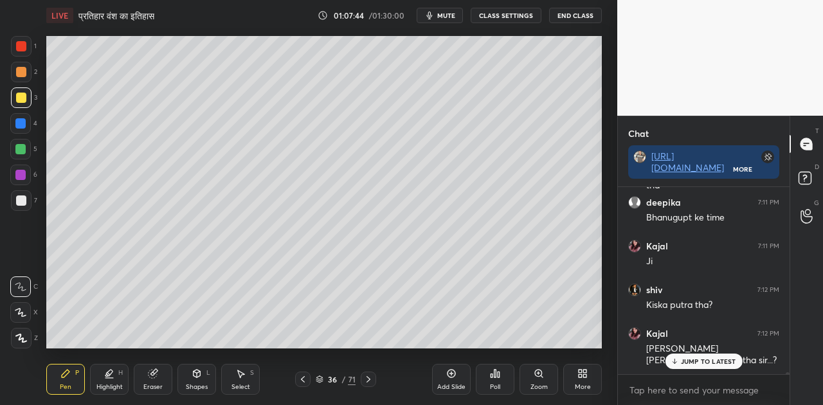
click at [202, 374] on div "Shapes L" at bounding box center [196, 379] width 39 height 31
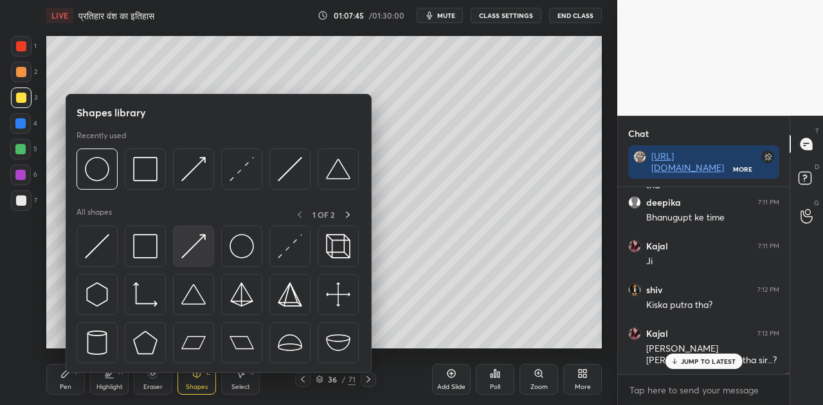
click at [194, 250] on img at bounding box center [193, 246] width 24 height 24
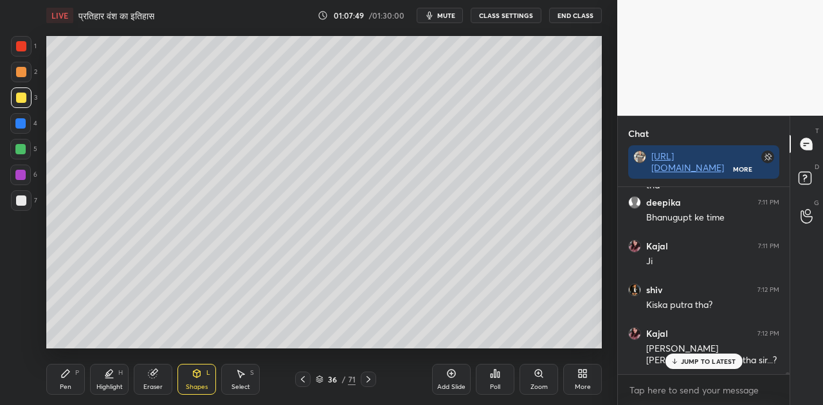
click at [704, 361] on p "JUMP TO LATEST" at bounding box center [708, 361] width 55 height 8
click at [316, 377] on icon at bounding box center [319, 377] width 6 height 3
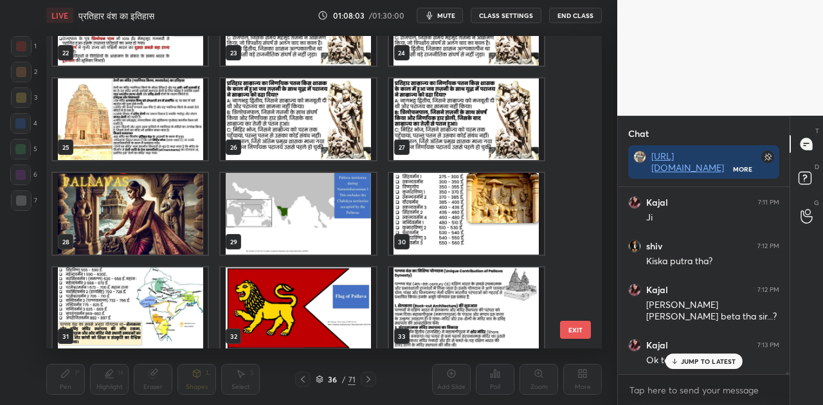
scroll to position [736, 0]
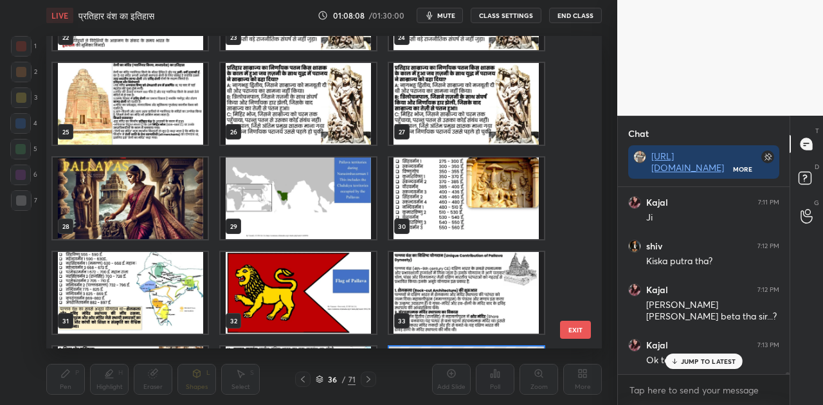
click at [416, 233] on img "grid" at bounding box center [466, 199] width 155 height 82
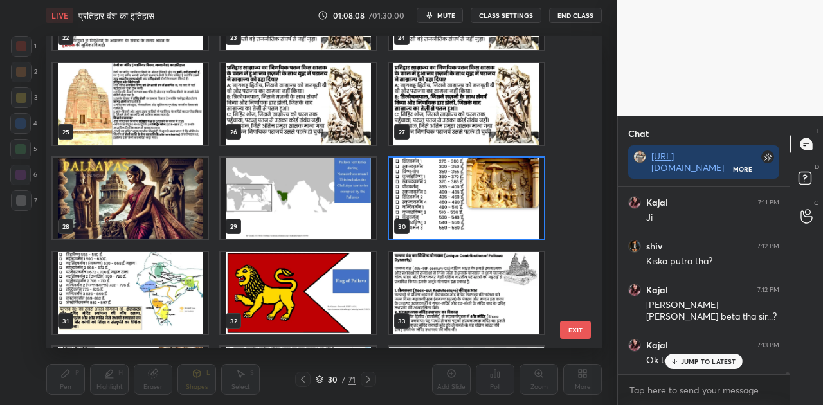
click at [416, 233] on img "grid" at bounding box center [466, 199] width 155 height 82
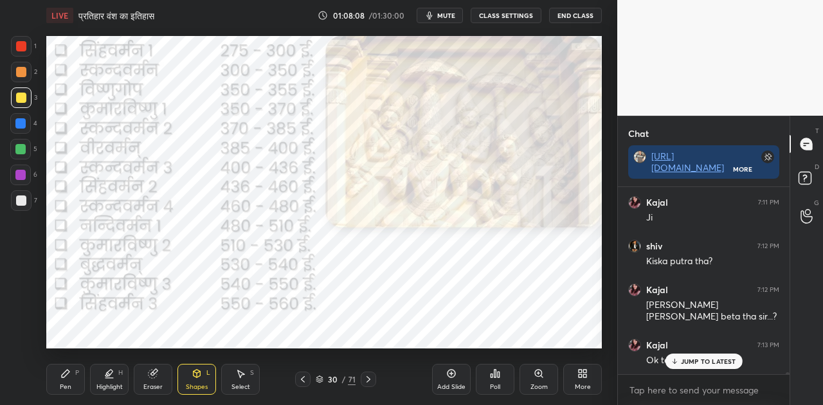
click at [416, 233] on img "grid" at bounding box center [466, 199] width 155 height 82
click at [371, 379] on icon at bounding box center [368, 379] width 10 height 10
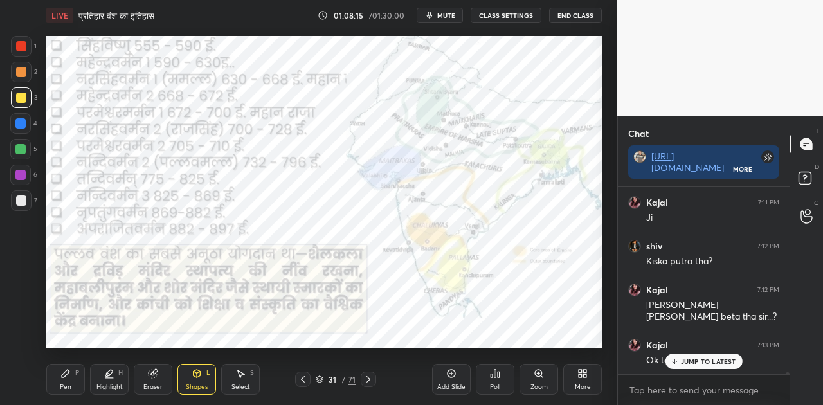
scroll to position [18426, 0]
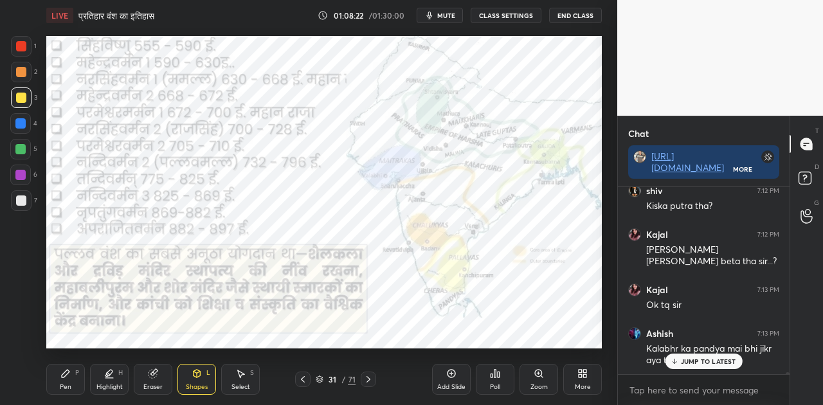
click at [320, 381] on icon at bounding box center [319, 380] width 6 height 2
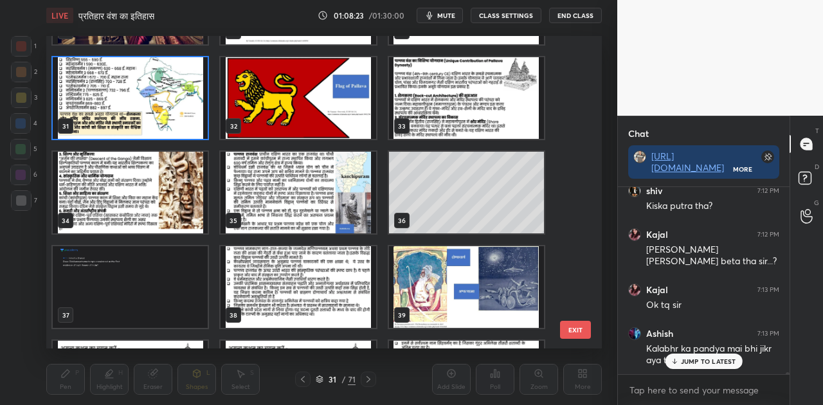
scroll to position [984, 0]
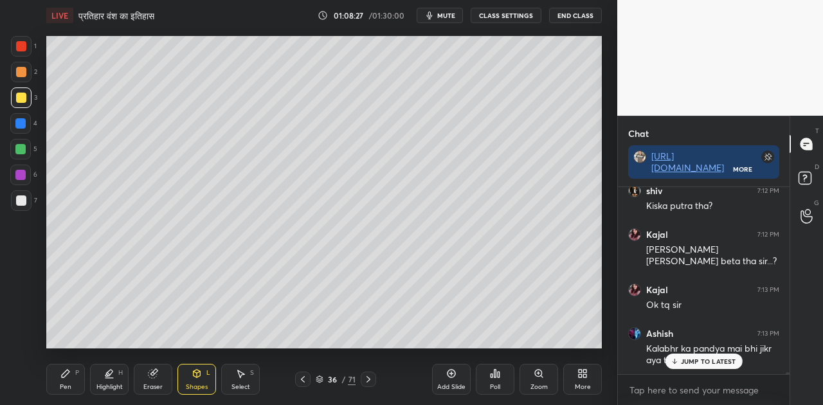
click at [701, 359] on p "JUMP TO LATEST" at bounding box center [708, 361] width 55 height 8
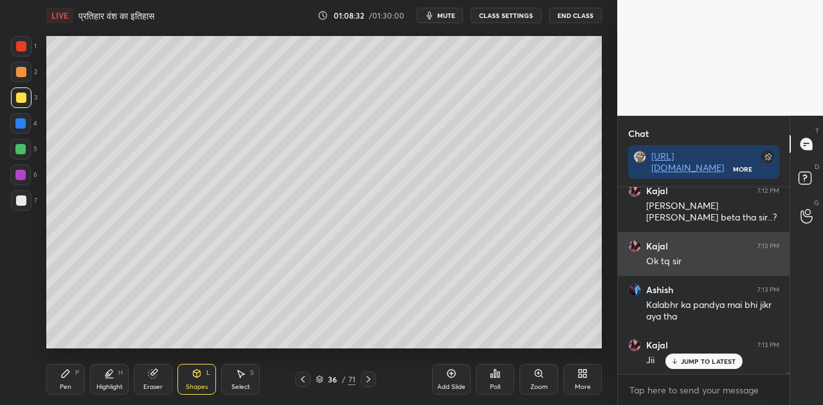
scroll to position [18513, 0]
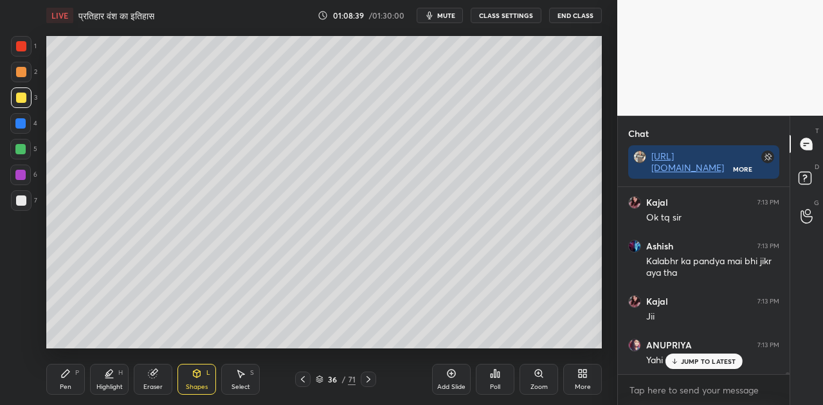
click at [66, 375] on icon at bounding box center [65, 373] width 10 height 10
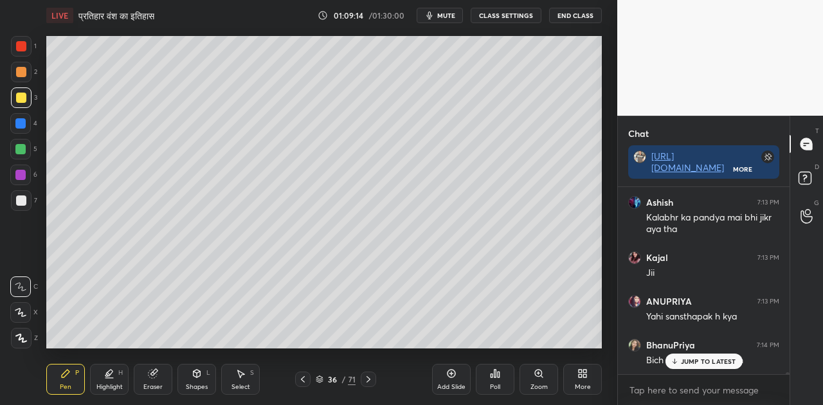
click at [702, 361] on p "JUMP TO LATEST" at bounding box center [708, 361] width 55 height 8
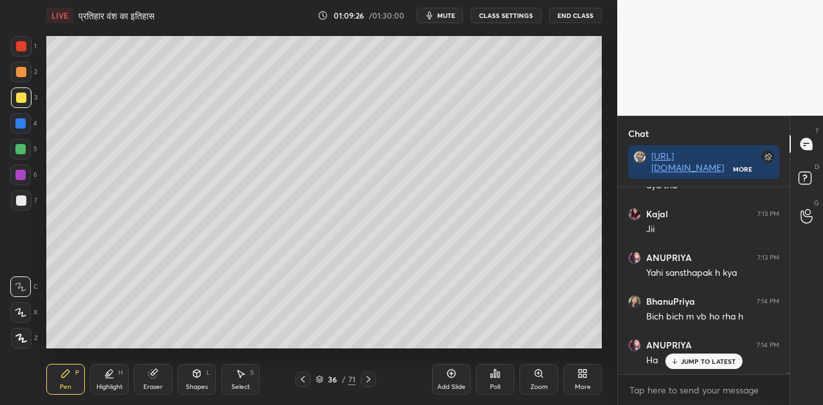
scroll to position [18645, 0]
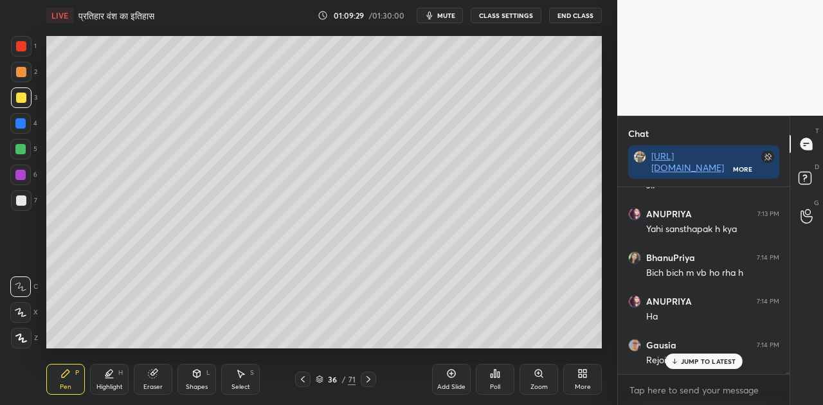
click at [317, 380] on icon at bounding box center [320, 379] width 8 height 8
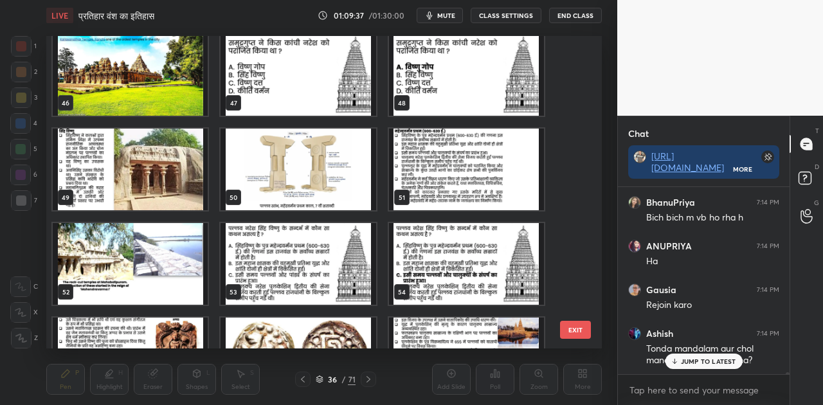
scroll to position [1422, 0]
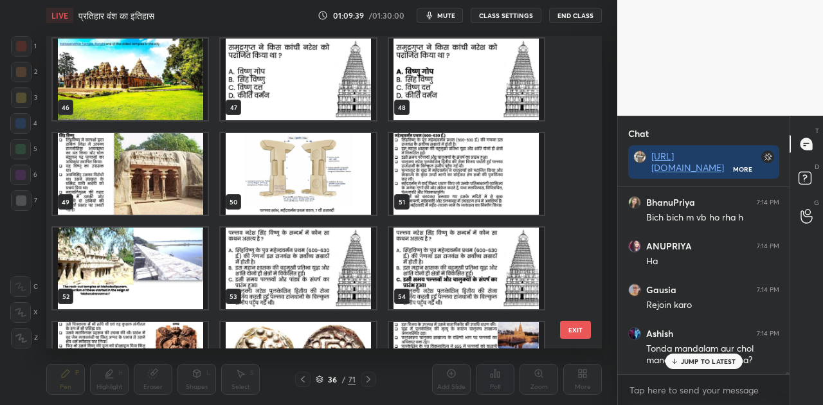
click at [148, 148] on img "grid" at bounding box center [130, 174] width 155 height 82
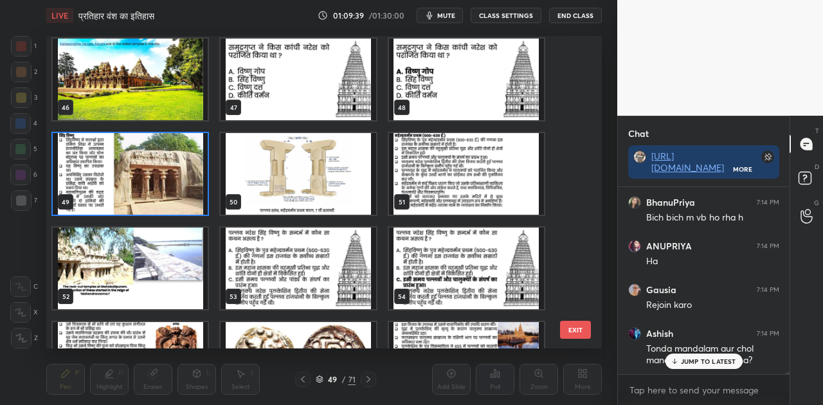
click at [148, 148] on img "grid" at bounding box center [130, 174] width 155 height 82
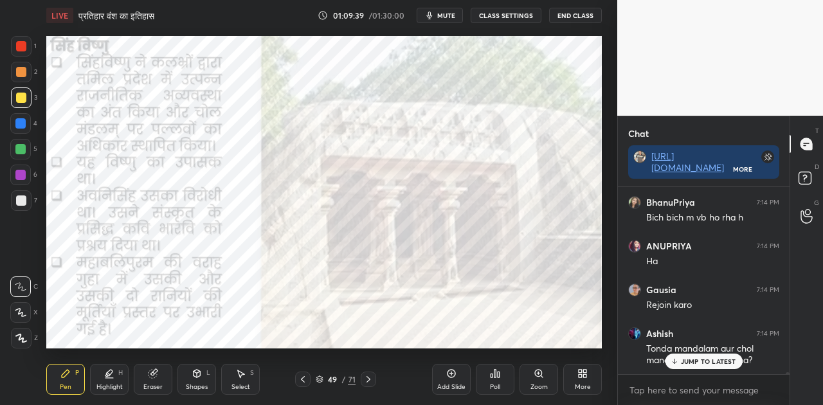
click at [148, 148] on img "grid" at bounding box center [130, 174] width 155 height 82
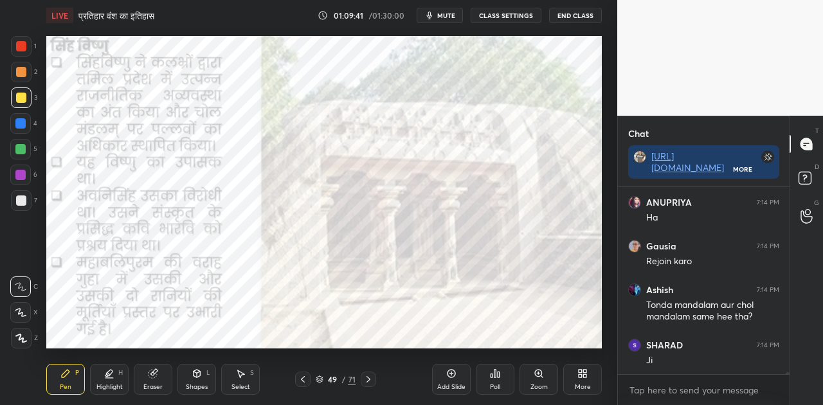
click at [543, 377] on icon at bounding box center [542, 376] width 2 height 2
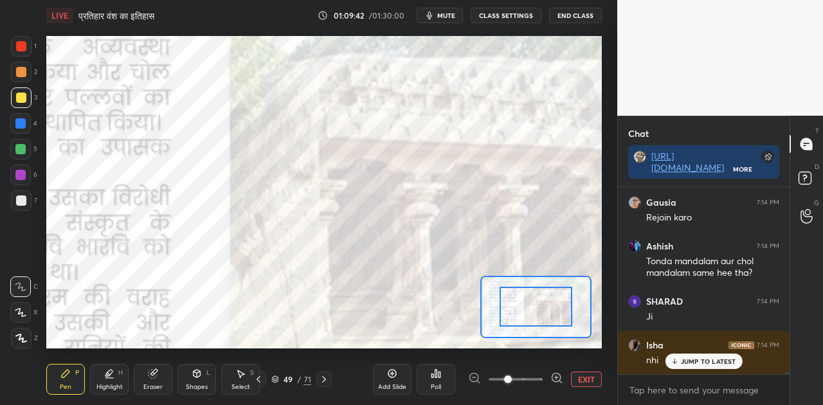
click at [543, 377] on div at bounding box center [515, 379] width 95 height 15
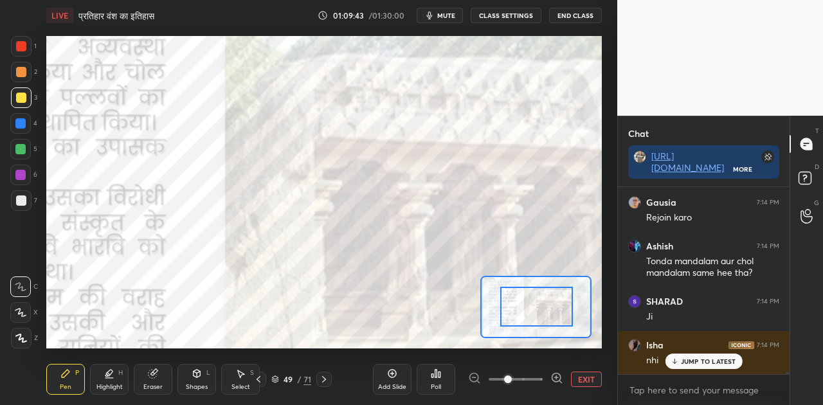
drag, startPoint x: 528, startPoint y: 321, endPoint x: 563, endPoint y: 323, distance: 35.4
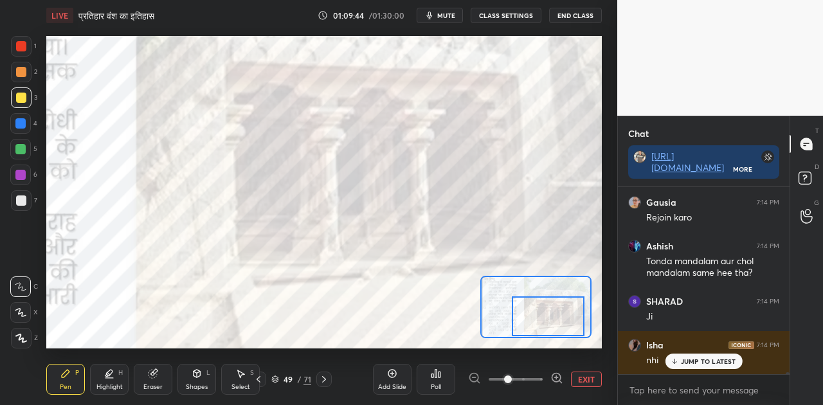
scroll to position [18831, 0]
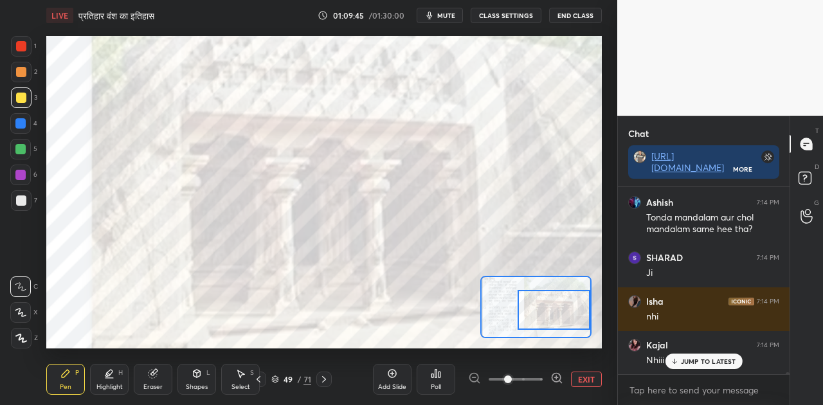
drag, startPoint x: 533, startPoint y: 315, endPoint x: 574, endPoint y: 318, distance: 41.3
click at [574, 318] on div at bounding box center [554, 310] width 73 height 40
click at [591, 382] on button "EXIT" at bounding box center [586, 379] width 31 height 15
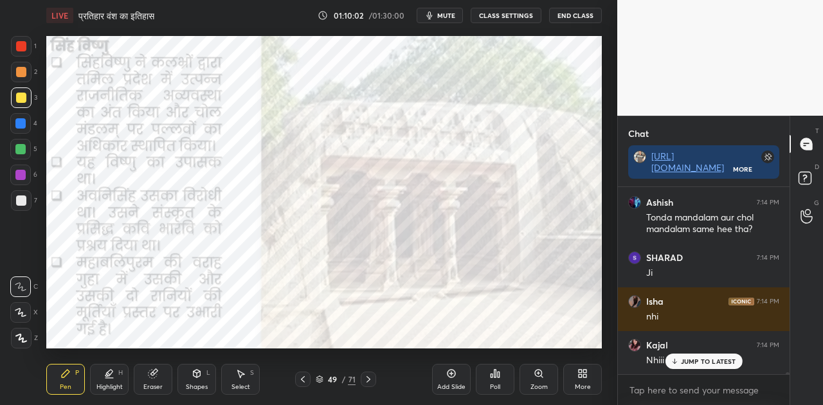
click at [302, 378] on icon at bounding box center [303, 379] width 10 height 10
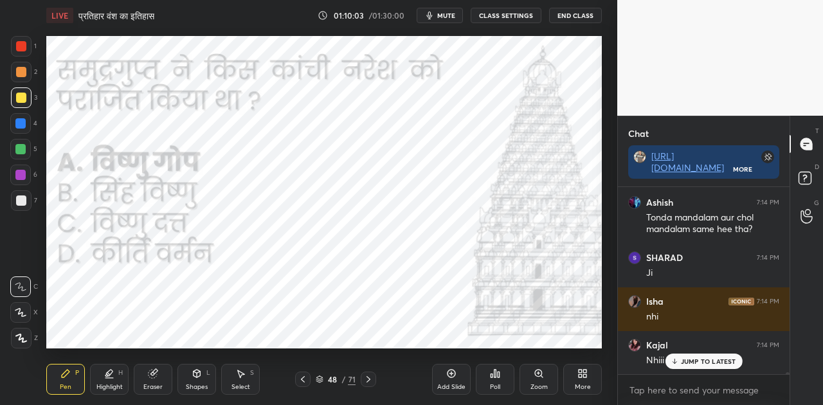
click at [302, 378] on icon at bounding box center [303, 379] width 10 height 10
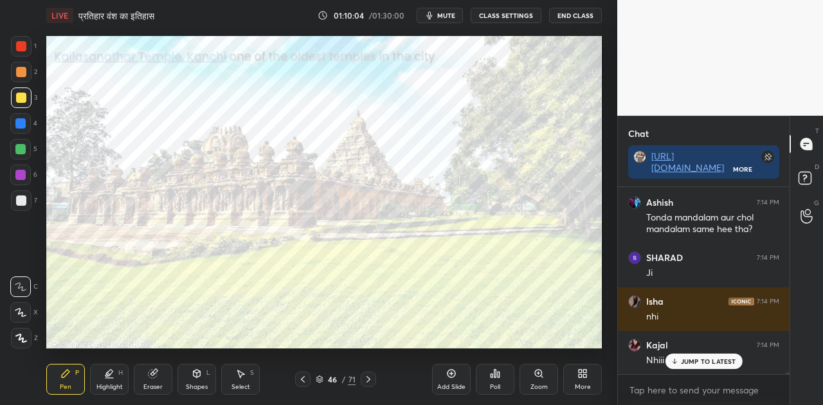
click at [302, 378] on icon at bounding box center [303, 379] width 10 height 10
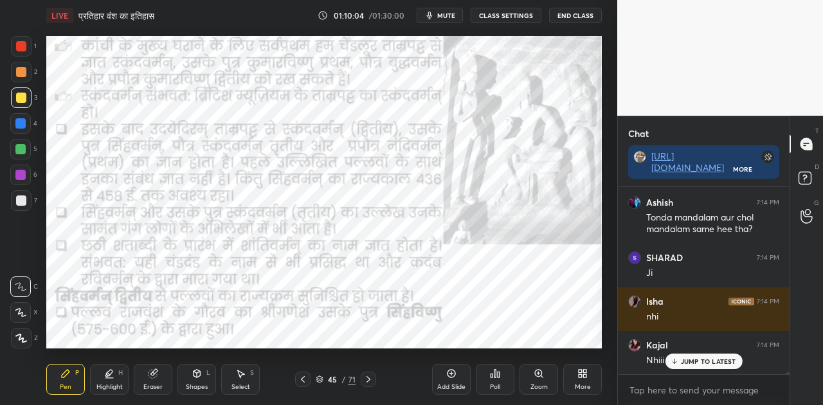
click at [302, 378] on icon at bounding box center [303, 379] width 10 height 10
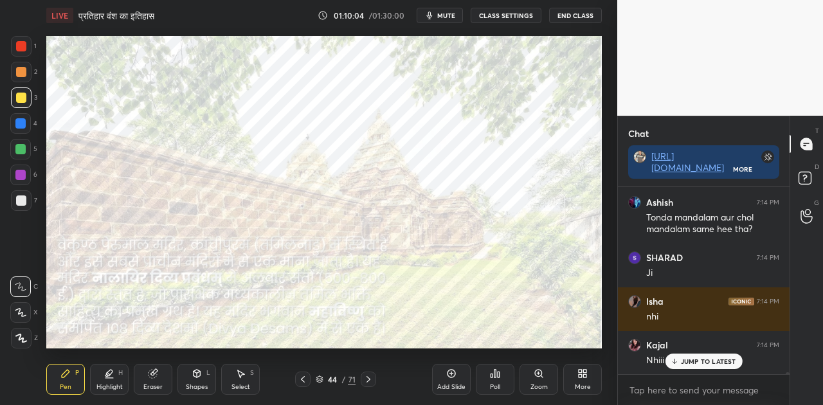
click at [302, 378] on icon at bounding box center [303, 379] width 10 height 10
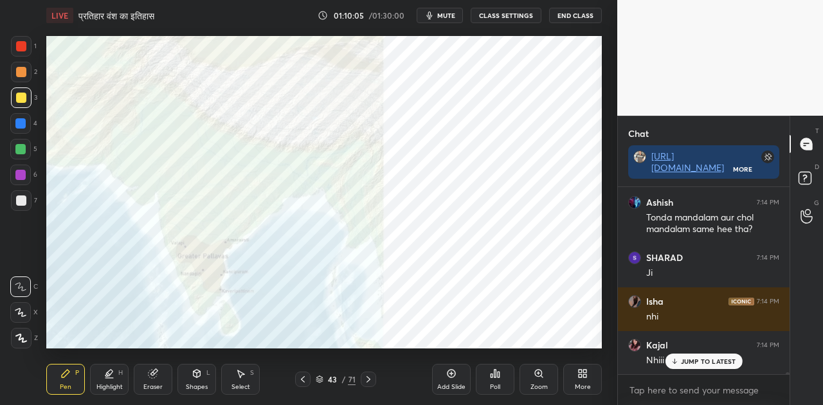
click at [302, 378] on icon at bounding box center [303, 379] width 10 height 10
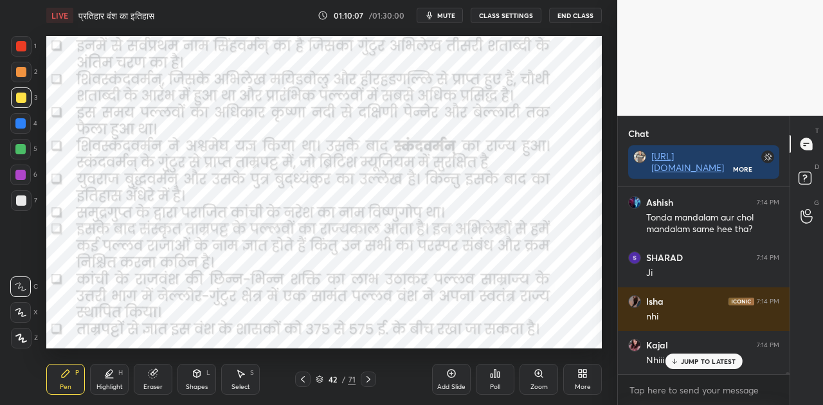
click at [302, 378] on icon at bounding box center [303, 379] width 10 height 10
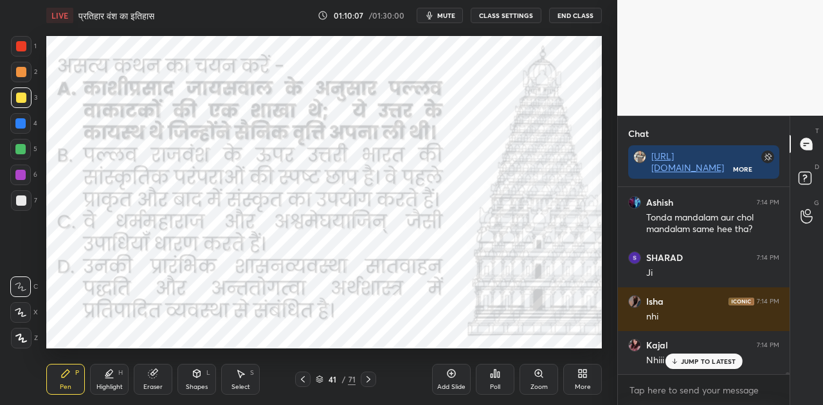
click at [302, 378] on icon at bounding box center [303, 379] width 10 height 10
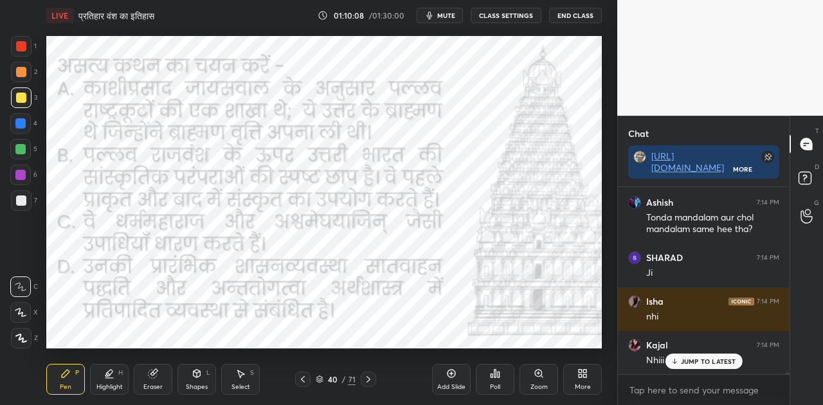
click at [302, 378] on icon at bounding box center [303, 379] width 10 height 10
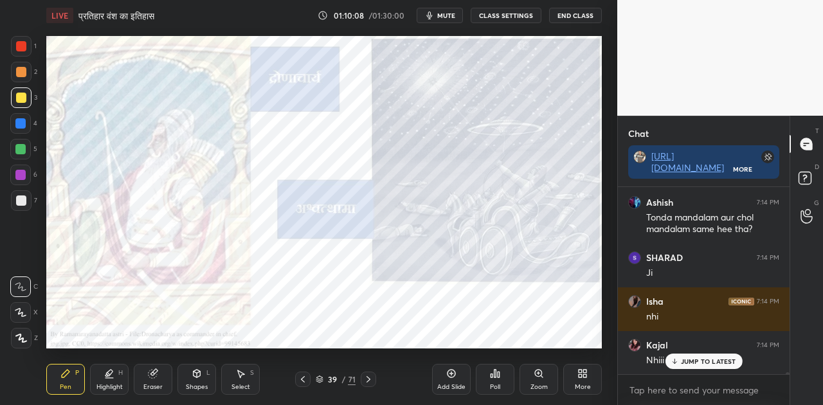
click at [302, 378] on icon at bounding box center [303, 379] width 10 height 10
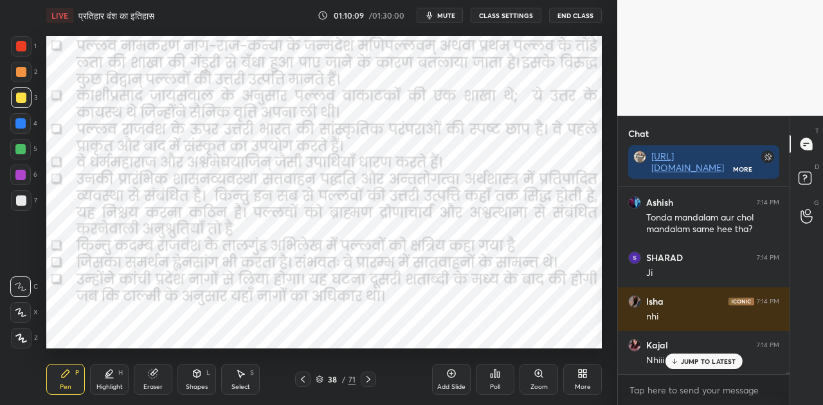
click at [302, 378] on icon at bounding box center [303, 379] width 10 height 10
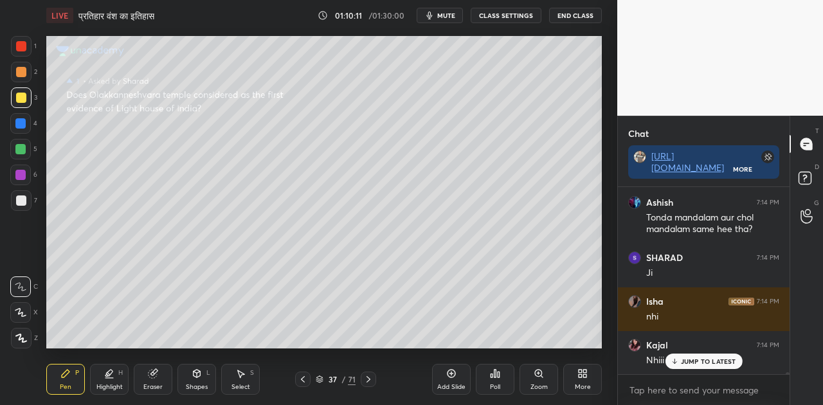
click at [303, 379] on icon at bounding box center [303, 379] width 10 height 10
click at [20, 202] on div at bounding box center [21, 200] width 10 height 10
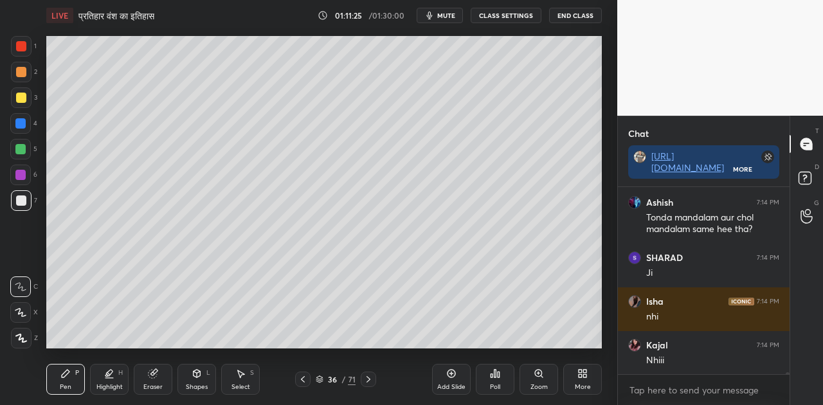
scroll to position [18886, 0]
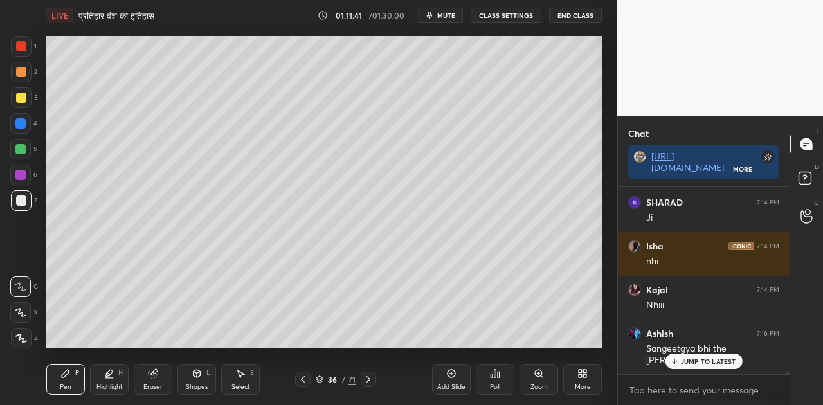
click at [705, 363] on p "JUMP TO LATEST" at bounding box center [708, 361] width 55 height 8
click at [321, 380] on icon at bounding box center [319, 380] width 6 height 2
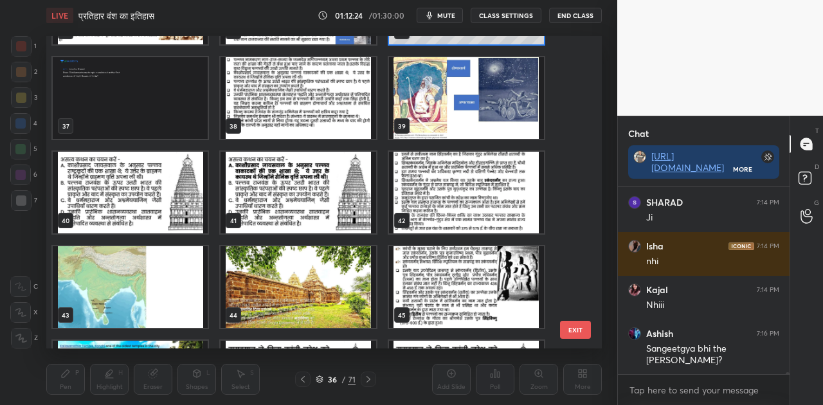
scroll to position [1164, 0]
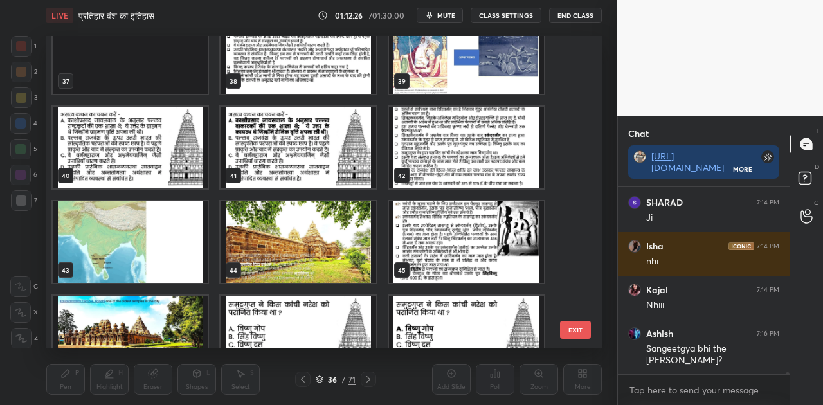
click at [301, 259] on img "grid" at bounding box center [298, 242] width 155 height 82
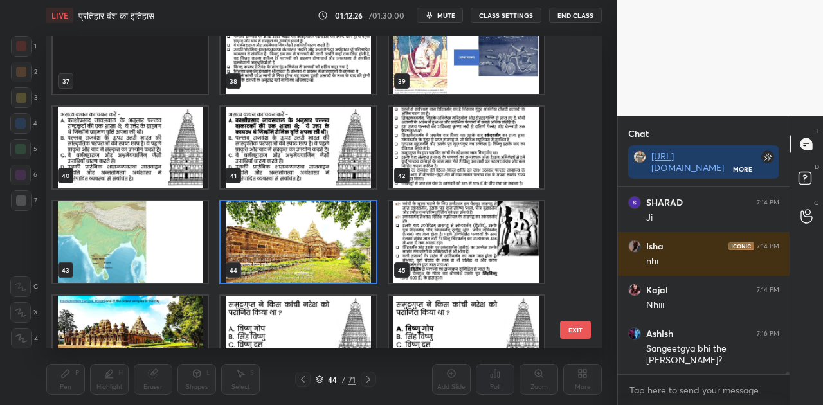
click at [301, 259] on img "grid" at bounding box center [298, 242] width 155 height 82
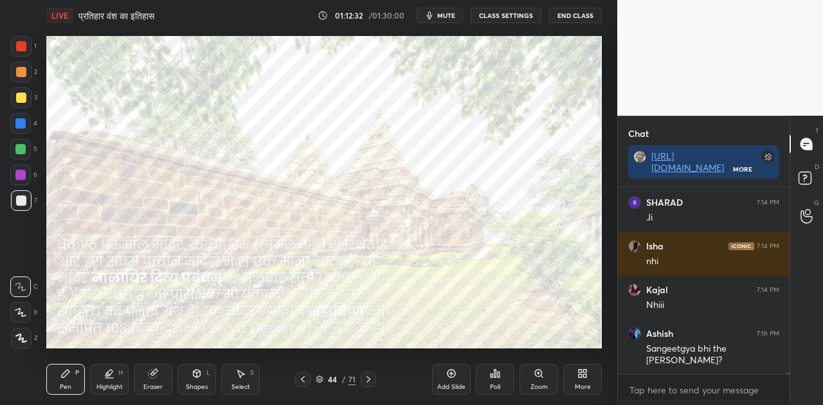
click at [366, 377] on icon at bounding box center [368, 379] width 10 height 10
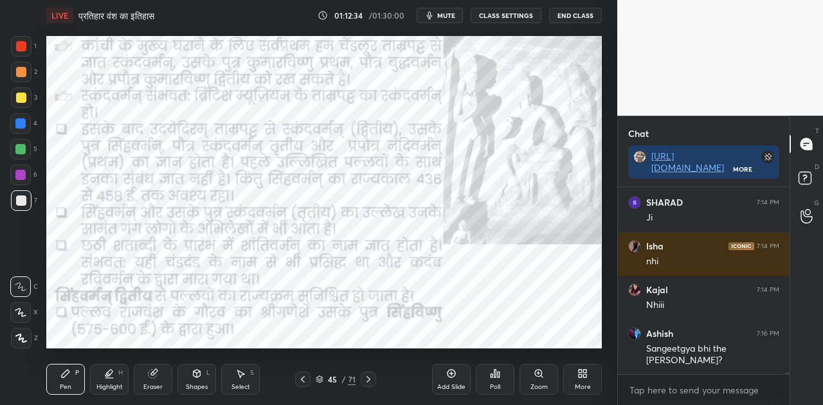
click at [366, 377] on icon at bounding box center [368, 379] width 10 height 10
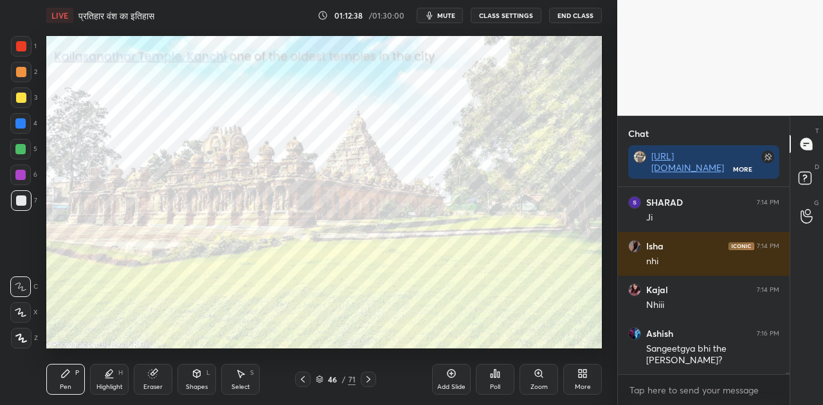
click at [320, 379] on icon at bounding box center [319, 377] width 6 height 3
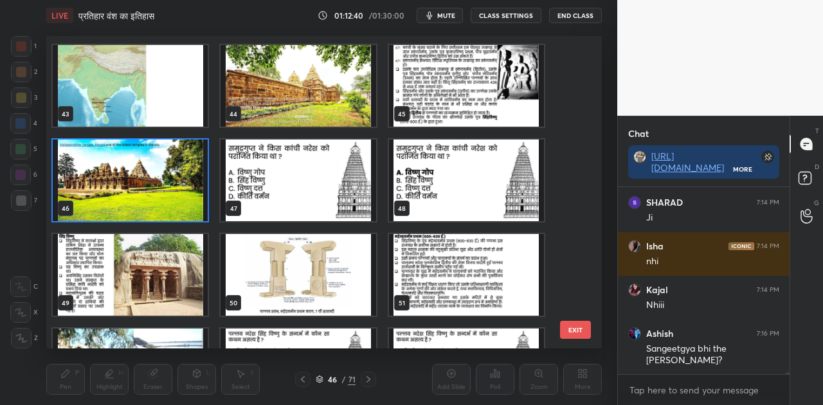
scroll to position [1457, 0]
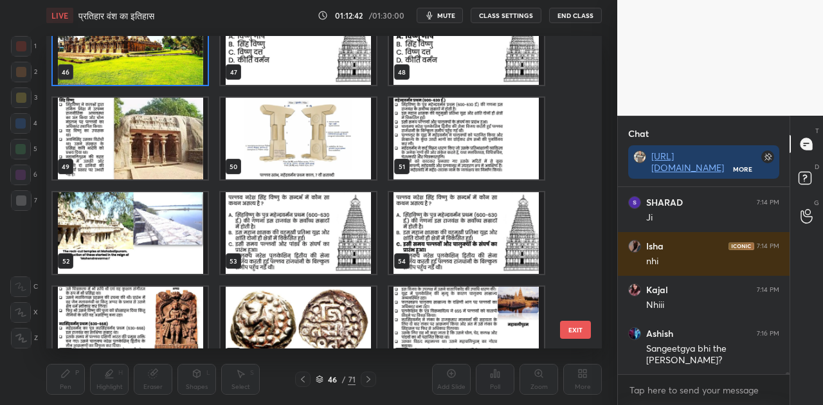
click at [145, 217] on img "grid" at bounding box center [130, 233] width 155 height 82
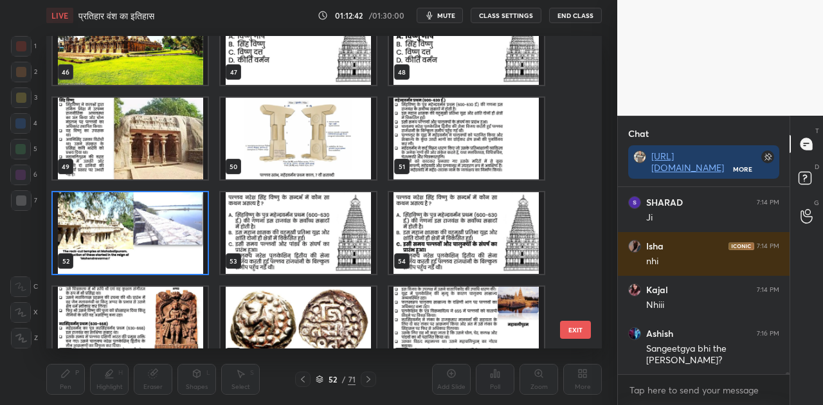
click at [145, 217] on img "grid" at bounding box center [130, 233] width 155 height 82
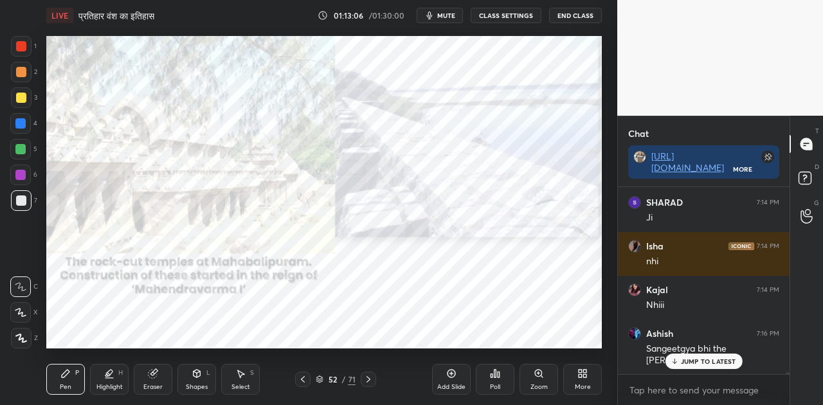
scroll to position [18930, 0]
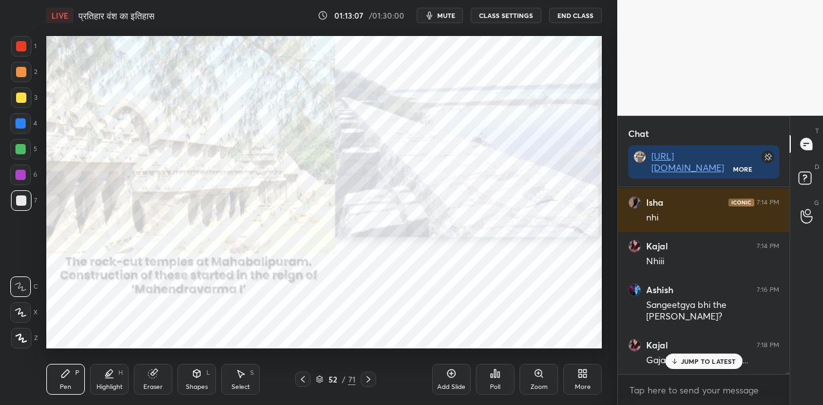
click at [323, 375] on icon at bounding box center [320, 379] width 8 height 8
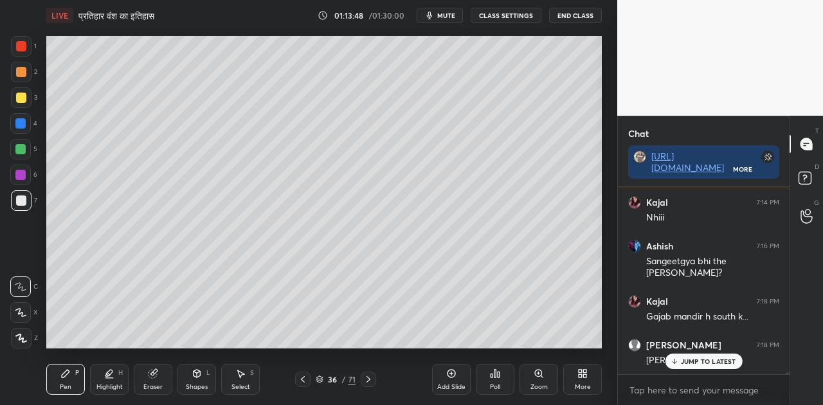
scroll to position [19017, 0]
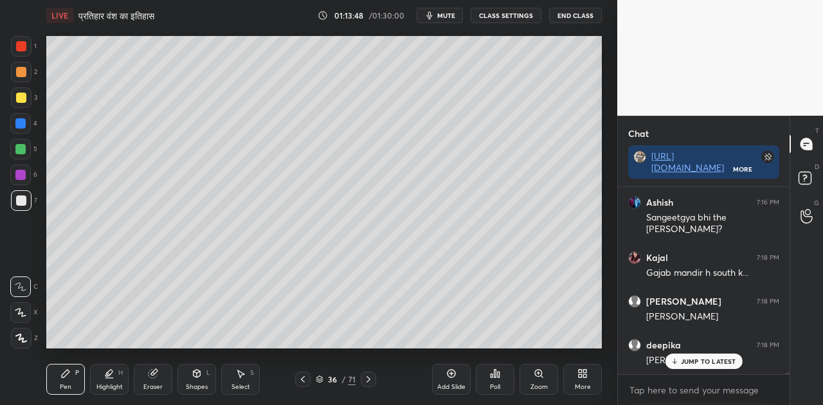
click at [439, 13] on button "mute" at bounding box center [440, 15] width 46 height 15
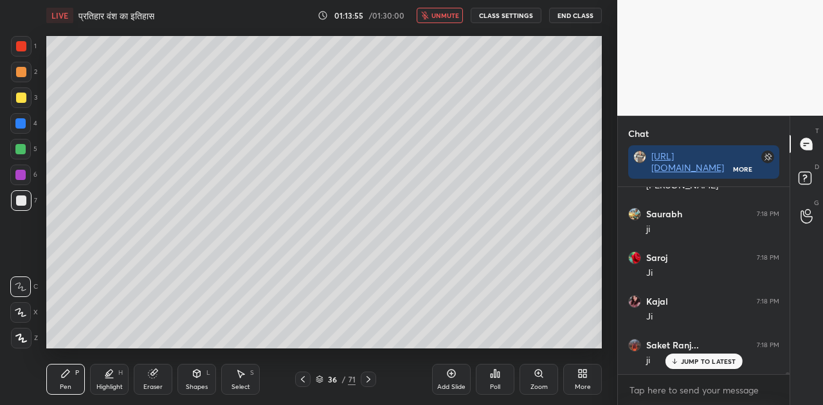
scroll to position [19236, 0]
click at [439, 13] on span "unmute" at bounding box center [445, 15] width 28 height 9
click at [369, 378] on icon at bounding box center [368, 379] width 10 height 10
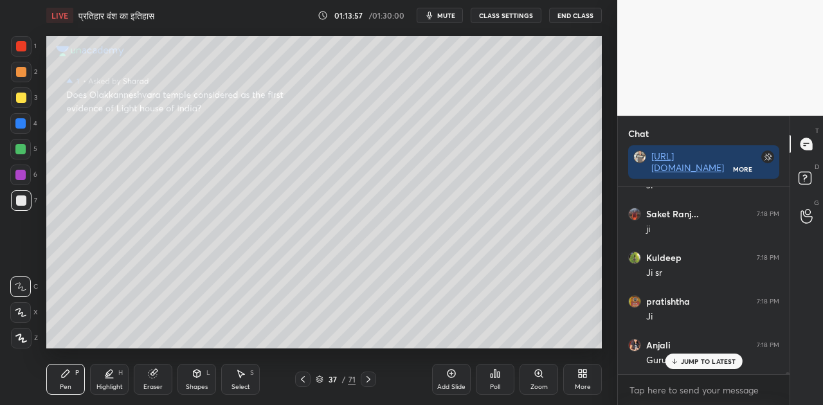
click at [369, 378] on icon at bounding box center [368, 379] width 10 height 10
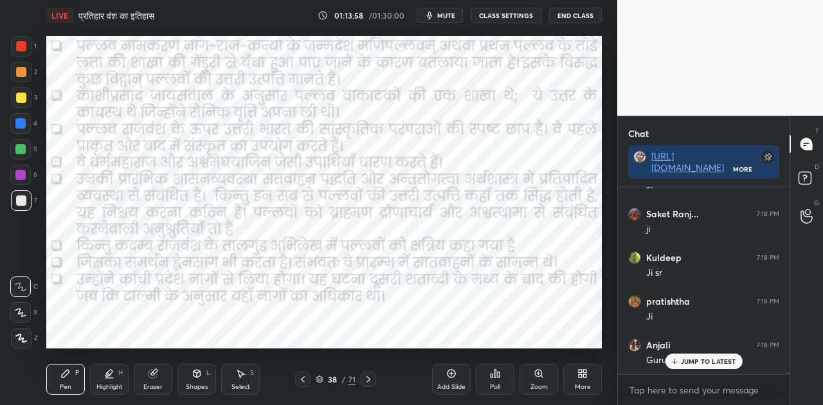
scroll to position [19367, 0]
click at [369, 378] on icon at bounding box center [368, 379] width 10 height 10
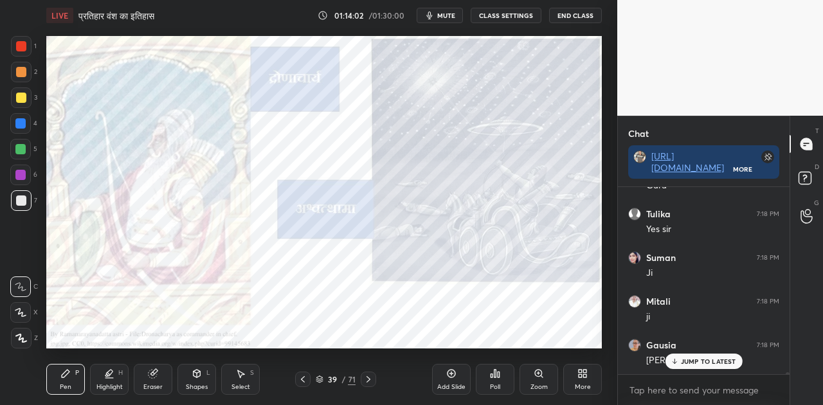
scroll to position [19542, 0]
click at [369, 378] on icon at bounding box center [368, 379] width 10 height 10
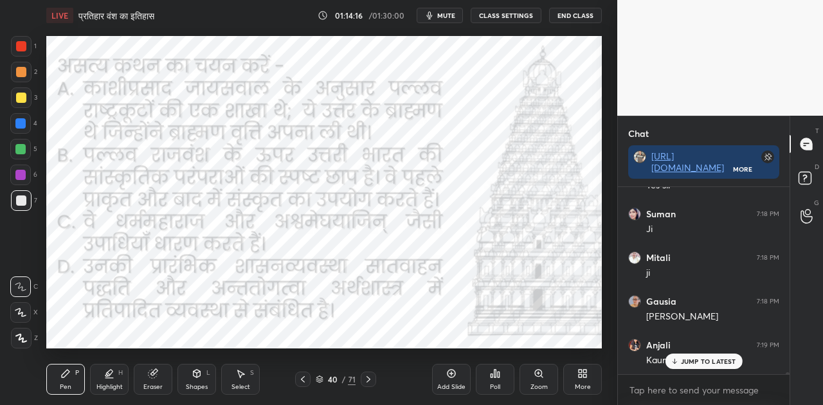
scroll to position [19555, 0]
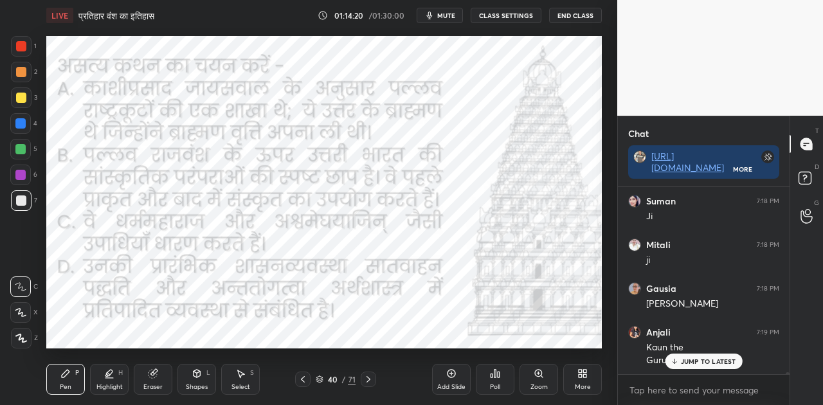
click at [684, 361] on p "JUMP TO LATEST" at bounding box center [708, 361] width 55 height 8
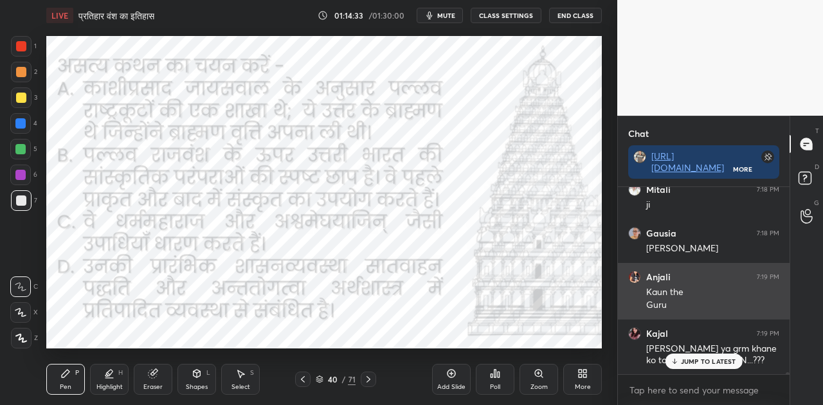
scroll to position [19666, 0]
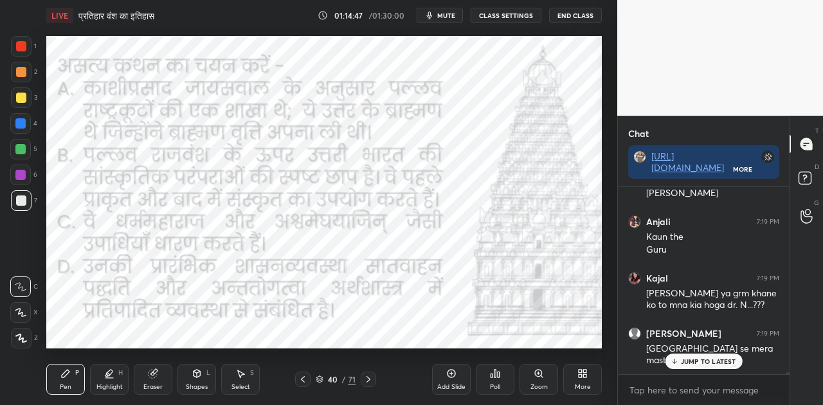
click at [677, 363] on icon at bounding box center [674, 361] width 8 height 8
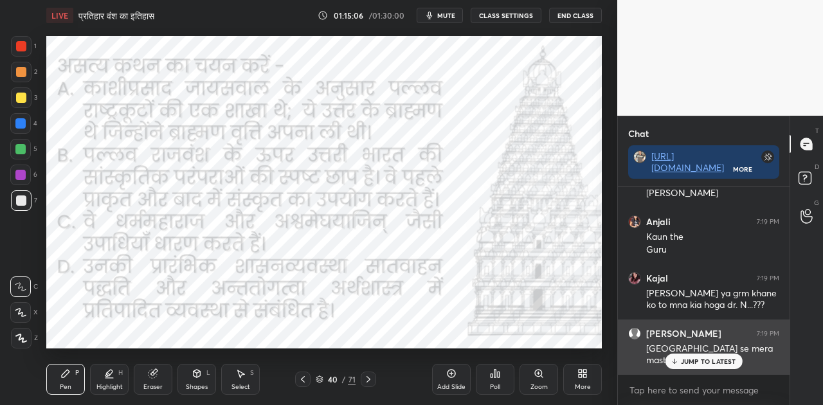
scroll to position [19709, 0]
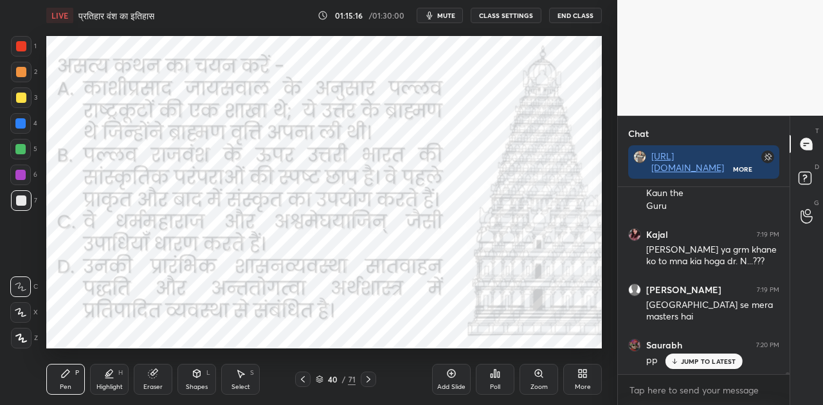
click at [496, 375] on icon at bounding box center [495, 373] width 10 height 10
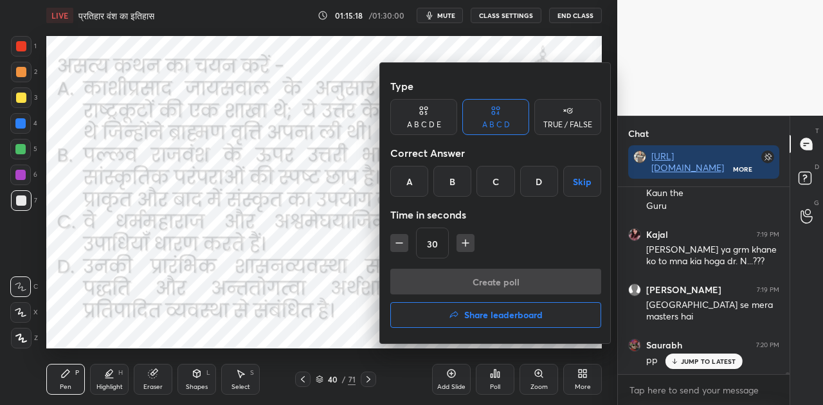
click at [408, 183] on div "A" at bounding box center [409, 181] width 38 height 31
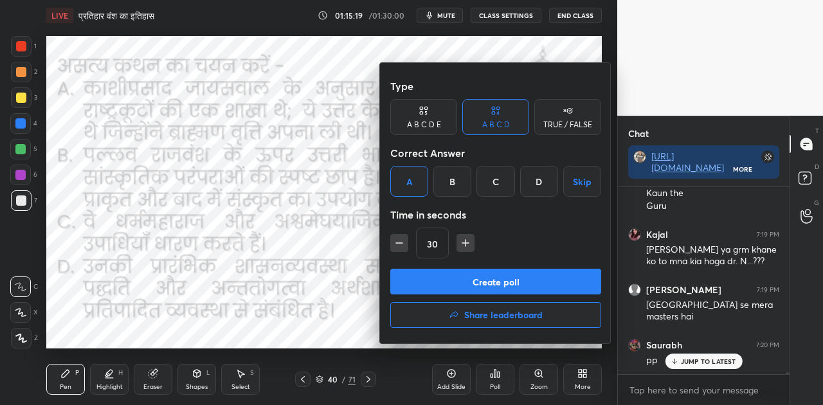
click at [524, 280] on button "Create poll" at bounding box center [495, 282] width 211 height 26
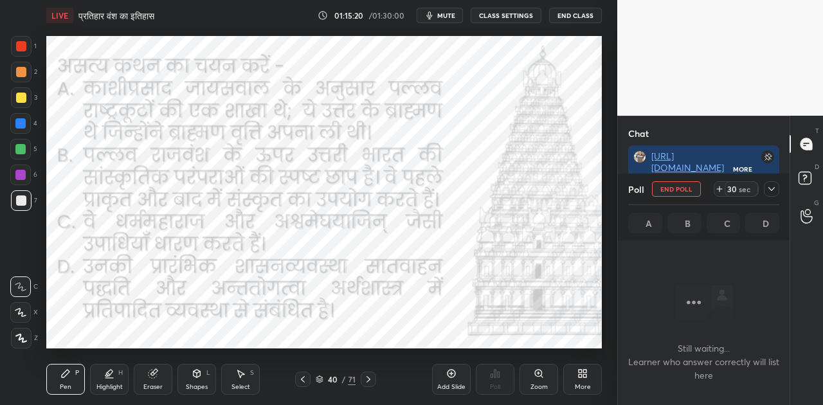
scroll to position [19864, 0]
click at [446, 12] on span "mute" at bounding box center [446, 15] width 18 height 9
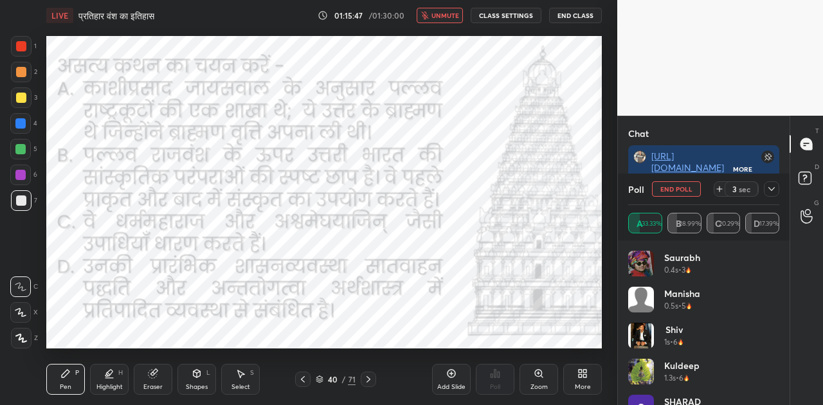
scroll to position [4, 4]
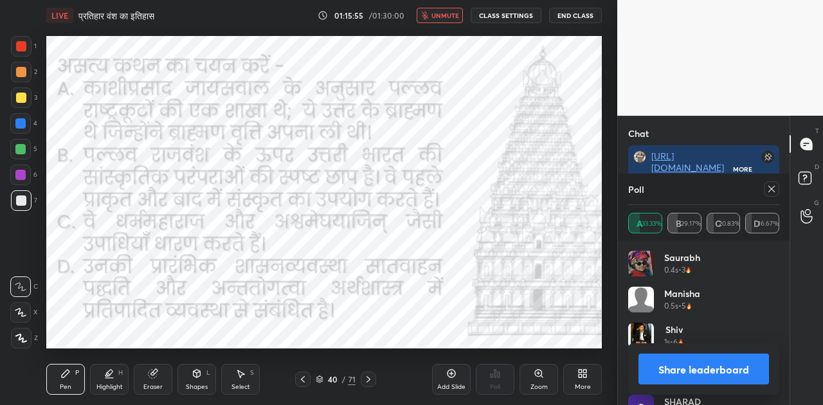
click at [446, 12] on span "unmute" at bounding box center [445, 15] width 28 height 9
click at [694, 378] on button "Share leaderboard" at bounding box center [703, 369] width 131 height 31
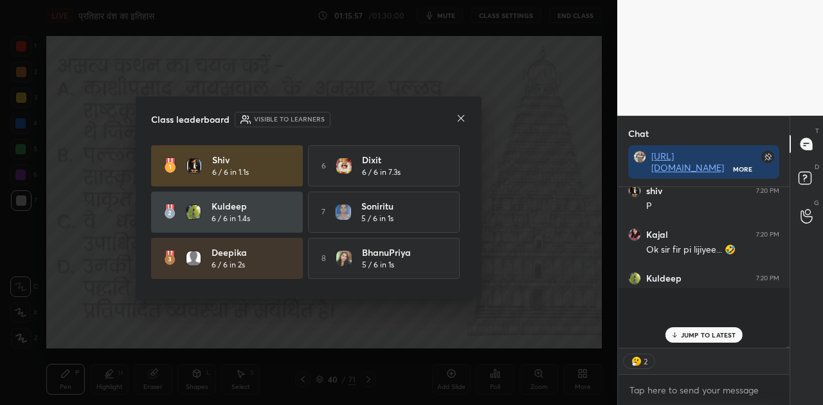
scroll to position [19874, 0]
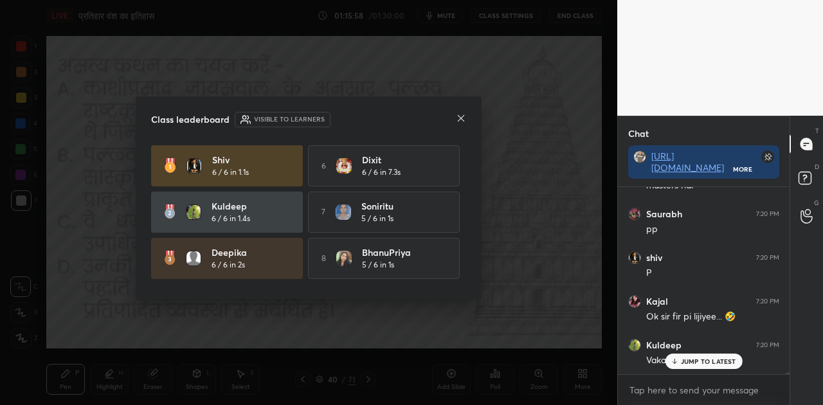
click at [460, 120] on icon at bounding box center [461, 118] width 10 height 10
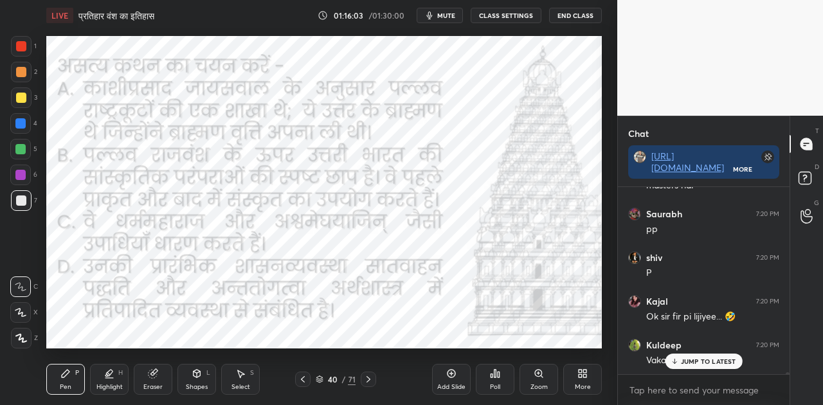
click at [319, 377] on icon at bounding box center [320, 379] width 8 height 8
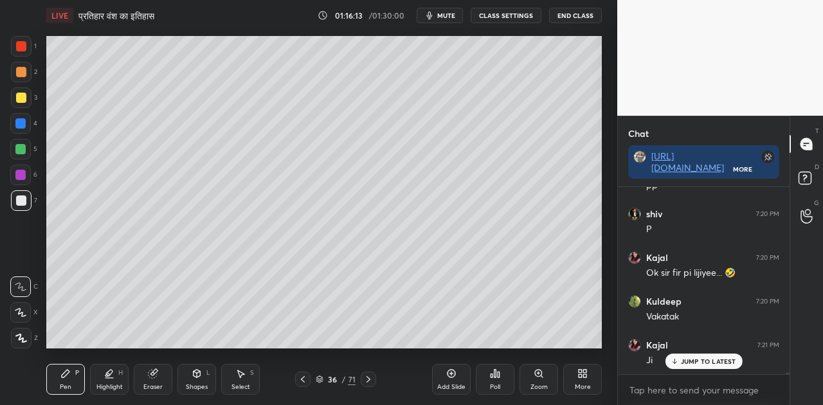
click at [685, 365] on p "JUMP TO LATEST" at bounding box center [708, 361] width 55 height 8
click at [373, 379] on icon at bounding box center [368, 379] width 10 height 10
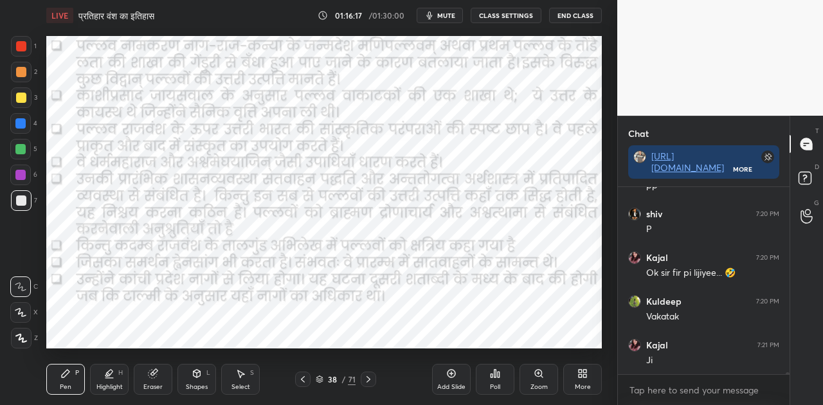
click at [373, 379] on icon at bounding box center [368, 379] width 10 height 10
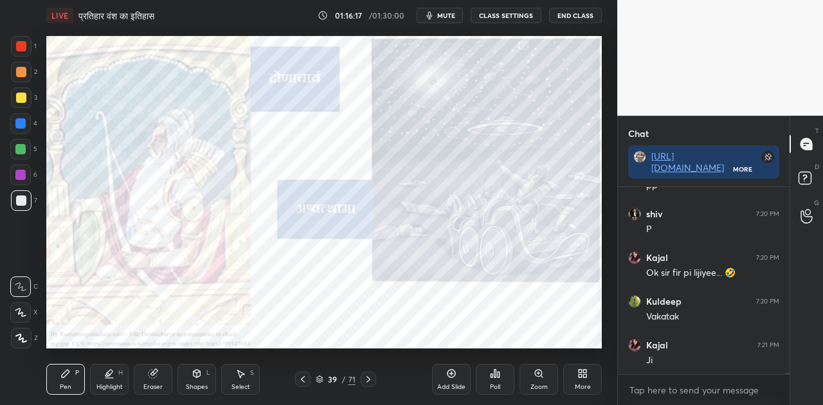
click at [373, 379] on icon at bounding box center [368, 379] width 10 height 10
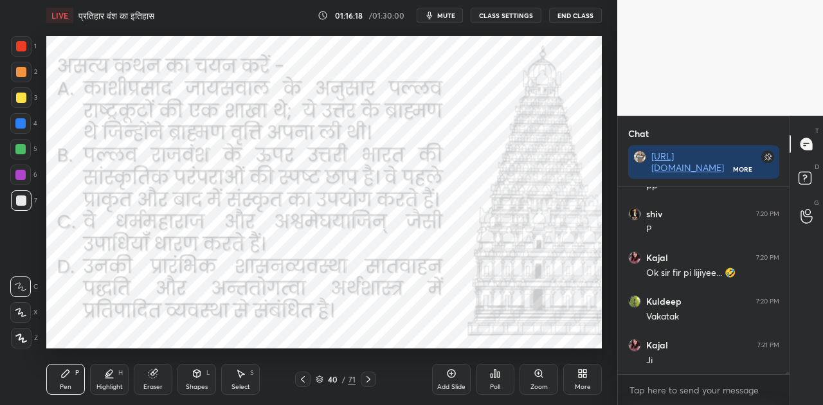
click at [373, 379] on icon at bounding box center [368, 379] width 10 height 10
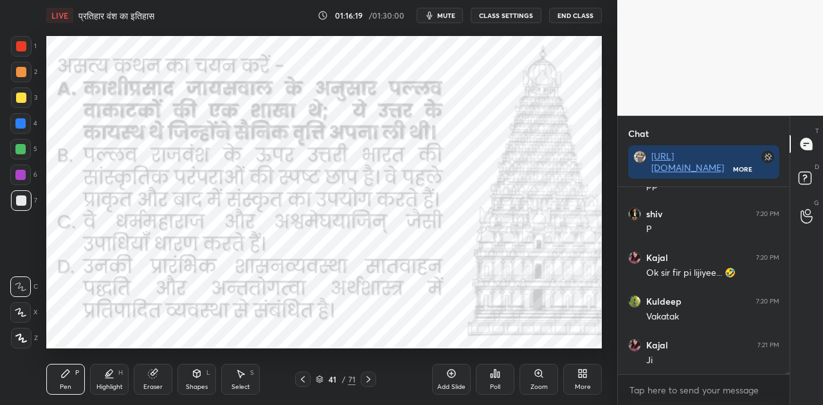
click at [373, 379] on icon at bounding box center [368, 379] width 10 height 10
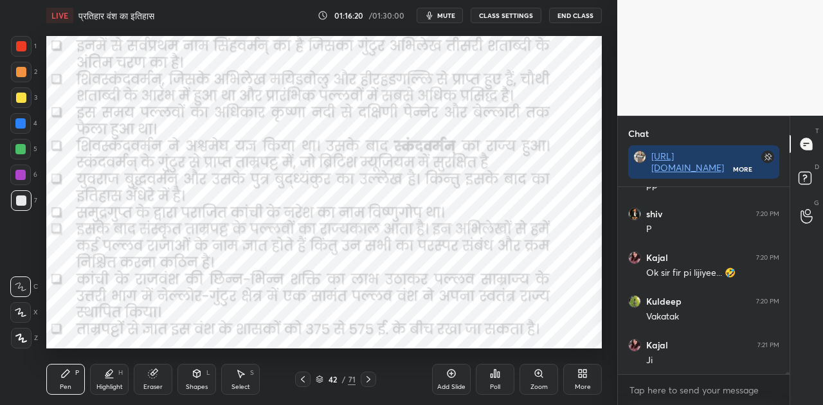
click at [373, 379] on icon at bounding box center [368, 379] width 10 height 10
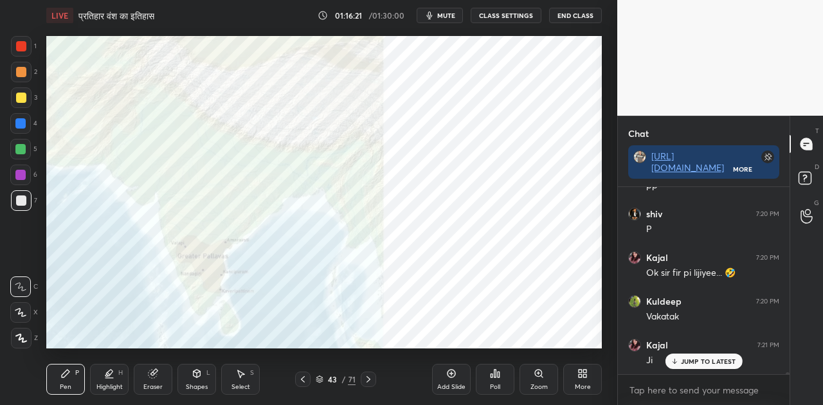
scroll to position [19928, 0]
click at [373, 379] on icon at bounding box center [368, 379] width 10 height 10
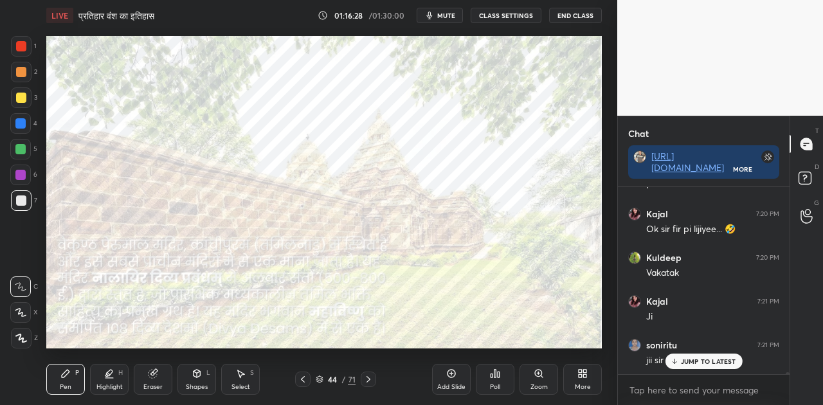
click at [373, 379] on icon at bounding box center [368, 379] width 10 height 10
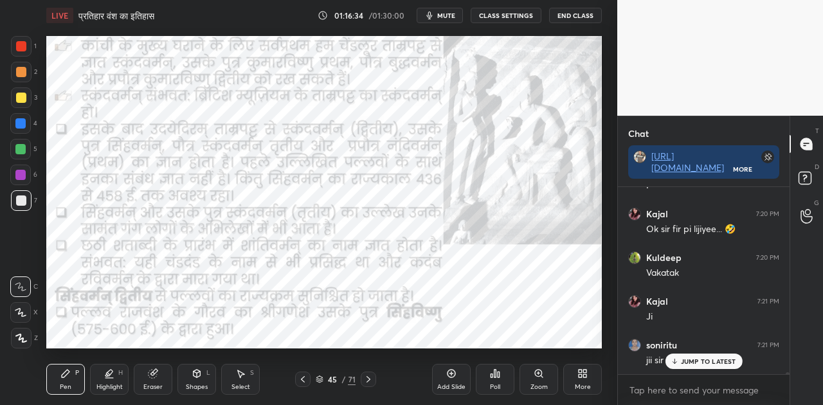
click at [373, 379] on icon at bounding box center [368, 379] width 10 height 10
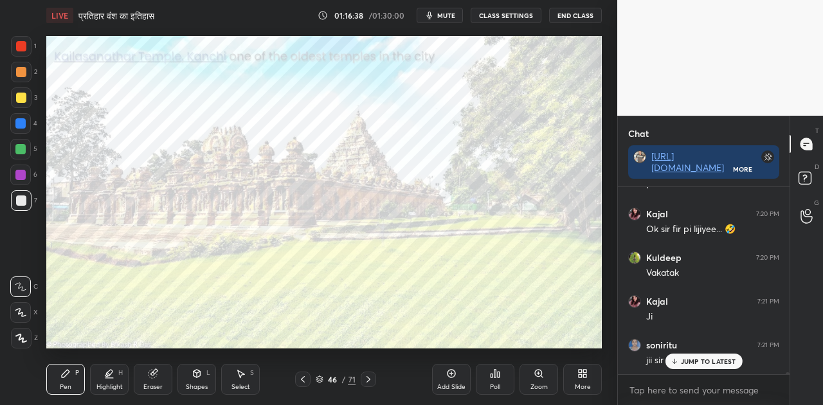
click at [373, 379] on icon at bounding box center [368, 379] width 10 height 10
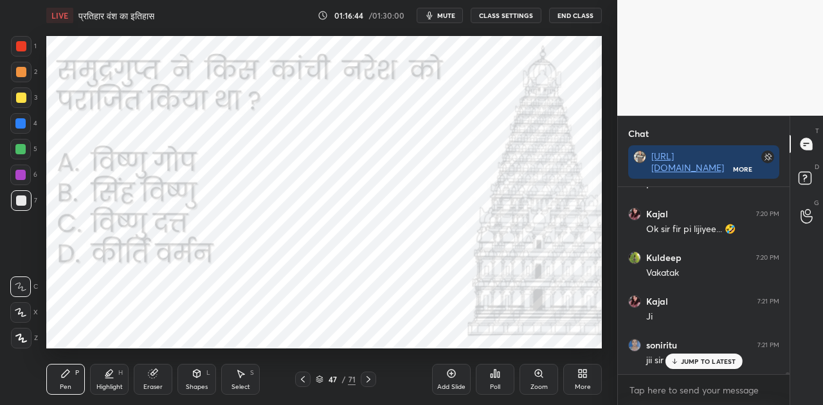
scroll to position [19972, 0]
click at [498, 378] on icon at bounding box center [495, 373] width 10 height 10
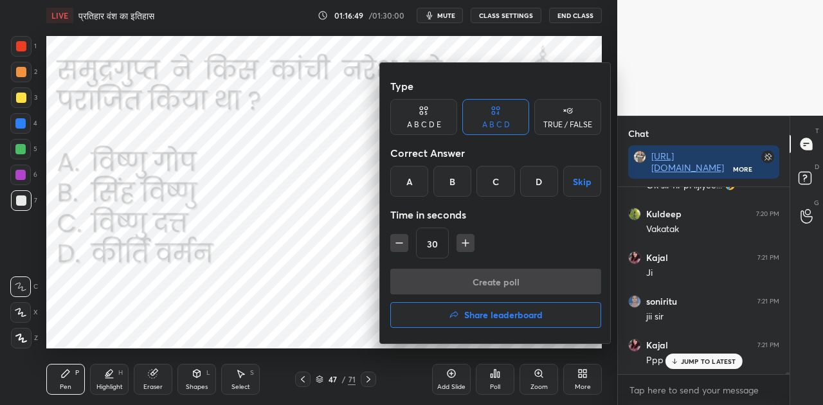
click at [408, 182] on div "A" at bounding box center [409, 181] width 38 height 31
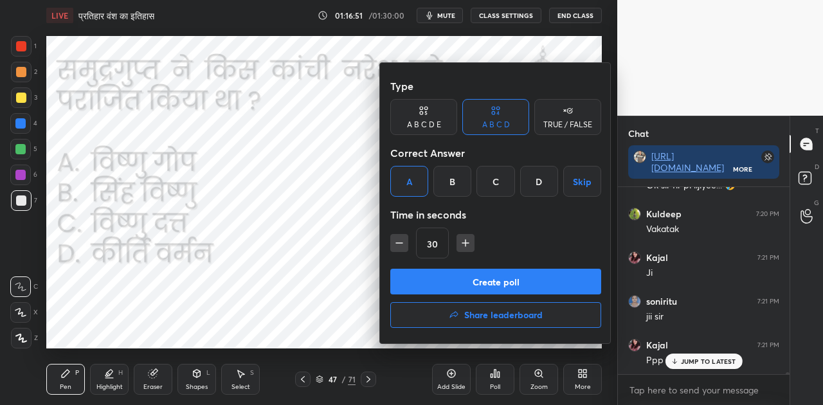
click at [471, 278] on button "Create poll" at bounding box center [495, 282] width 211 height 26
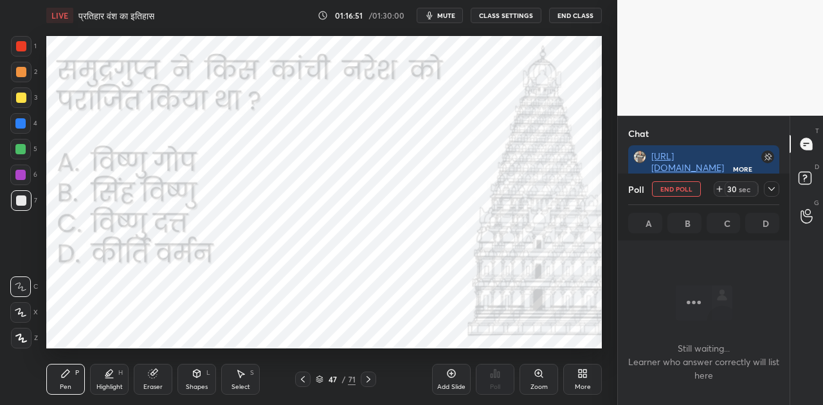
scroll to position [147, 168]
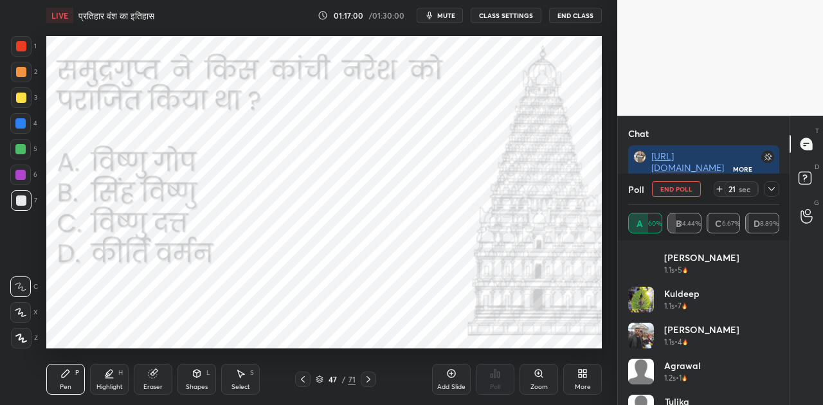
click at [453, 13] on span "mute" at bounding box center [446, 15] width 18 height 9
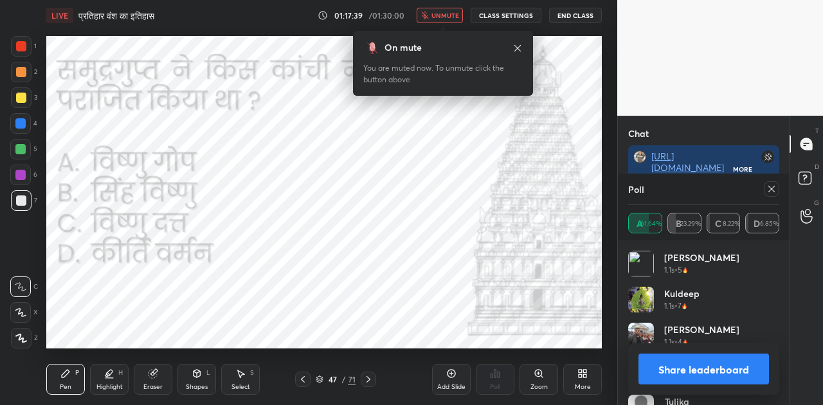
click at [697, 372] on button "Share leaderboard" at bounding box center [703, 369] width 131 height 31
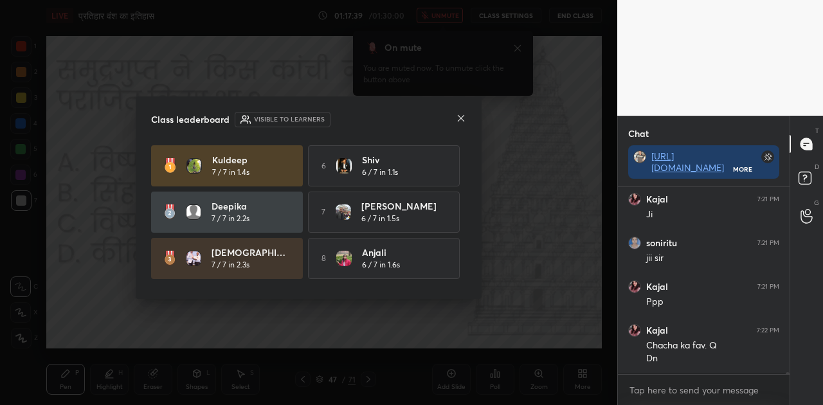
scroll to position [20028, 0]
click at [463, 114] on icon at bounding box center [461, 118] width 10 height 10
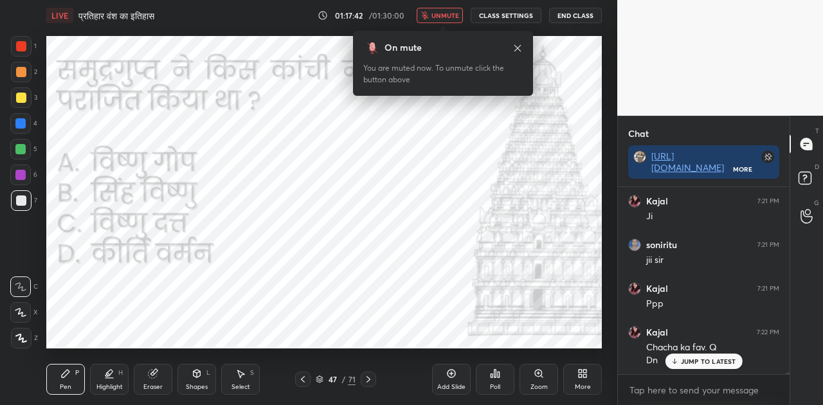
click at [694, 363] on p "JUMP TO LATEST" at bounding box center [708, 361] width 55 height 8
click at [371, 377] on icon at bounding box center [368, 379] width 10 height 10
click at [368, 377] on icon at bounding box center [368, 379] width 10 height 10
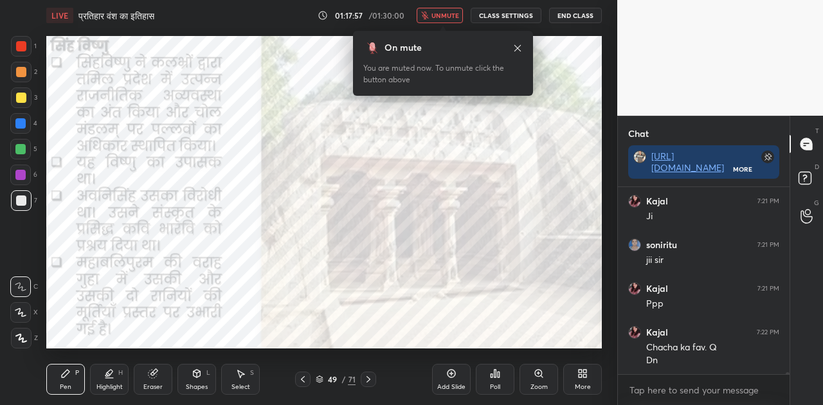
click at [368, 377] on icon at bounding box center [368, 379] width 10 height 10
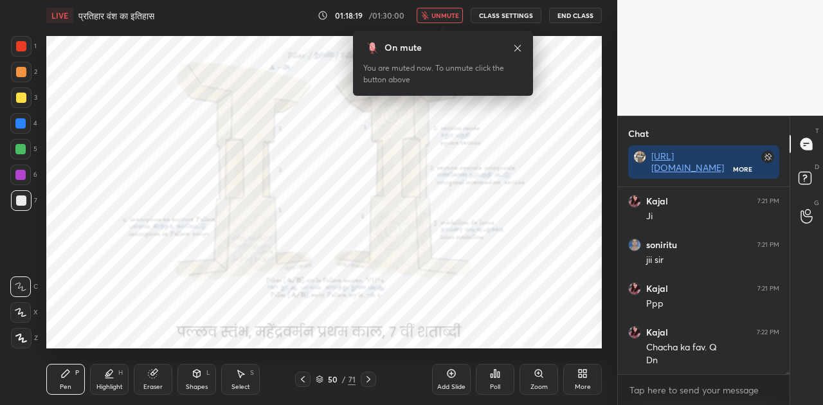
click at [320, 379] on icon at bounding box center [319, 377] width 6 height 3
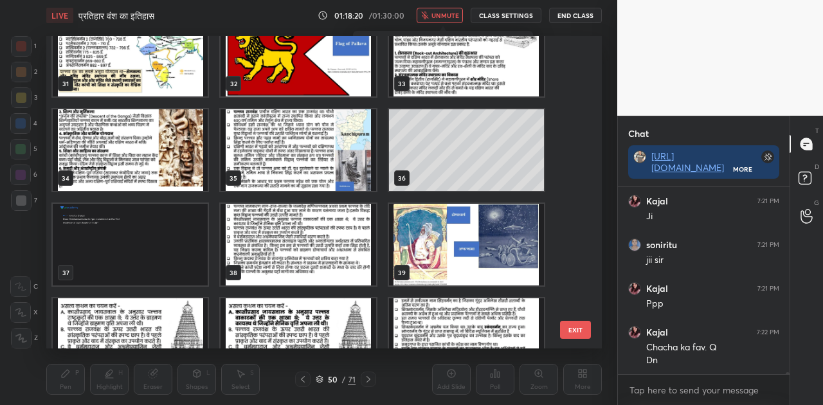
scroll to position [951, 0]
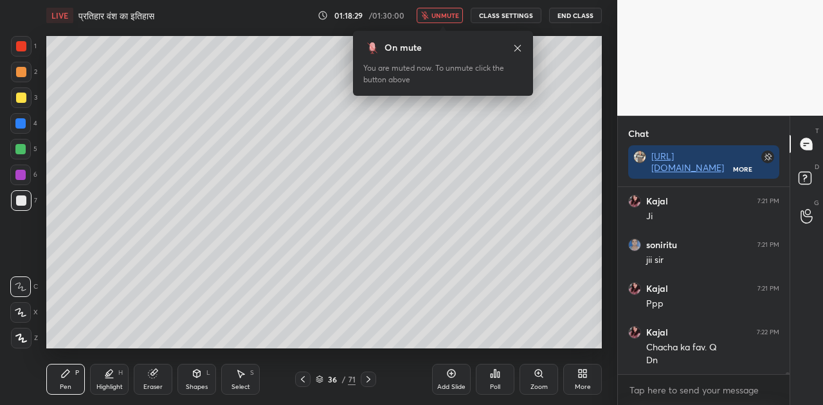
click at [444, 12] on span "unmute" at bounding box center [445, 15] width 28 height 9
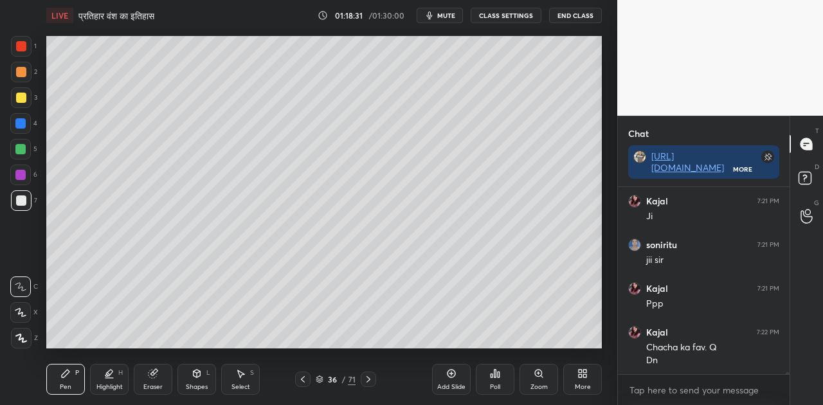
click at [319, 377] on icon at bounding box center [320, 379] width 8 height 8
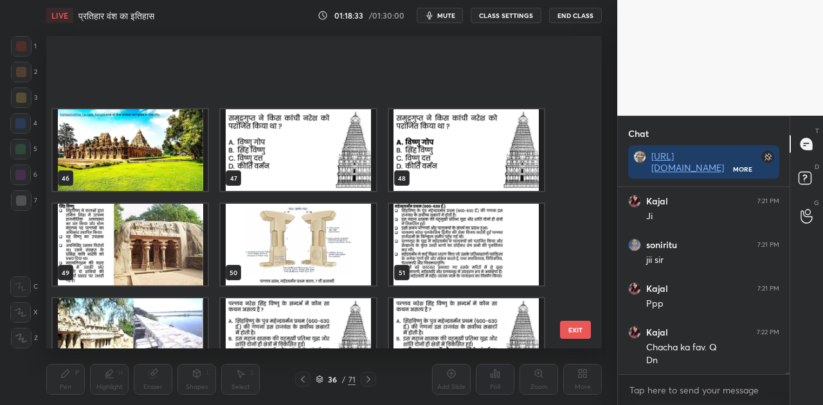
scroll to position [1465, 0]
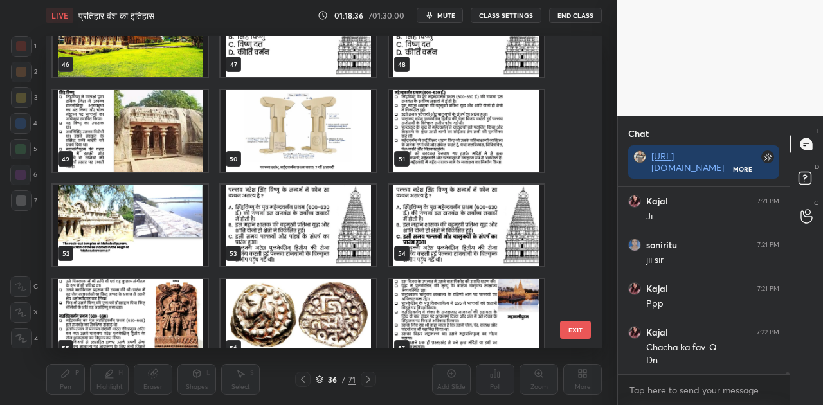
click at [309, 224] on img "grid" at bounding box center [298, 226] width 155 height 82
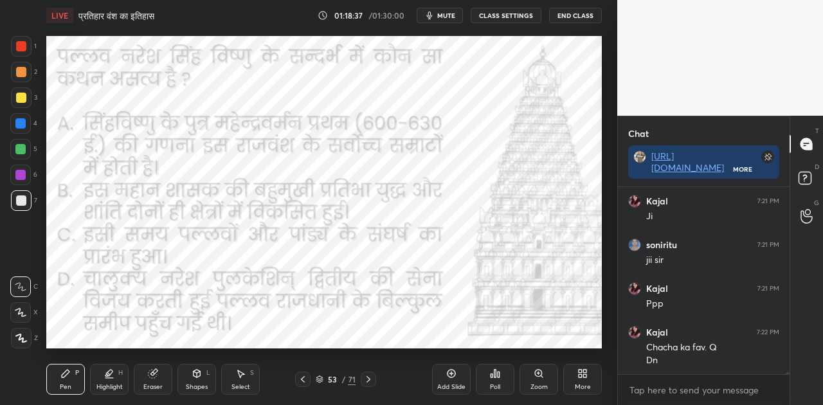
click at [309, 224] on img "grid" at bounding box center [298, 226] width 155 height 82
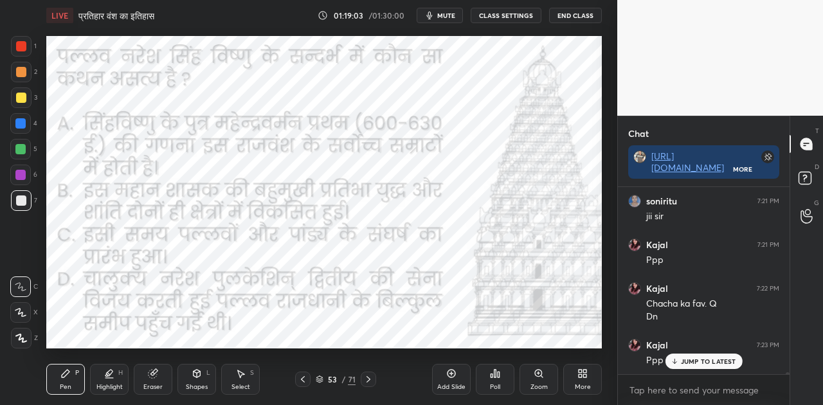
scroll to position [20116, 0]
click at [489, 381] on div "Poll" at bounding box center [495, 379] width 39 height 31
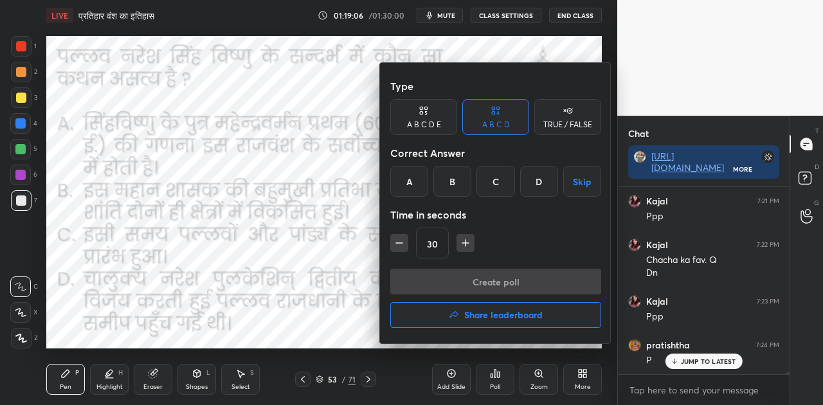
click at [498, 183] on div "C" at bounding box center [495, 181] width 38 height 31
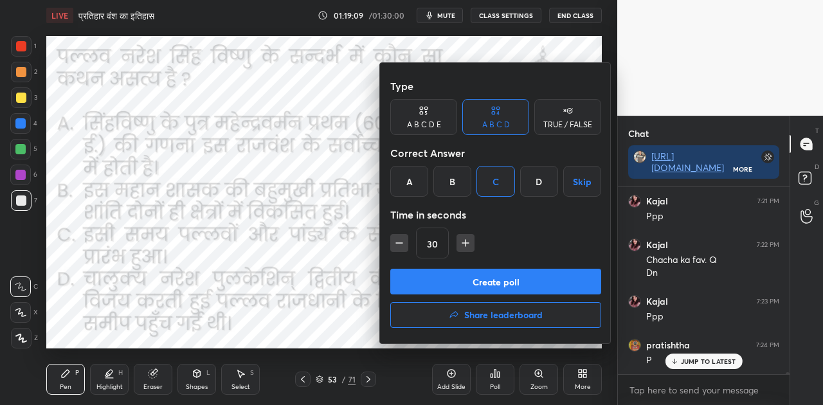
click at [506, 278] on button "Create poll" at bounding box center [495, 282] width 211 height 26
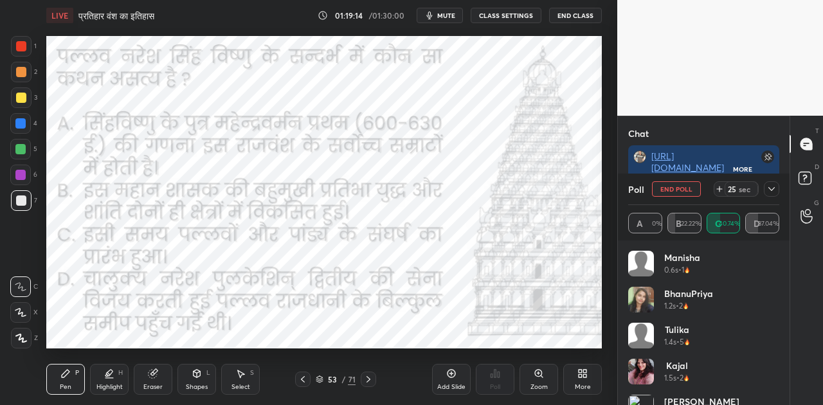
scroll to position [20226, 0]
click at [443, 13] on span "mute" at bounding box center [446, 15] width 18 height 9
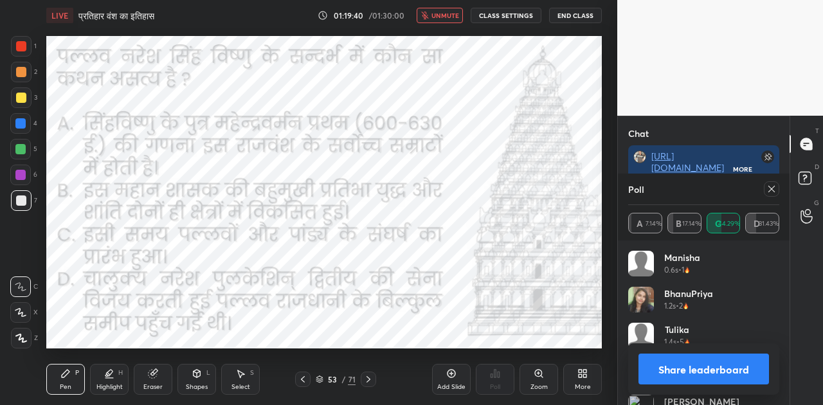
scroll to position [20370, 0]
click at [721, 362] on button "Share leaderboard" at bounding box center [703, 369] width 131 height 31
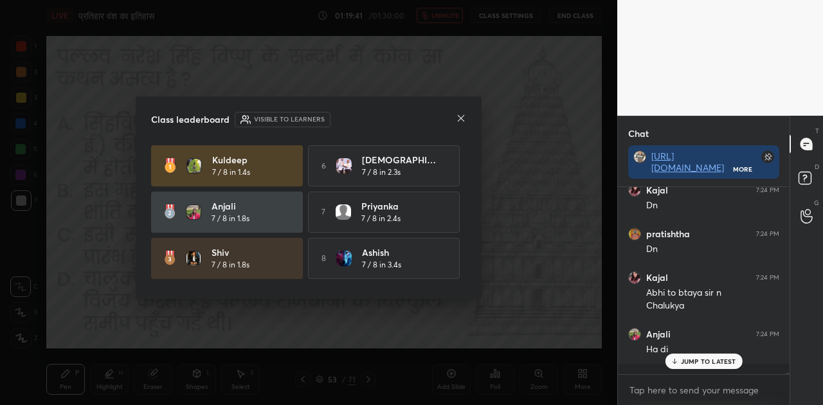
scroll to position [214, 168]
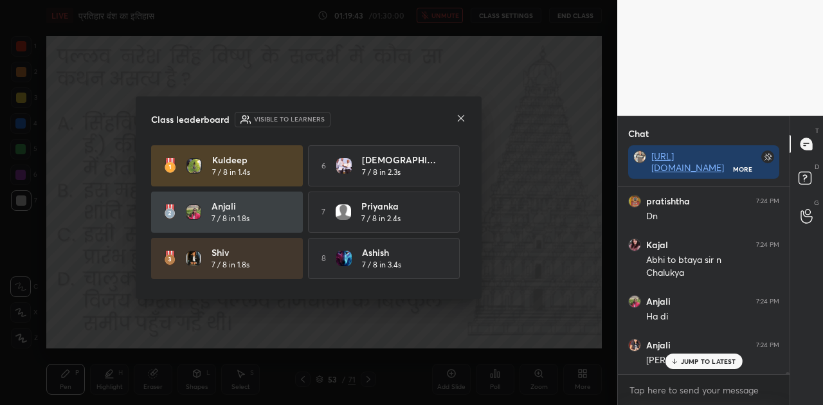
click at [463, 114] on icon at bounding box center [461, 118] width 10 height 10
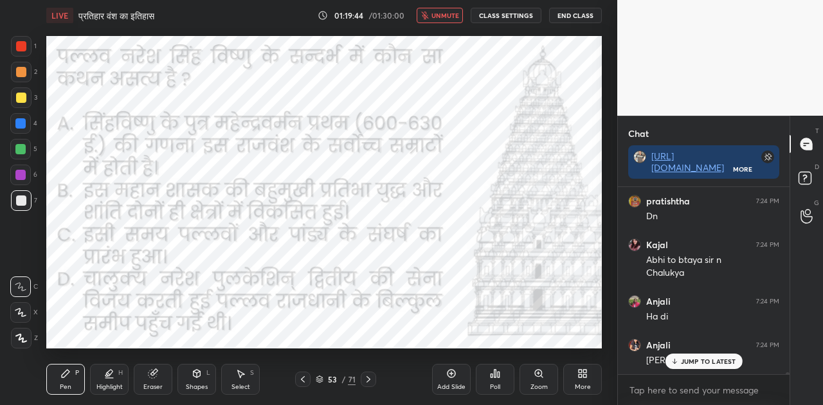
click at [703, 368] on div "JUMP TO LATEST" at bounding box center [703, 361] width 77 height 15
click at [435, 9] on button "unmute" at bounding box center [440, 15] width 46 height 15
click at [318, 375] on div "53 / 71" at bounding box center [336, 380] width 40 height 12
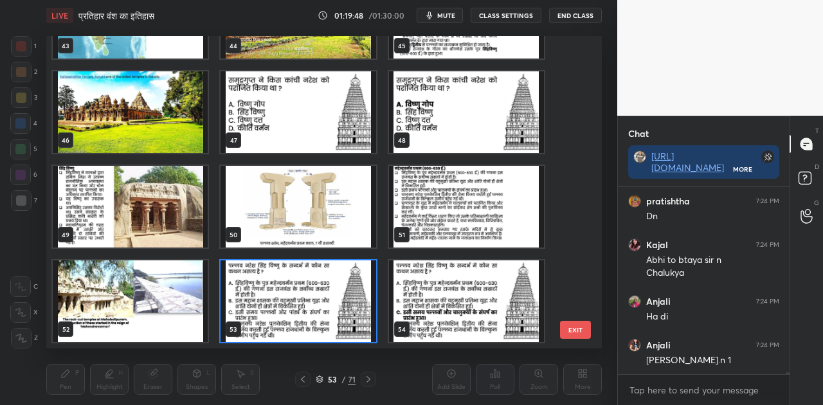
click at [318, 375] on div "53 / 71" at bounding box center [336, 380] width 40 height 12
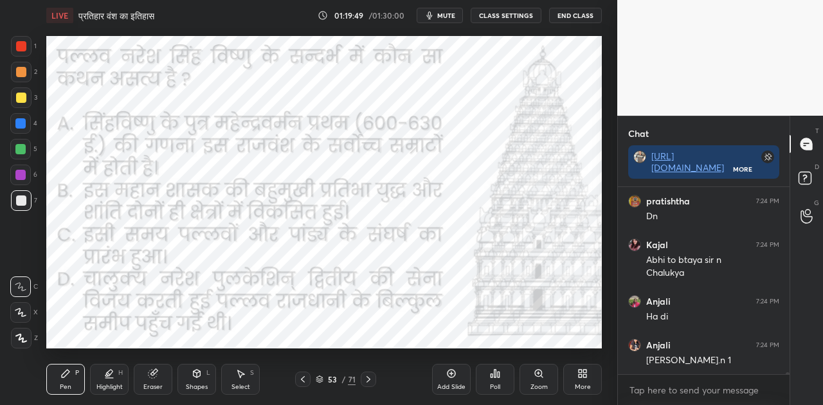
click at [366, 379] on icon at bounding box center [368, 379] width 10 height 10
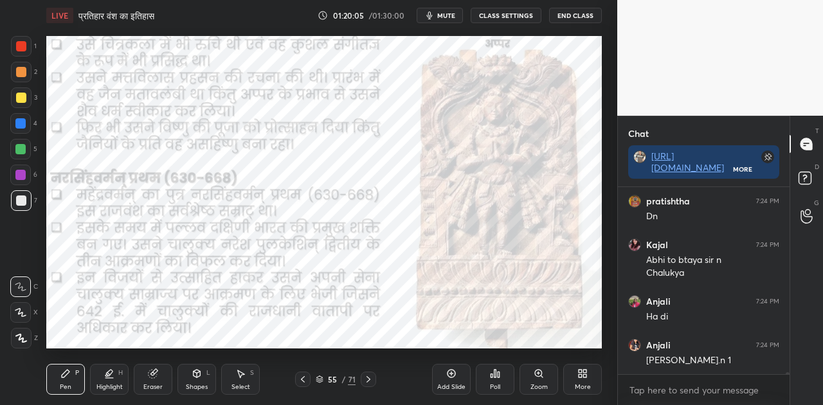
click at [24, 123] on div at bounding box center [20, 123] width 10 height 10
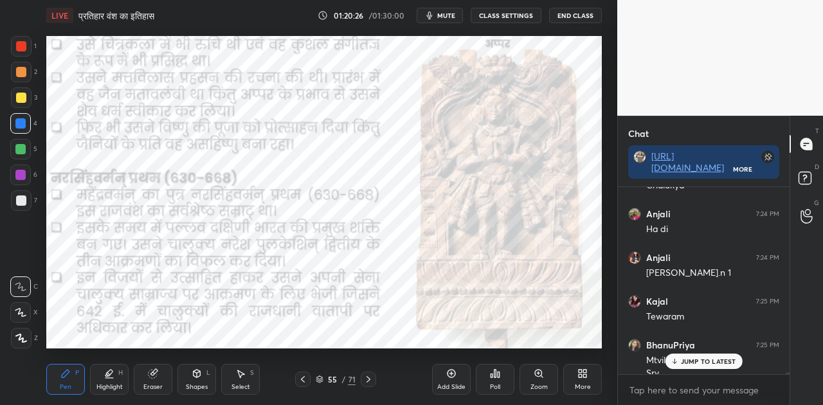
scroll to position [20447, 0]
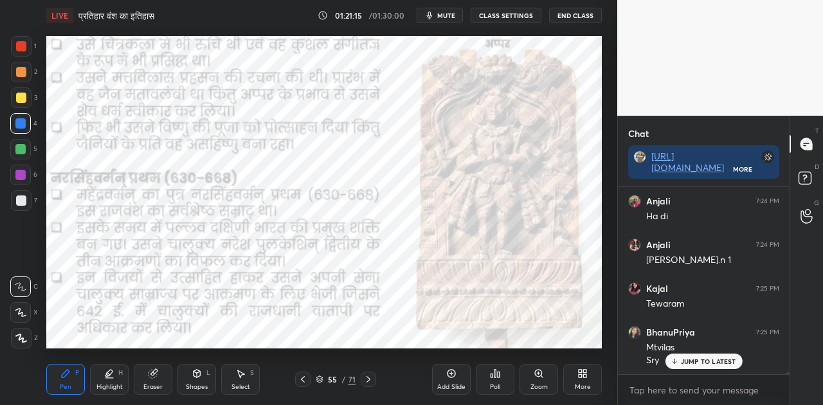
click at [317, 380] on icon at bounding box center [320, 379] width 8 height 8
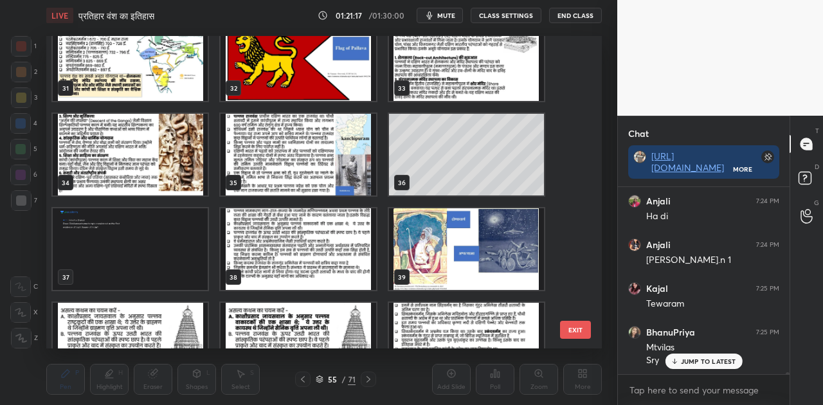
scroll to position [20491, 0]
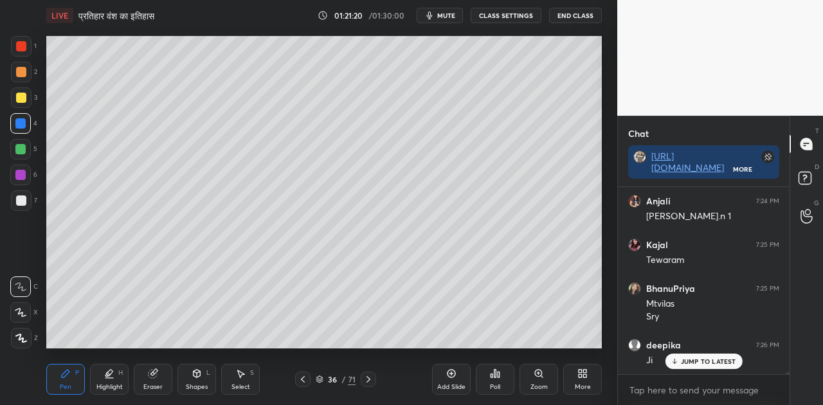
click at [707, 360] on p "JUMP TO LATEST" at bounding box center [708, 361] width 55 height 8
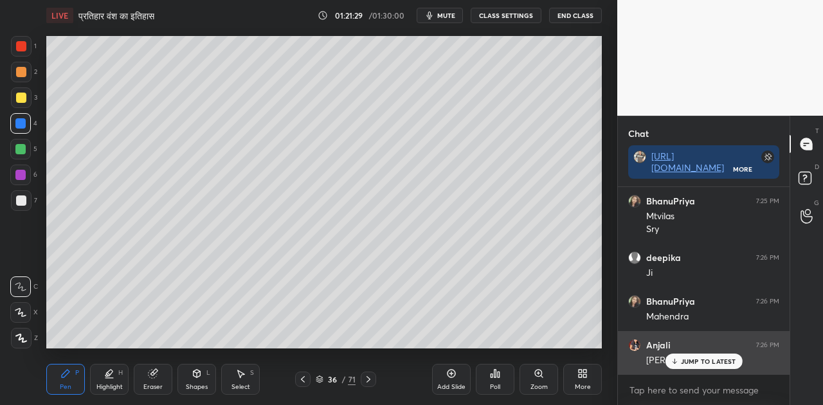
click at [684, 361] on p "JUMP TO LATEST" at bounding box center [708, 361] width 55 height 8
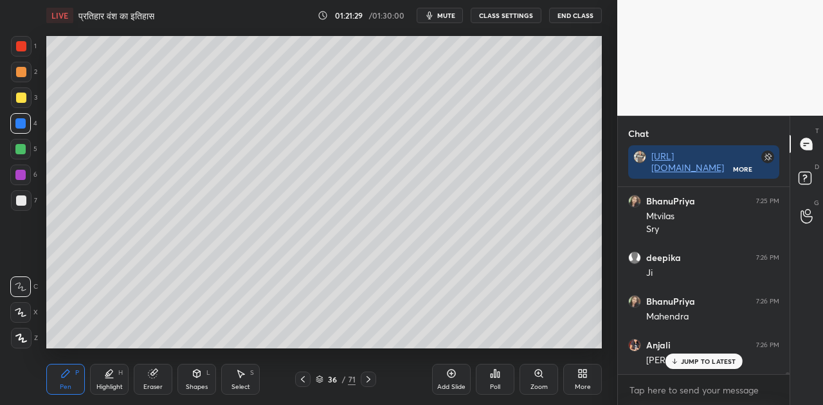
scroll to position [20622, 0]
click at [17, 204] on div at bounding box center [21, 200] width 10 height 10
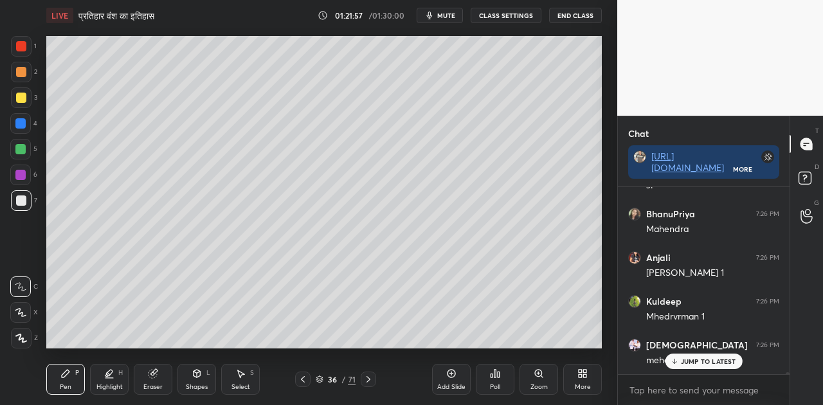
scroll to position [20721, 0]
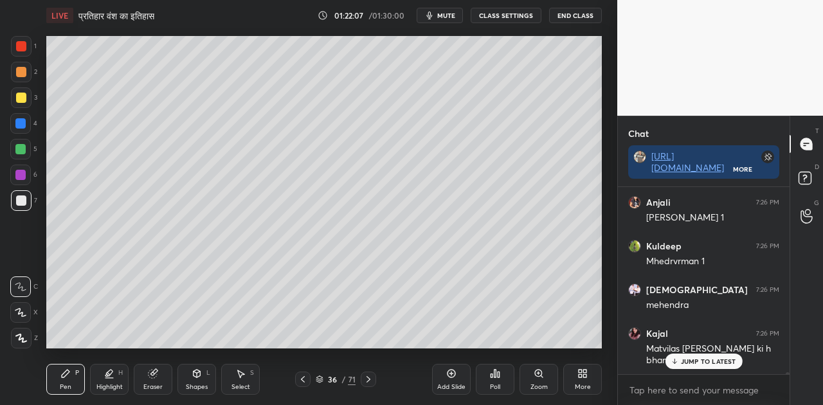
click at [697, 363] on p "JUMP TO LATEST" at bounding box center [708, 361] width 55 height 8
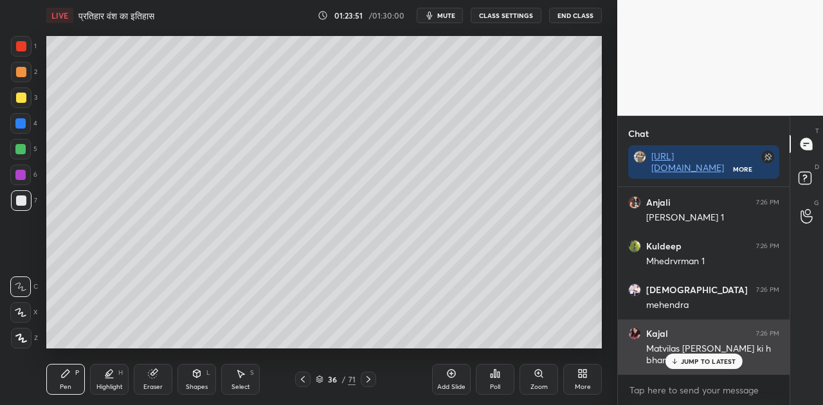
scroll to position [20788, 0]
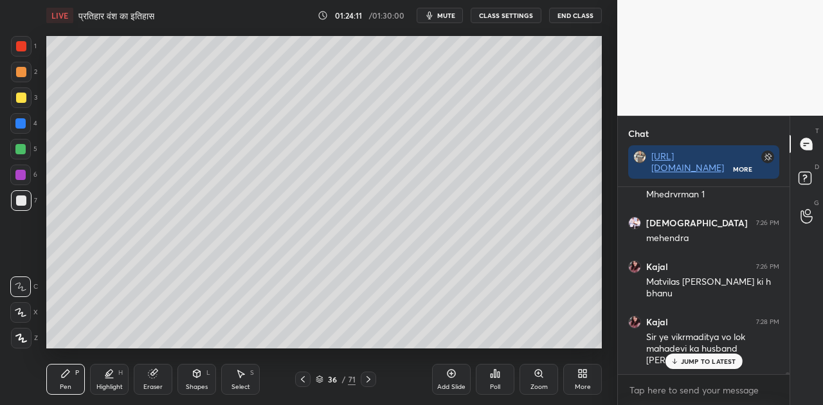
click at [688, 359] on p "JUMP TO LATEST" at bounding box center [708, 361] width 55 height 8
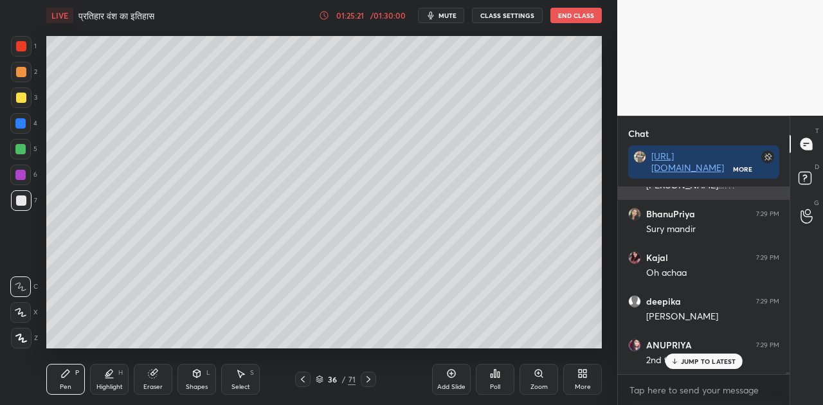
scroll to position [21018, 0]
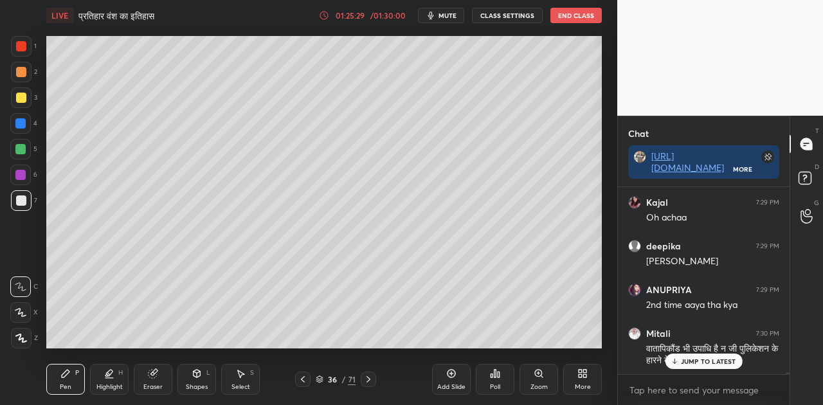
click at [703, 361] on p "JUMP TO LATEST" at bounding box center [708, 361] width 55 height 8
click at [321, 379] on icon at bounding box center [320, 379] width 8 height 8
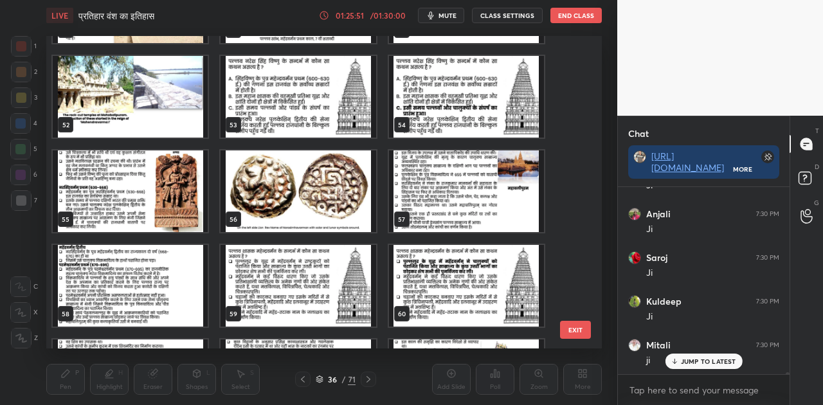
scroll to position [21368, 0]
click at [275, 179] on img "grid" at bounding box center [298, 191] width 155 height 82
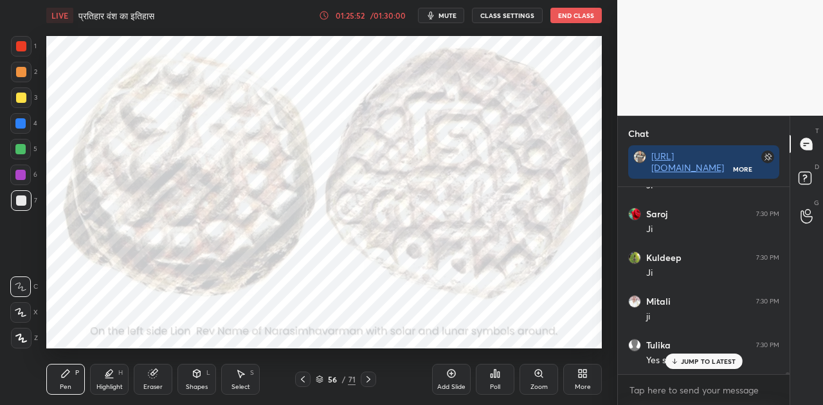
click at [275, 179] on img "grid" at bounding box center [298, 191] width 155 height 82
click at [320, 376] on icon at bounding box center [319, 377] width 6 height 3
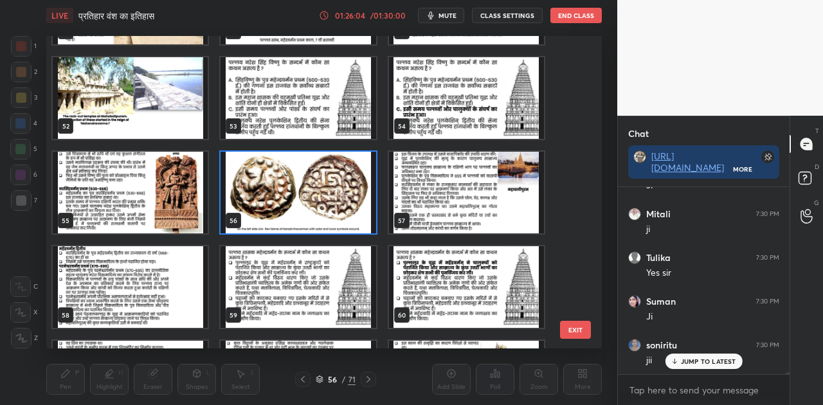
scroll to position [1611, 0]
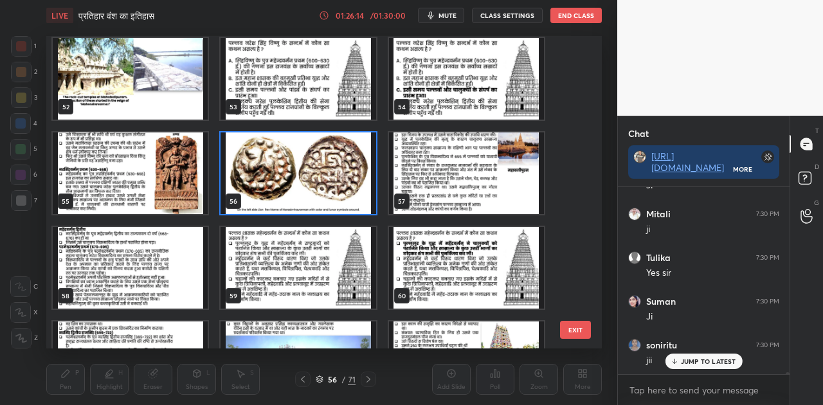
click at [296, 267] on img "grid" at bounding box center [298, 268] width 155 height 82
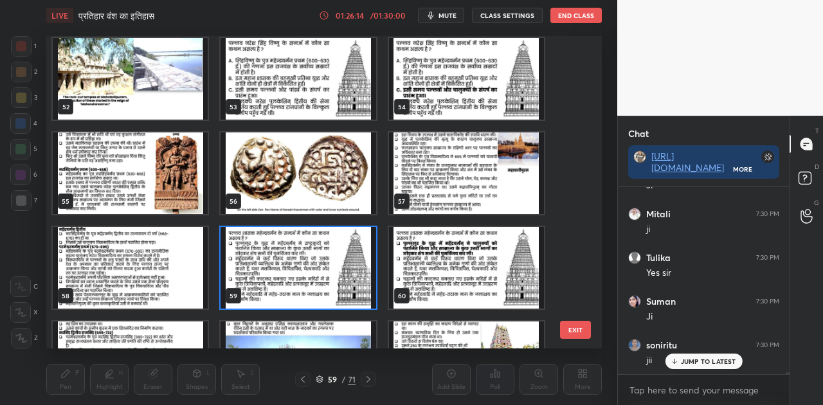
click at [296, 267] on img "grid" at bounding box center [298, 268] width 155 height 82
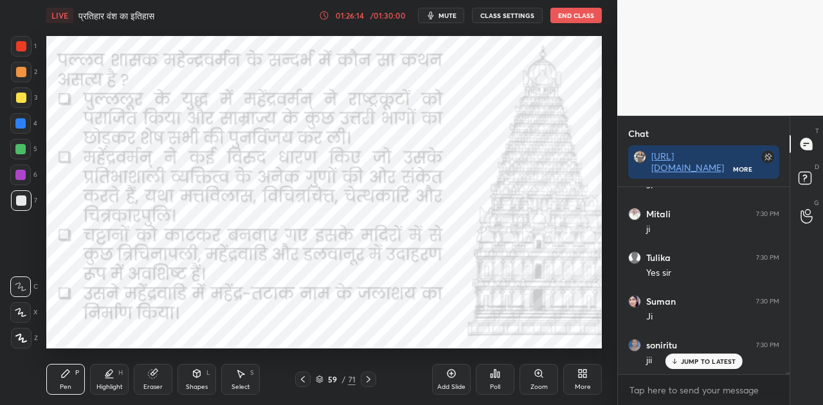
click at [296, 267] on img "grid" at bounding box center [298, 268] width 155 height 82
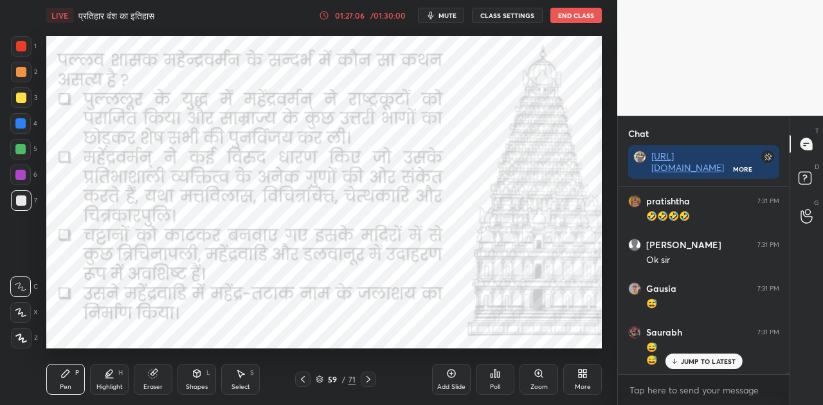
click at [446, 13] on span "mute" at bounding box center [447, 15] width 18 height 9
click at [494, 379] on div "Poll" at bounding box center [495, 379] width 39 height 31
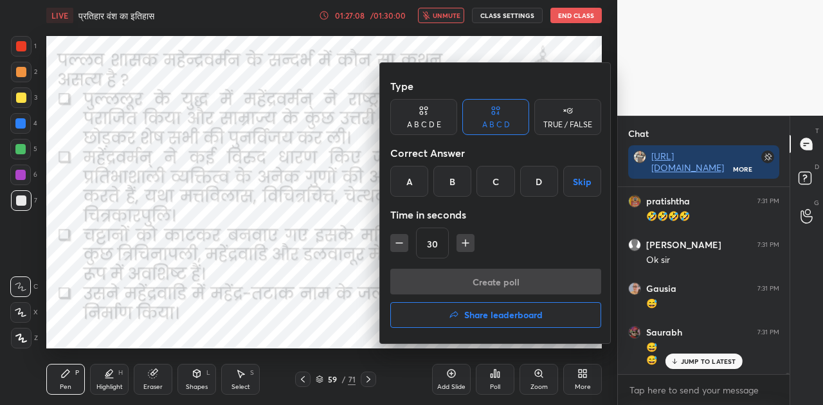
click at [405, 180] on div "A" at bounding box center [409, 181] width 38 height 31
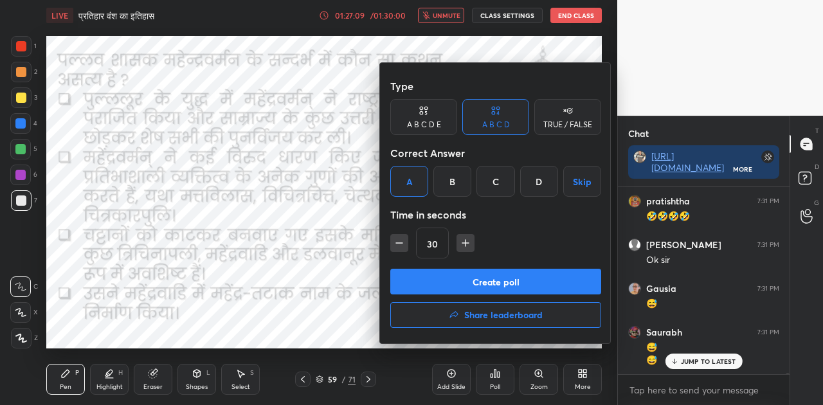
click at [518, 284] on button "Create poll" at bounding box center [495, 282] width 211 height 26
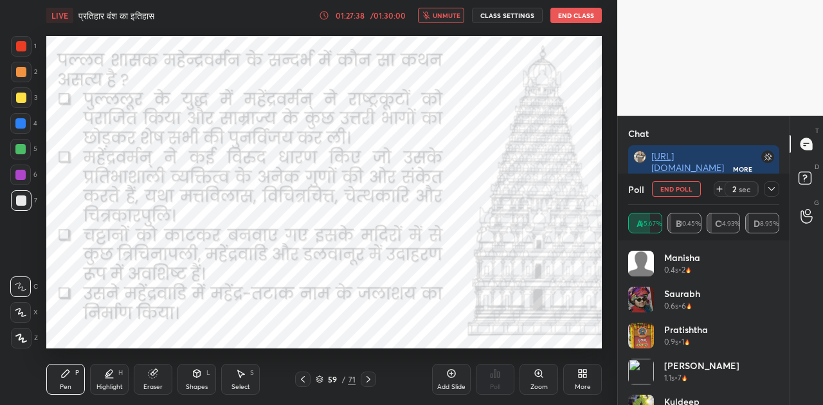
scroll to position [22028, 0]
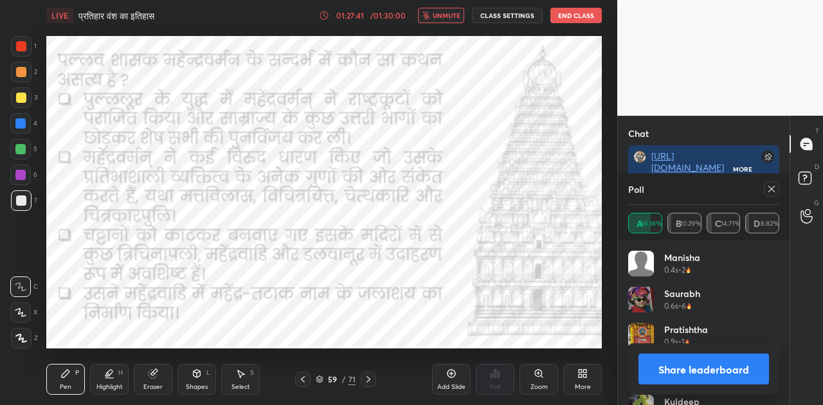
click at [729, 375] on button "Share leaderboard" at bounding box center [703, 369] width 131 height 31
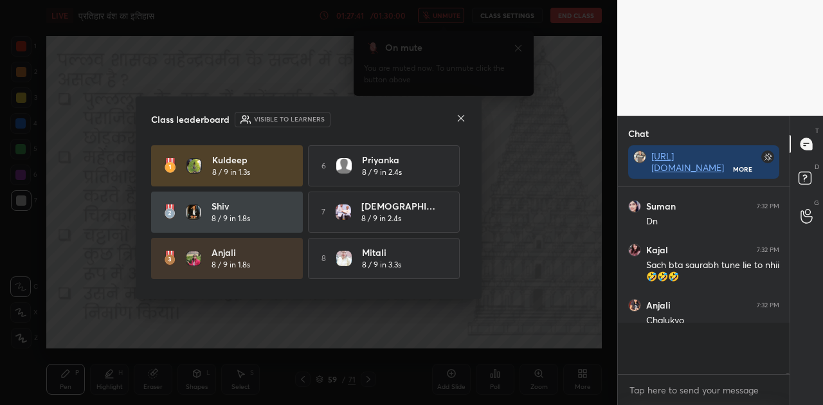
scroll to position [180, 168]
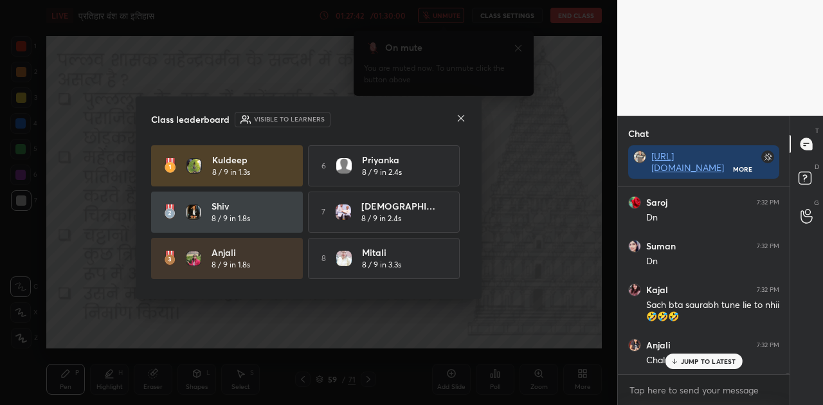
click at [463, 120] on icon at bounding box center [461, 118] width 6 height 6
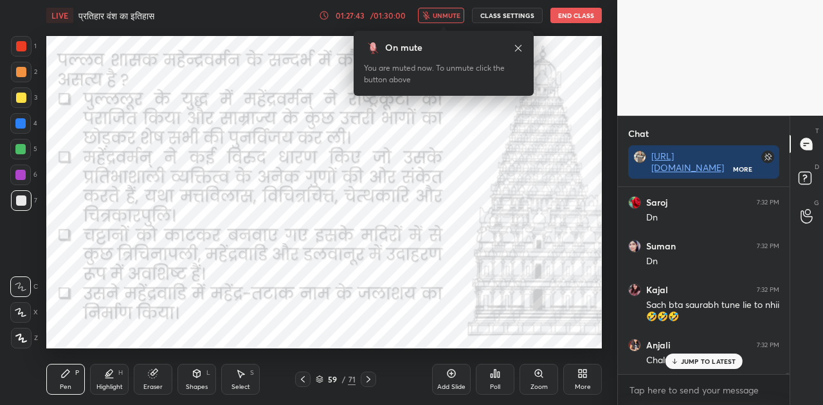
click at [708, 365] on div "JUMP TO LATEST" at bounding box center [703, 361] width 77 height 15
click at [435, 15] on span "unmute" at bounding box center [447, 15] width 28 height 9
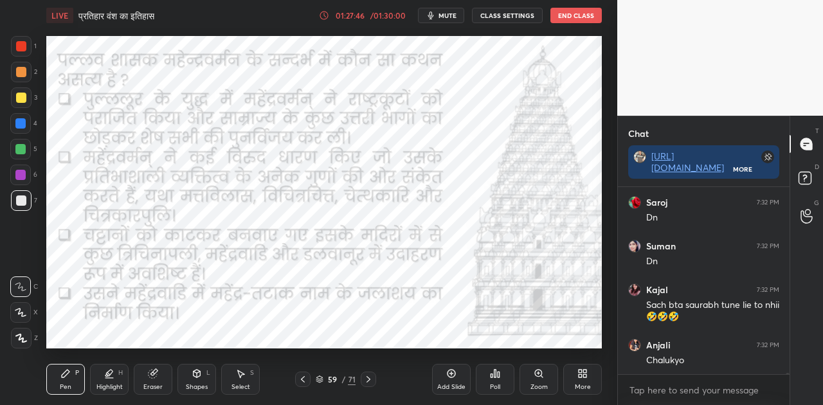
click at [373, 384] on div at bounding box center [368, 379] width 15 height 15
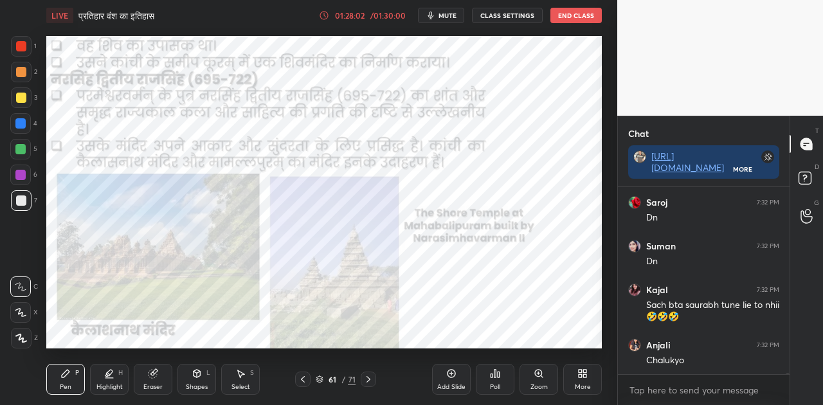
click at [366, 378] on icon at bounding box center [368, 379] width 10 height 10
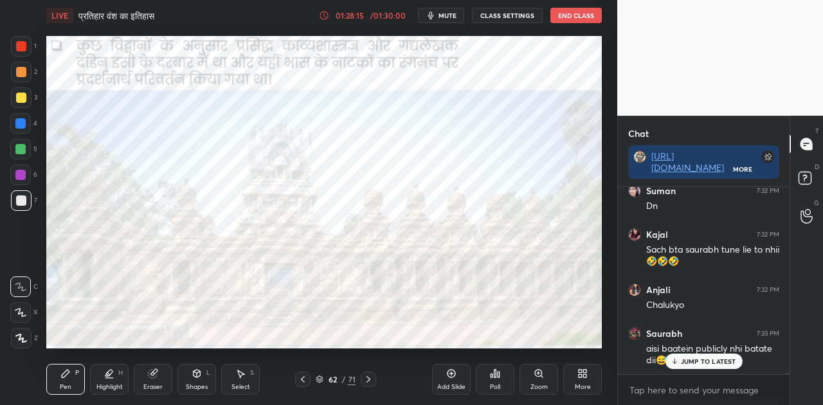
scroll to position [22072, 0]
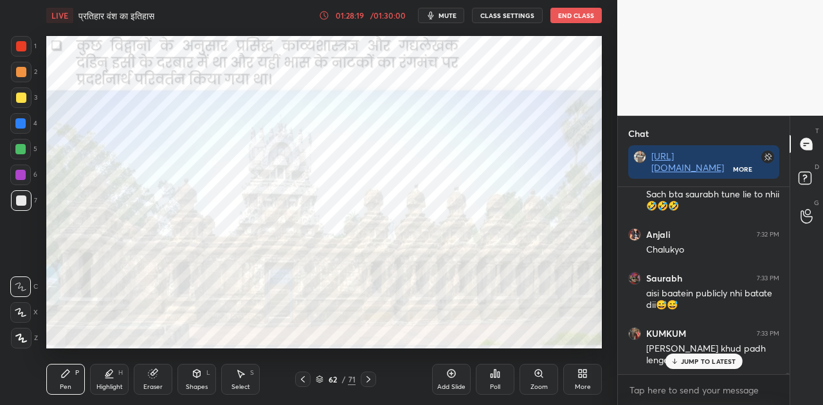
click at [366, 378] on icon at bounding box center [368, 379] width 10 height 10
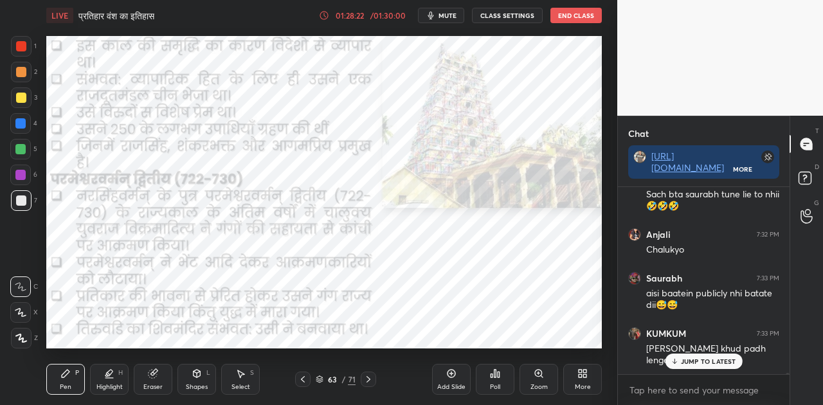
click at [703, 362] on p "JUMP TO LATEST" at bounding box center [708, 361] width 55 height 8
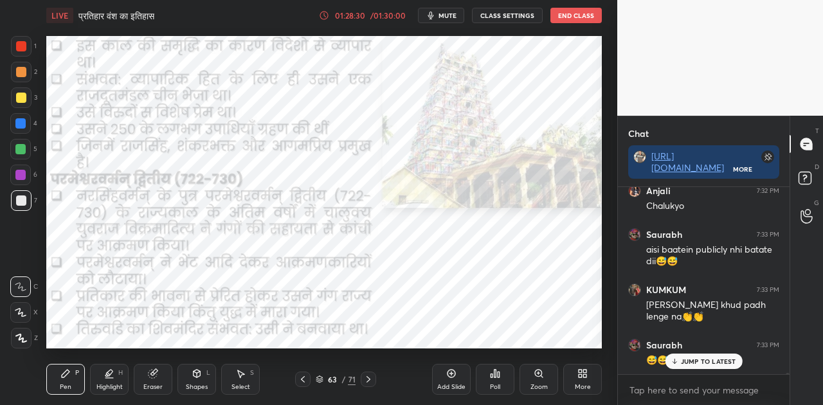
click at [15, 127] on div at bounding box center [20, 123] width 21 height 21
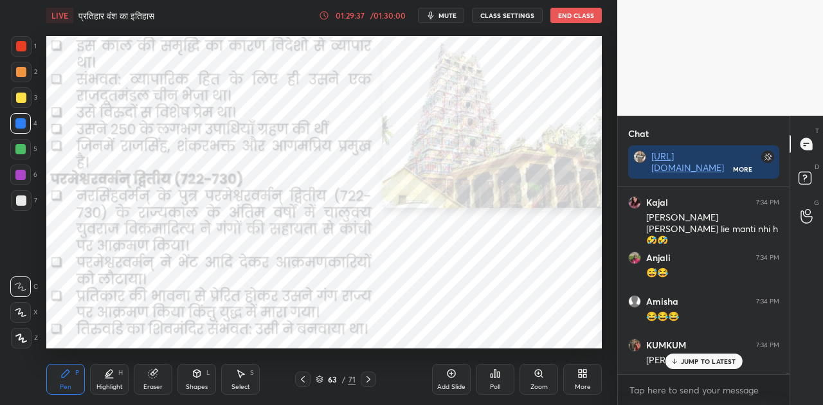
scroll to position [22576, 0]
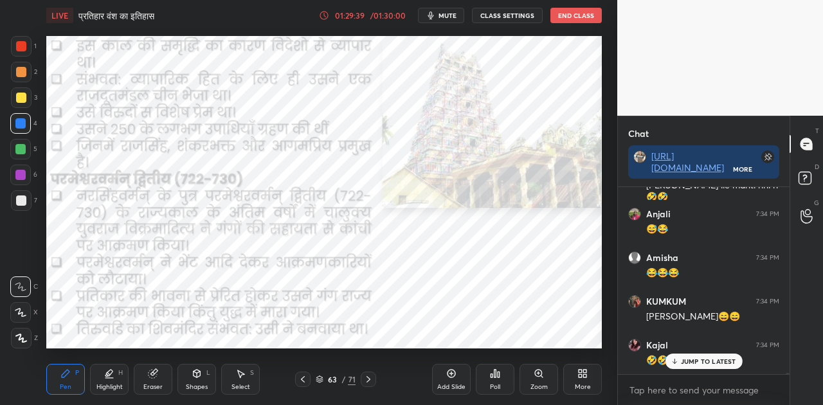
click at [368, 379] on icon at bounding box center [368, 379] width 10 height 10
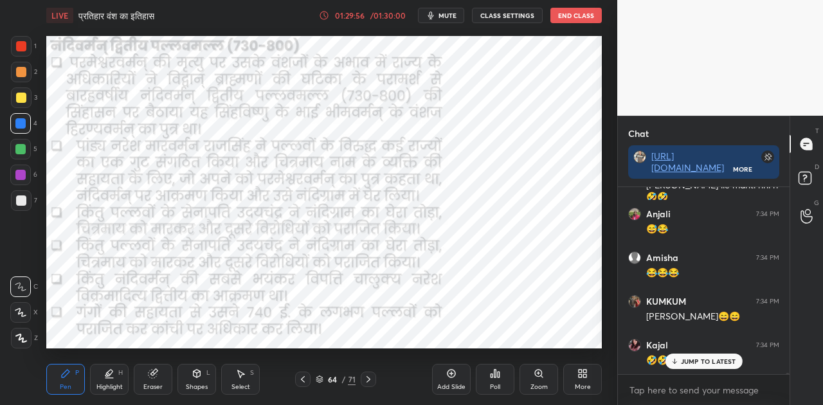
scroll to position [22631, 0]
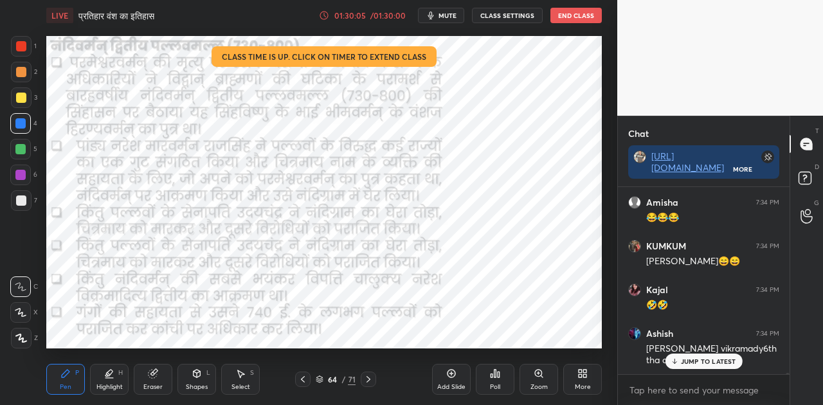
click at [327, 16] on icon at bounding box center [324, 15] width 10 height 10
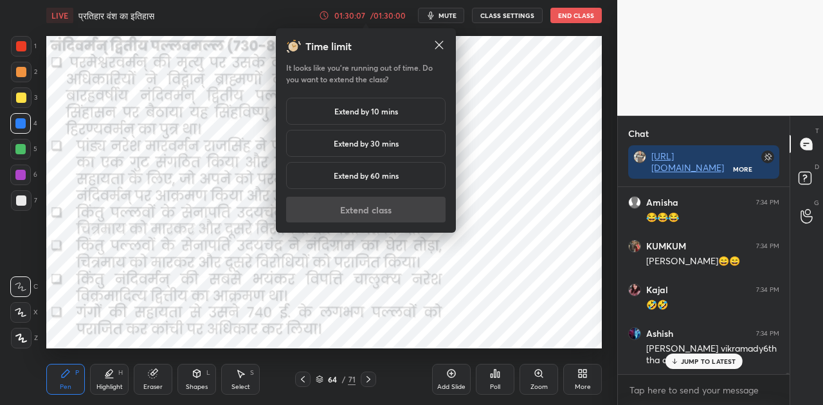
click at [376, 113] on h5 "Extend by 10 mins" at bounding box center [366, 111] width 64 height 12
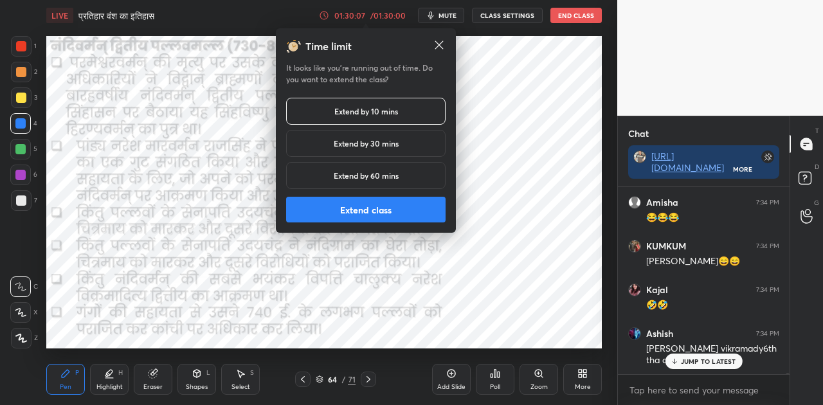
click at [382, 216] on button "Extend class" at bounding box center [365, 210] width 159 height 26
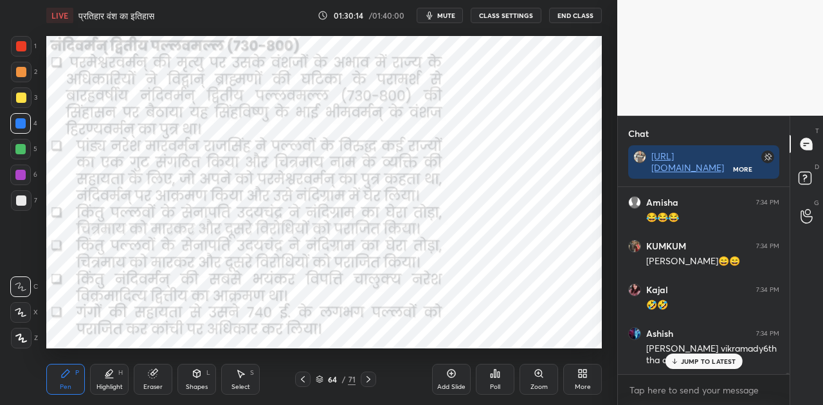
scroll to position [22675, 0]
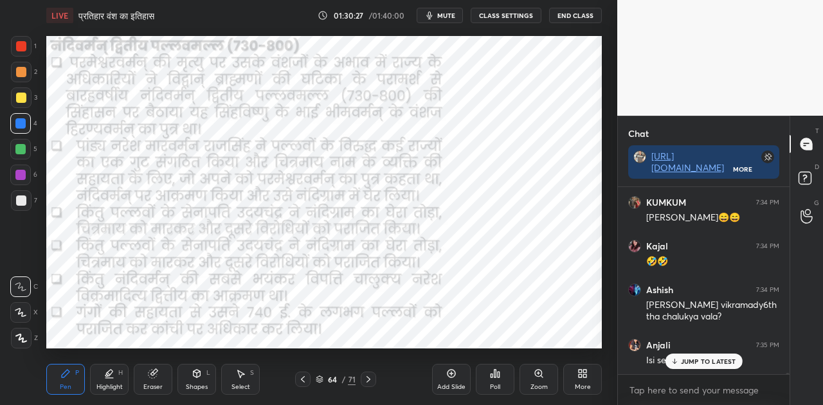
click at [370, 383] on icon at bounding box center [368, 379] width 10 height 10
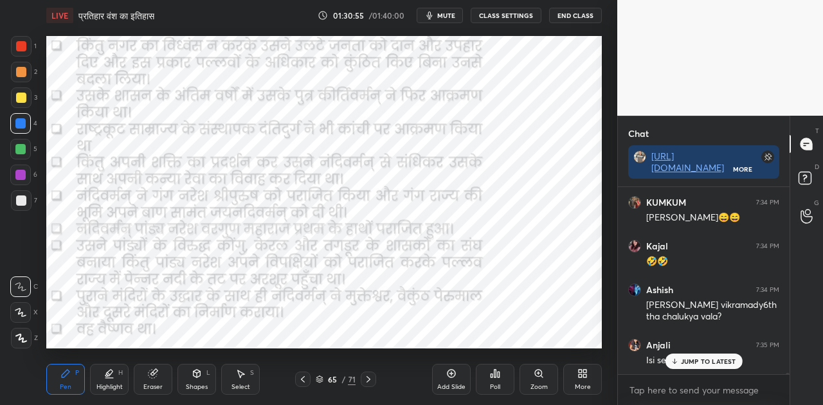
scroll to position [22718, 0]
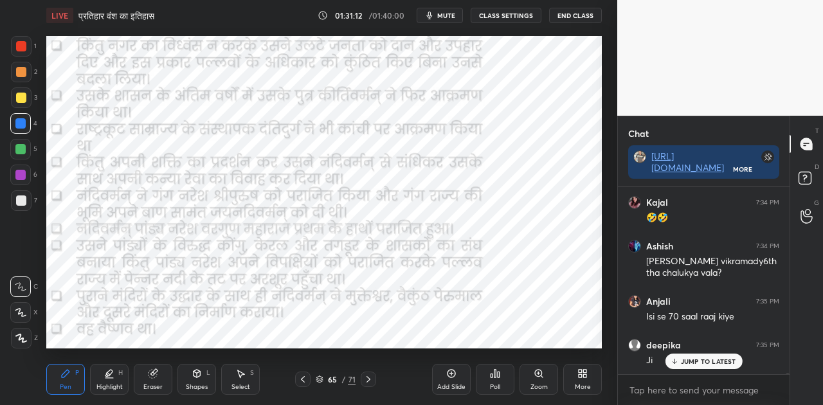
click at [371, 376] on icon at bounding box center [368, 379] width 10 height 10
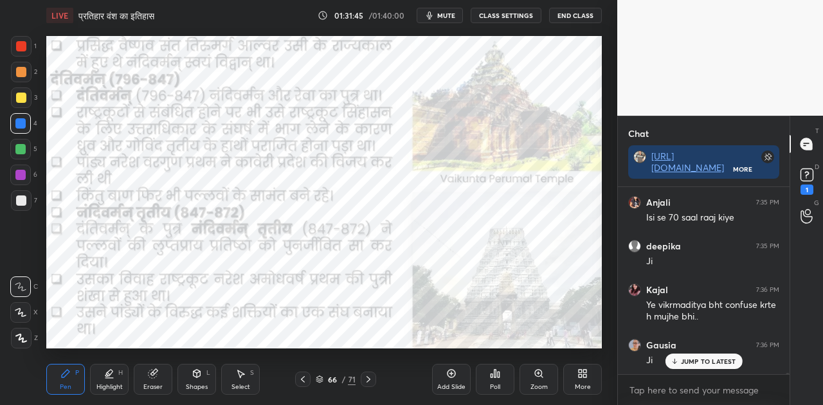
scroll to position [22861, 0]
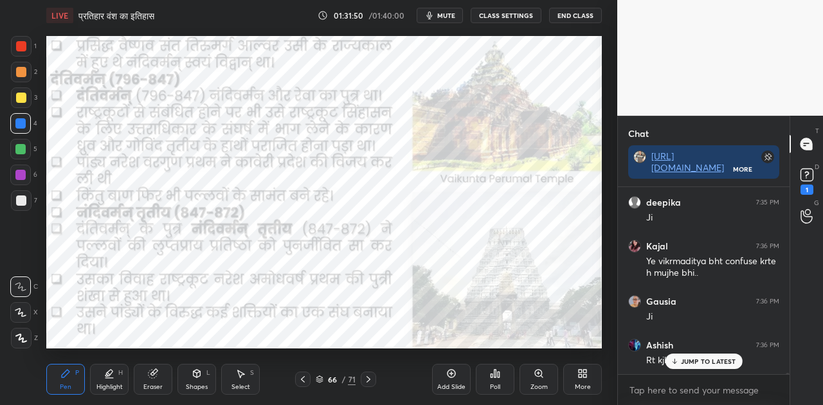
click at [368, 380] on icon at bounding box center [368, 379] width 10 height 10
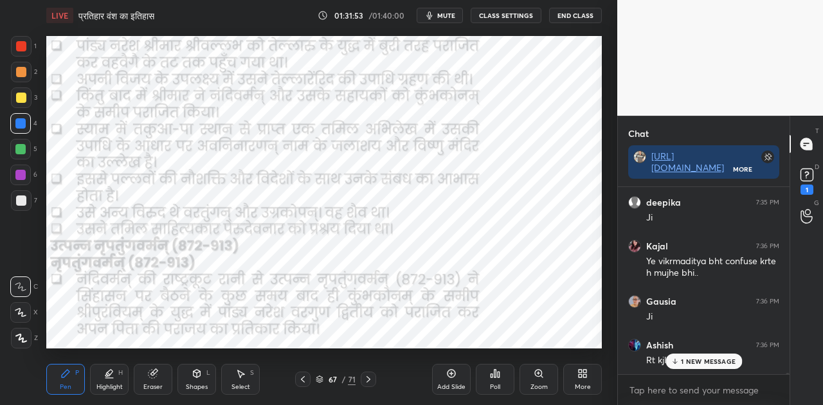
scroll to position [22905, 0]
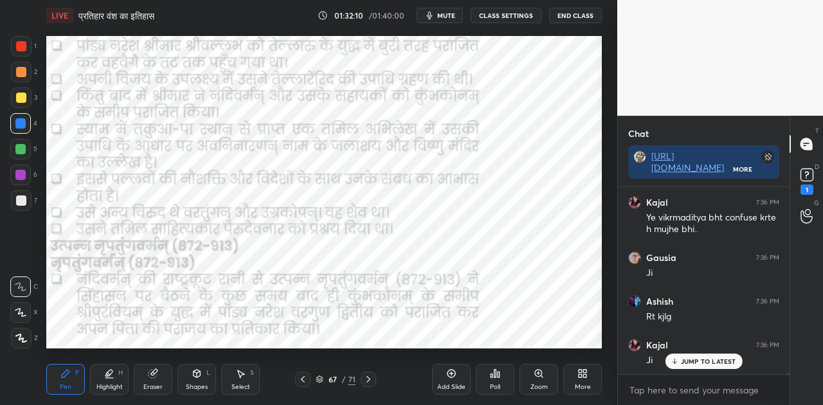
click at [370, 379] on icon at bounding box center [368, 379] width 4 height 6
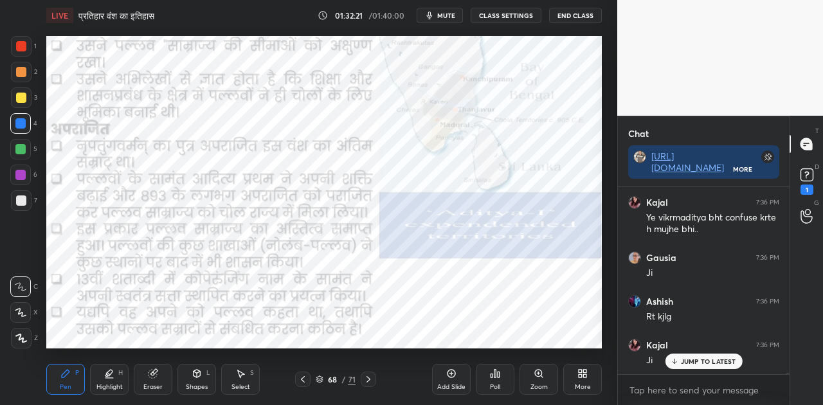
scroll to position [22960, 0]
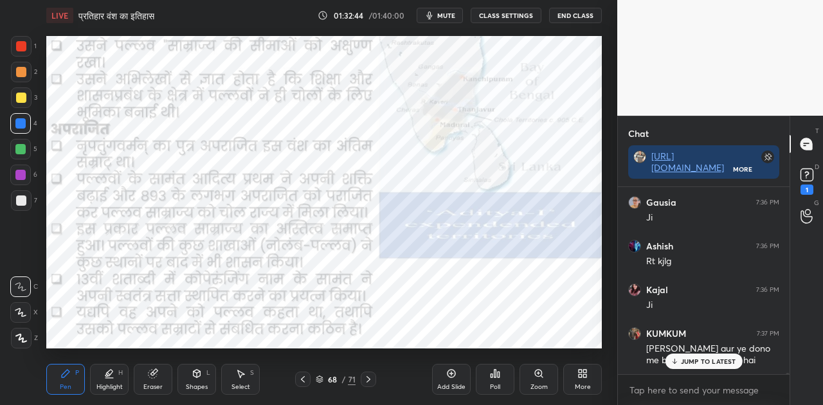
click at [692, 366] on div "JUMP TO LATEST" at bounding box center [703, 361] width 77 height 15
click at [363, 378] on div at bounding box center [368, 379] width 15 height 15
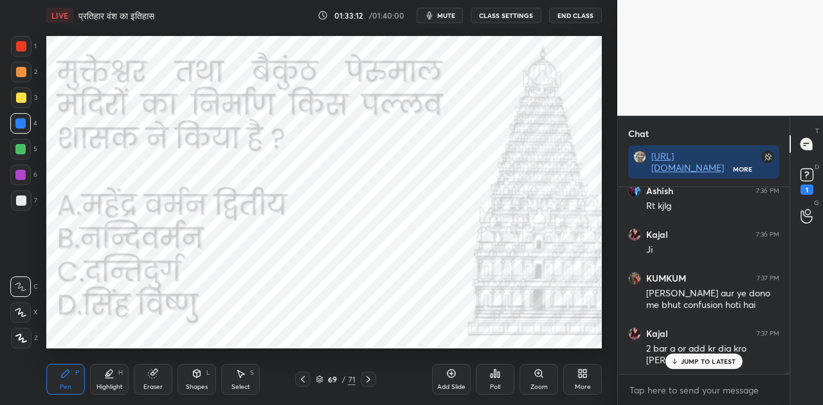
scroll to position [23071, 0]
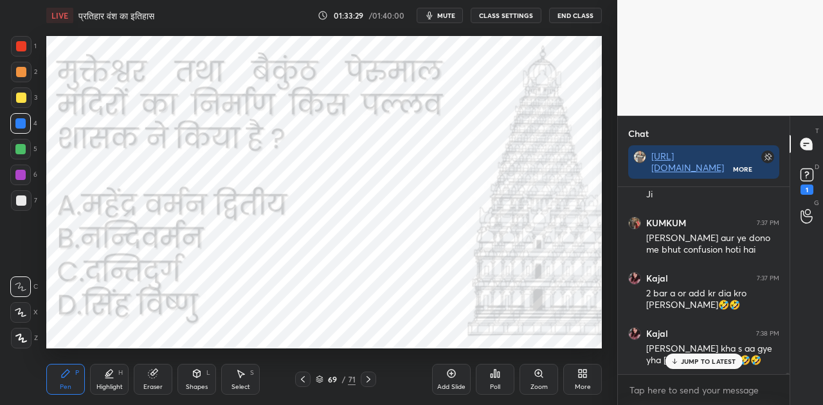
click at [498, 374] on icon at bounding box center [499, 375] width 2 height 6
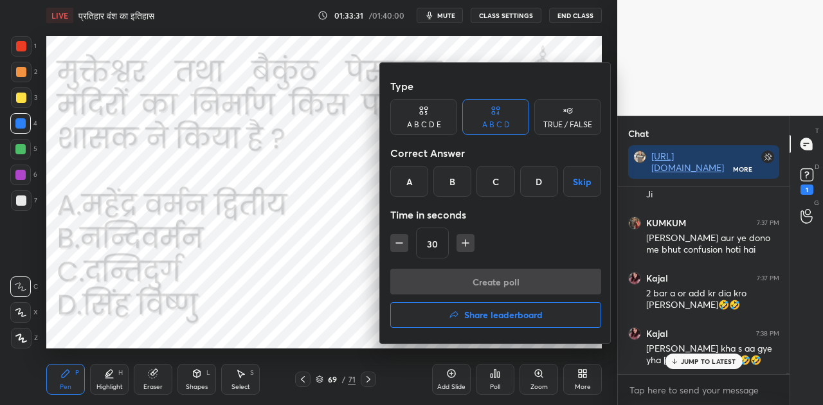
click at [449, 180] on div "B" at bounding box center [452, 181] width 38 height 31
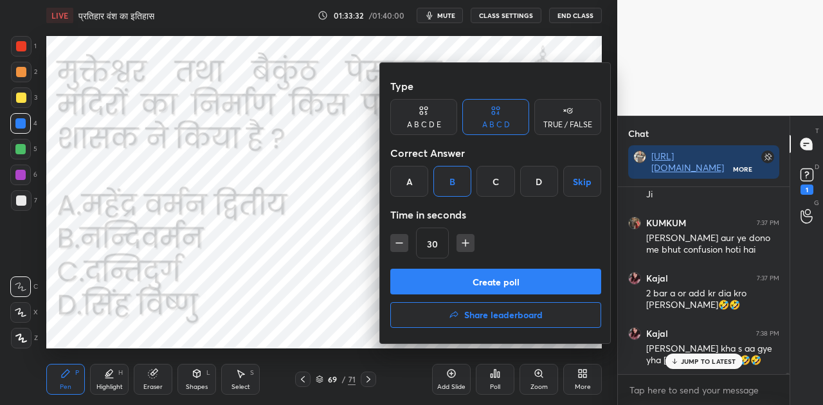
click at [513, 283] on button "Create poll" at bounding box center [495, 282] width 211 height 26
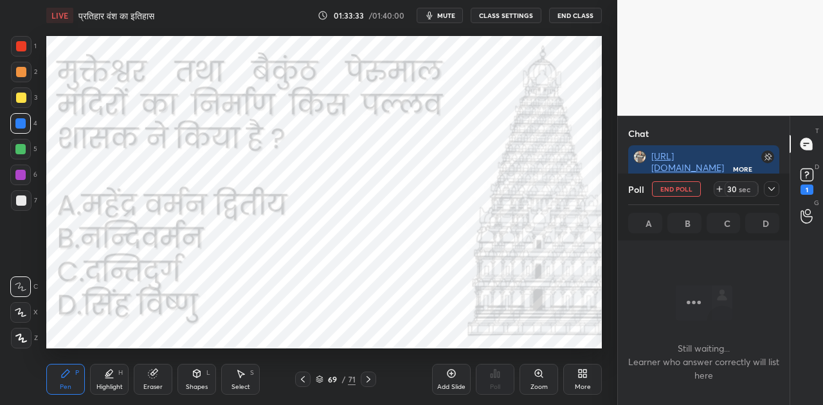
scroll to position [147, 168]
click at [443, 15] on span "mute" at bounding box center [446, 15] width 18 height 9
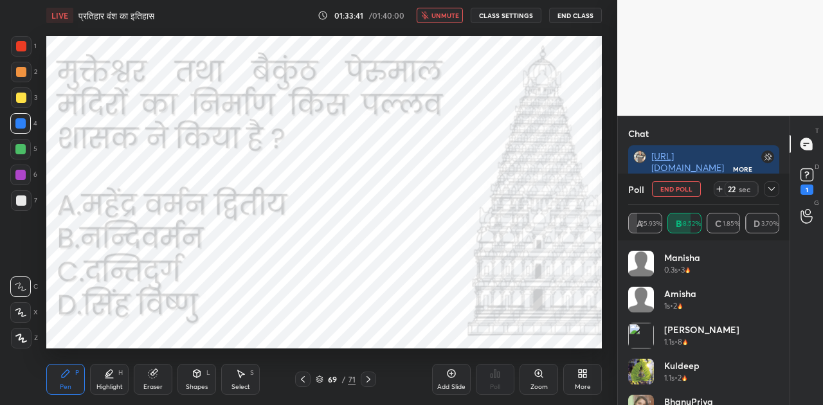
scroll to position [23282, 0]
click at [443, 15] on span "unmute" at bounding box center [445, 15] width 28 height 9
click at [809, 177] on rect at bounding box center [806, 175] width 12 height 12
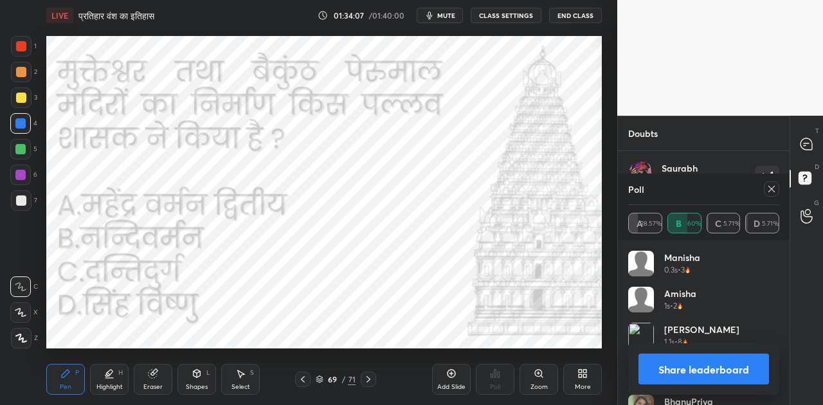
click at [702, 372] on button "Share leaderboard" at bounding box center [703, 369] width 131 height 31
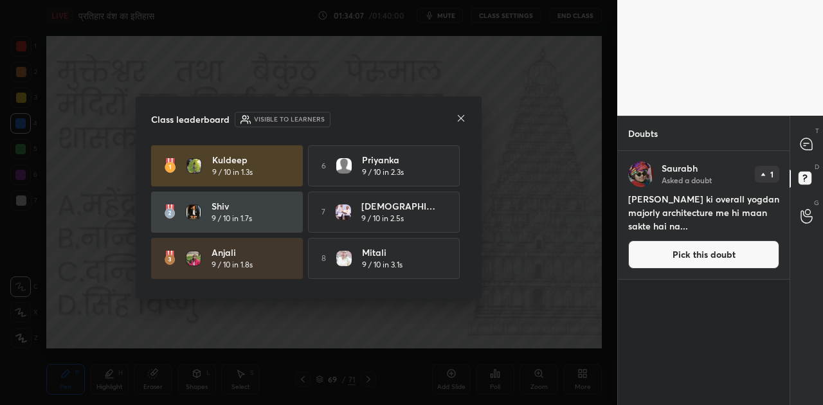
scroll to position [239, 168]
click at [462, 117] on icon at bounding box center [461, 118] width 6 height 6
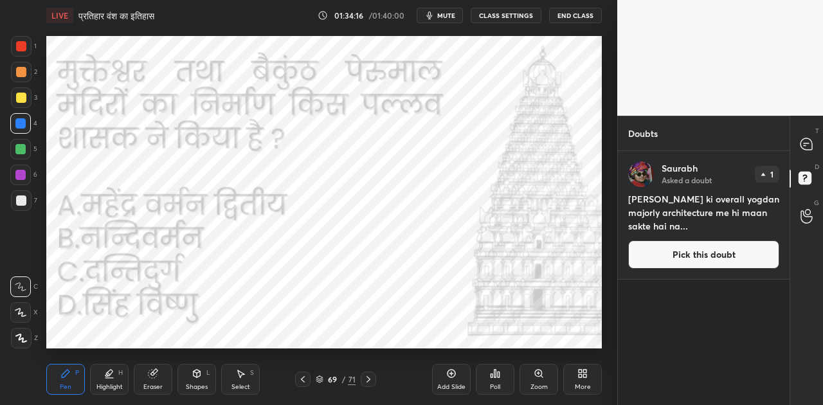
click at [370, 383] on icon at bounding box center [368, 379] width 10 height 10
click at [370, 377] on icon at bounding box center [368, 379] width 10 height 10
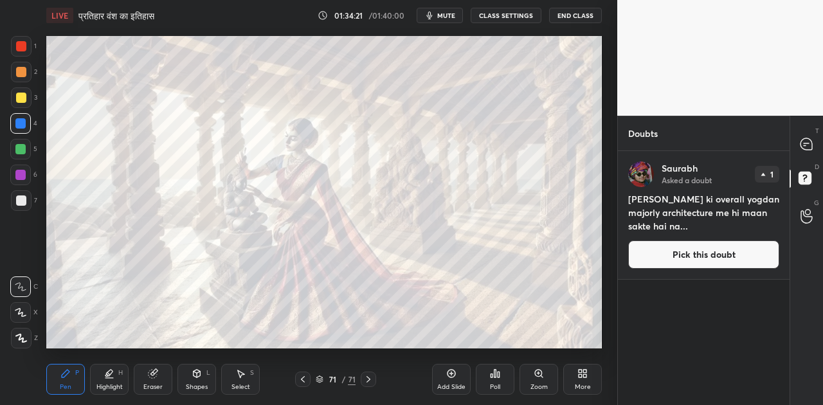
click at [712, 254] on button "Pick this doubt" at bounding box center [703, 254] width 151 height 28
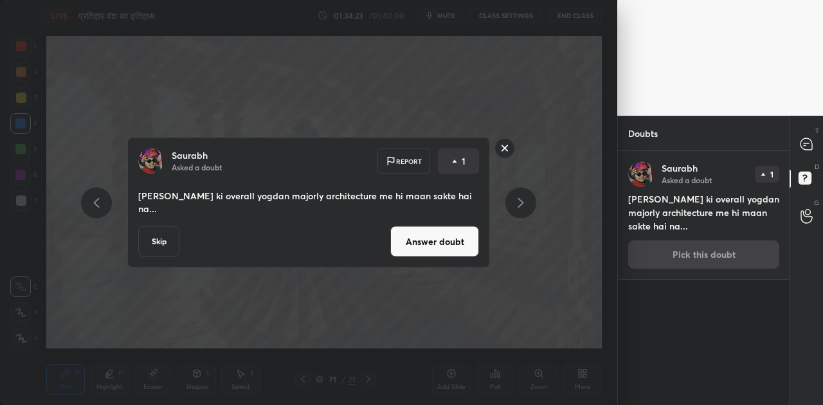
click at [418, 237] on button "Answer doubt" at bounding box center [434, 241] width 89 height 31
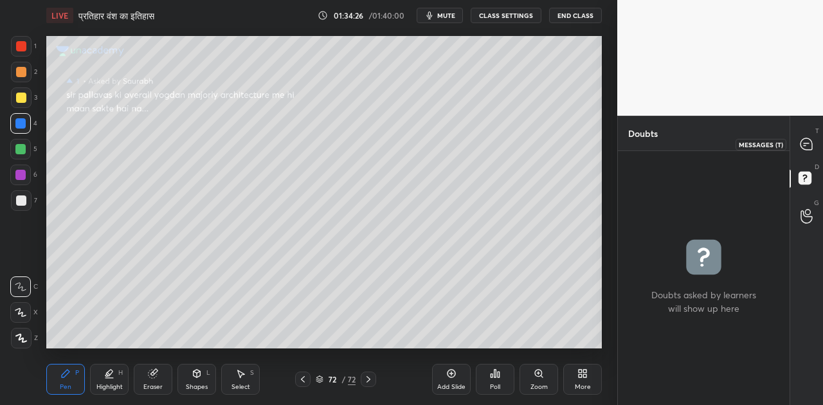
click at [806, 144] on icon at bounding box center [806, 144] width 12 height 12
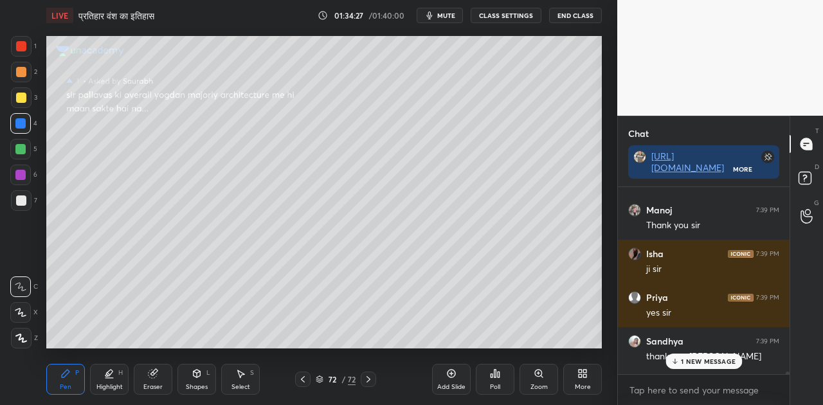
click at [319, 383] on div "72 / 72" at bounding box center [336, 380] width 40 height 12
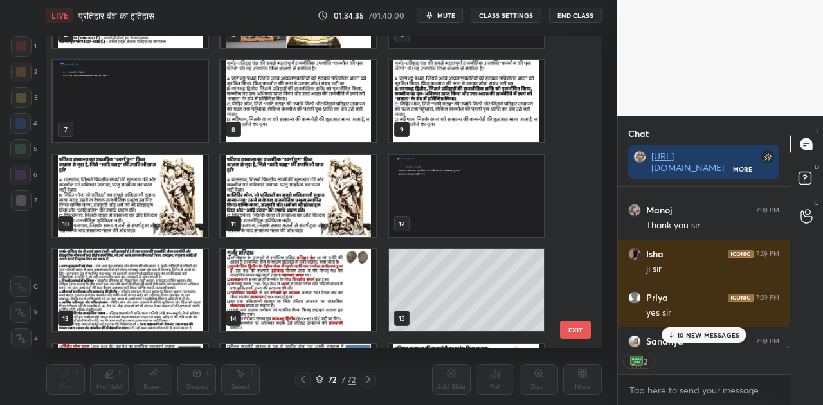
click at [134, 289] on img "grid" at bounding box center [130, 290] width 155 height 82
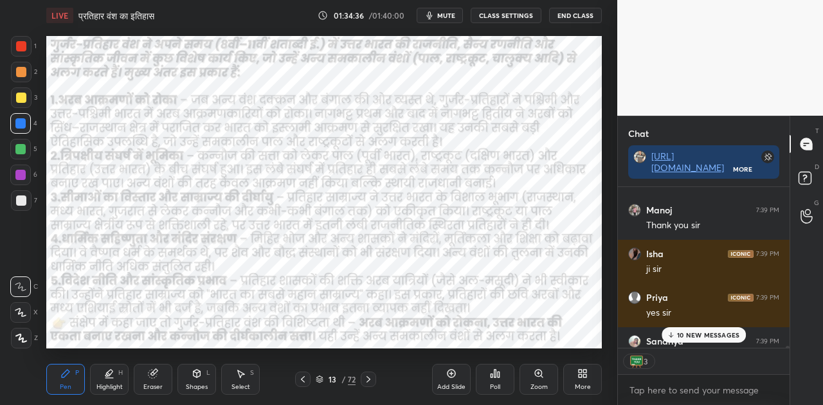
click at [134, 289] on img "grid" at bounding box center [130, 290] width 155 height 82
click at [315, 378] on div "13 / 72" at bounding box center [335, 379] width 81 height 15
click at [318, 382] on icon at bounding box center [319, 382] width 6 height 2
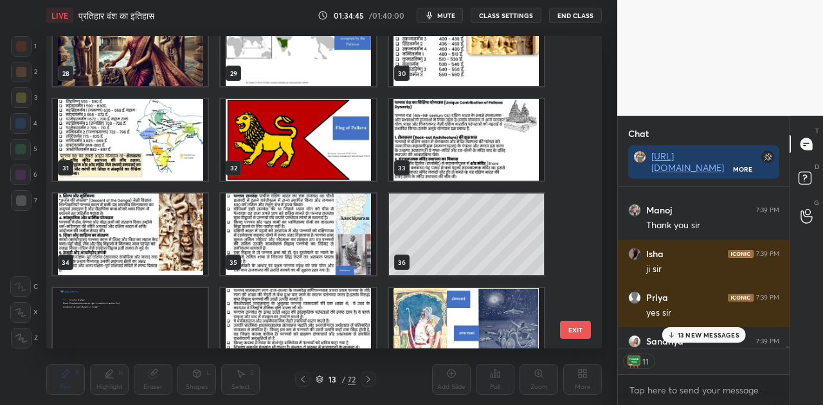
click at [450, 142] on img "grid" at bounding box center [466, 140] width 155 height 82
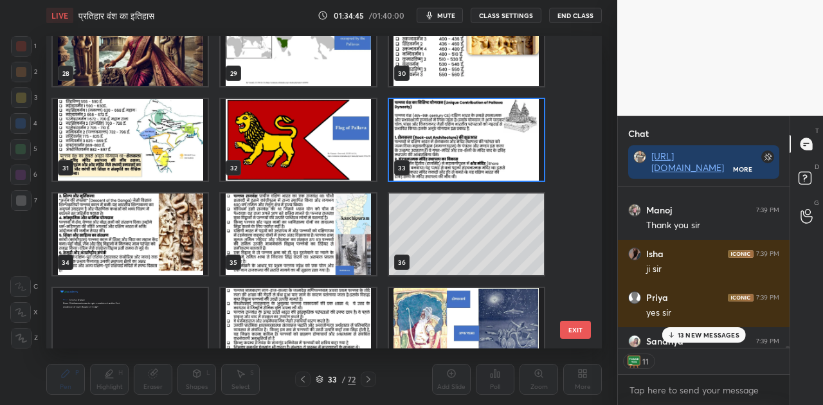
click at [450, 142] on img "grid" at bounding box center [466, 140] width 155 height 82
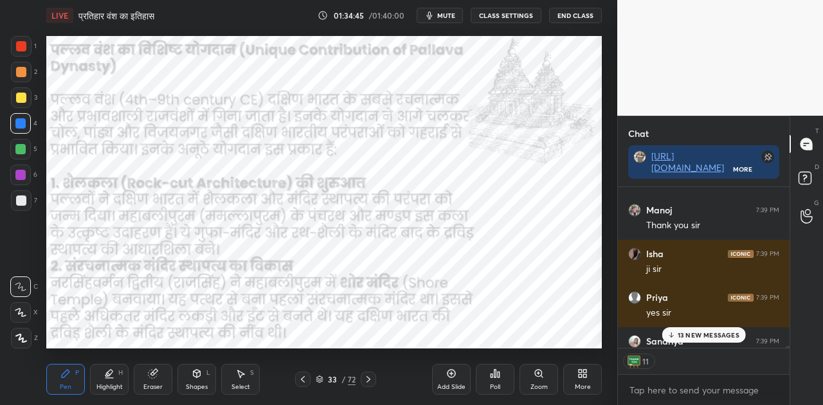
click at [450, 142] on img "grid" at bounding box center [466, 140] width 155 height 82
click at [725, 338] on p "14 NEW MESSAGES" at bounding box center [708, 335] width 62 height 8
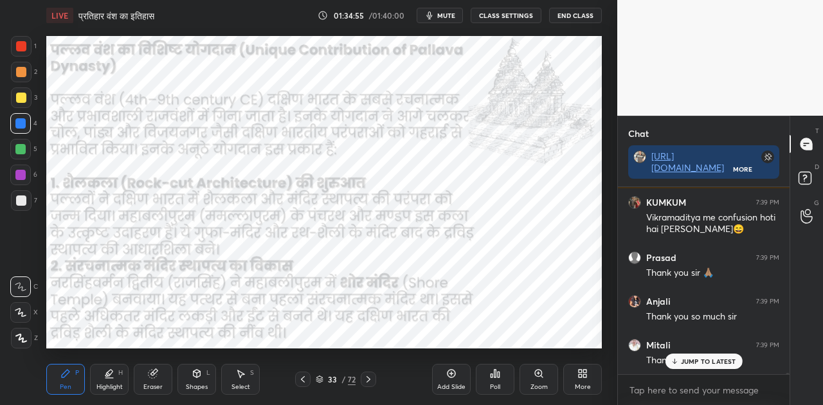
click at [370, 381] on icon at bounding box center [368, 379] width 10 height 10
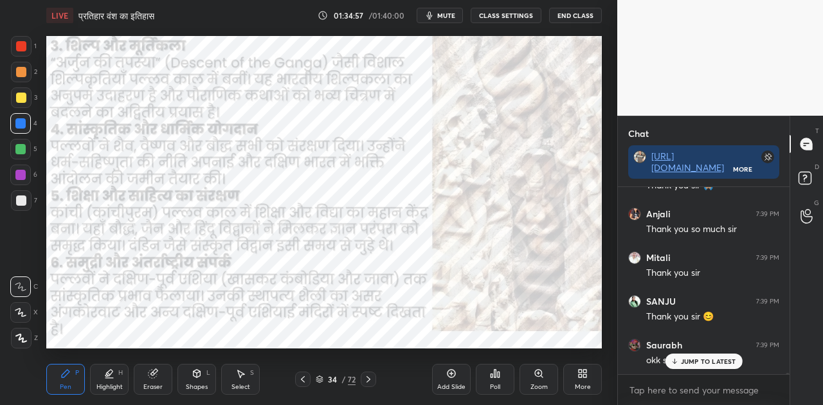
click at [316, 380] on icon at bounding box center [320, 379] width 8 height 8
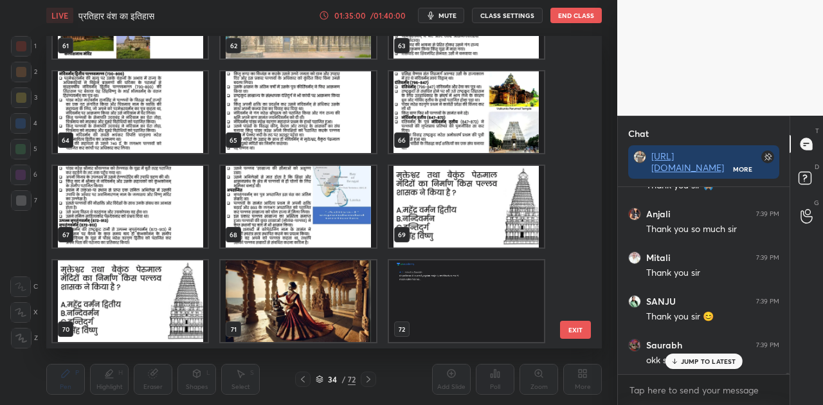
click at [318, 294] on img "grid" at bounding box center [298, 301] width 155 height 82
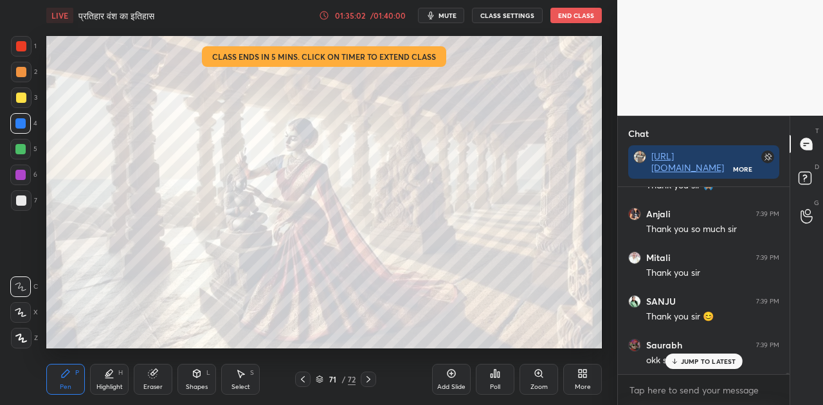
click at [688, 362] on p "JUMP TO LATEST" at bounding box center [708, 361] width 55 height 8
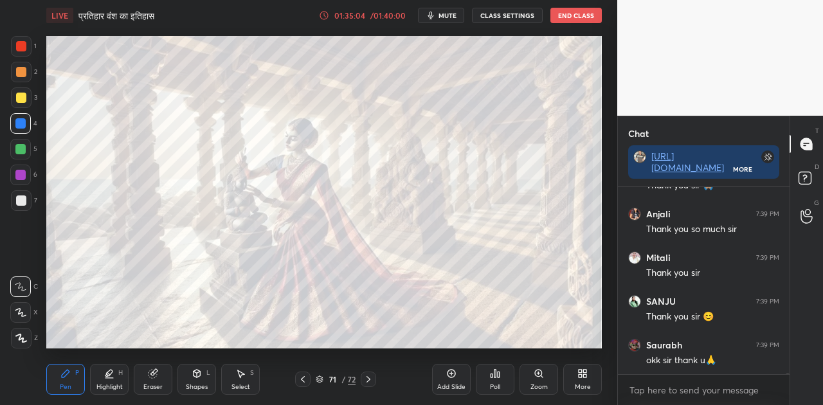
click at [328, 12] on icon at bounding box center [324, 15] width 10 height 10
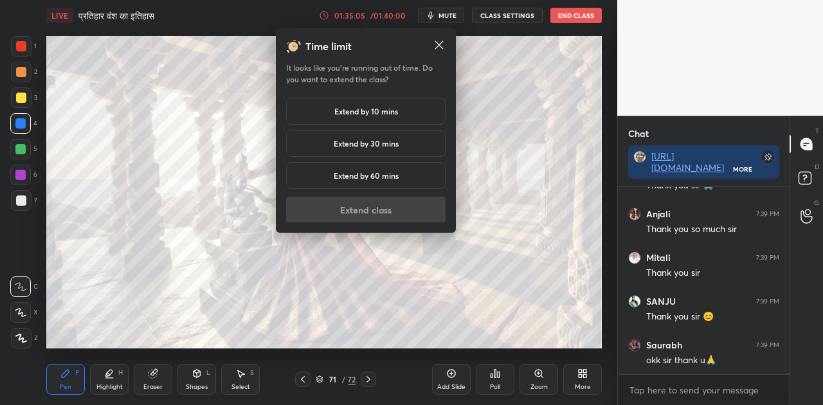
click at [377, 113] on h5 "Extend by 10 mins" at bounding box center [366, 111] width 64 height 12
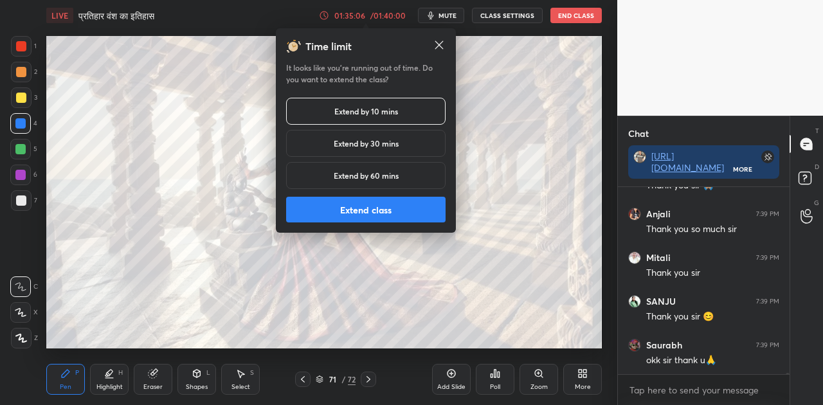
click at [386, 219] on button "Extend class" at bounding box center [365, 210] width 159 height 26
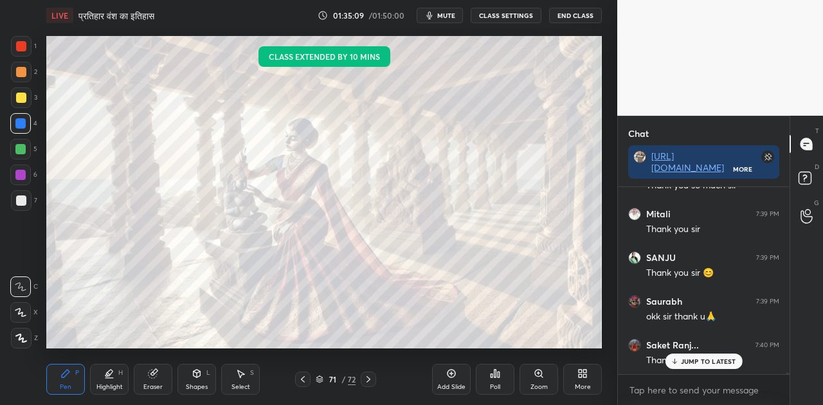
click at [696, 363] on p "JUMP TO LATEST" at bounding box center [708, 361] width 55 height 8
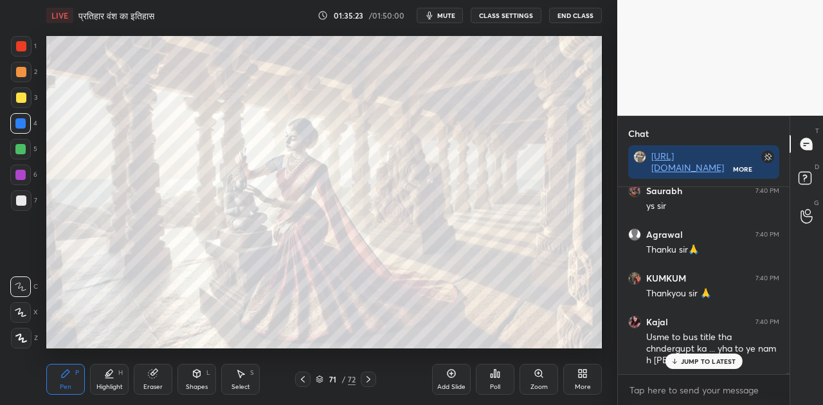
click at [20, 201] on div at bounding box center [21, 200] width 10 height 10
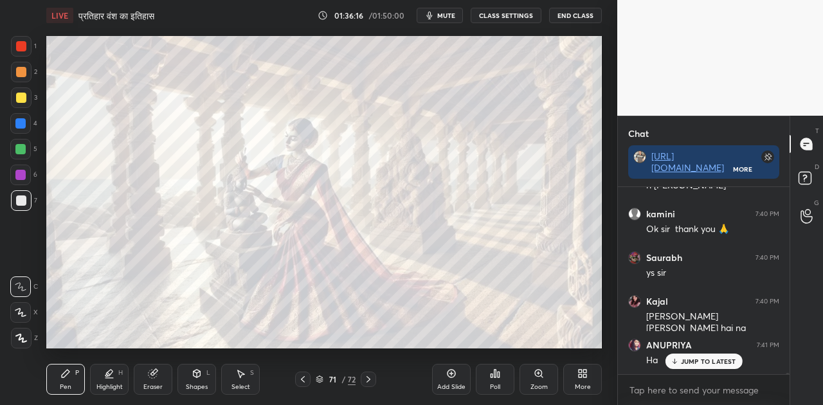
scroll to position [24955, 0]
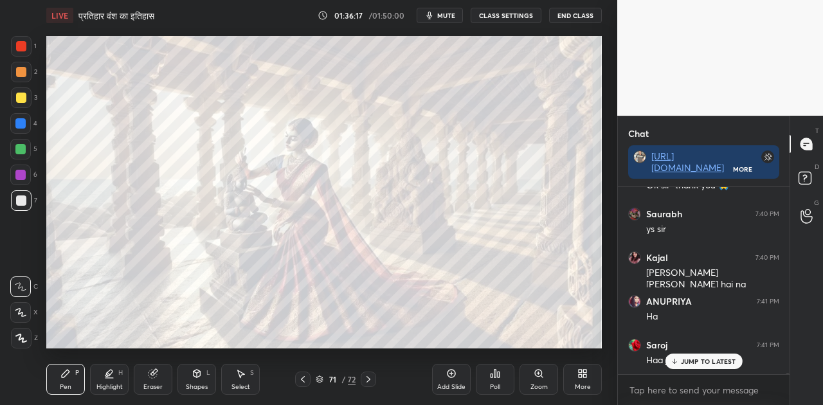
click at [704, 360] on p "JUMP TO LATEST" at bounding box center [708, 361] width 55 height 8
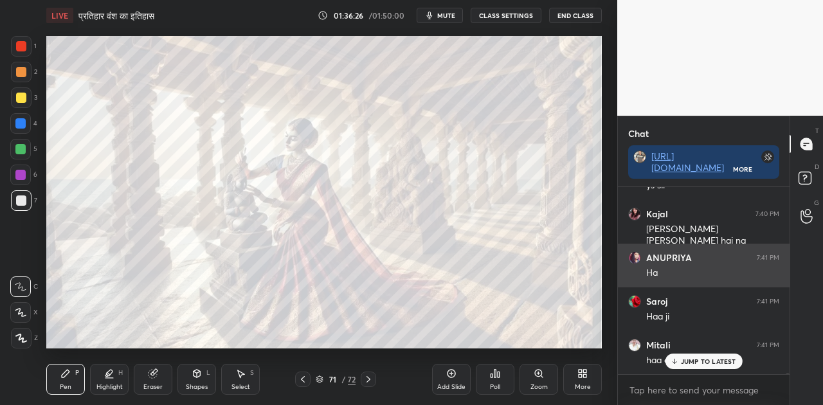
scroll to position [25054, 0]
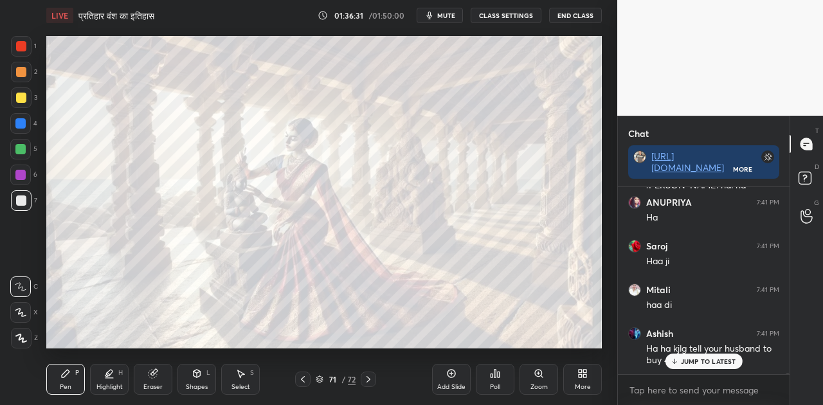
click at [705, 366] on div "JUMP TO LATEST" at bounding box center [703, 361] width 77 height 15
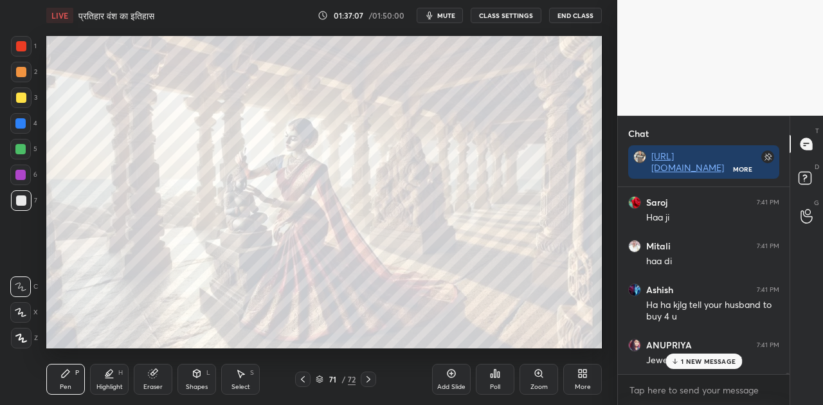
scroll to position [25164, 0]
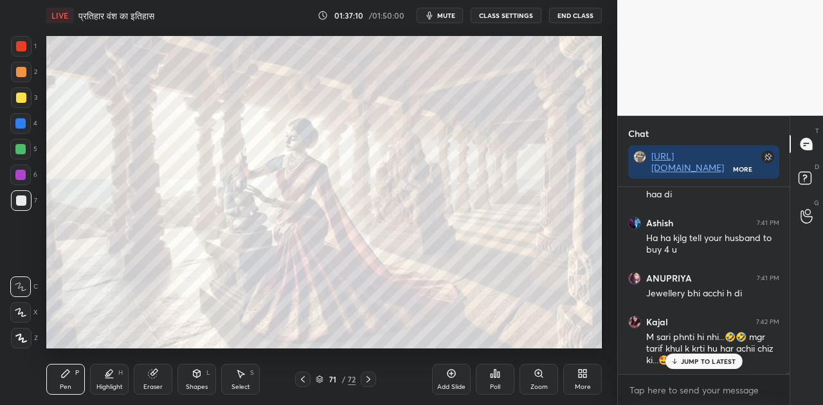
click at [453, 15] on span "mute" at bounding box center [446, 15] width 18 height 9
click at [453, 15] on span "unmute" at bounding box center [445, 15] width 28 height 9
click at [702, 363] on p "JUMP TO LATEST" at bounding box center [708, 361] width 55 height 8
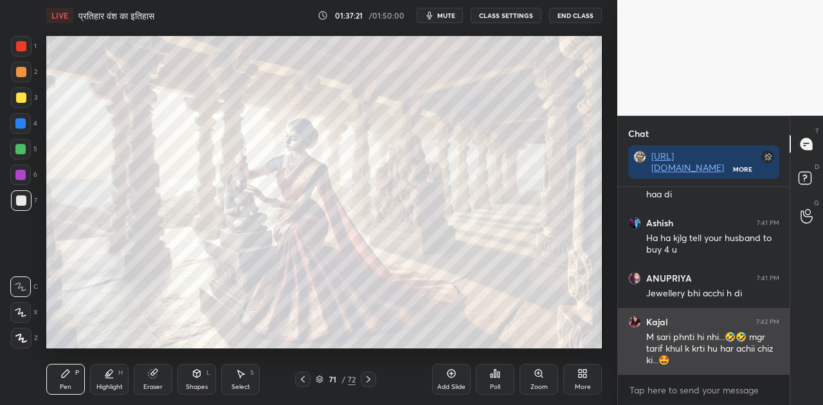
scroll to position [25243, 0]
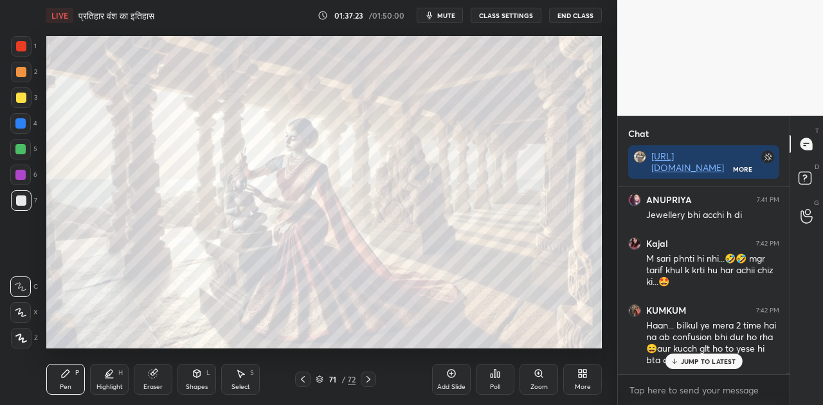
click at [703, 362] on p "JUMP TO LATEST" at bounding box center [708, 361] width 55 height 8
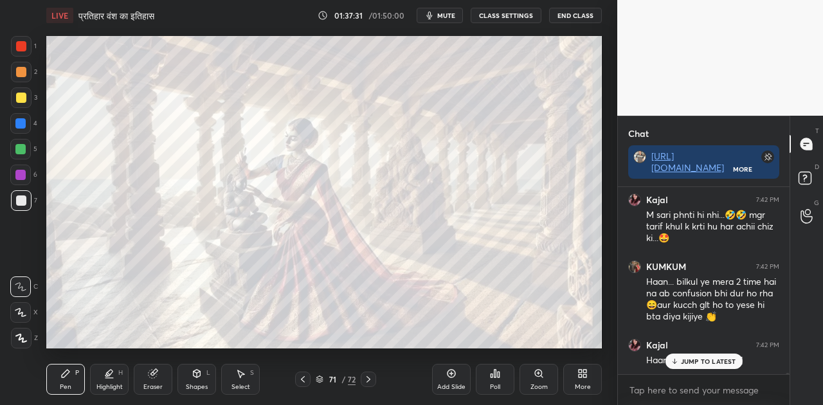
click at [693, 363] on p "JUMP TO LATEST" at bounding box center [708, 361] width 55 height 8
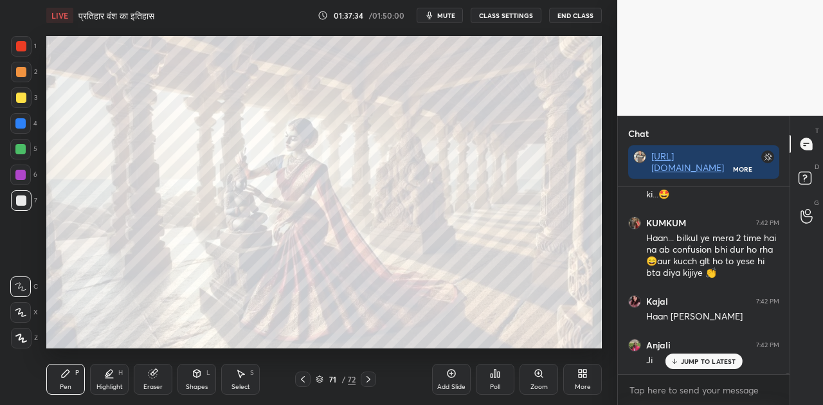
click at [496, 381] on div "Poll" at bounding box center [495, 379] width 39 height 31
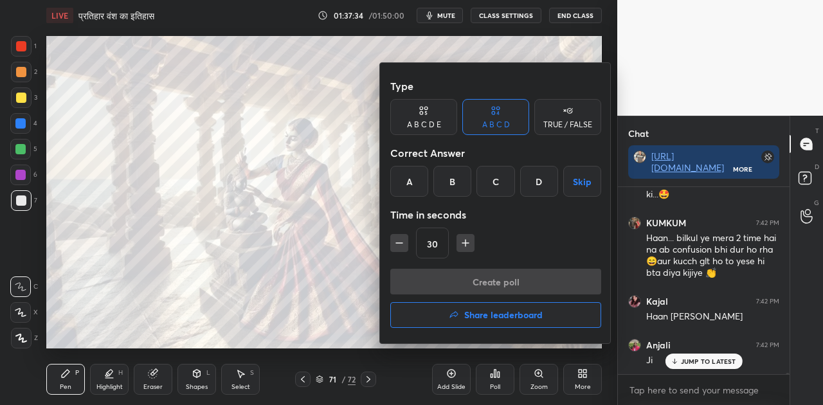
scroll to position [25374, 0]
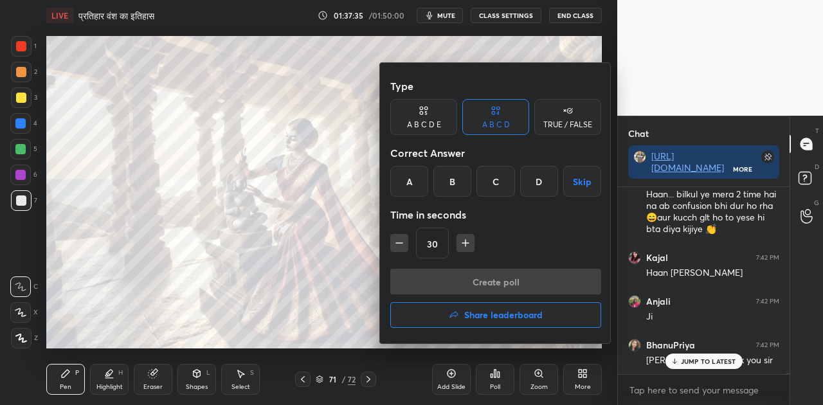
click at [482, 311] on h4 "Share leaderboard" at bounding box center [503, 315] width 78 height 9
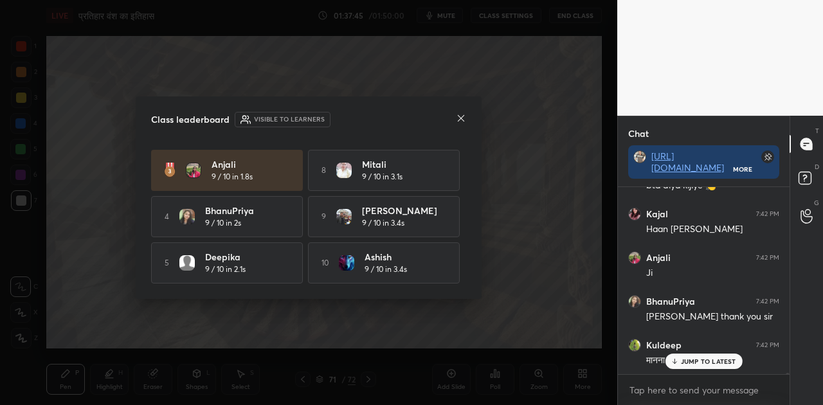
scroll to position [91, 0]
click at [464, 118] on icon at bounding box center [461, 118] width 10 height 10
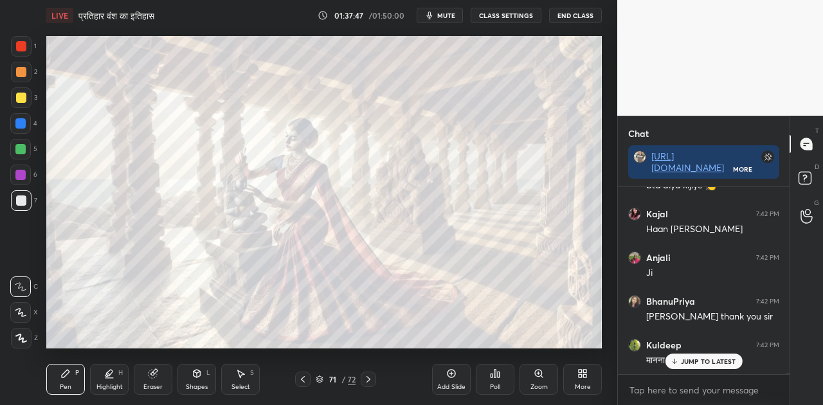
click at [685, 361] on p "JUMP TO LATEST" at bounding box center [708, 361] width 55 height 8
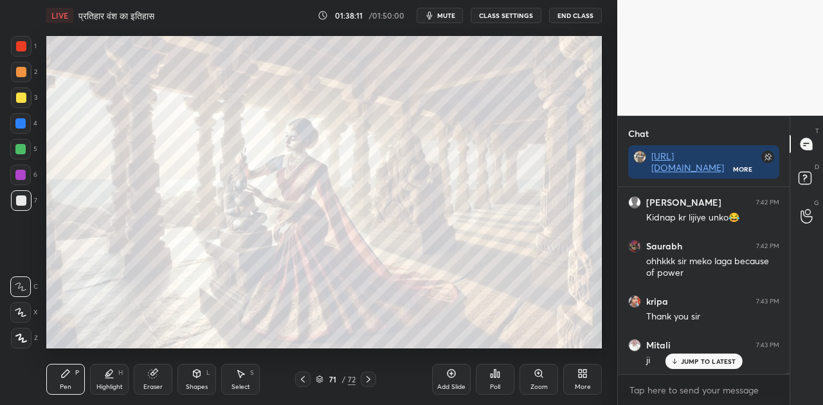
scroll to position [25735, 0]
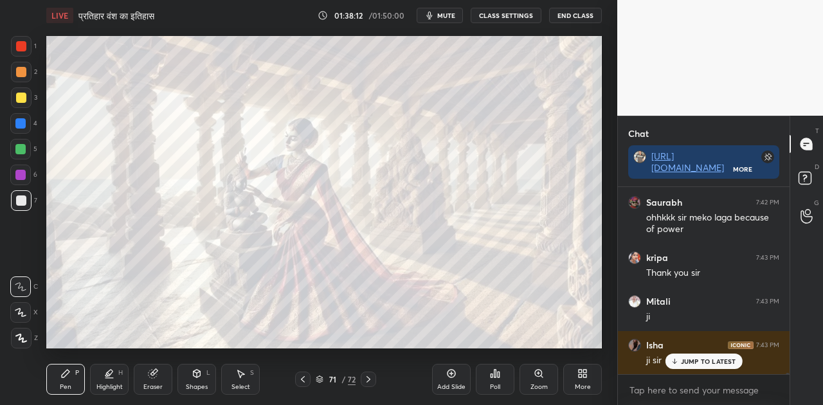
click at [700, 359] on p "JUMP TO LATEST" at bounding box center [708, 361] width 55 height 8
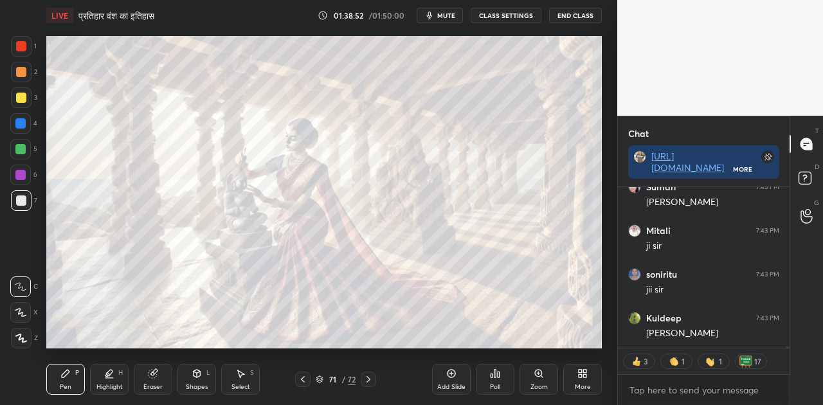
scroll to position [26330, 0]
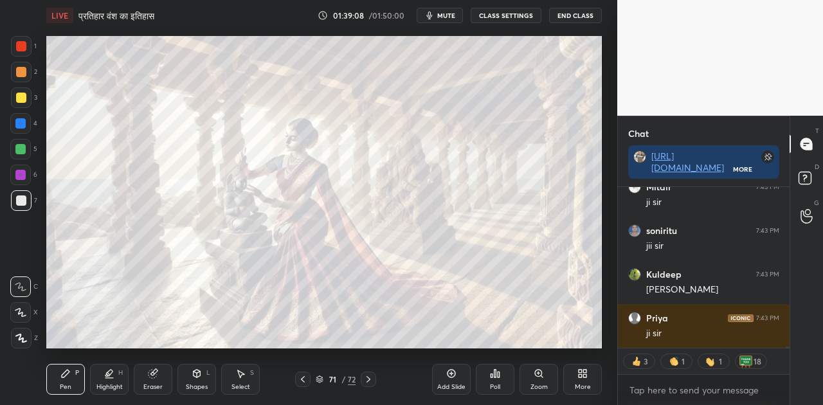
click at [561, 13] on button "End Class" at bounding box center [575, 15] width 53 height 15
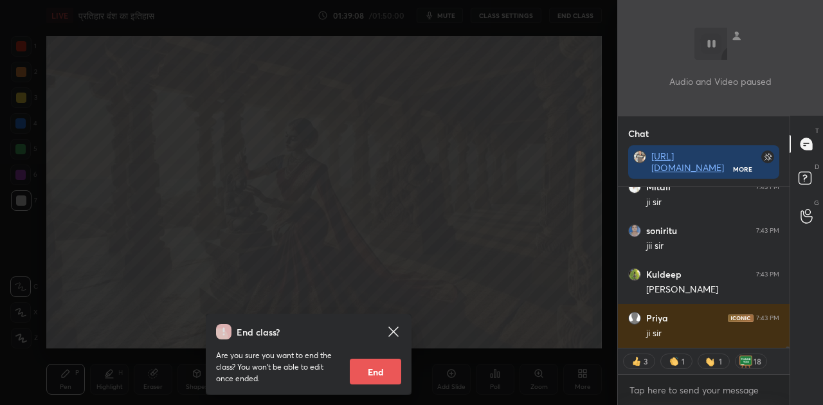
scroll to position [26374, 0]
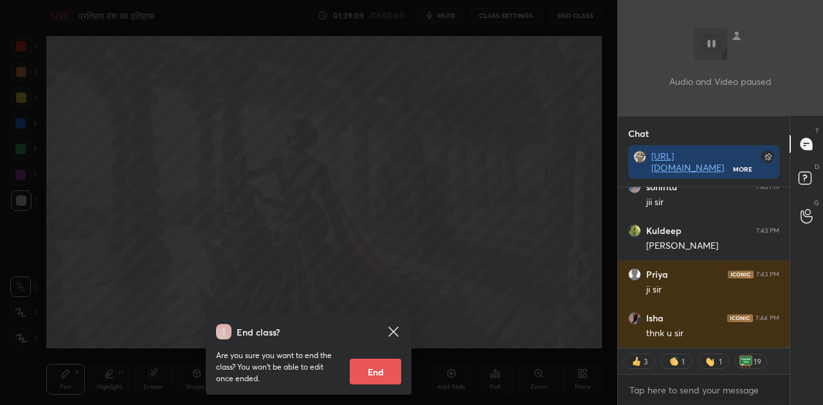
click at [370, 375] on button "End" at bounding box center [375, 372] width 51 height 26
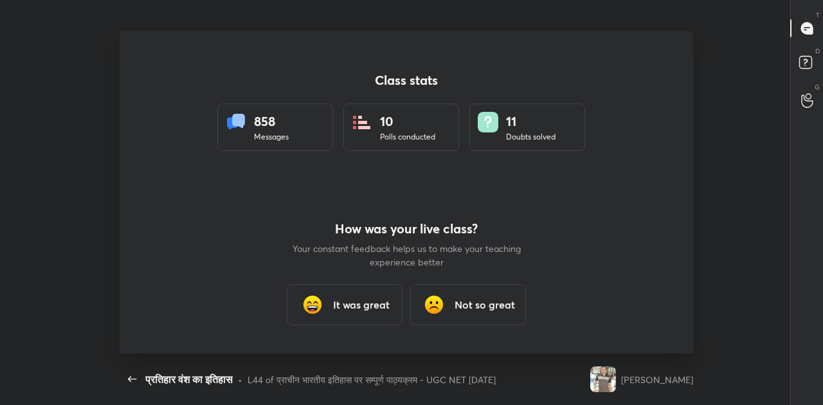
scroll to position [0, 0]
click at [359, 307] on h3 "It was great" at bounding box center [361, 304] width 57 height 15
type textarea "x"
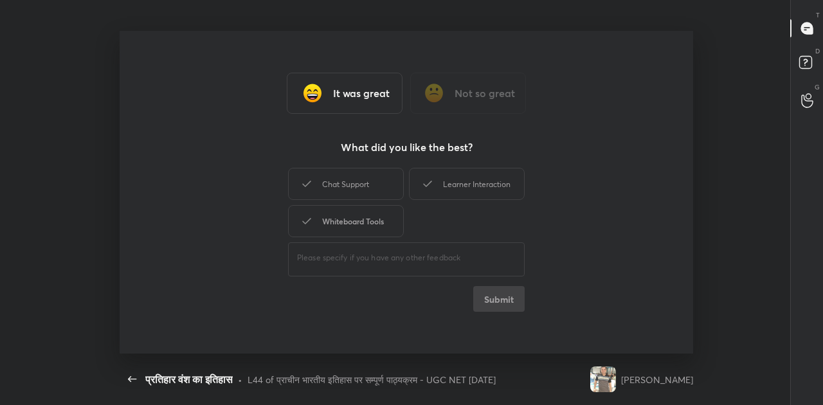
click at [354, 225] on div "Whiteboard Tools" at bounding box center [346, 221] width 116 height 32
click at [509, 306] on button "Submit" at bounding box center [498, 299] width 51 height 26
